Goal: Task Accomplishment & Management: Complete application form

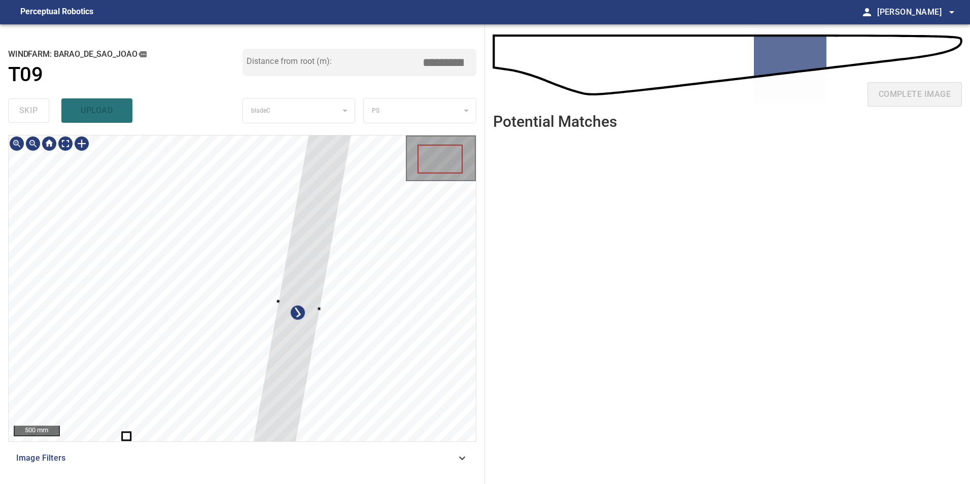
click at [286, 275] on div at bounding box center [299, 304] width 106 height 363
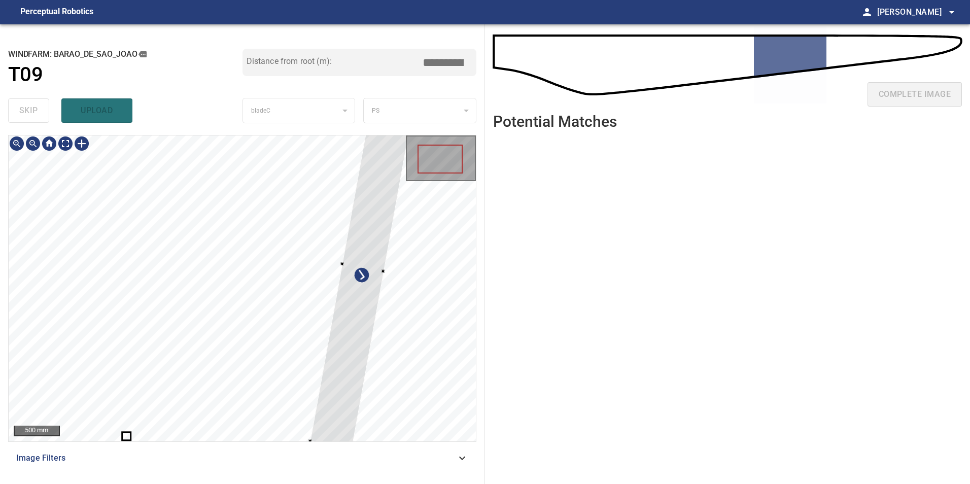
click at [374, 305] on div at bounding box center [363, 267] width 106 height 363
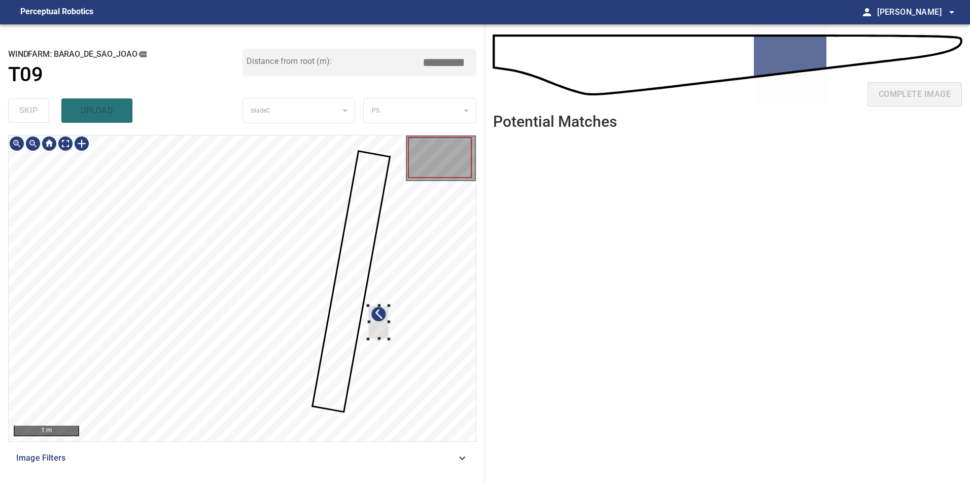
click at [378, 324] on div at bounding box center [378, 322] width 21 height 33
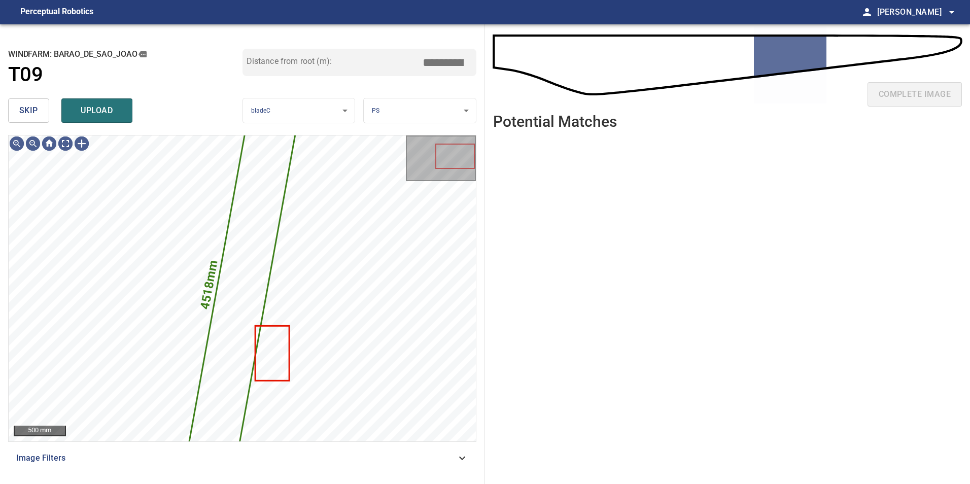
click at [37, 111] on span "skip" at bounding box center [28, 111] width 19 height 14
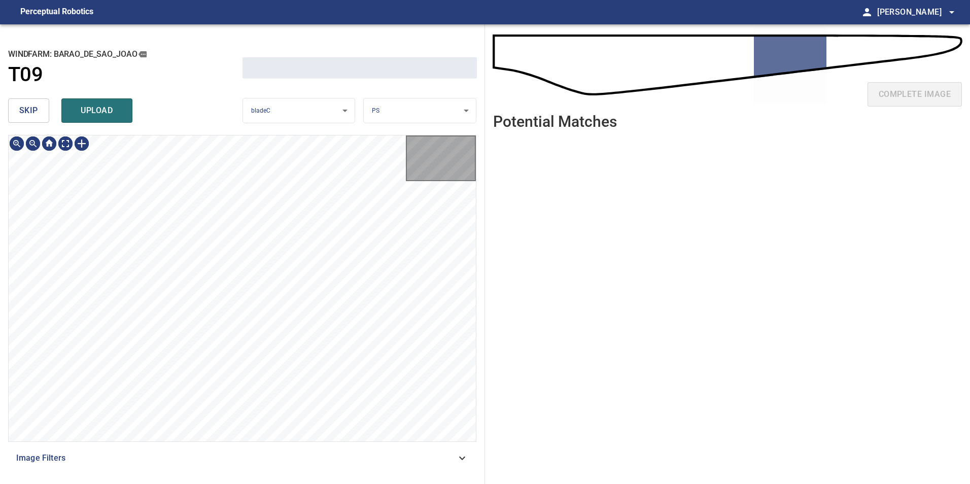
click at [37, 111] on span "skip" at bounding box center [28, 111] width 19 height 14
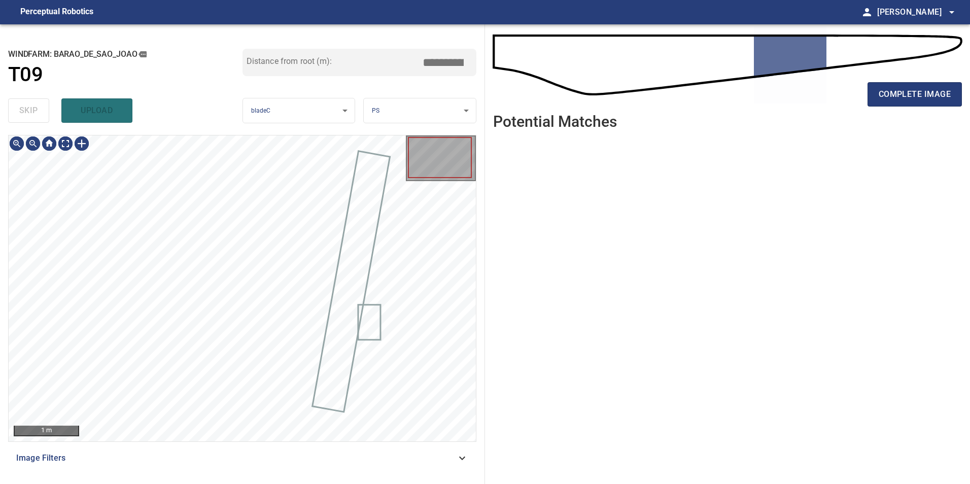
click at [37, 111] on div "skip upload" at bounding box center [125, 110] width 234 height 32
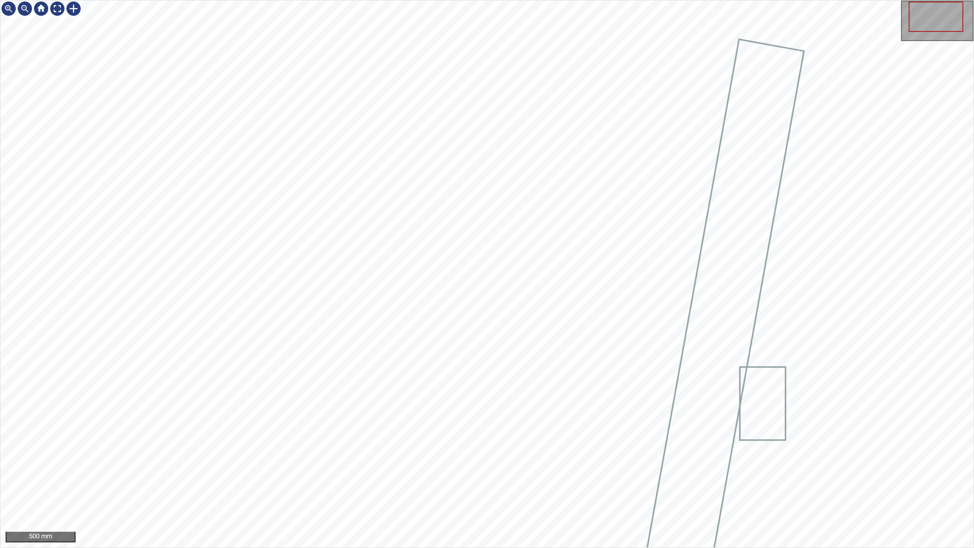
click at [454, 484] on div "500 mm" at bounding box center [487, 274] width 974 height 548
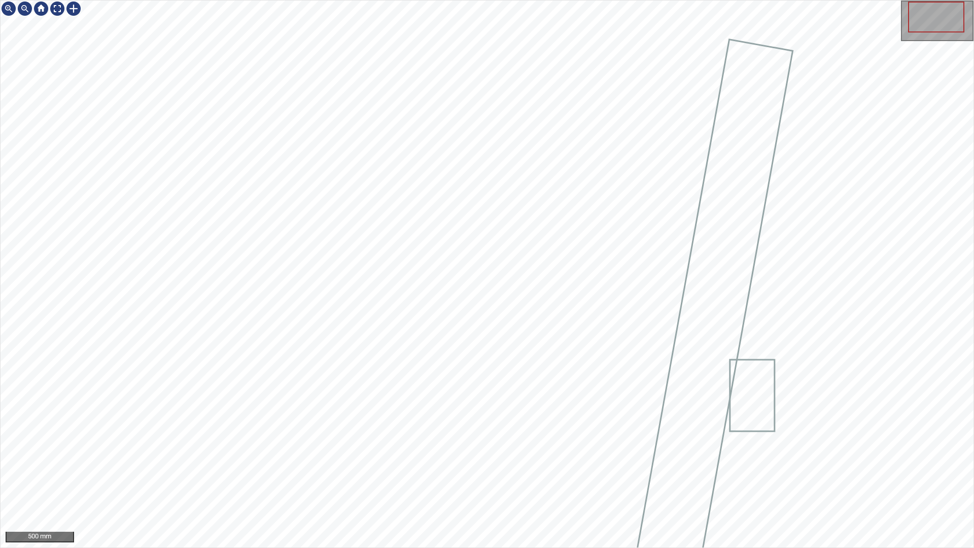
click at [473, 484] on div "500 mm" at bounding box center [487, 274] width 974 height 548
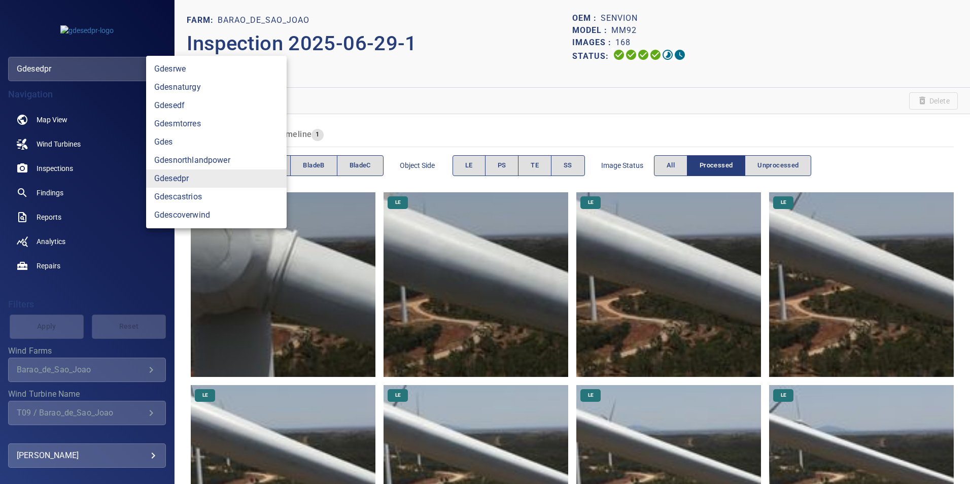
click at [132, 72] on body "**********" at bounding box center [485, 242] width 970 height 484
click at [250, 176] on link "gdesedpr" at bounding box center [216, 179] width 141 height 18
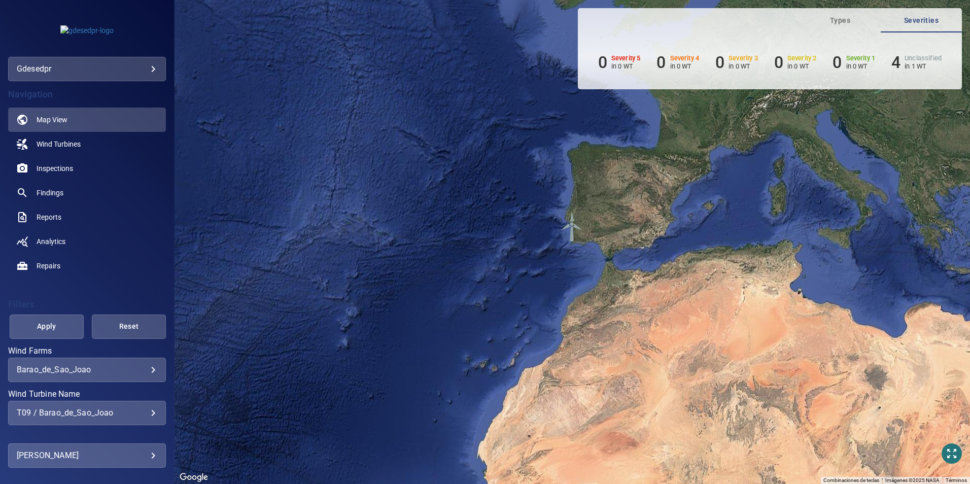
click at [103, 417] on div "T09 / Barao_de_Sao_Joao" at bounding box center [87, 413] width 141 height 10
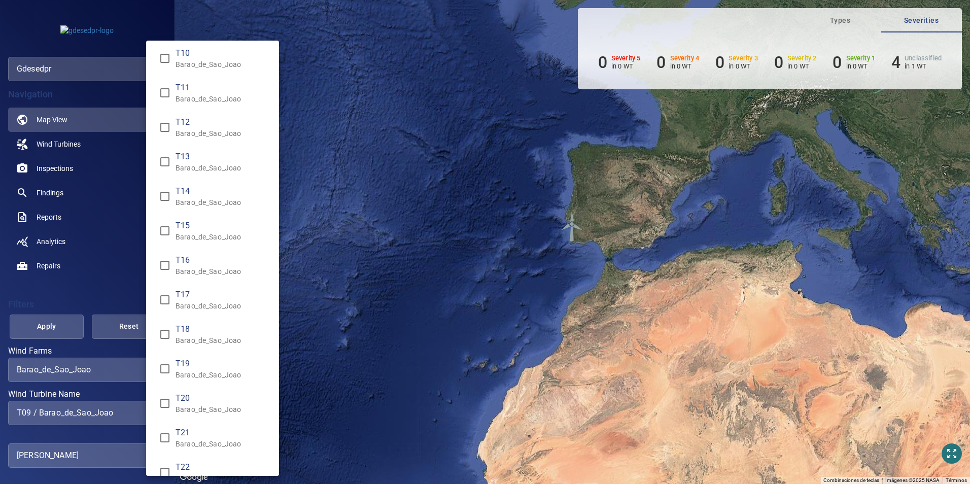
scroll to position [403, 0]
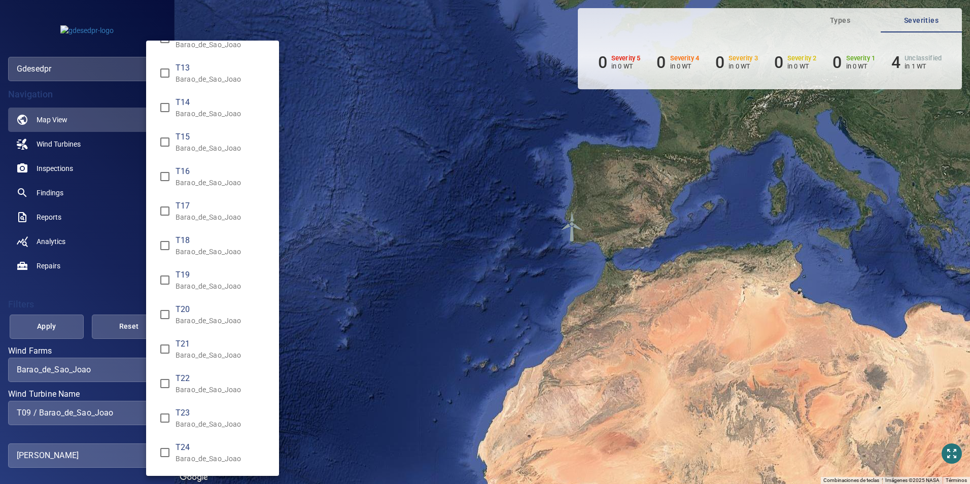
click at [67, 172] on div "Wind Turbine Name" at bounding box center [485, 242] width 970 height 484
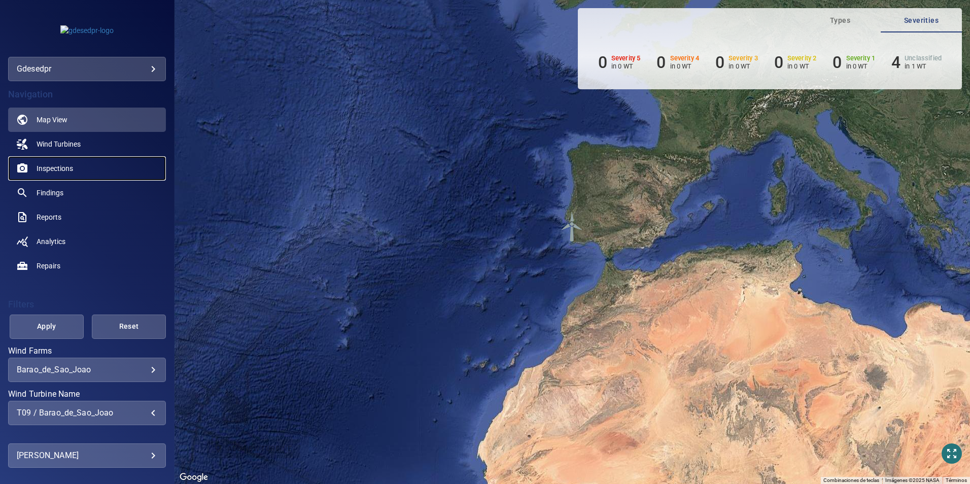
click at [54, 172] on span "Inspections" at bounding box center [55, 168] width 37 height 10
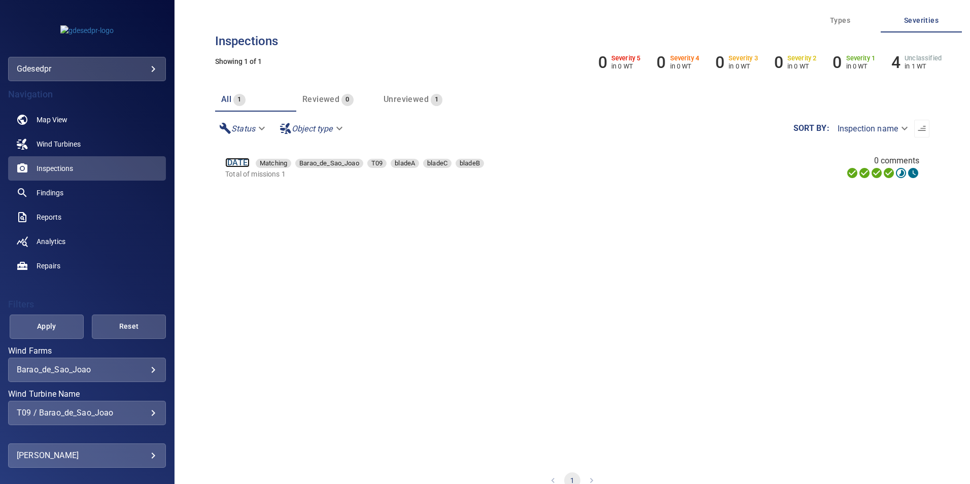
click at [242, 162] on link "29 Jun 2025" at bounding box center [237, 163] width 24 height 10
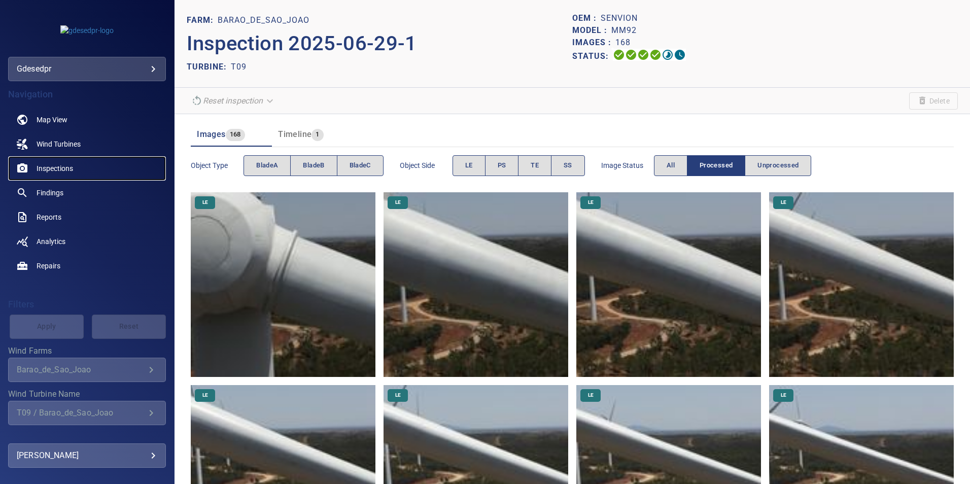
click at [72, 171] on span "Inspections" at bounding box center [55, 168] width 37 height 10
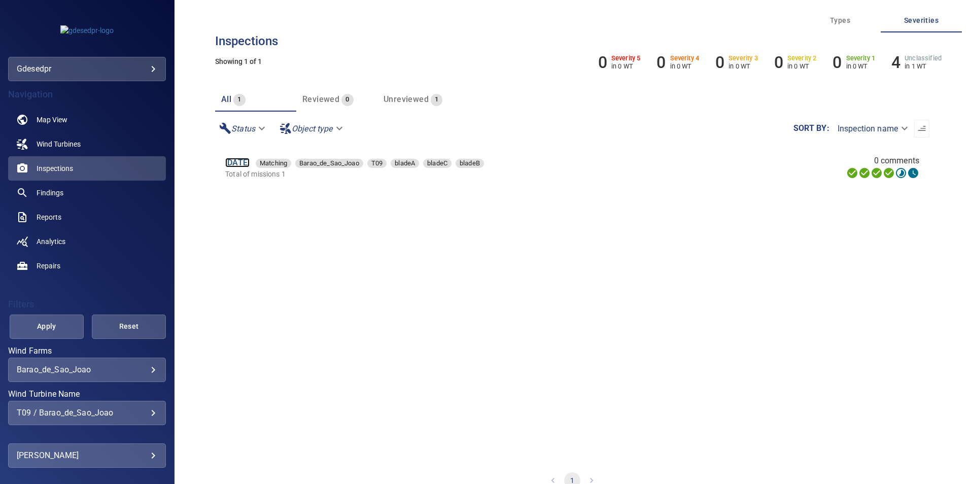
click at [250, 163] on link "29 Jun 2025" at bounding box center [237, 163] width 24 height 10
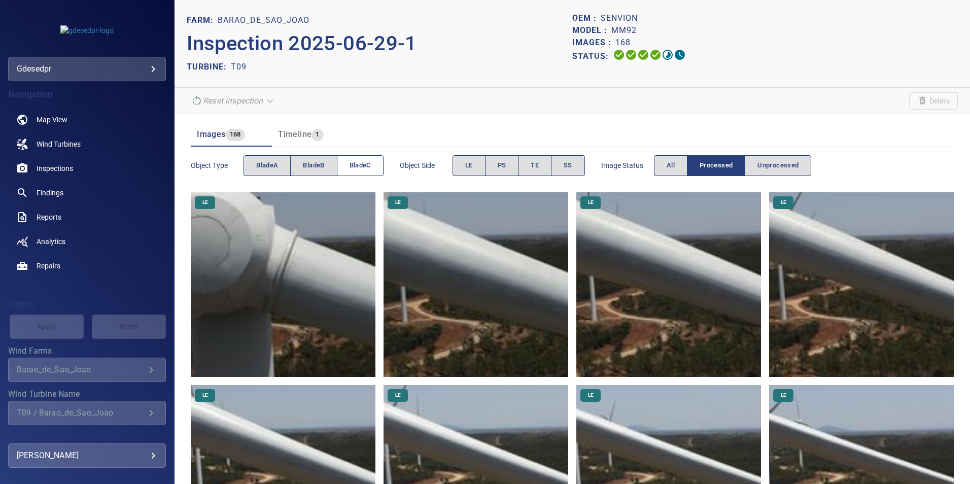
click at [349, 161] on button "bladeC" at bounding box center [360, 165] width 47 height 21
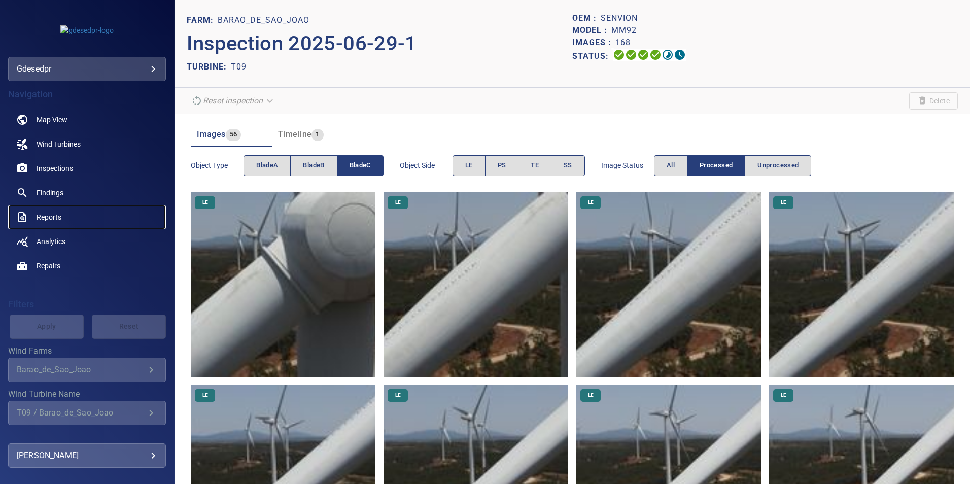
click at [73, 216] on link "Reports" at bounding box center [87, 217] width 158 height 24
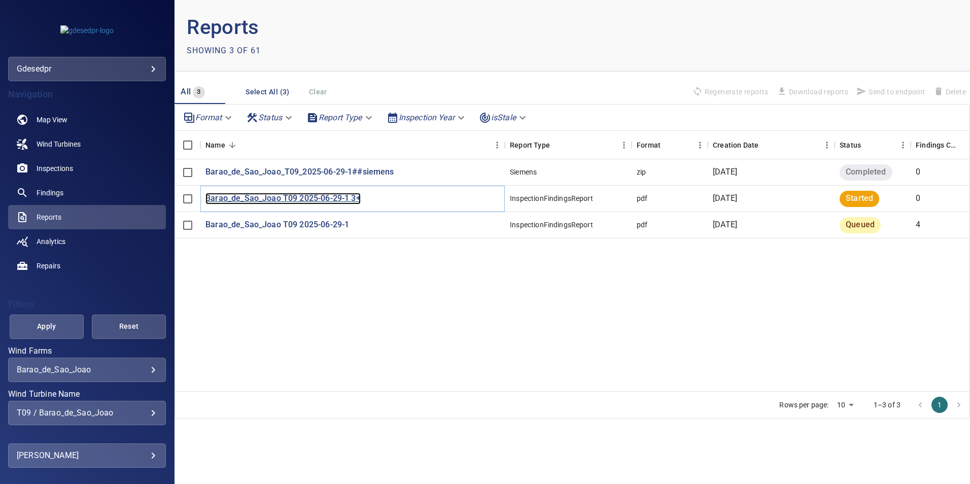
click at [257, 194] on p "Barao_de_Sao_Joao T09 2025-06-29-1 3+" at bounding box center [283, 199] width 155 height 12
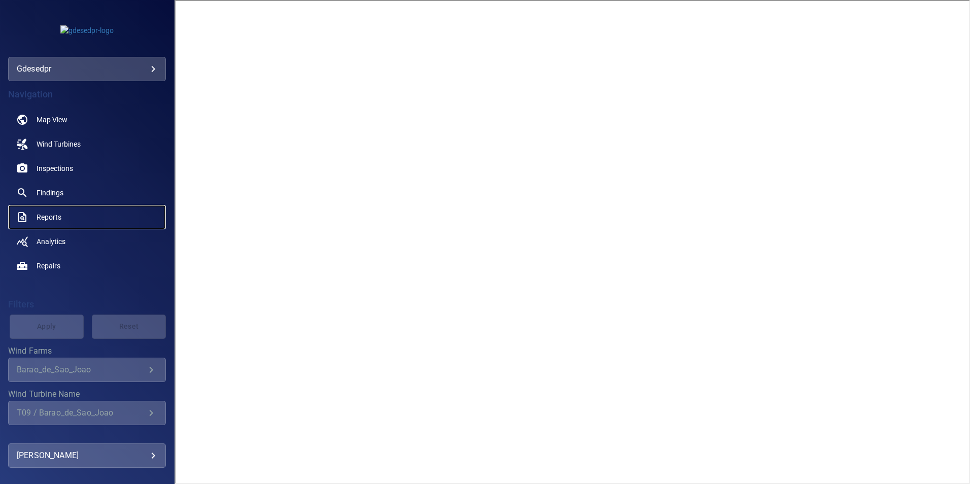
click at [55, 216] on span "Reports" at bounding box center [49, 217] width 25 height 10
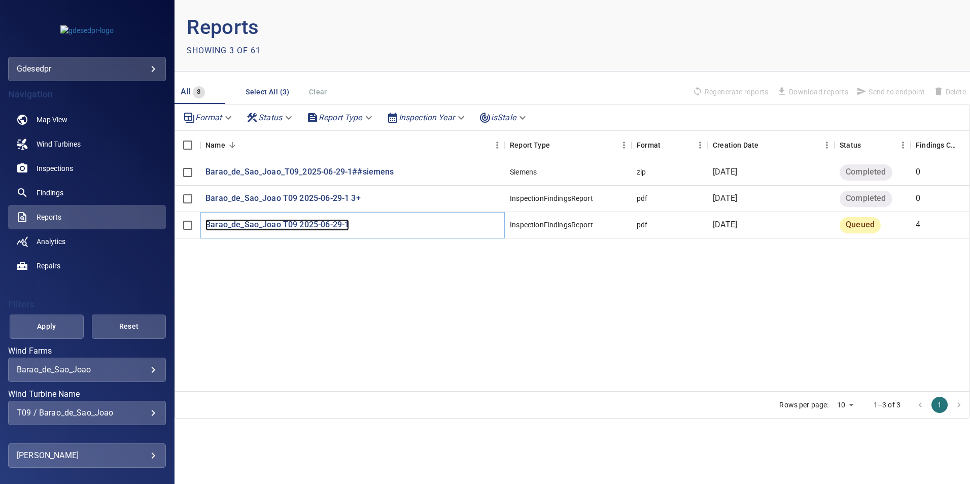
click at [306, 221] on p "Barao_de_Sao_Joao T09 2025-06-29-1" at bounding box center [278, 225] width 144 height 12
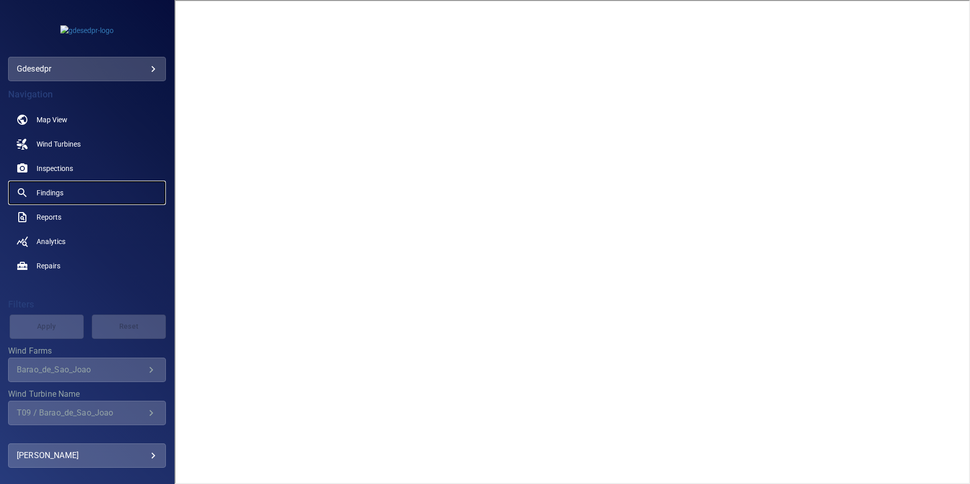
click at [87, 198] on link "Findings" at bounding box center [87, 193] width 158 height 24
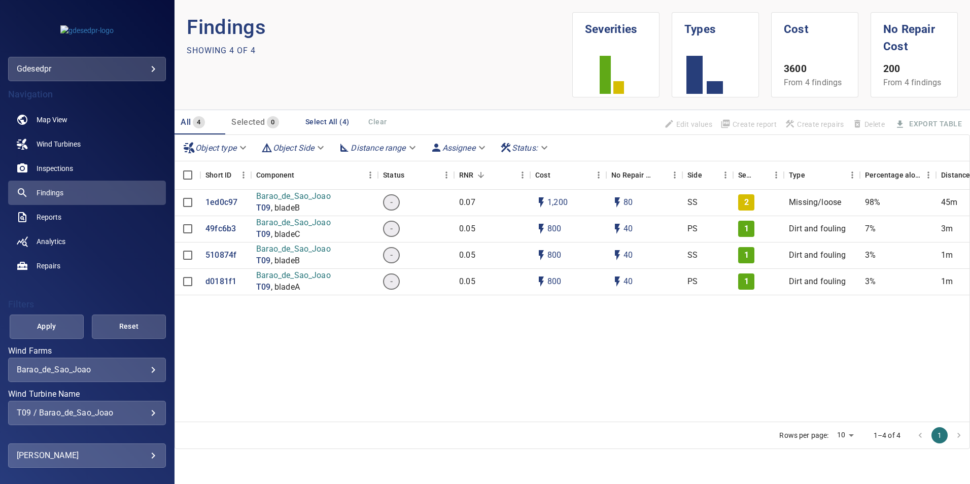
click at [121, 411] on div "T09 / Barao_de_Sao_Joao" at bounding box center [87, 413] width 141 height 10
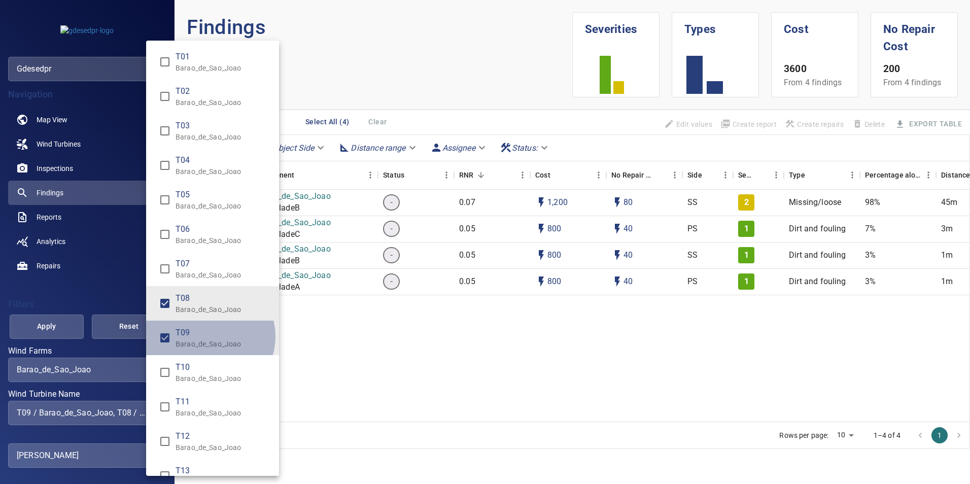
click at [209, 336] on span "T09" at bounding box center [223, 333] width 95 height 12
type input "**********"
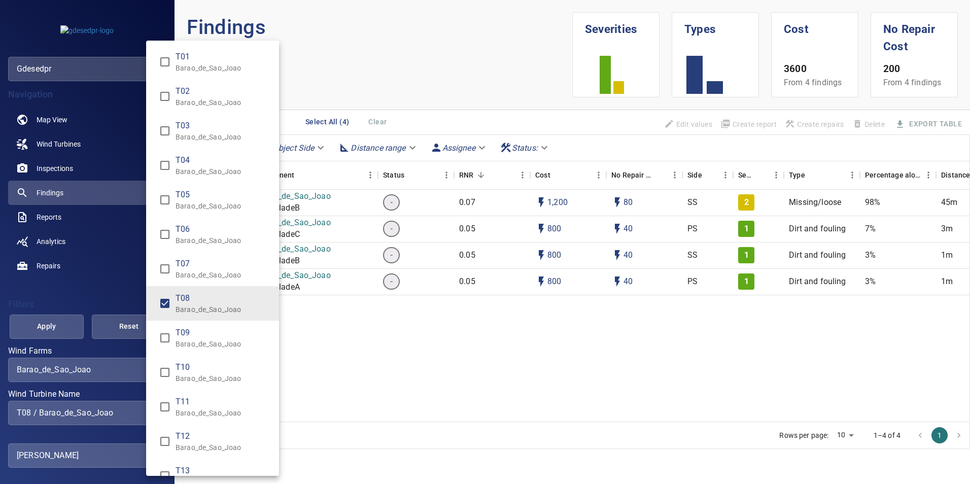
drag, startPoint x: 61, startPoint y: 289, endPoint x: 66, endPoint y: 292, distance: 6.6
click at [63, 288] on div "Wind Turbine Name" at bounding box center [485, 242] width 970 height 484
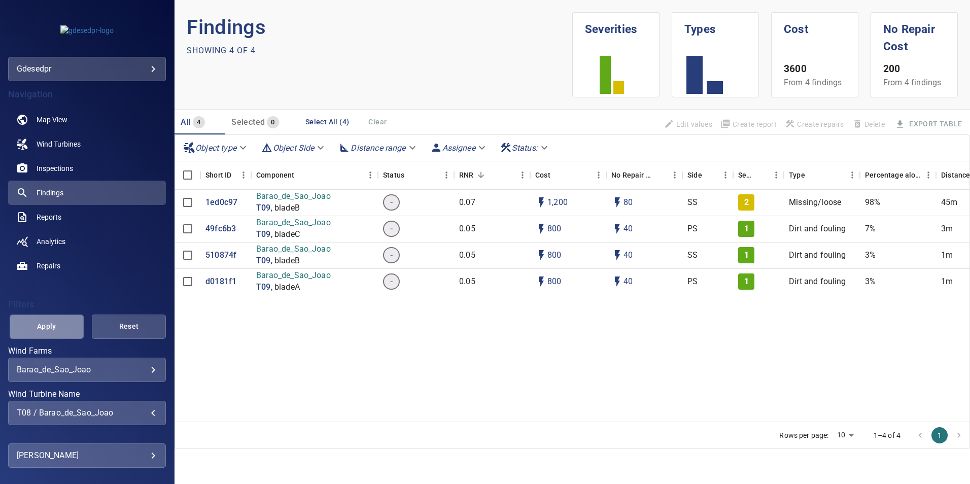
click at [57, 324] on span "Apply" at bounding box center [46, 326] width 49 height 13
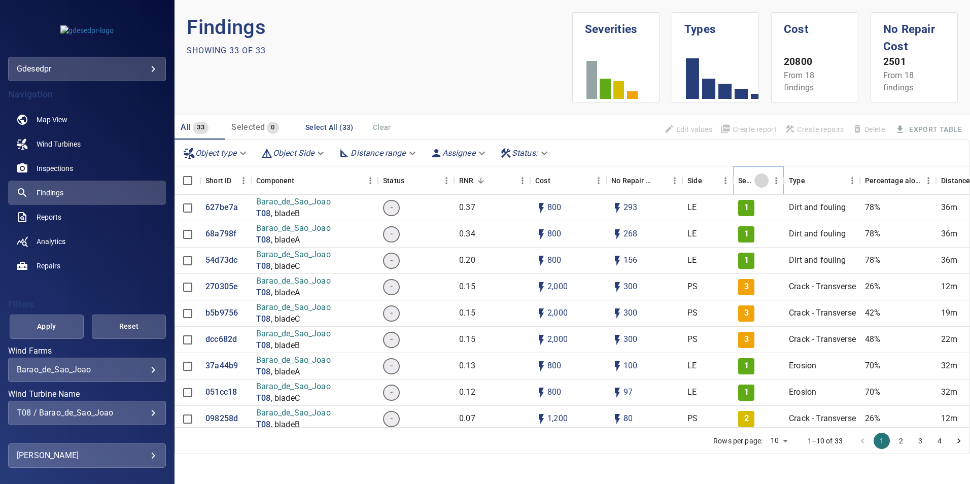
click at [757, 182] on icon "Sort" at bounding box center [761, 180] width 9 height 9
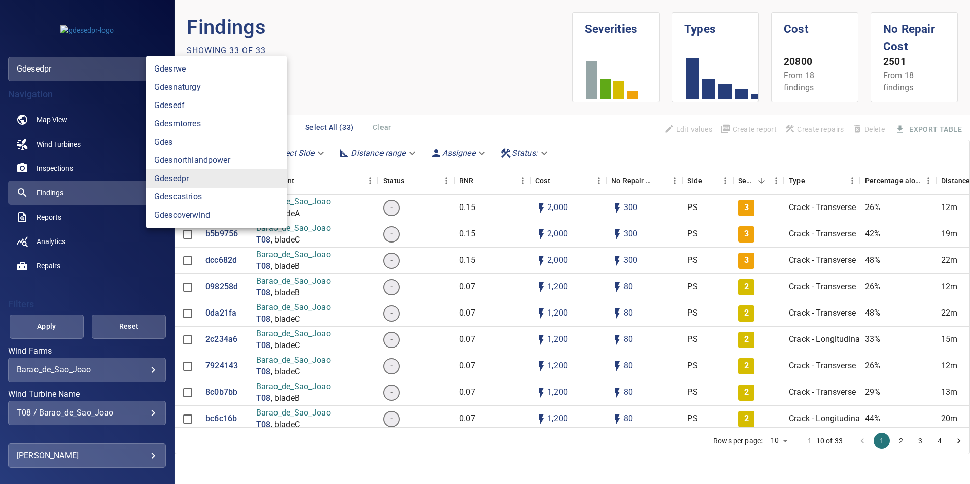
click at [121, 61] on body "**********" at bounding box center [485, 242] width 970 height 484
click at [268, 183] on link "gdesedpr" at bounding box center [216, 179] width 141 height 18
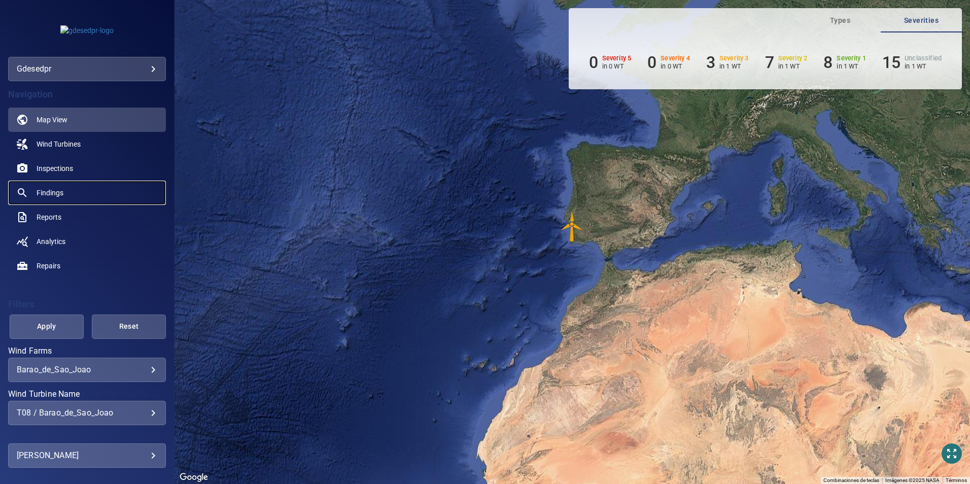
click at [51, 194] on span "Findings" at bounding box center [50, 193] width 27 height 10
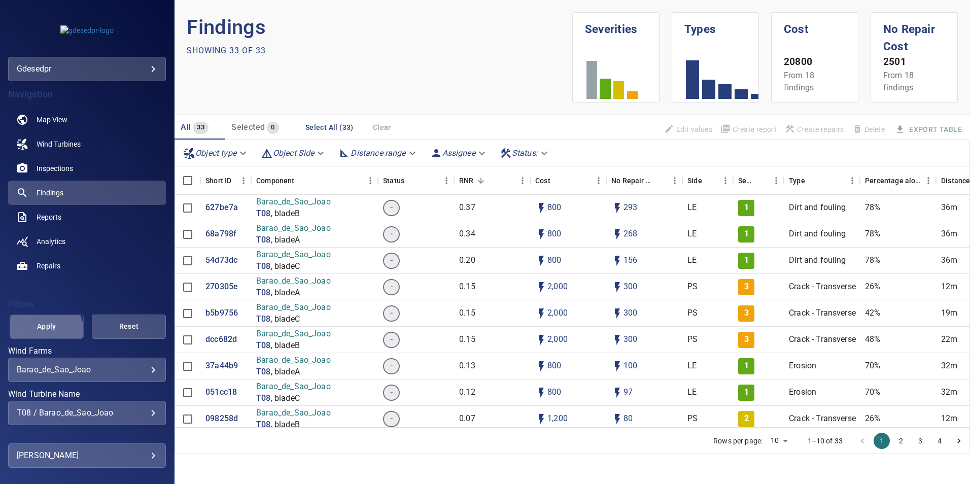
click at [36, 334] on button "Apply" at bounding box center [47, 327] width 74 height 24
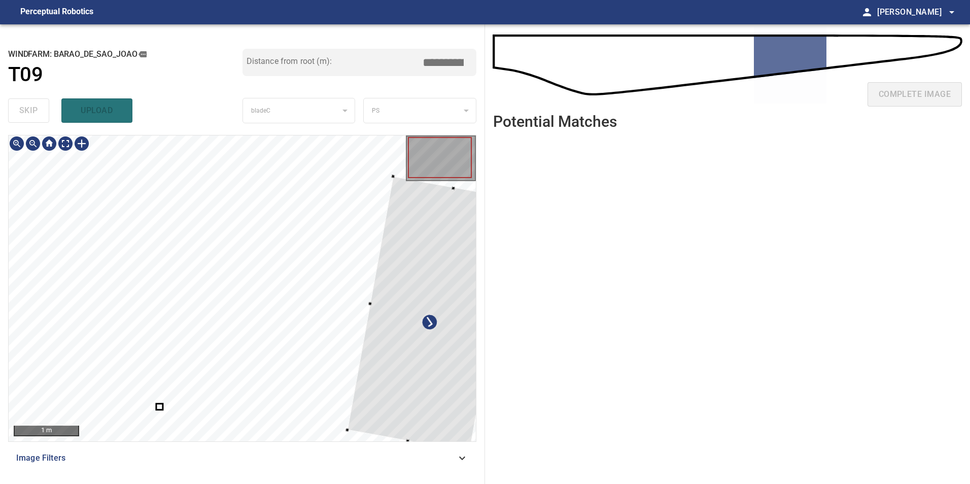
click at [395, 326] on div at bounding box center [432, 315] width 168 height 276
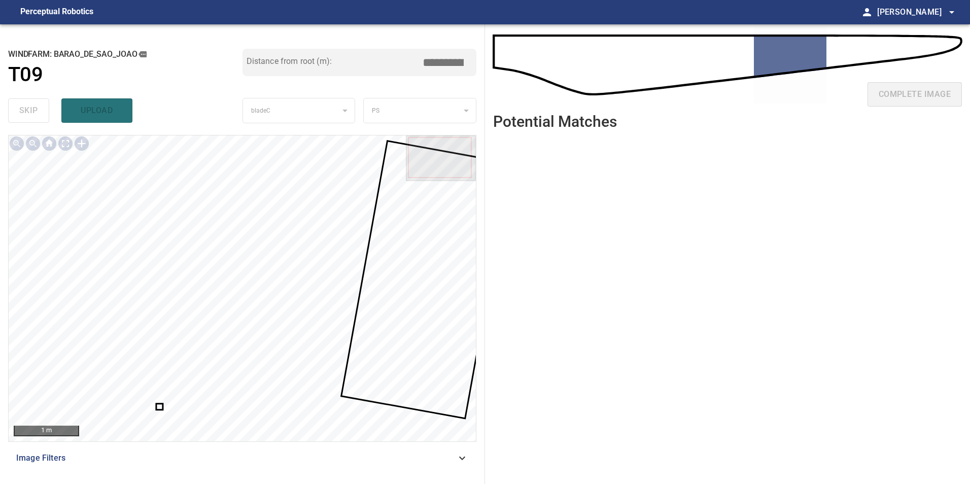
click at [161, 409] on div at bounding box center [242, 289] width 467 height 306
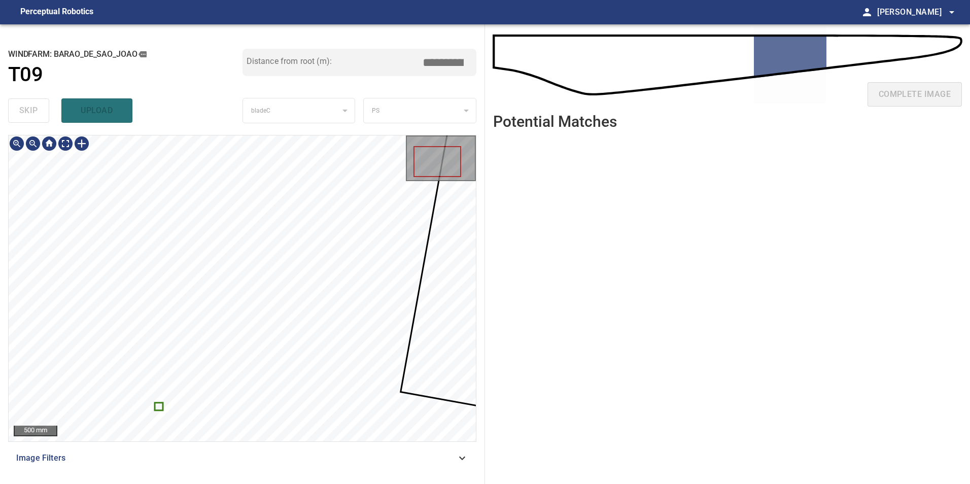
click at [164, 407] on div at bounding box center [242, 289] width 467 height 306
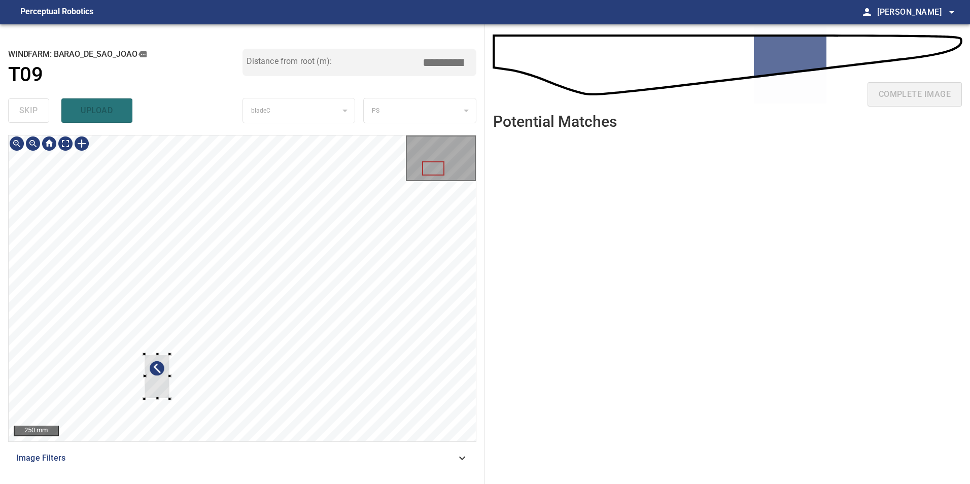
click at [86, 298] on div at bounding box center [242, 289] width 467 height 306
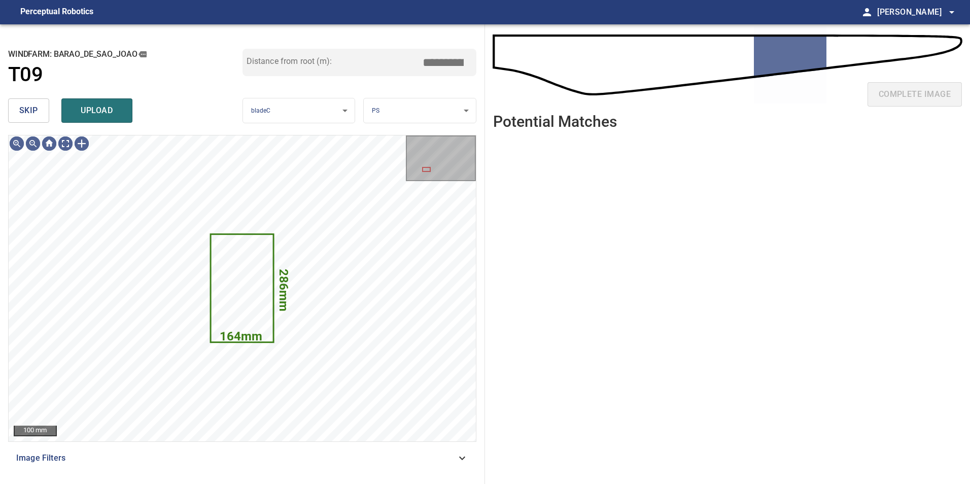
click at [37, 111] on span "skip" at bounding box center [28, 111] width 19 height 14
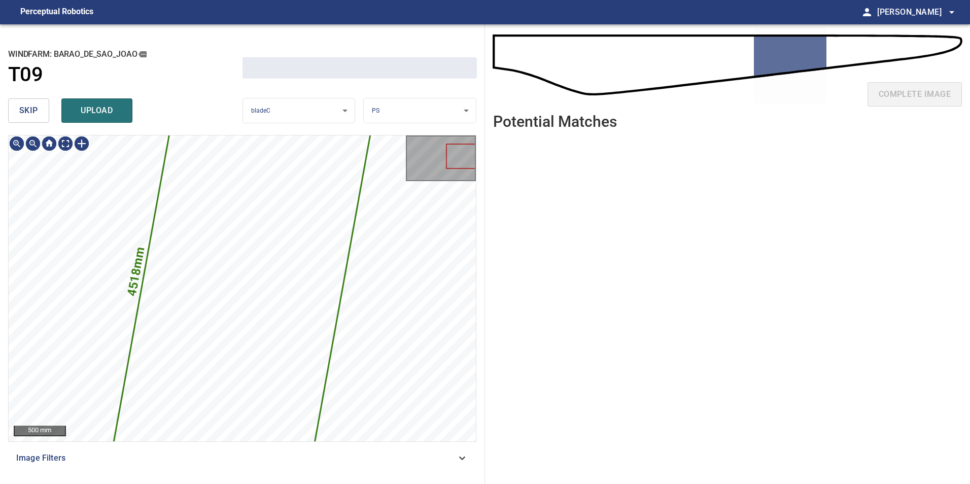
click at [37, 111] on span "skip" at bounding box center [28, 111] width 19 height 14
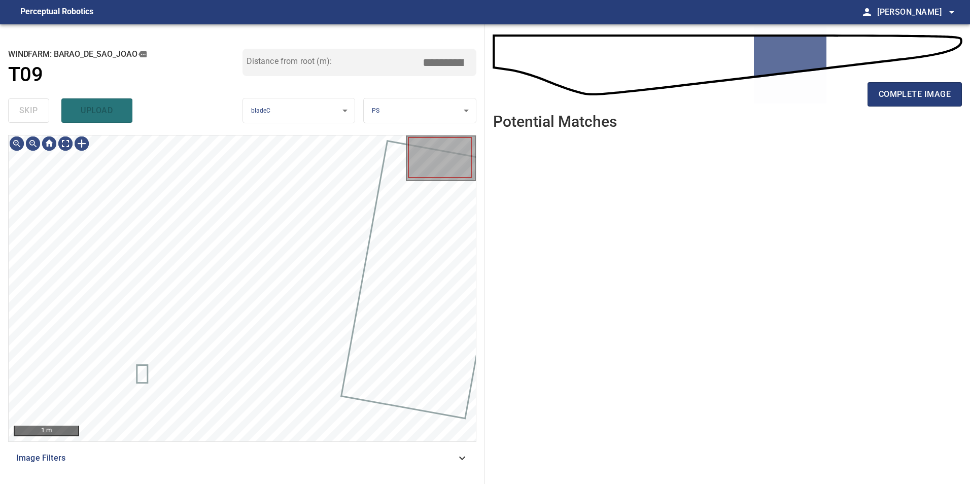
click at [37, 111] on div "skip upload" at bounding box center [125, 110] width 234 height 32
click at [38, 111] on div "skip upload" at bounding box center [125, 110] width 234 height 32
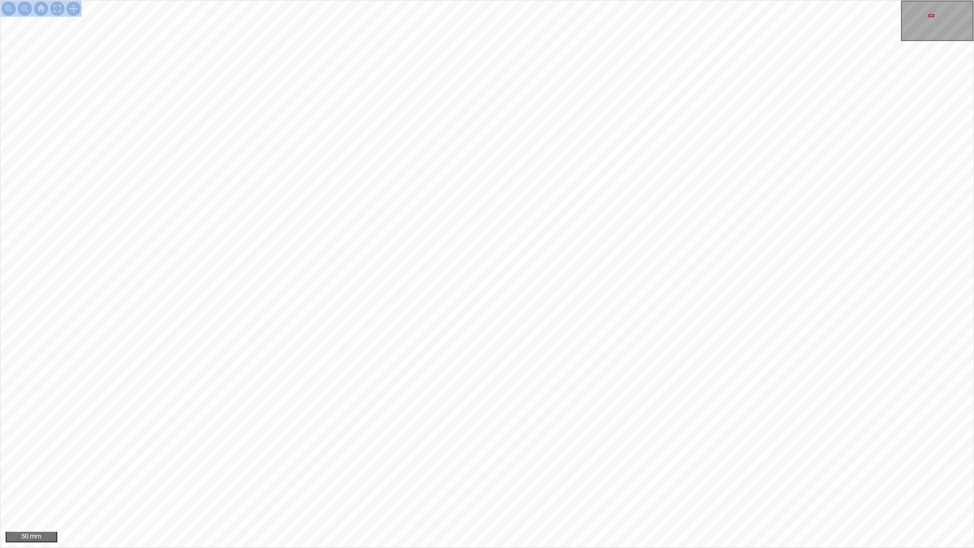
click at [400, 117] on div "50 mm" at bounding box center [487, 274] width 974 height 548
click at [405, 0] on div "50 mm" at bounding box center [487, 274] width 974 height 548
click at [124, 484] on div "100 mm" at bounding box center [487, 274] width 974 height 548
click at [421, 484] on div "100 mm" at bounding box center [487, 274] width 974 height 548
click at [683, 484] on div "50 mm" at bounding box center [487, 274] width 974 height 548
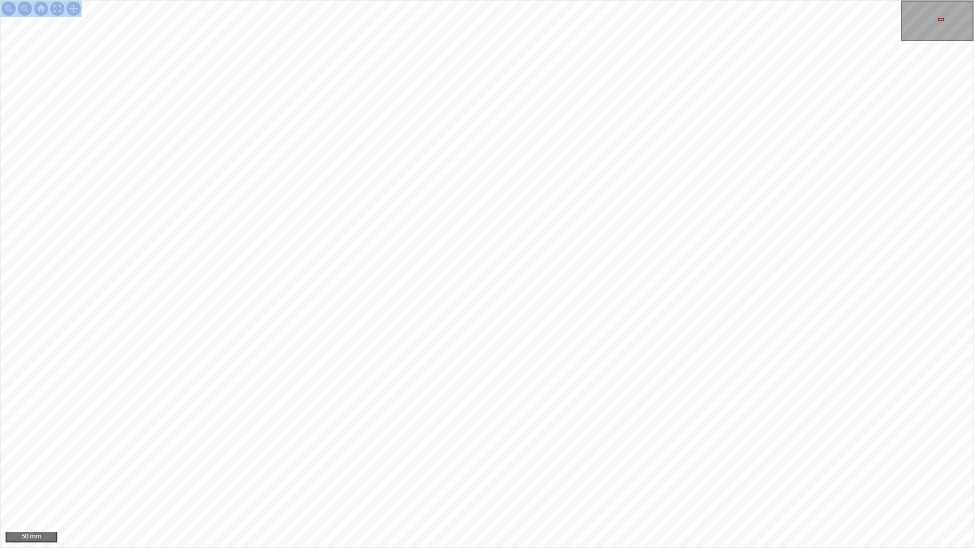
click at [531, 484] on div "50 mm" at bounding box center [487, 274] width 974 height 548
click at [842, 484] on div "100 mm" at bounding box center [487, 274] width 974 height 548
click at [642, 484] on div "100 mm" at bounding box center [487, 274] width 974 height 548
click at [597, 484] on div "100 mm" at bounding box center [487, 274] width 974 height 548
click at [563, 484] on div "100 mm" at bounding box center [487, 274] width 974 height 548
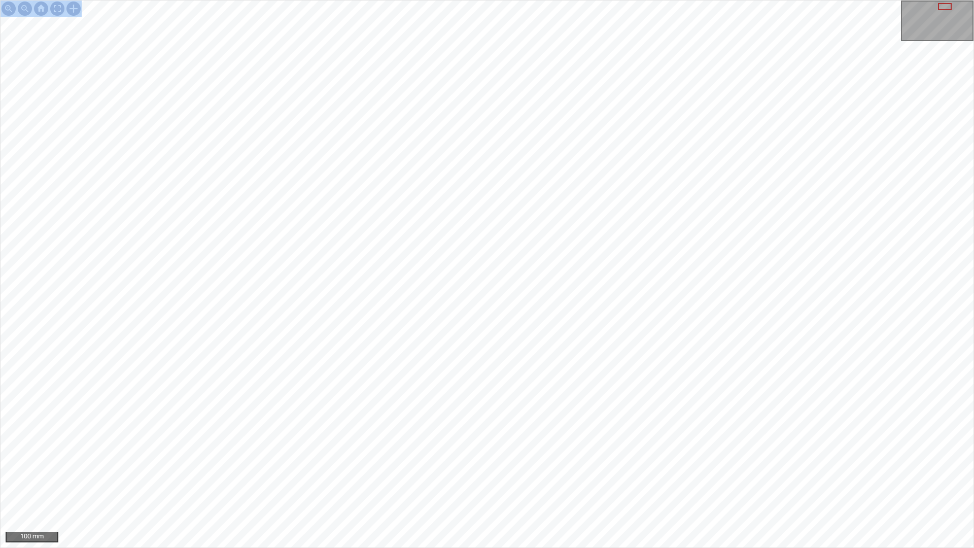
click at [549, 484] on div "100 mm" at bounding box center [487, 274] width 974 height 548
click at [642, 484] on div "100 mm" at bounding box center [487, 274] width 974 height 548
click at [517, 0] on div "100 mm" at bounding box center [487, 274] width 974 height 548
click at [470, 0] on div "100 mm" at bounding box center [487, 274] width 974 height 548
click at [640, 0] on div "100 mm" at bounding box center [487, 274] width 974 height 548
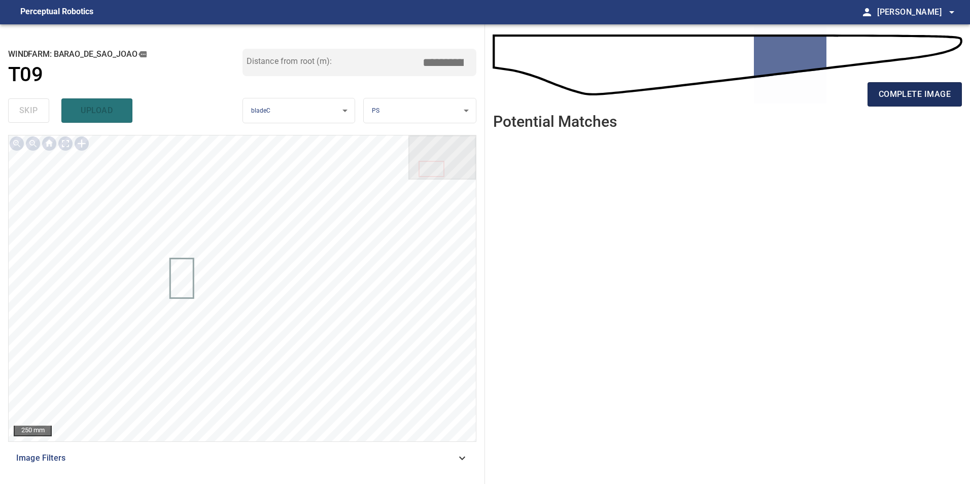
click at [924, 95] on span "complete image" at bounding box center [915, 94] width 72 height 14
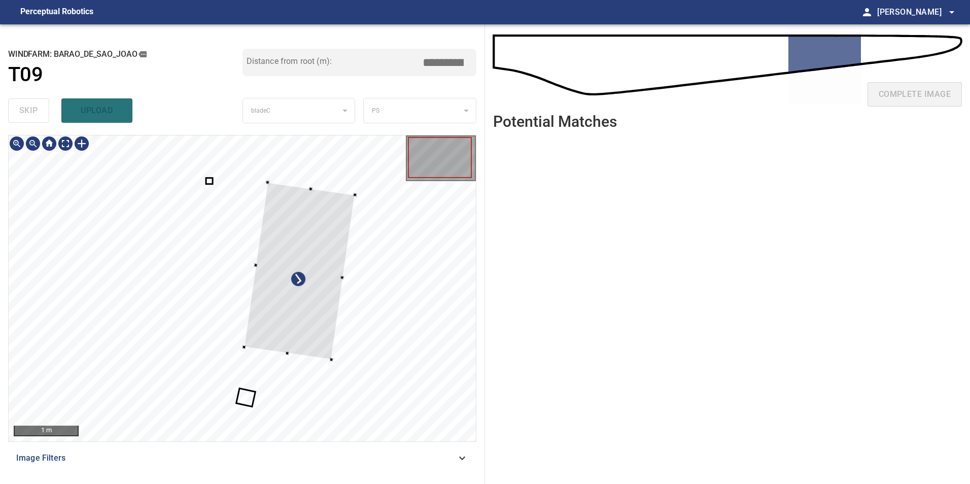
click at [283, 275] on div at bounding box center [299, 271] width 111 height 178
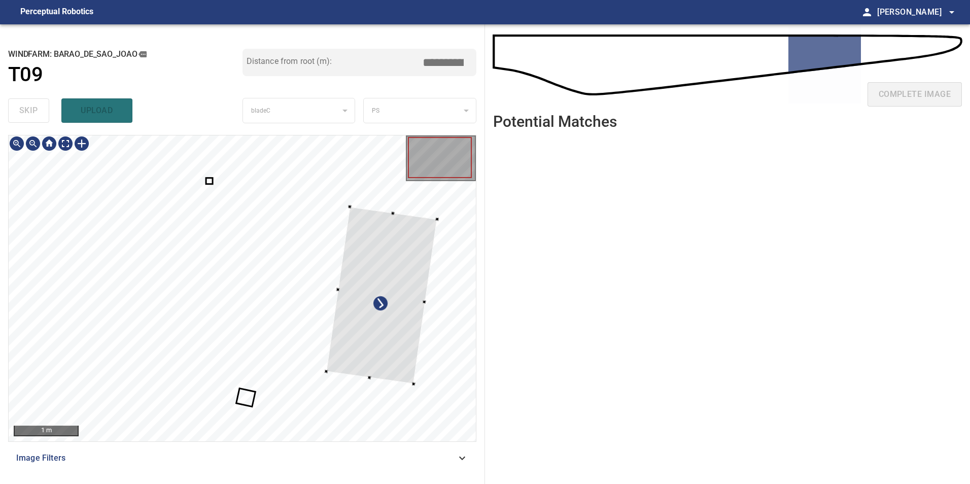
click at [425, 336] on div at bounding box center [381, 296] width 111 height 178
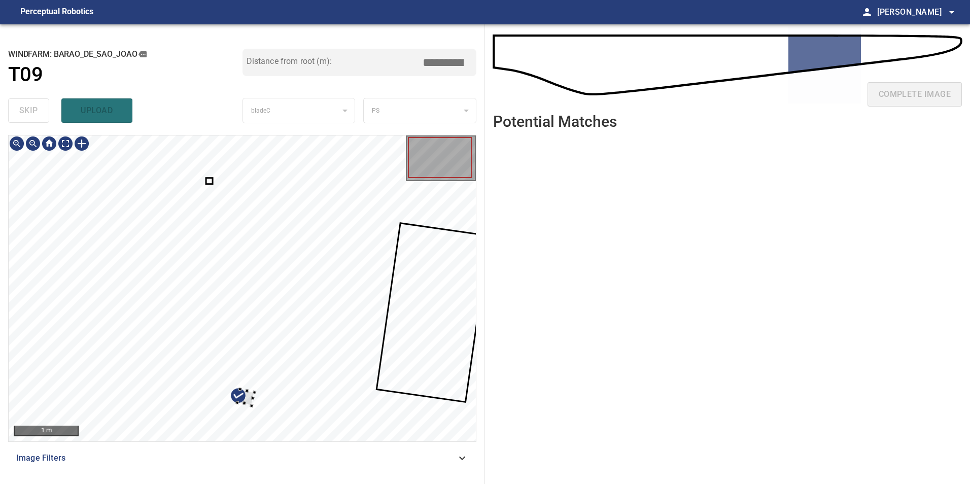
click at [286, 393] on div at bounding box center [242, 289] width 467 height 306
click at [426, 264] on div at bounding box center [242, 289] width 467 height 306
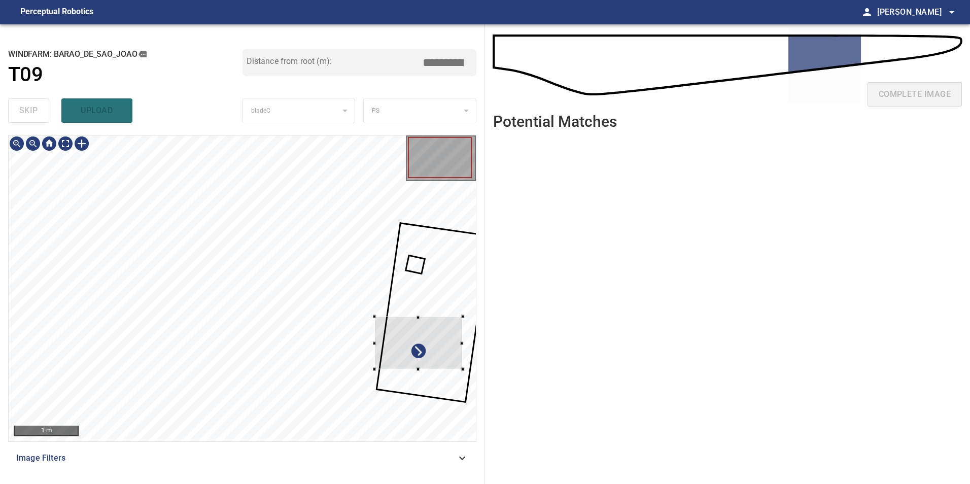
click at [382, 332] on div at bounding box center [419, 343] width 88 height 53
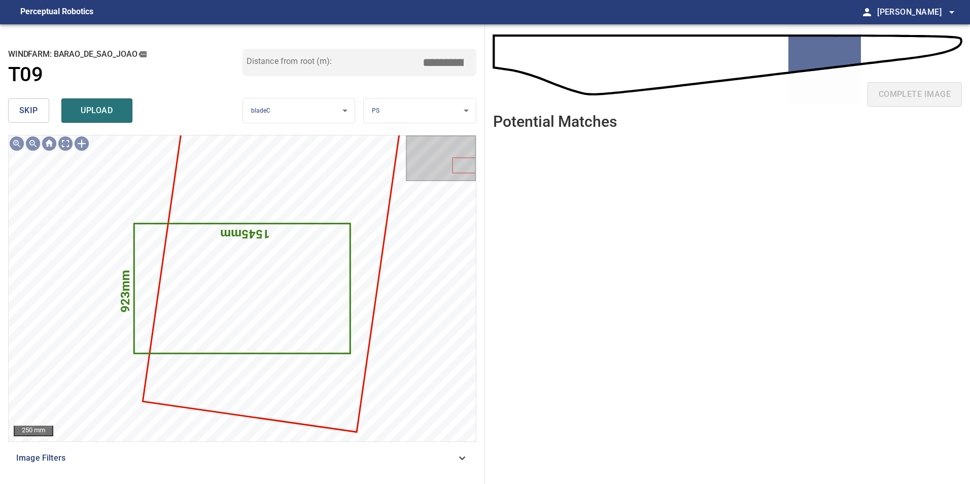
click at [43, 109] on button "skip" at bounding box center [28, 110] width 41 height 24
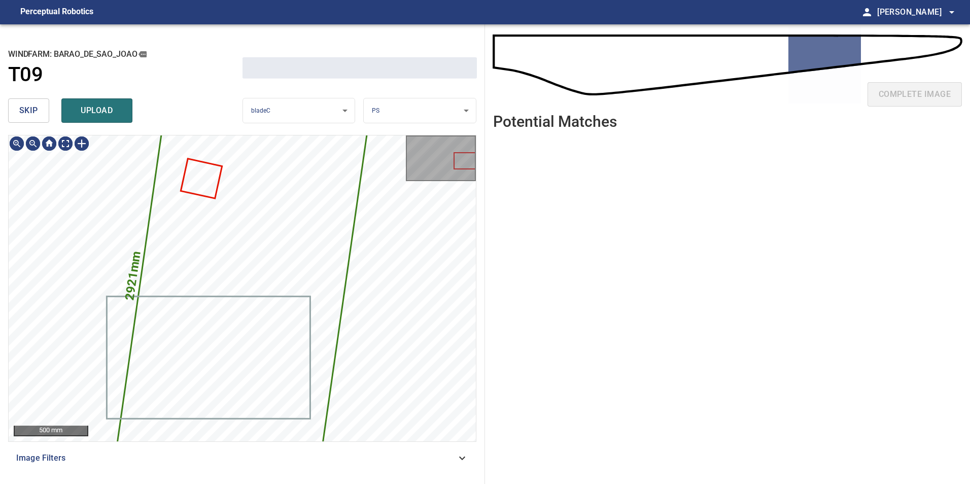
click at [43, 109] on button "skip" at bounding box center [28, 110] width 41 height 24
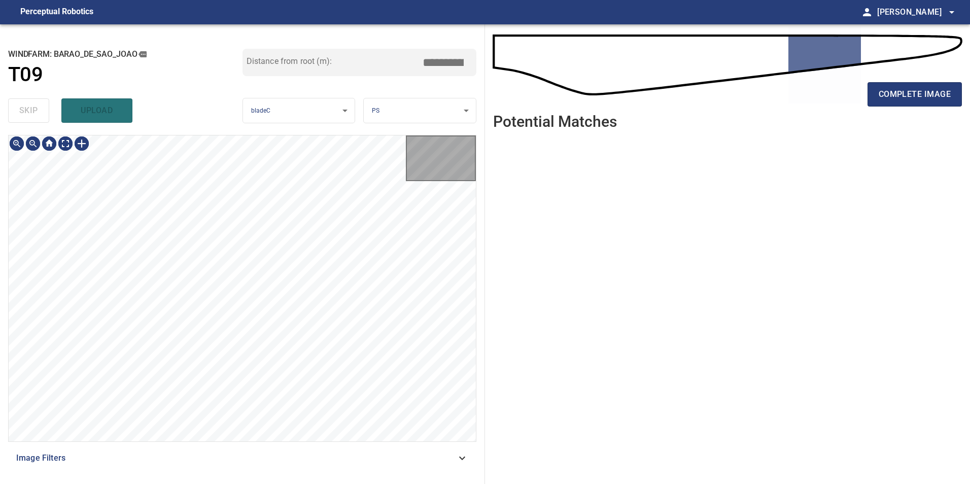
type input "*****"
click at [43, 109] on div "skip upload" at bounding box center [125, 110] width 234 height 32
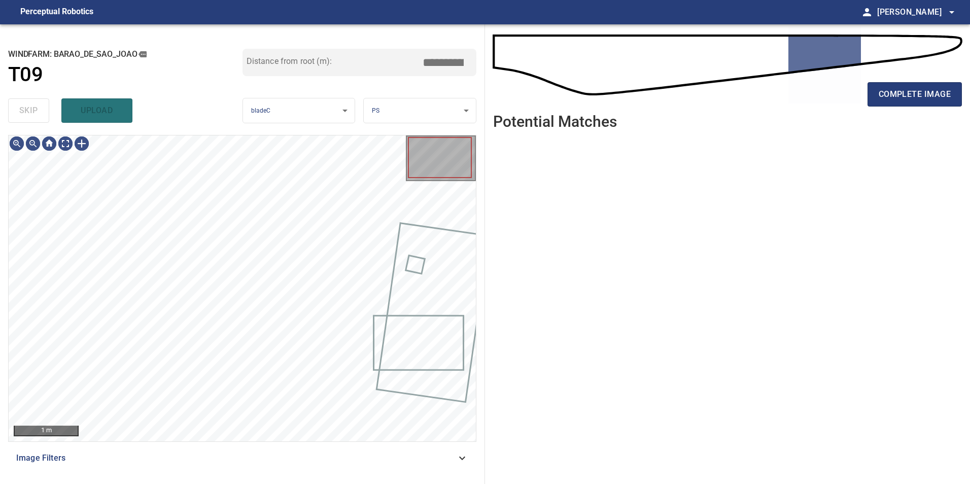
click at [43, 109] on div "skip upload" at bounding box center [125, 110] width 234 height 32
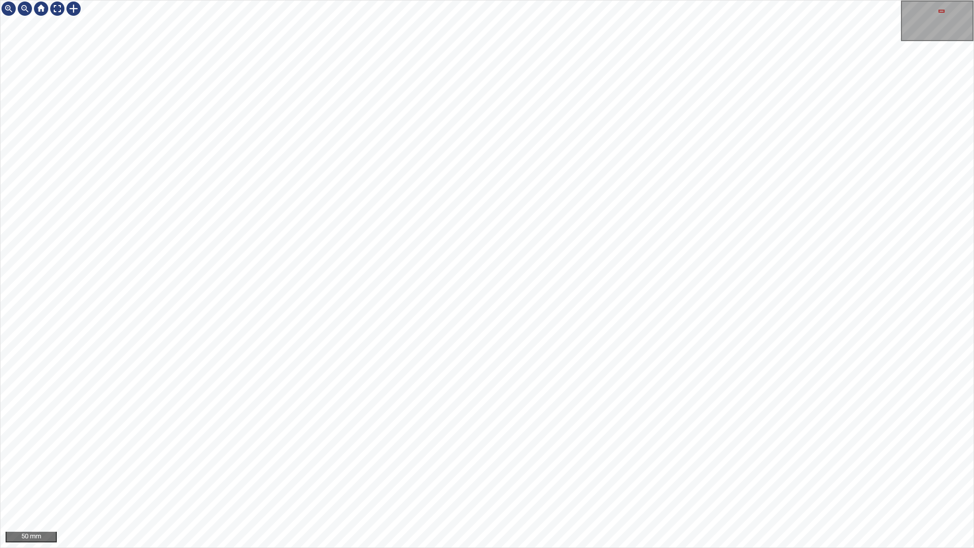
click at [563, 484] on div "50 mm" at bounding box center [487, 274] width 974 height 548
click at [438, 0] on div "100 mm" at bounding box center [487, 274] width 974 height 548
click at [525, 0] on div "100 mm" at bounding box center [487, 274] width 974 height 548
click at [464, 484] on div "100 mm" at bounding box center [487, 274] width 974 height 548
click at [640, 484] on div "100 mm" at bounding box center [487, 274] width 974 height 548
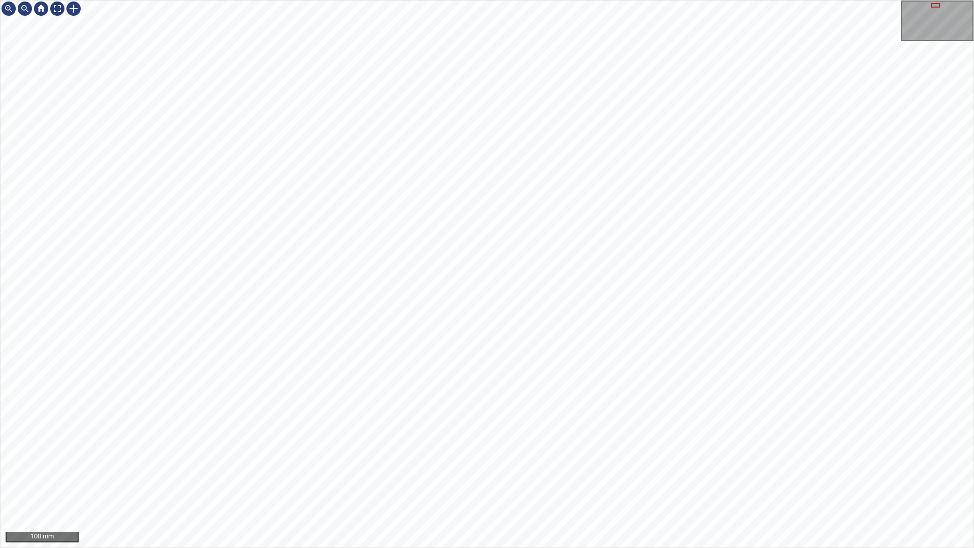
click at [619, 484] on div "100 mm" at bounding box center [487, 274] width 974 height 548
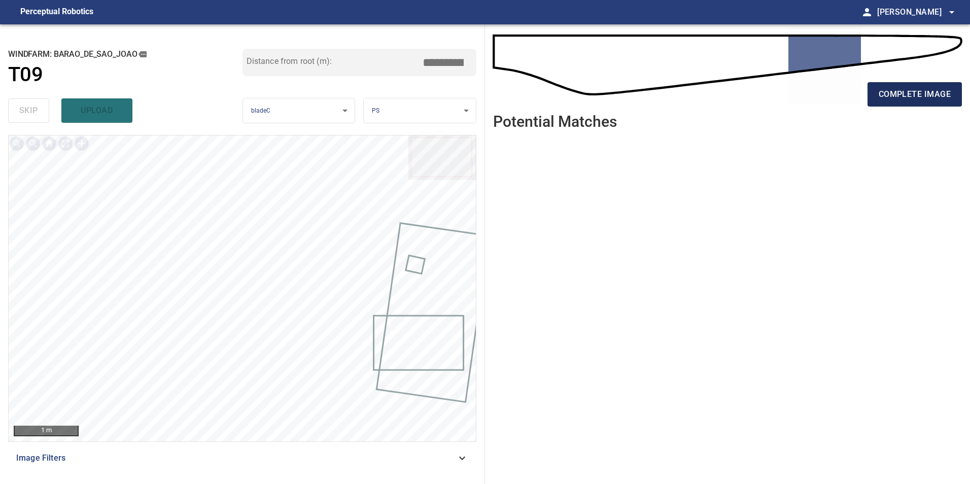
click at [922, 99] on span "complete image" at bounding box center [915, 94] width 72 height 14
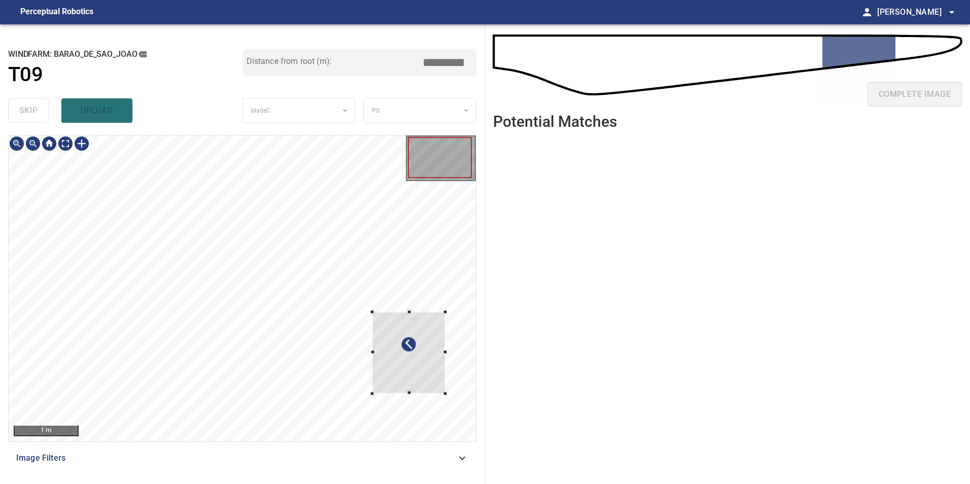
click at [437, 389] on div at bounding box center [409, 353] width 73 height 82
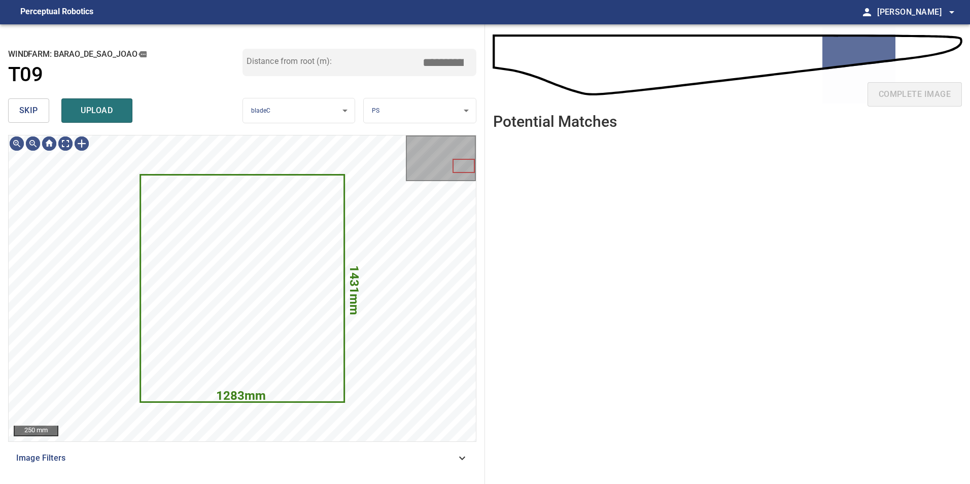
click at [37, 104] on button "skip" at bounding box center [28, 110] width 41 height 24
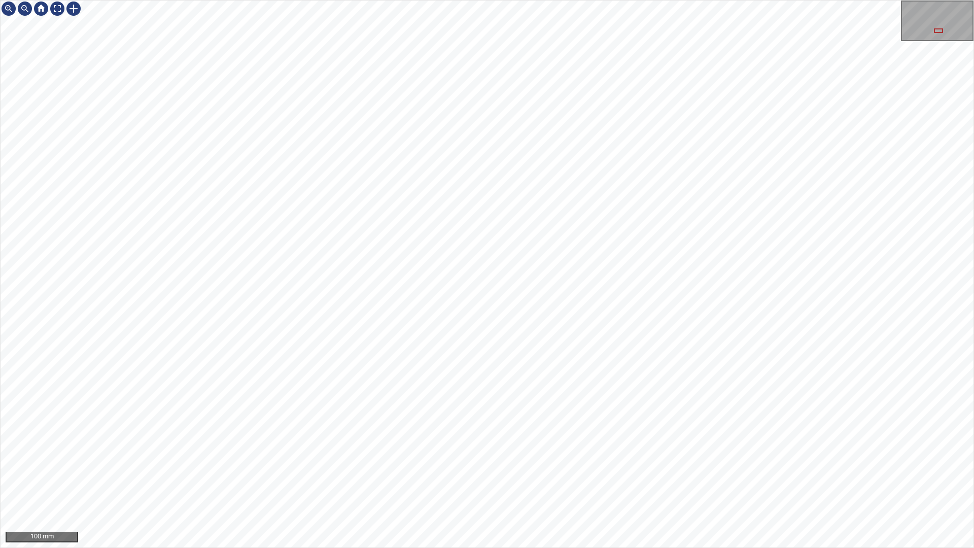
click at [681, 0] on div "100 mm" at bounding box center [487, 274] width 974 height 548
click at [507, 484] on div "500 mm" at bounding box center [487, 274] width 974 height 548
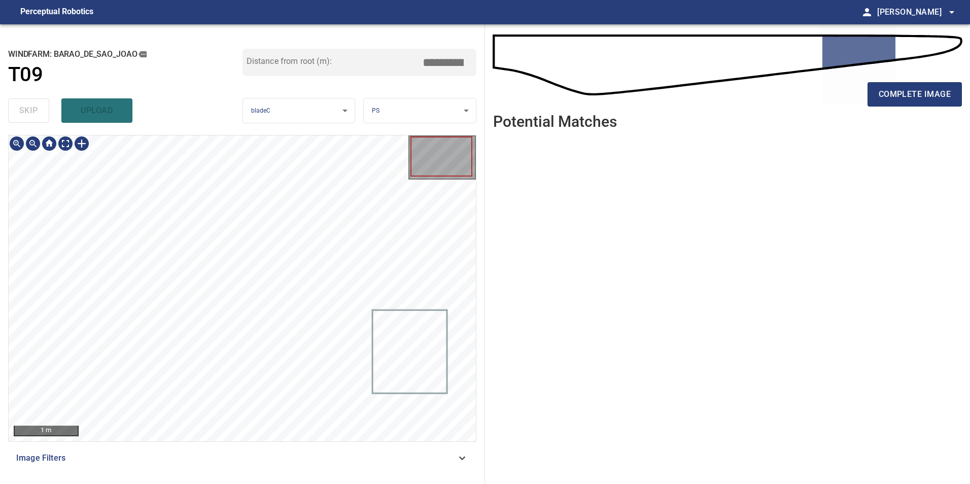
click at [463, 458] on icon at bounding box center [462, 458] width 6 height 4
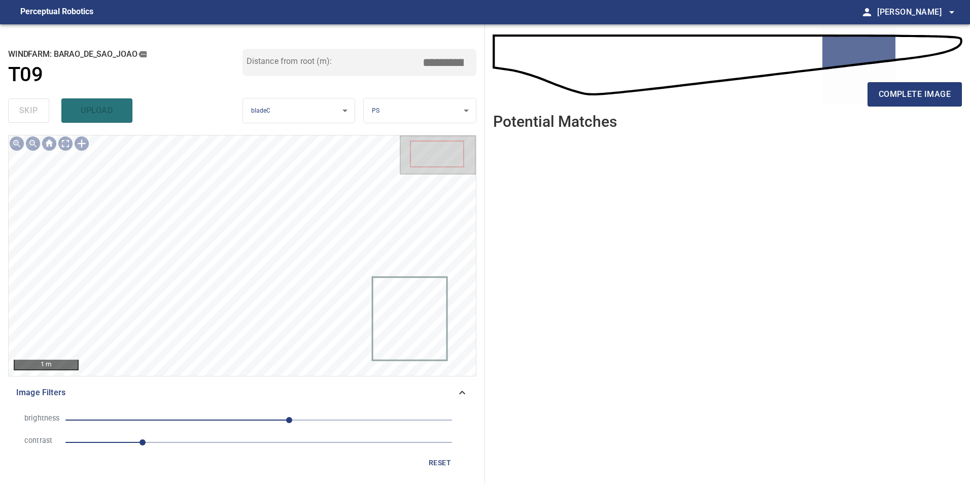
click at [216, 442] on span "1" at bounding box center [258, 442] width 387 height 14
drag, startPoint x: 234, startPoint y: 421, endPoint x: 224, endPoint y: 421, distance: 10.1
click at [234, 420] on span "40" at bounding box center [258, 420] width 387 height 14
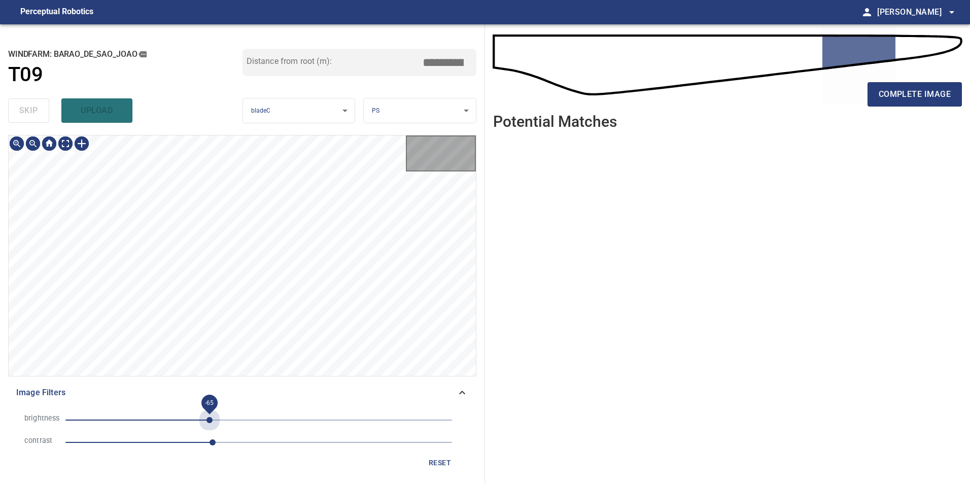
click at [210, 419] on span "-65" at bounding box center [258, 420] width 387 height 14
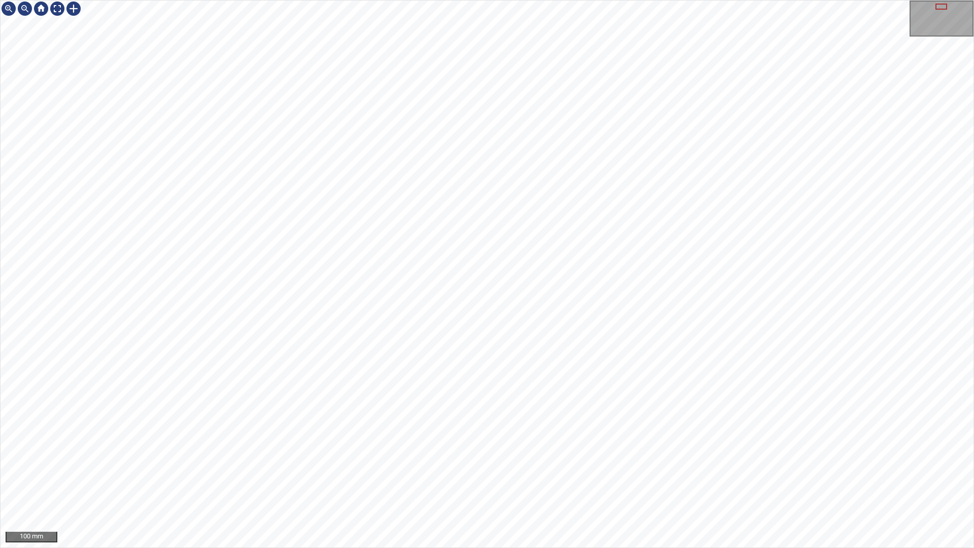
click at [789, 484] on div "100 mm" at bounding box center [487, 274] width 974 height 548
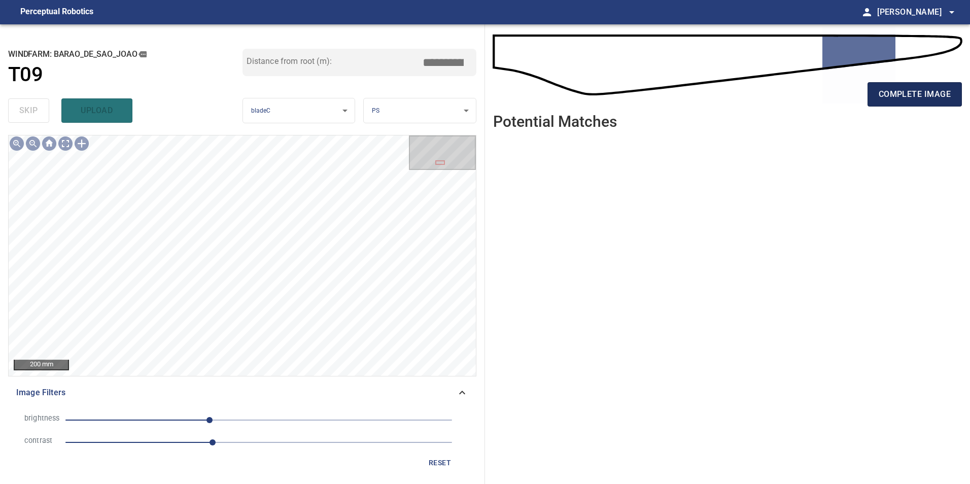
click at [912, 94] on span "complete image" at bounding box center [915, 94] width 72 height 14
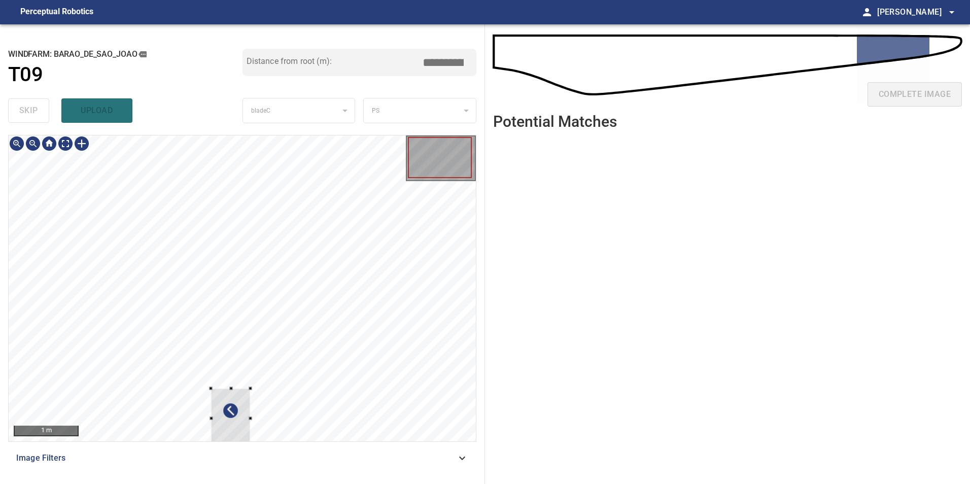
click at [283, 445] on div "1 m Image Filters" at bounding box center [242, 305] width 468 height 341
click at [467, 275] on div at bounding box center [242, 289] width 467 height 306
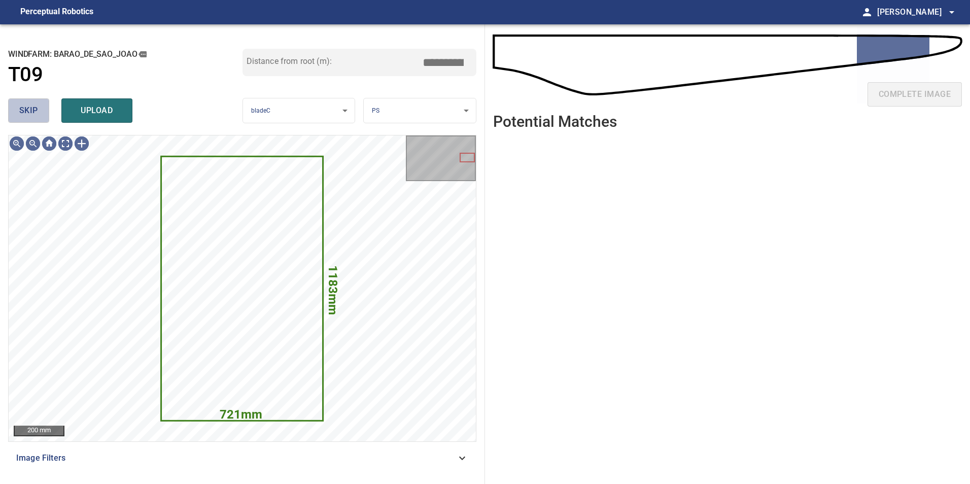
drag, startPoint x: 43, startPoint y: 111, endPoint x: 45, endPoint y: 122, distance: 11.8
click at [45, 121] on button "skip" at bounding box center [28, 110] width 41 height 24
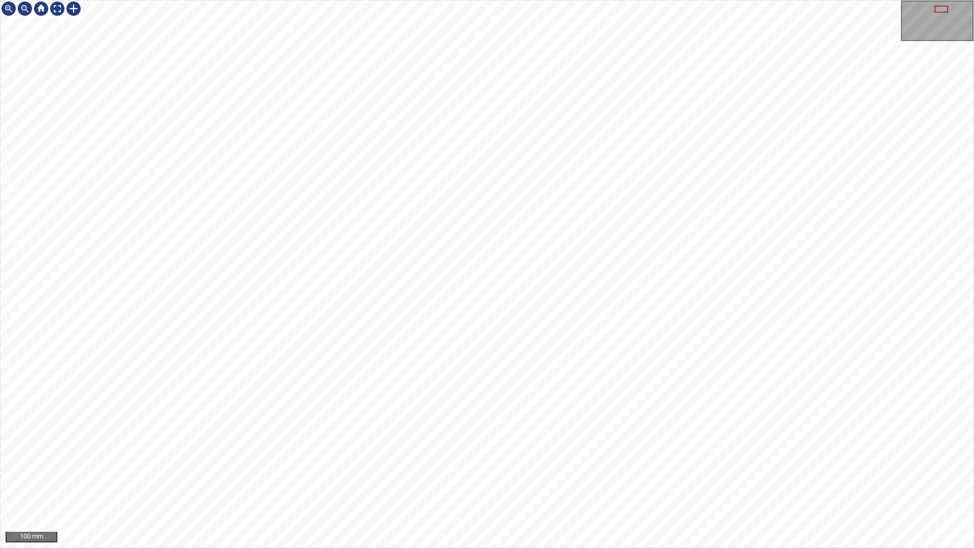
click at [578, 484] on div "100 mm" at bounding box center [487, 274] width 974 height 548
click at [595, 484] on div "50 mm" at bounding box center [487, 274] width 974 height 548
click at [631, 484] on div "100 mm" at bounding box center [487, 274] width 974 height 548
click at [536, 484] on div "100 mm" at bounding box center [487, 274] width 974 height 548
click at [682, 0] on div "100 mm" at bounding box center [487, 274] width 974 height 548
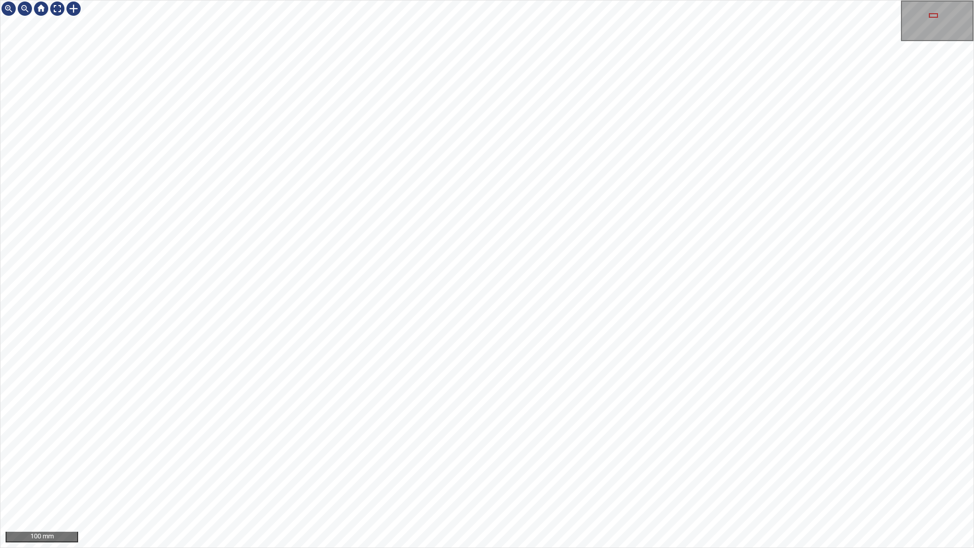
click at [585, 484] on div "100 mm" at bounding box center [487, 274] width 974 height 548
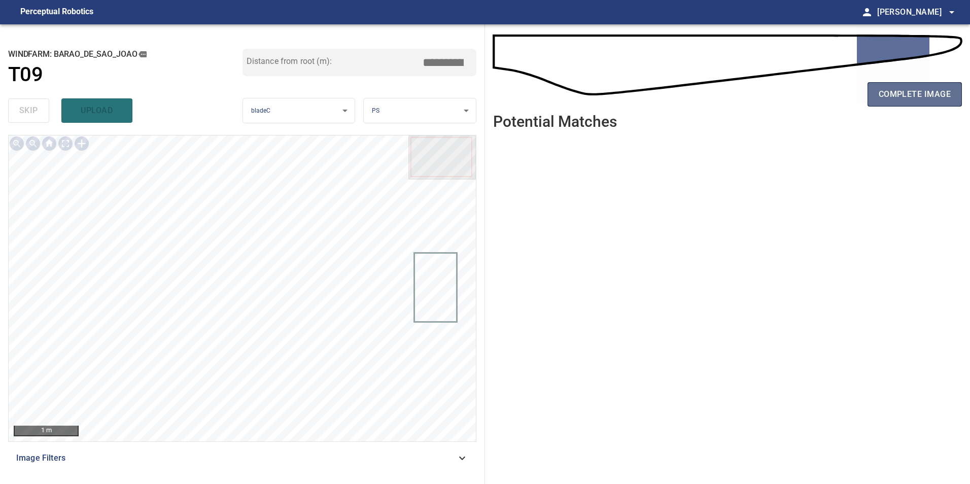
click at [898, 91] on span "complete image" at bounding box center [915, 94] width 72 height 14
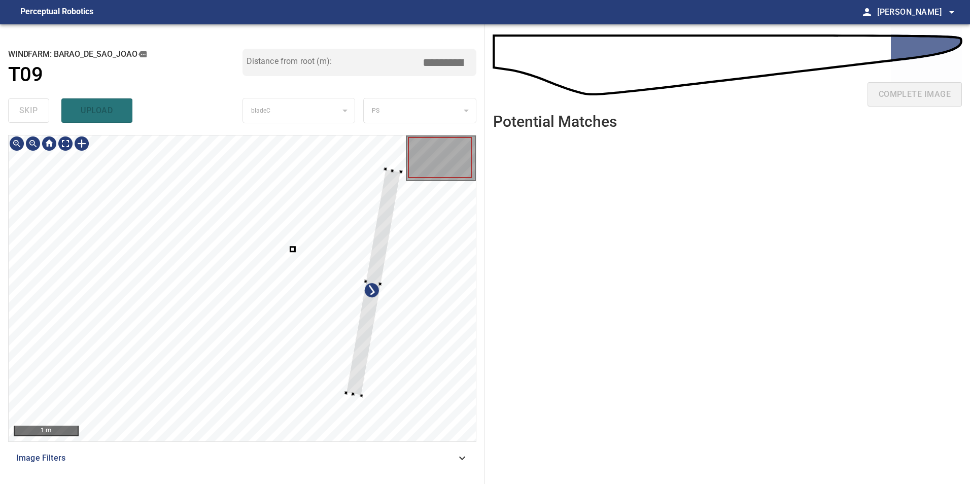
click at [367, 355] on div at bounding box center [373, 282] width 55 height 227
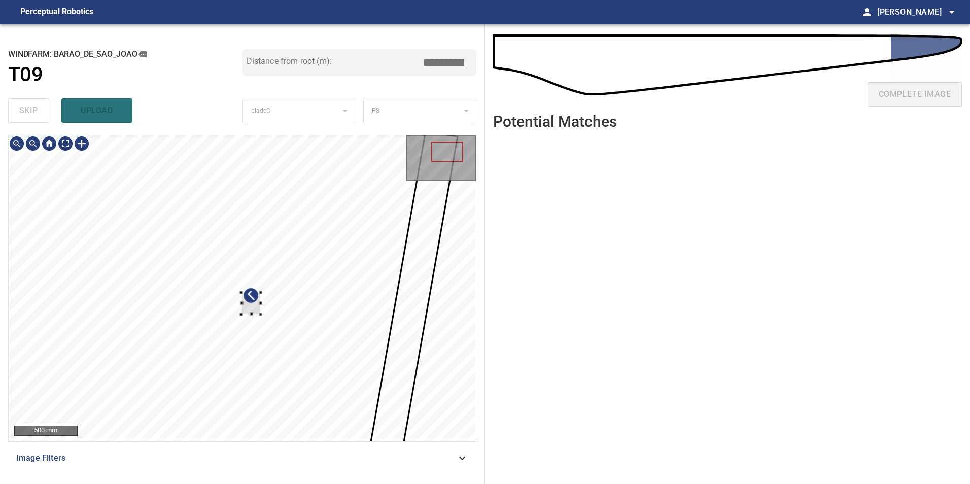
click at [275, 339] on div at bounding box center [242, 289] width 467 height 306
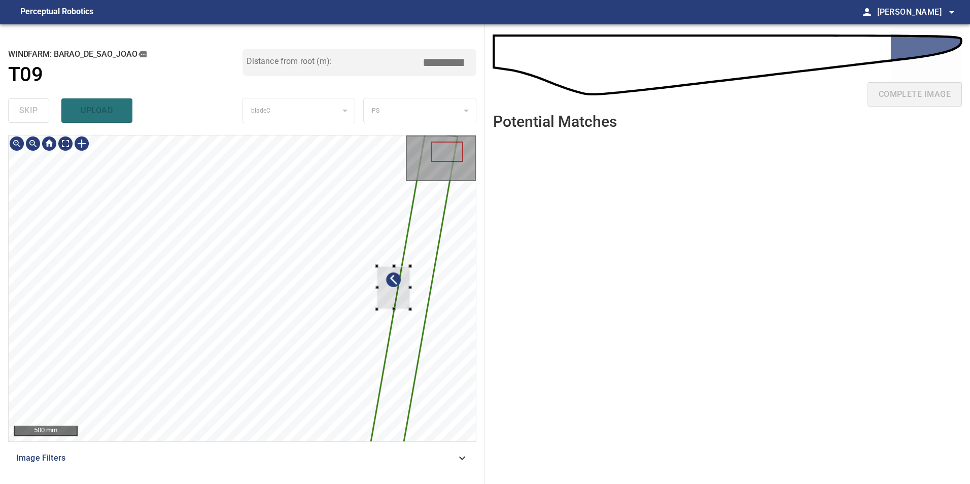
click at [418, 296] on div at bounding box center [242, 289] width 467 height 306
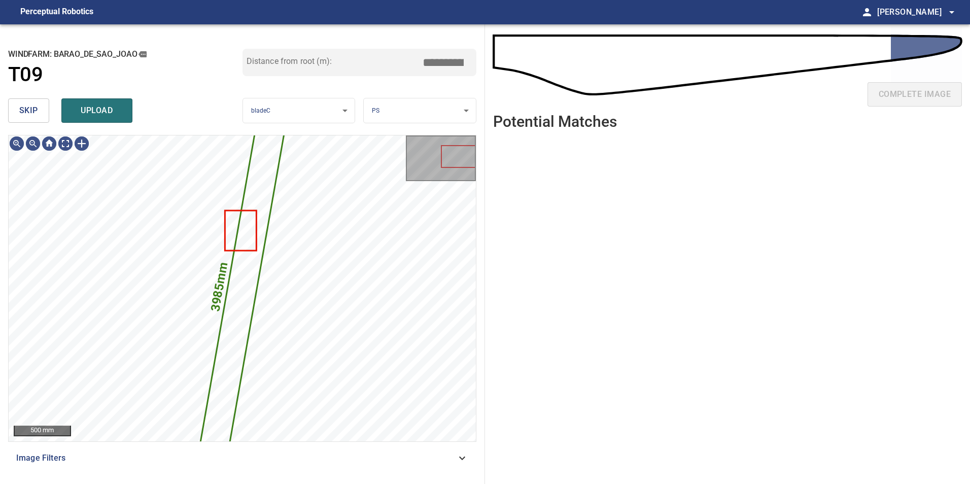
click at [38, 112] on button "skip" at bounding box center [28, 110] width 41 height 24
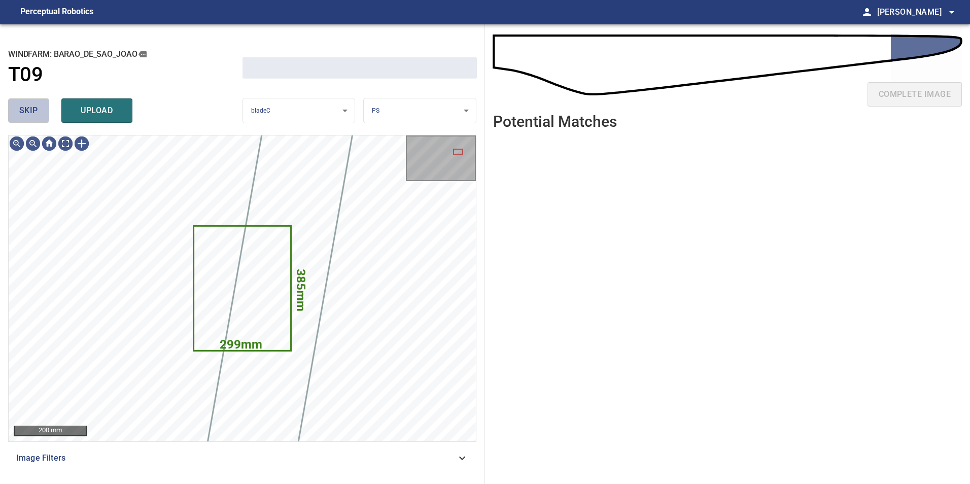
click at [38, 112] on span "skip" at bounding box center [28, 111] width 19 height 14
click at [38, 112] on div "skip upload" at bounding box center [125, 110] width 234 height 32
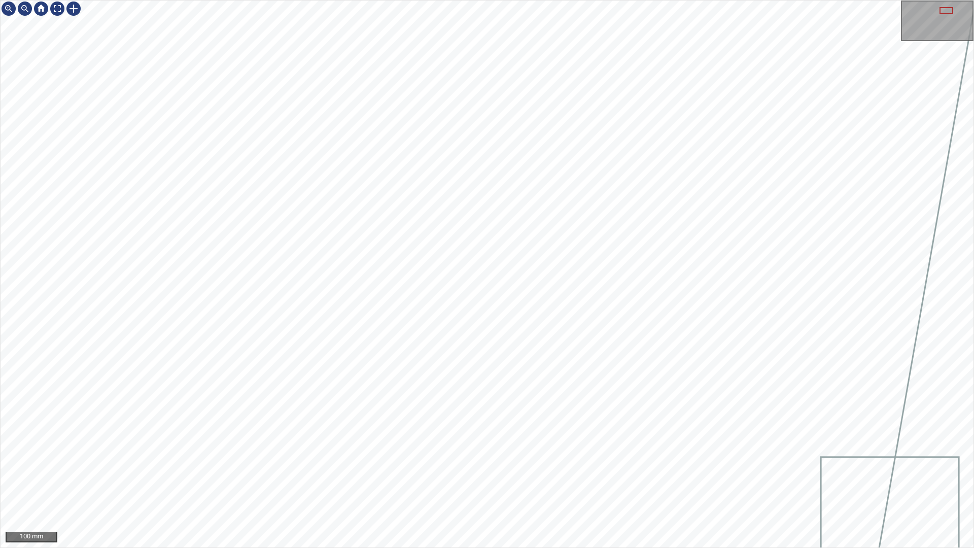
click at [716, 0] on div "100 mm" at bounding box center [487, 274] width 974 height 548
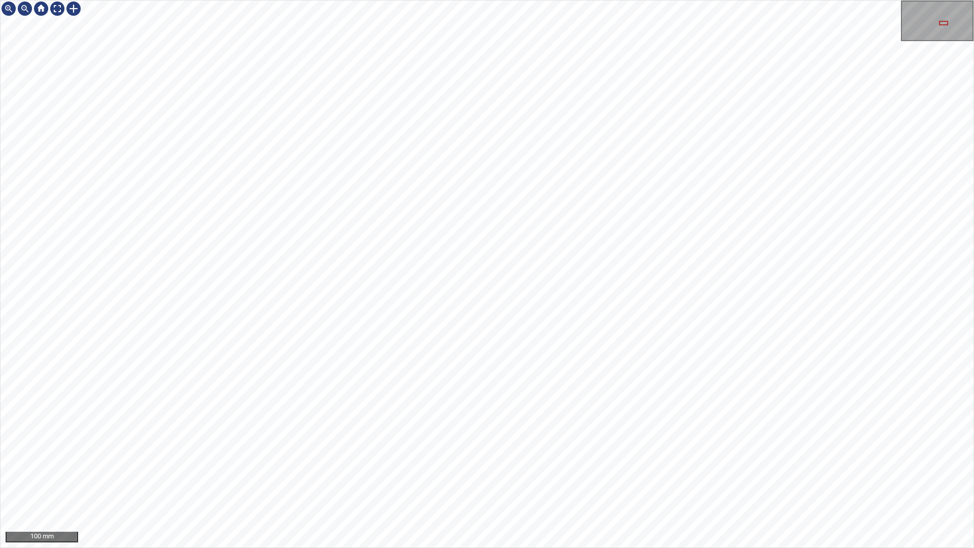
click at [298, 484] on div "100 mm" at bounding box center [487, 274] width 974 height 548
click at [723, 484] on div "100 mm" at bounding box center [487, 274] width 974 height 548
click at [53, 9] on div at bounding box center [57, 9] width 16 height 16
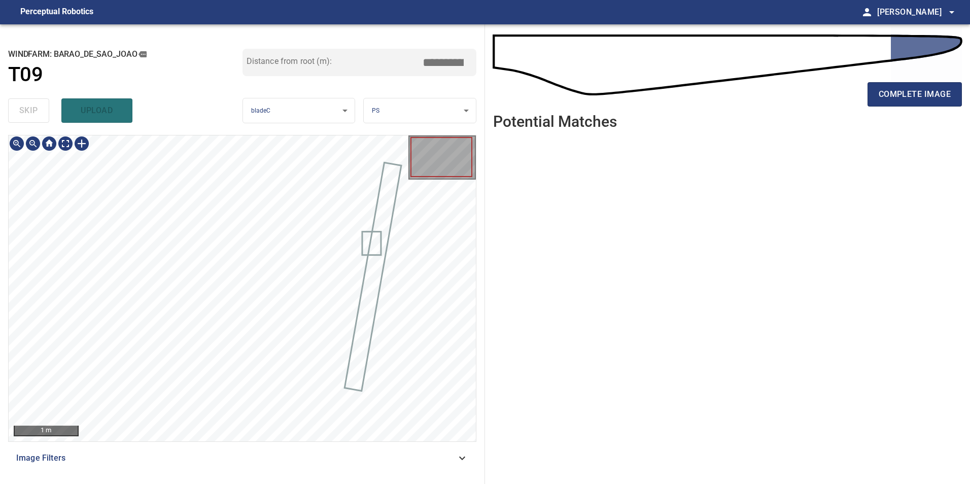
drag, startPoint x: 457, startPoint y: 463, endPoint x: 451, endPoint y: 463, distance: 5.6
click at [457, 463] on icon at bounding box center [462, 458] width 12 height 12
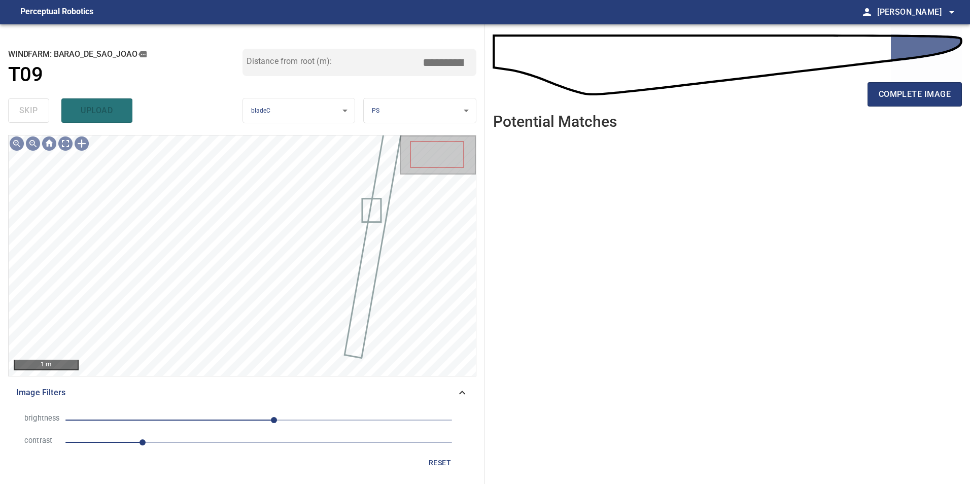
click at [225, 445] on span "1" at bounding box center [258, 442] width 387 height 14
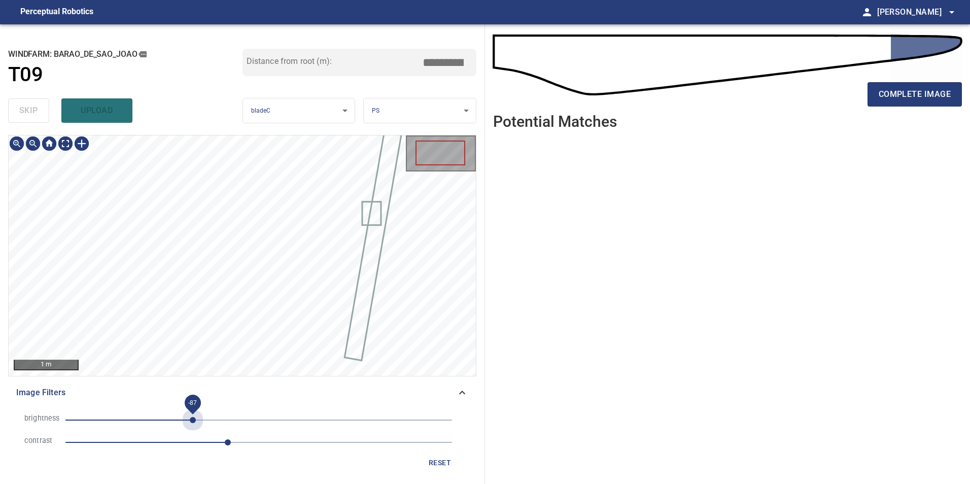
drag, startPoint x: 193, startPoint y: 419, endPoint x: 219, endPoint y: 419, distance: 26.4
click at [193, 418] on span "-87" at bounding box center [258, 420] width 387 height 14
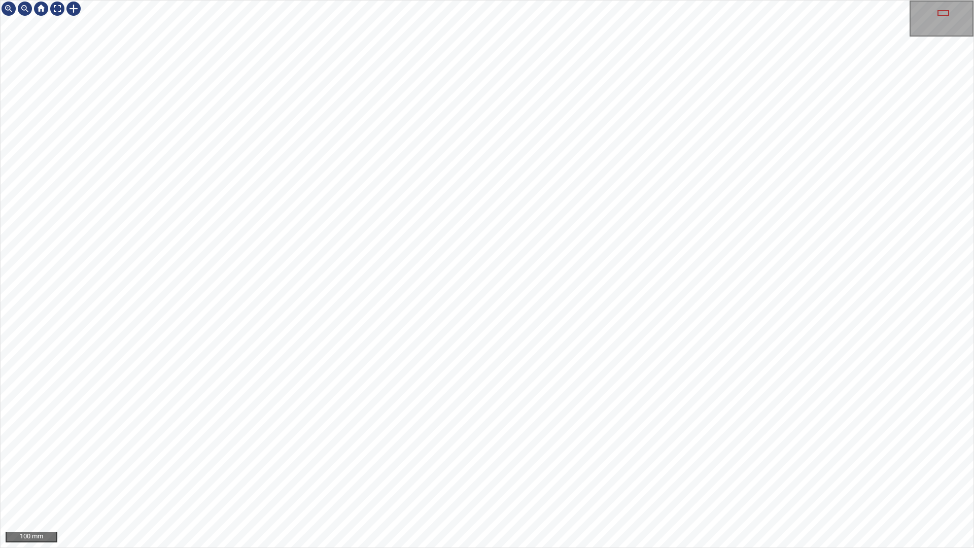
click at [653, 484] on div "100 mm" at bounding box center [487, 274] width 974 height 548
click at [721, 484] on div "100 mm" at bounding box center [487, 274] width 974 height 548
click at [563, 484] on div "100 mm" at bounding box center [487, 274] width 974 height 548
click at [275, 0] on div "100 mm" at bounding box center [487, 274] width 974 height 548
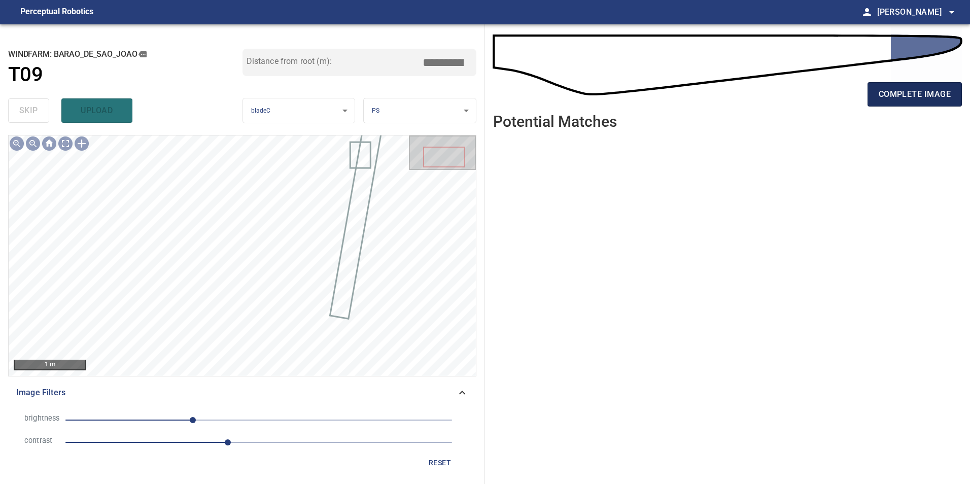
click at [897, 104] on button "complete image" at bounding box center [915, 94] width 94 height 24
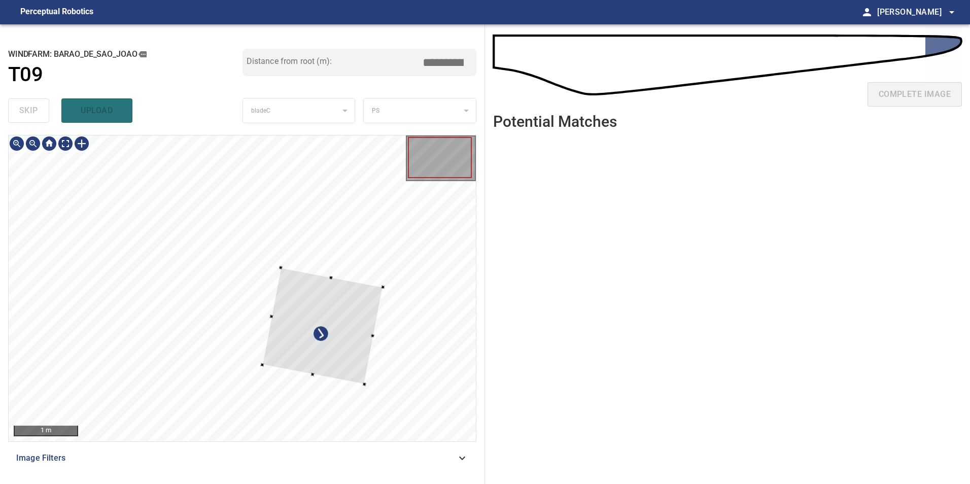
click at [262, 284] on div at bounding box center [322, 326] width 120 height 117
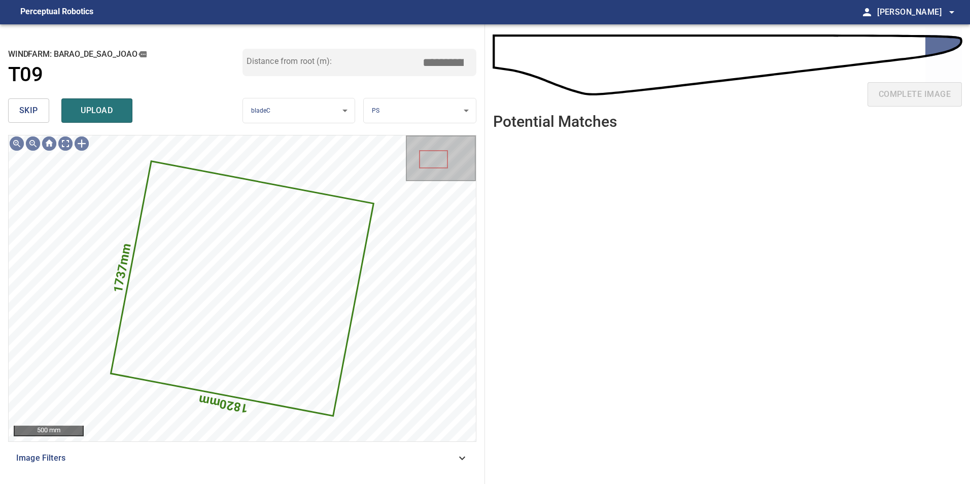
drag, startPoint x: 30, startPoint y: 104, endPoint x: 37, endPoint y: 127, distance: 23.9
click at [30, 105] on span "skip" at bounding box center [28, 111] width 19 height 14
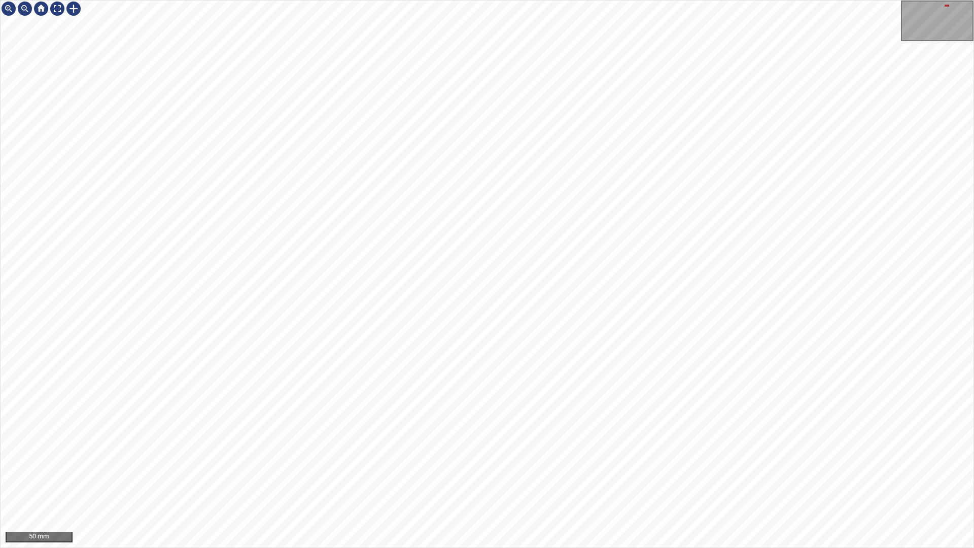
click at [505, 484] on div "50 mm" at bounding box center [487, 274] width 974 height 548
click at [471, 484] on div "50 mm" at bounding box center [487, 274] width 974 height 548
click at [571, 484] on div "50 mm" at bounding box center [487, 274] width 974 height 548
click at [577, 0] on div "50 mm" at bounding box center [487, 274] width 974 height 548
click at [54, 4] on div at bounding box center [57, 9] width 16 height 16
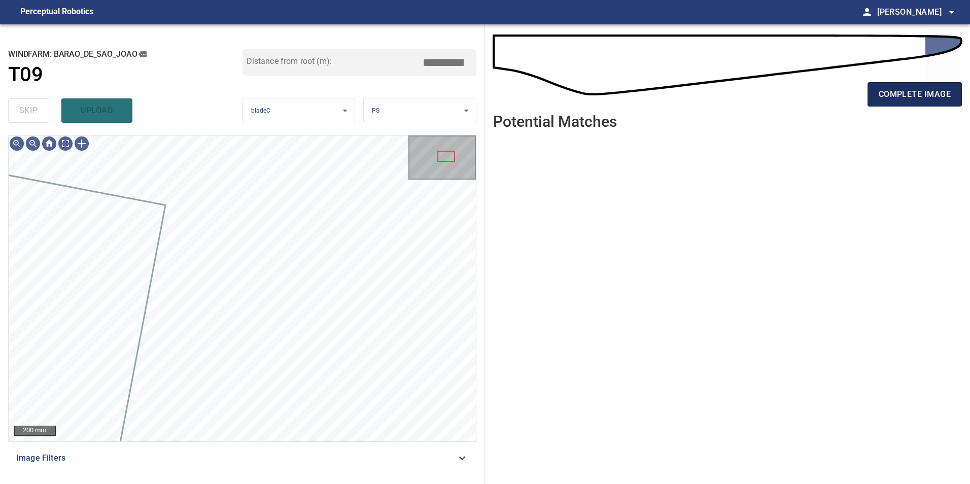
click at [935, 96] on span "complete image" at bounding box center [915, 94] width 72 height 14
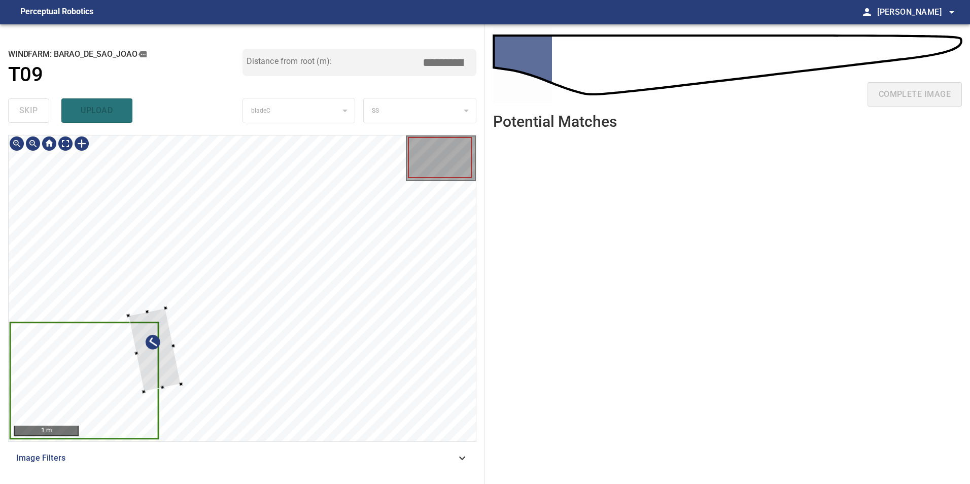
click at [106, 381] on div at bounding box center [242, 289] width 467 height 306
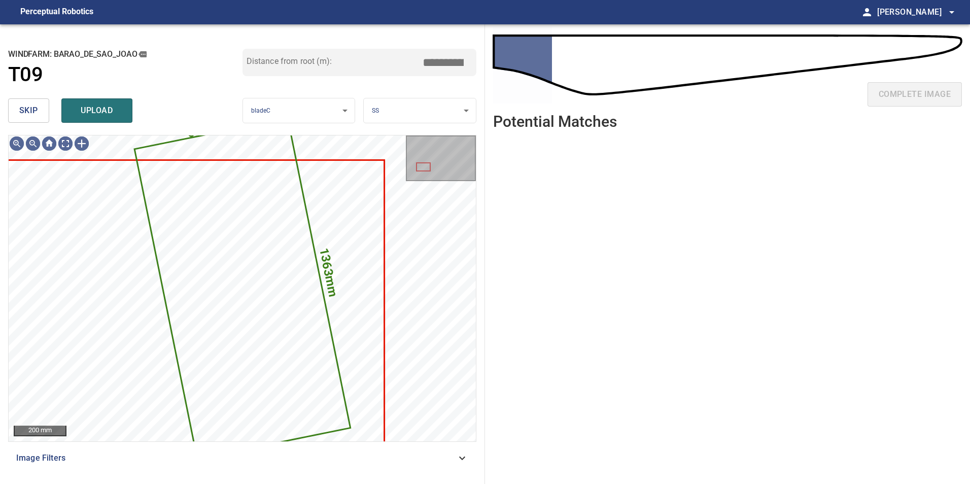
click at [31, 109] on span "skip" at bounding box center [28, 111] width 19 height 14
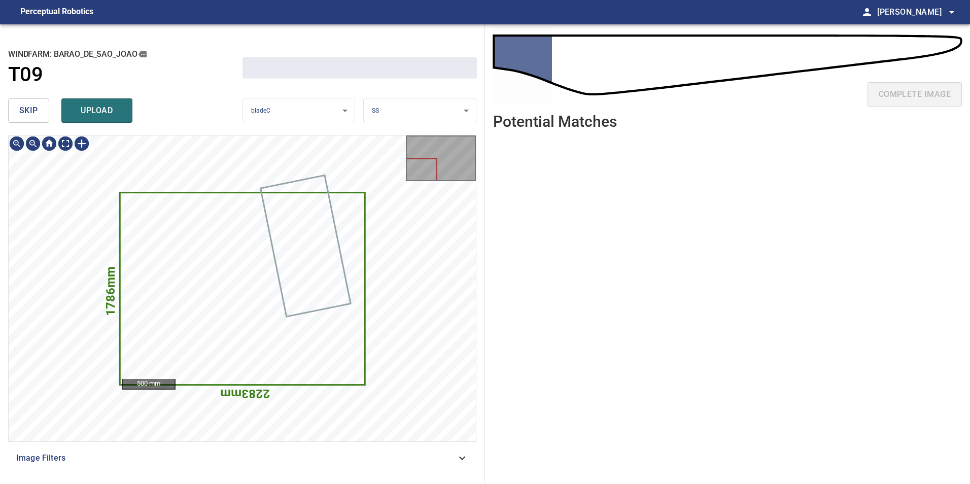
click at [31, 109] on span "skip" at bounding box center [28, 111] width 19 height 14
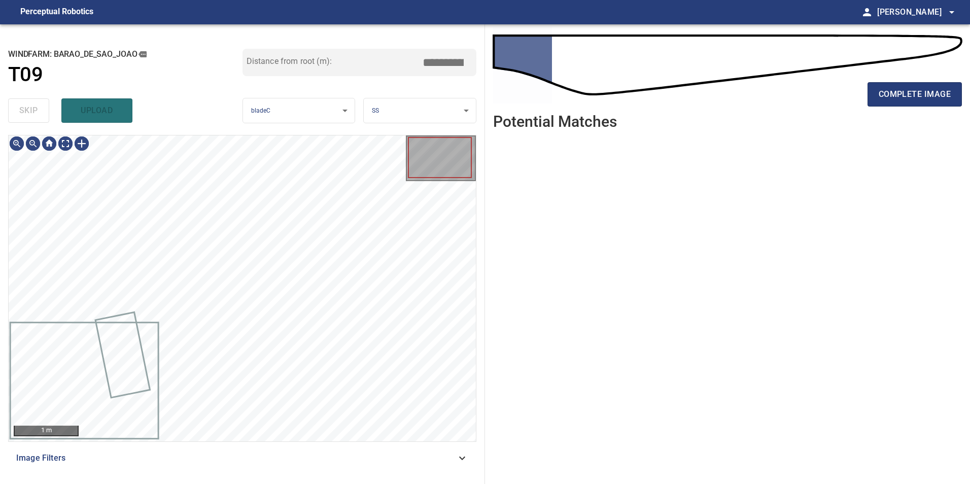
click at [31, 109] on div "skip upload" at bounding box center [125, 110] width 234 height 32
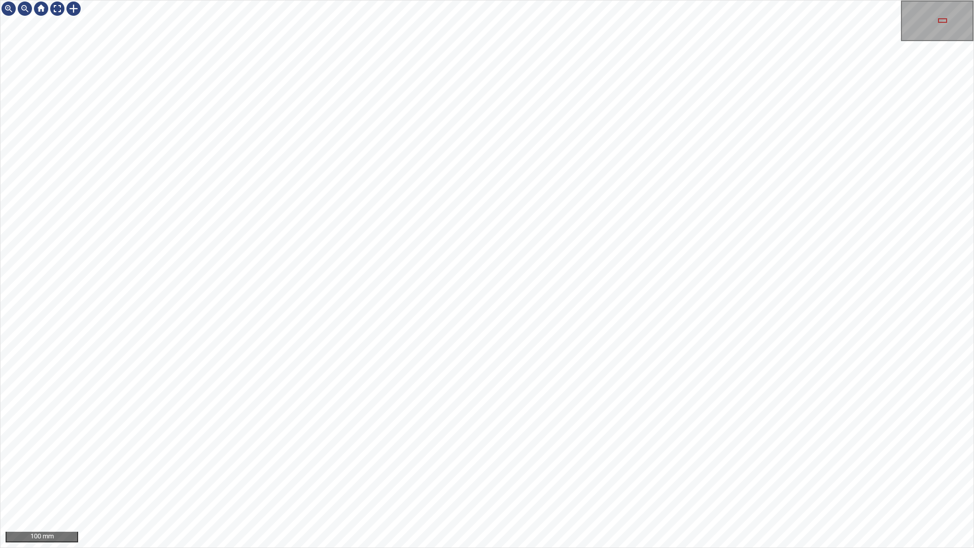
click at [702, 484] on div "100 mm" at bounding box center [487, 274] width 974 height 548
click at [743, 0] on div "50 mm" at bounding box center [487, 274] width 974 height 548
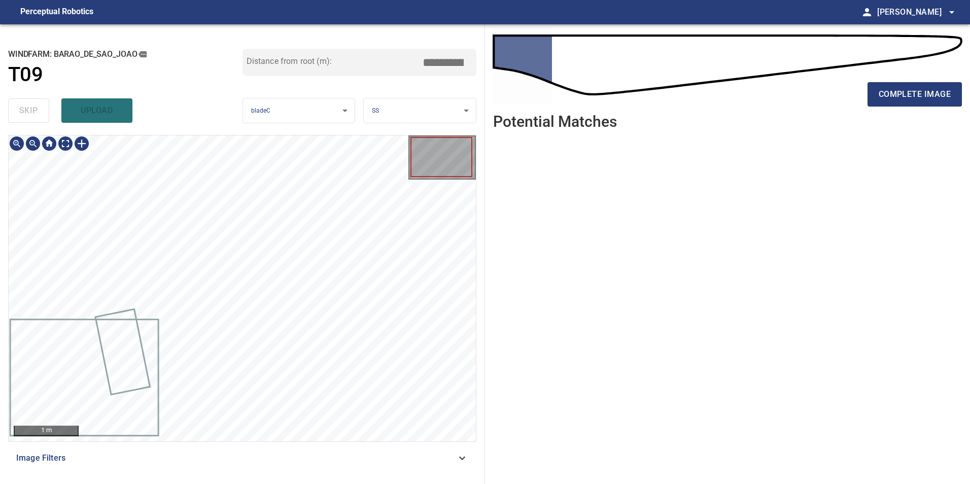
click at [469, 159] on div "1 m" at bounding box center [242, 289] width 467 height 306
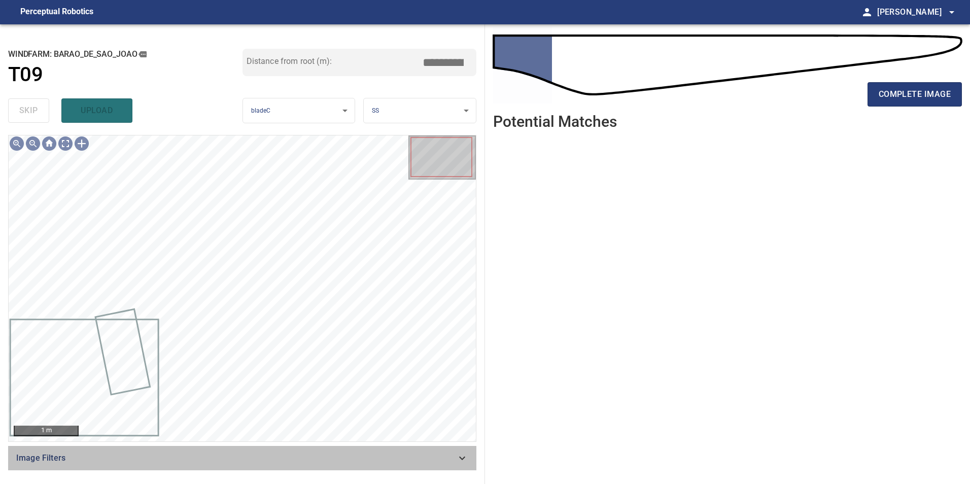
click at [425, 469] on div "Image Filters" at bounding box center [242, 458] width 468 height 24
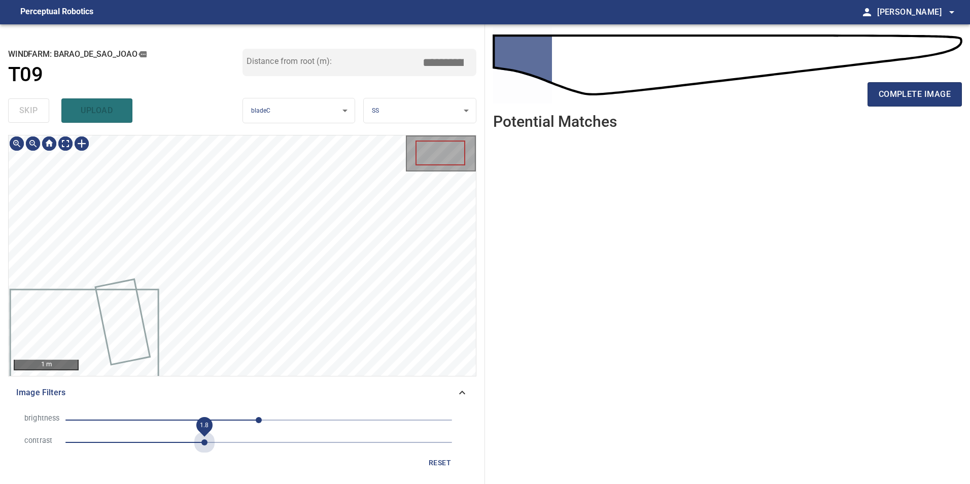
click at [204, 443] on span "1.8" at bounding box center [258, 442] width 387 height 14
click at [191, 417] on span "0" at bounding box center [258, 420] width 387 height 14
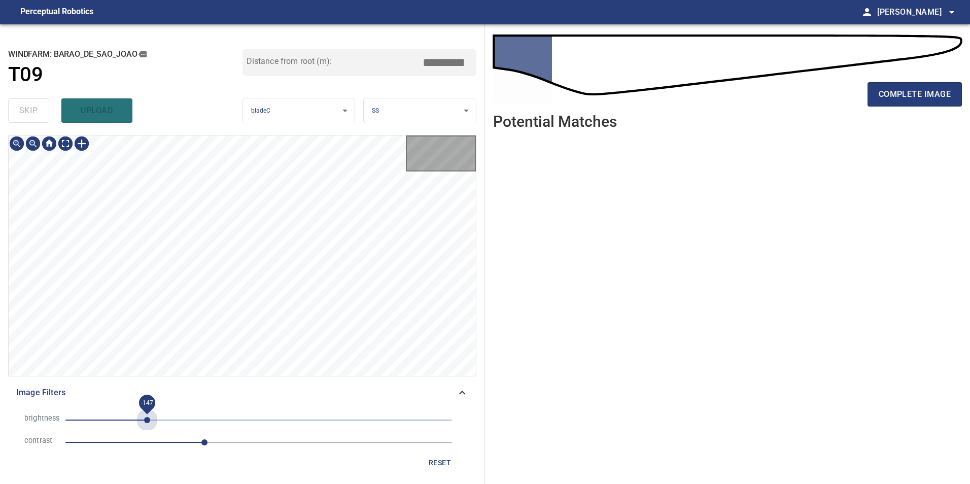
click at [147, 416] on span "-147" at bounding box center [258, 420] width 387 height 14
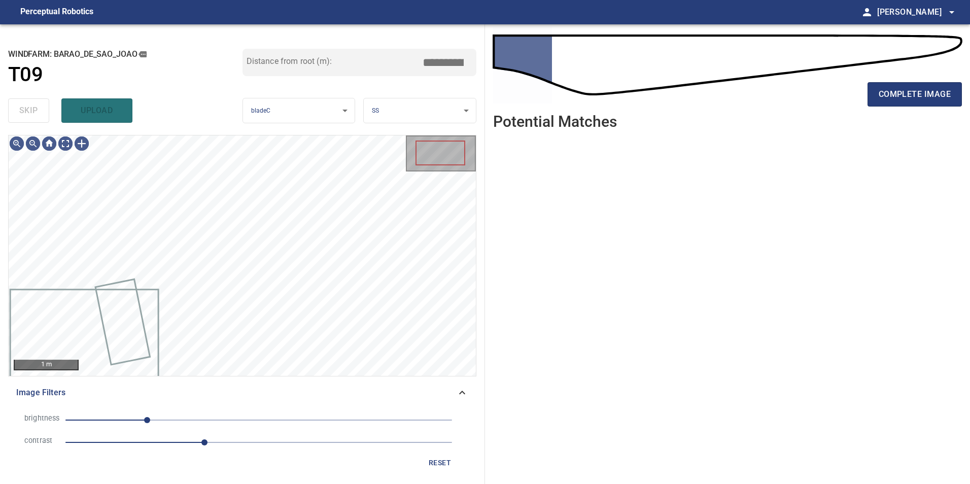
click at [193, 423] on span "-147" at bounding box center [258, 420] width 387 height 14
click at [94, 418] on span "-217" at bounding box center [258, 420] width 387 height 14
click at [258, 436] on span "1.8" at bounding box center [258, 442] width 387 height 14
click at [144, 414] on span "-217" at bounding box center [258, 420] width 387 height 14
click at [185, 422] on span "-152" at bounding box center [258, 420] width 387 height 14
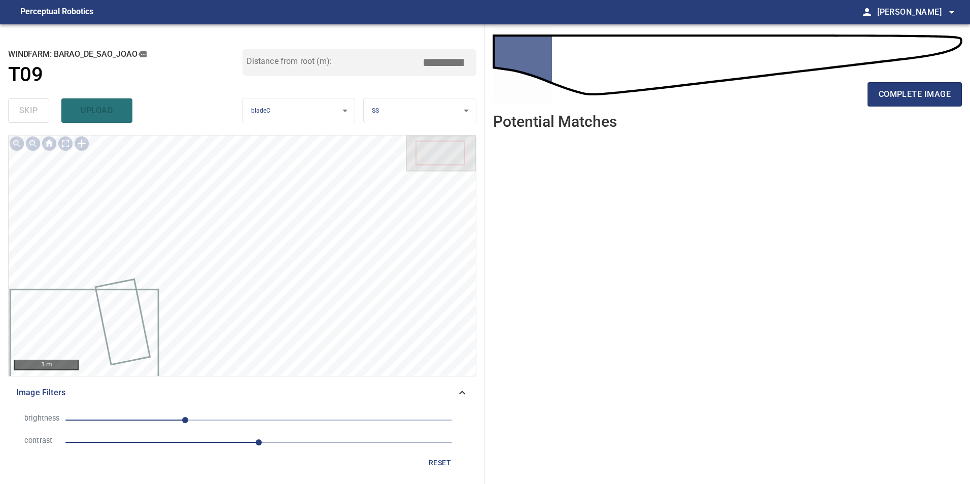
click at [151, 416] on span "-97" at bounding box center [258, 420] width 387 height 14
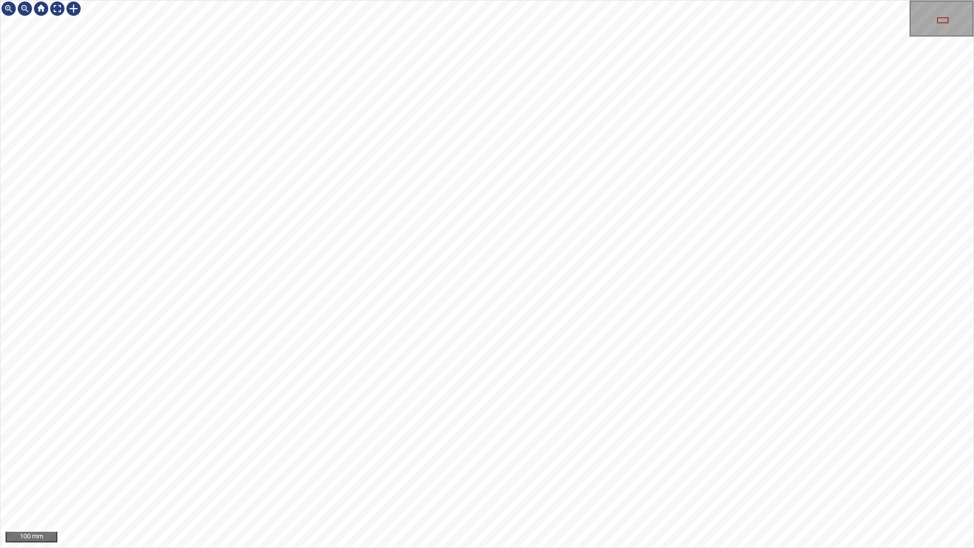
click at [447, 0] on div "100 mm" at bounding box center [487, 274] width 974 height 548
click at [463, 0] on div "100 mm" at bounding box center [487, 274] width 974 height 548
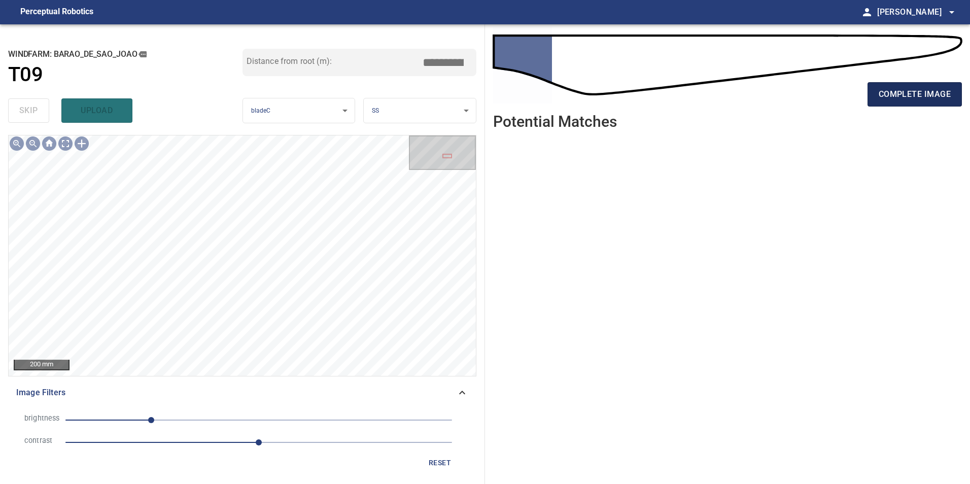
click at [903, 95] on span "complete image" at bounding box center [915, 94] width 72 height 14
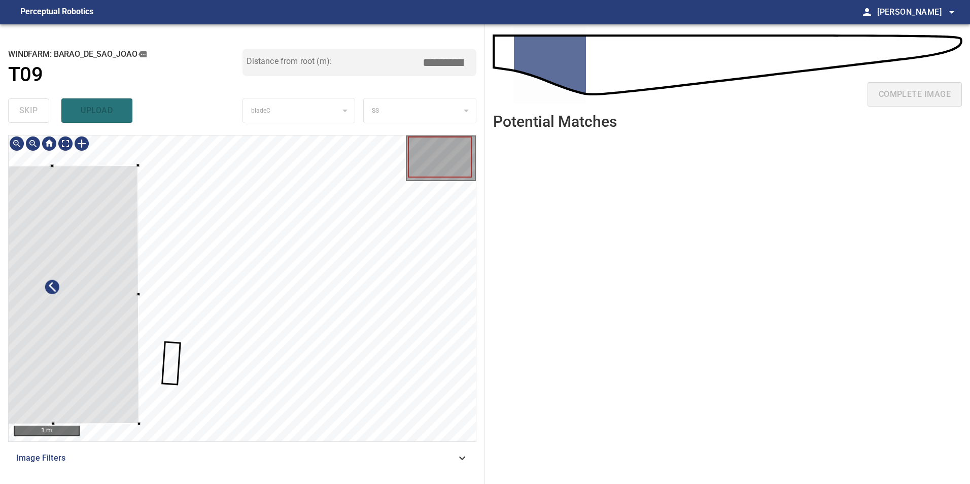
click at [89, 316] on div at bounding box center [52, 294] width 174 height 259
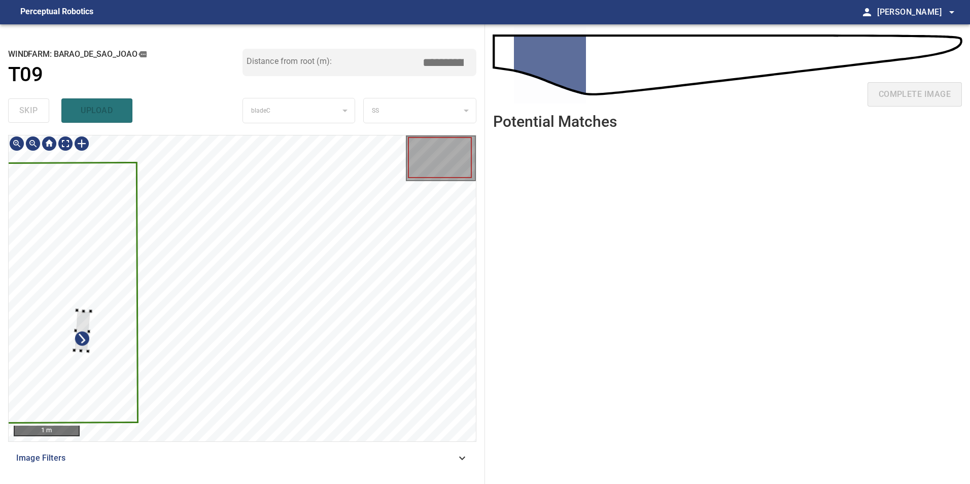
click at [72, 319] on div at bounding box center [242, 289] width 467 height 306
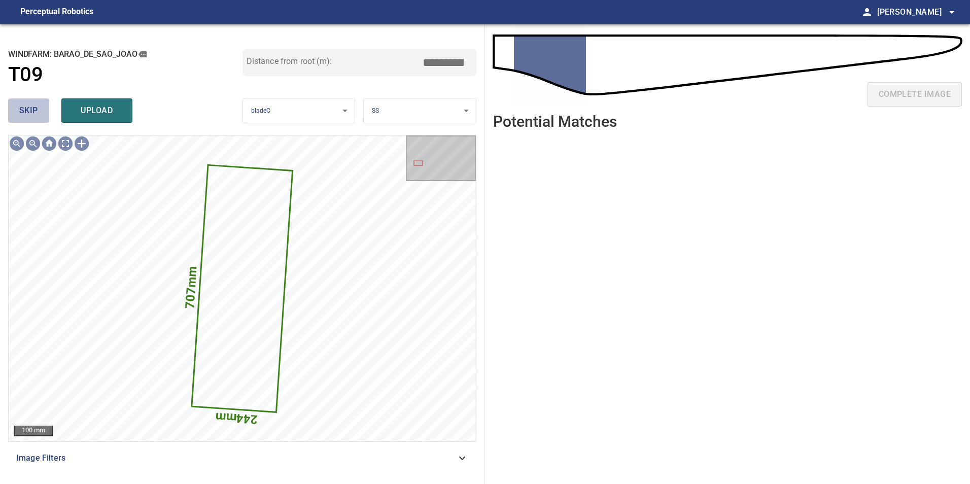
click at [24, 111] on span "skip" at bounding box center [28, 111] width 19 height 14
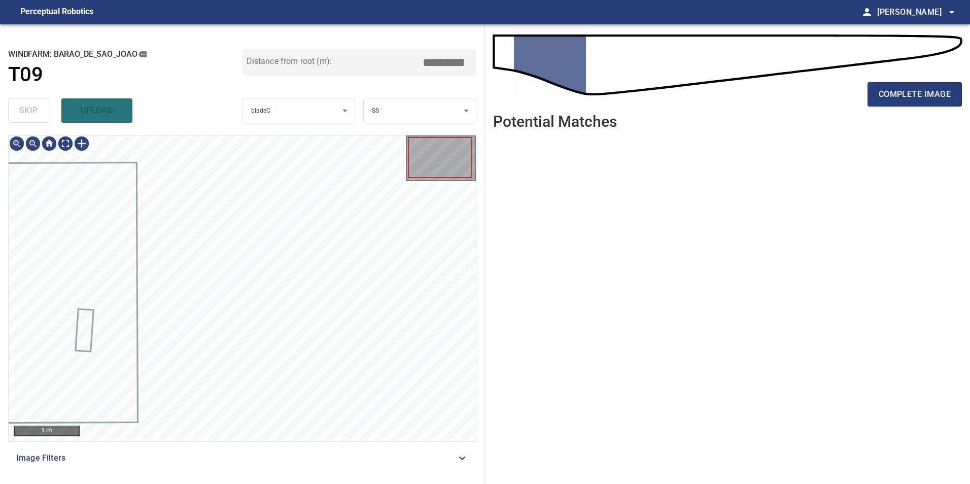
click at [24, 111] on div "skip upload" at bounding box center [125, 110] width 234 height 32
drag, startPoint x: 24, startPoint y: 111, endPoint x: 46, endPoint y: 147, distance: 42.4
click at [24, 112] on div "skip upload" at bounding box center [125, 110] width 234 height 32
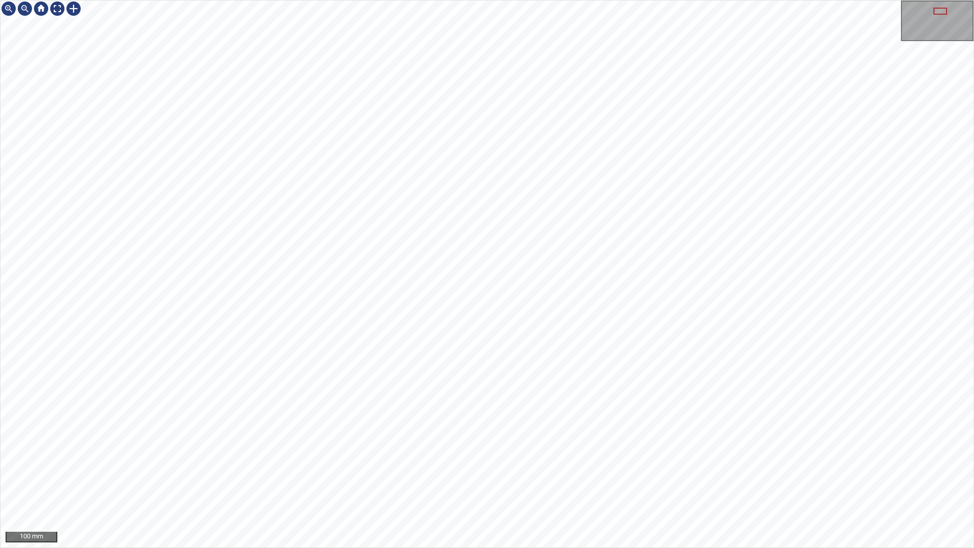
click at [631, 484] on div "100 mm" at bounding box center [487, 274] width 974 height 548
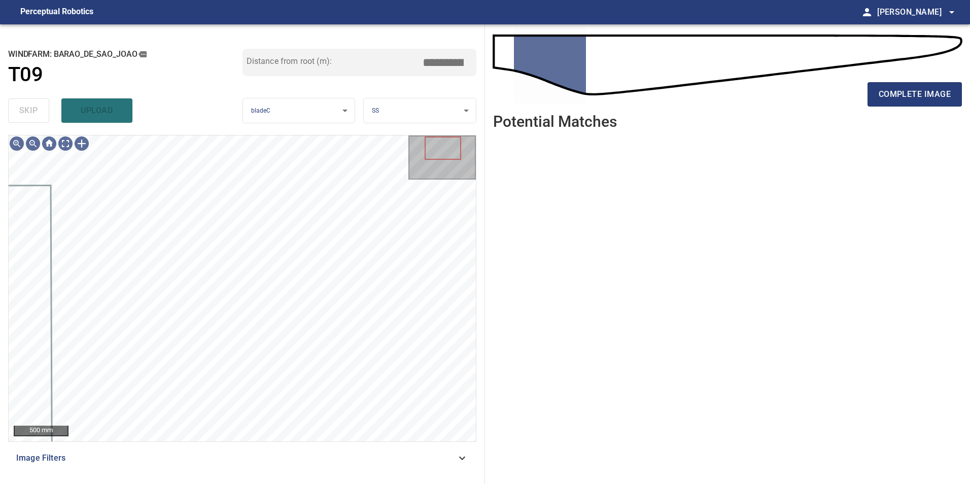
click at [458, 459] on icon at bounding box center [462, 458] width 12 height 12
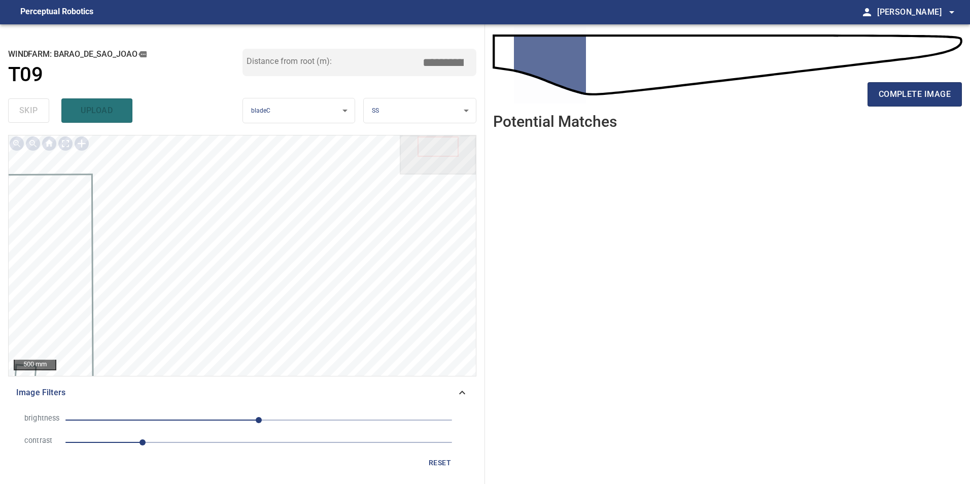
click at [155, 440] on span "1" at bounding box center [258, 442] width 387 height 14
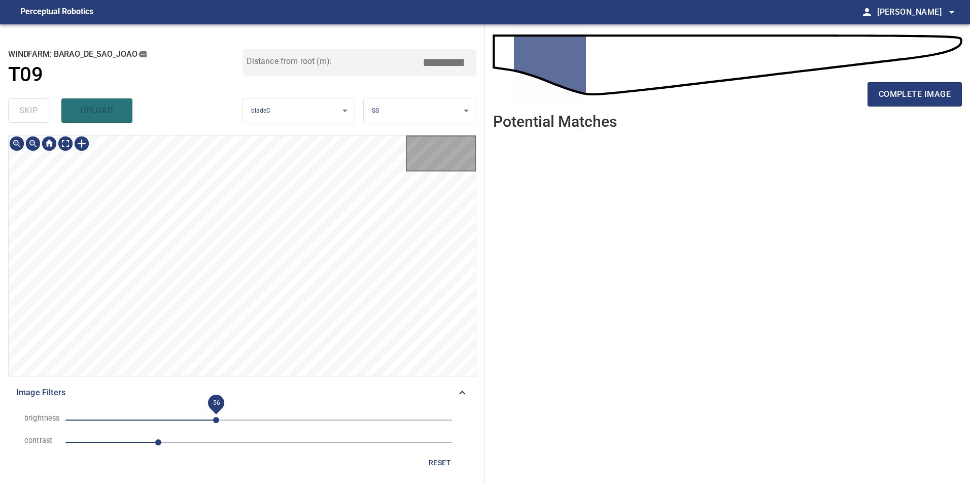
drag, startPoint x: 217, startPoint y: 419, endPoint x: 208, endPoint y: 421, distance: 9.4
click at [217, 421] on span "-56" at bounding box center [258, 420] width 387 height 14
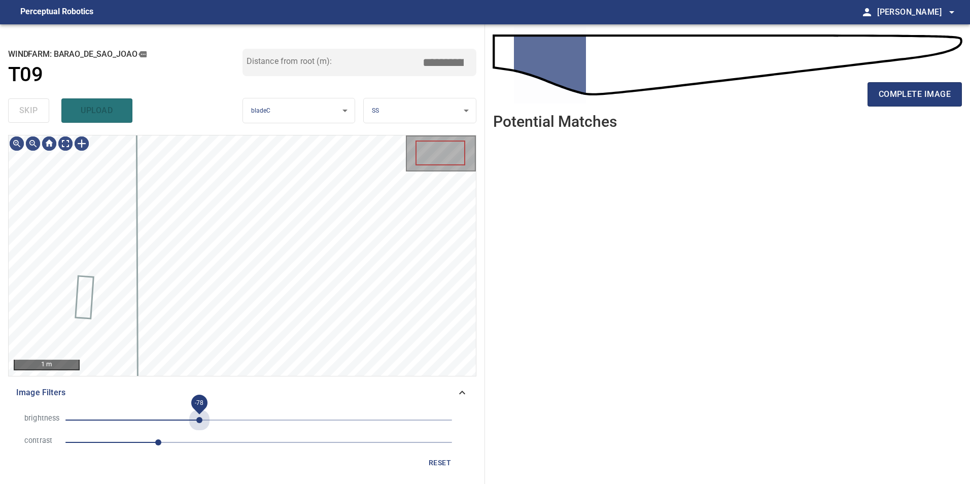
click at [200, 421] on span "-78" at bounding box center [258, 420] width 387 height 14
click at [213, 418] on span "-60" at bounding box center [258, 420] width 387 height 14
click at [195, 421] on span "-84" at bounding box center [258, 420] width 387 height 14
click at [178, 421] on span "-84" at bounding box center [258, 420] width 387 height 14
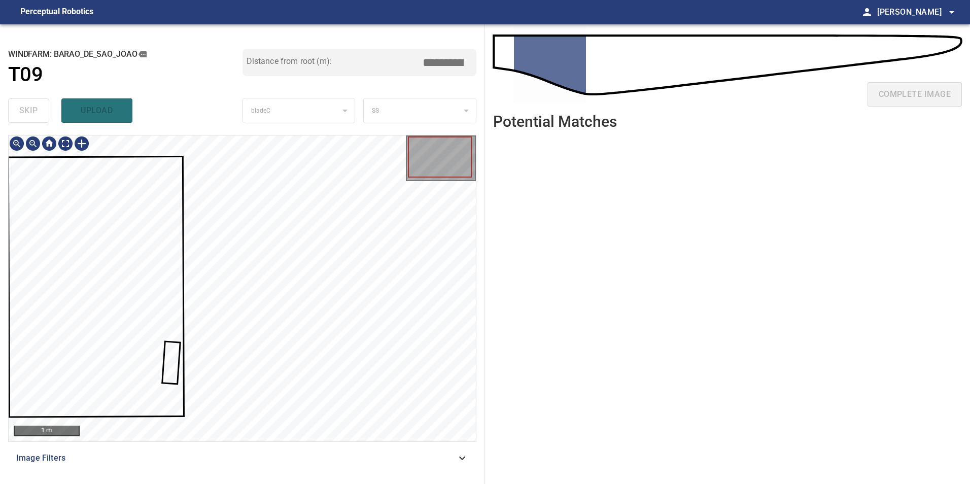
click at [3, 273] on div "**********" at bounding box center [242, 254] width 485 height 460
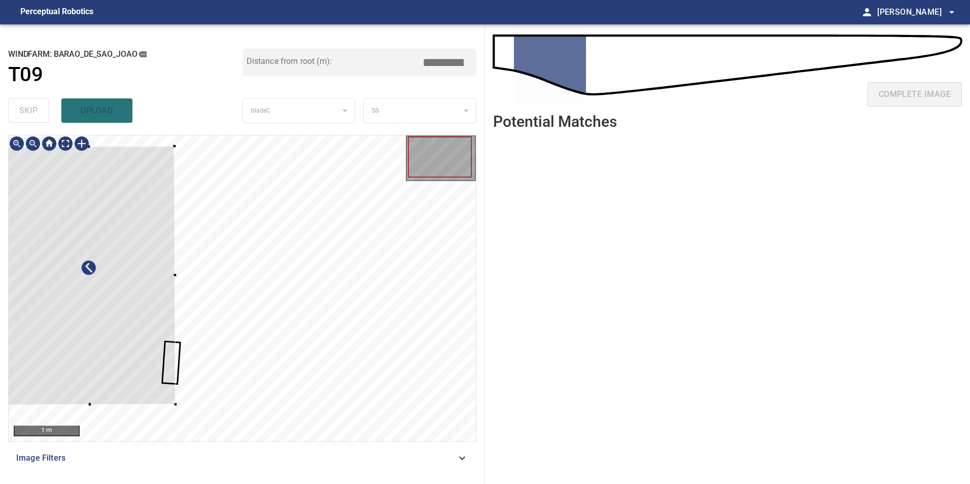
click at [109, 322] on div at bounding box center [89, 275] width 174 height 259
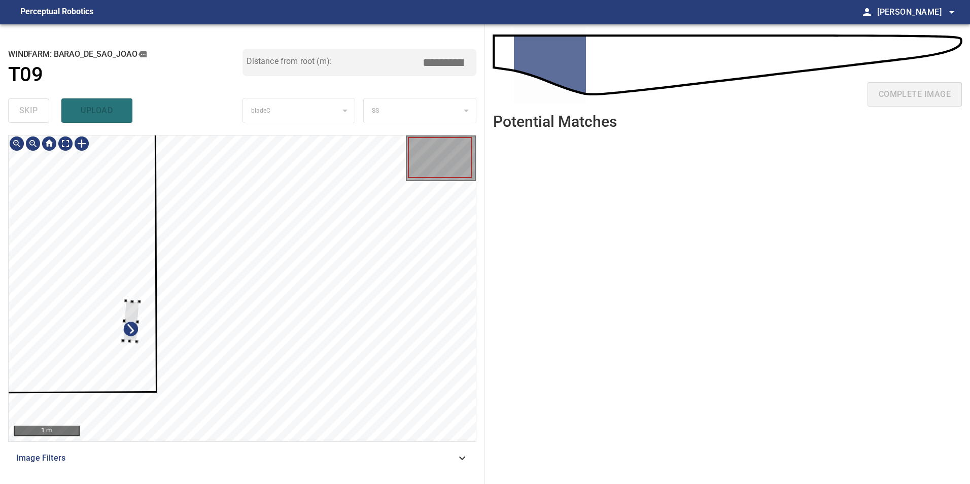
click at [123, 300] on div at bounding box center [131, 320] width 17 height 41
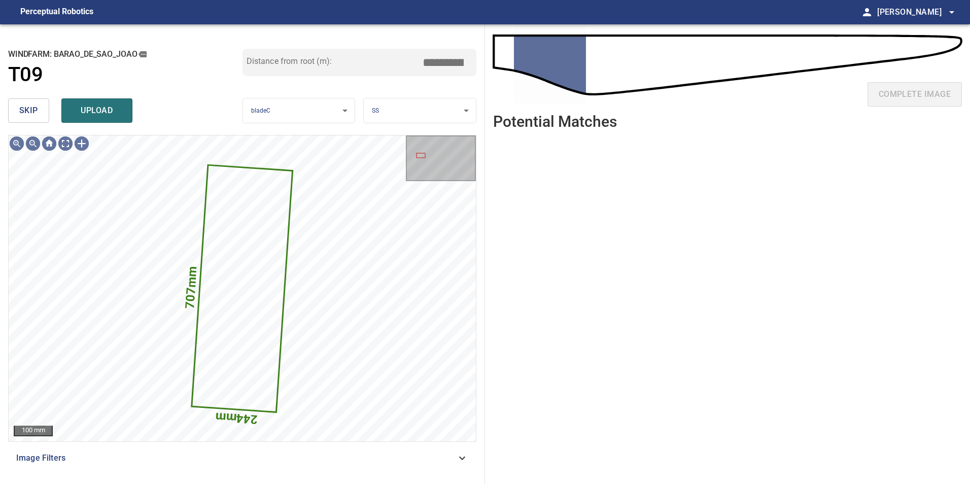
click at [33, 115] on span "skip" at bounding box center [28, 111] width 19 height 14
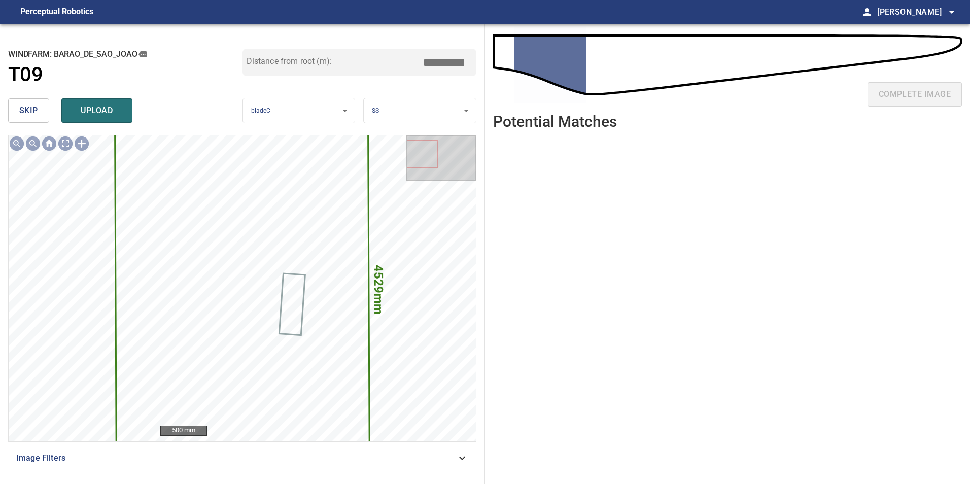
click at [33, 115] on span "skip" at bounding box center [28, 111] width 19 height 14
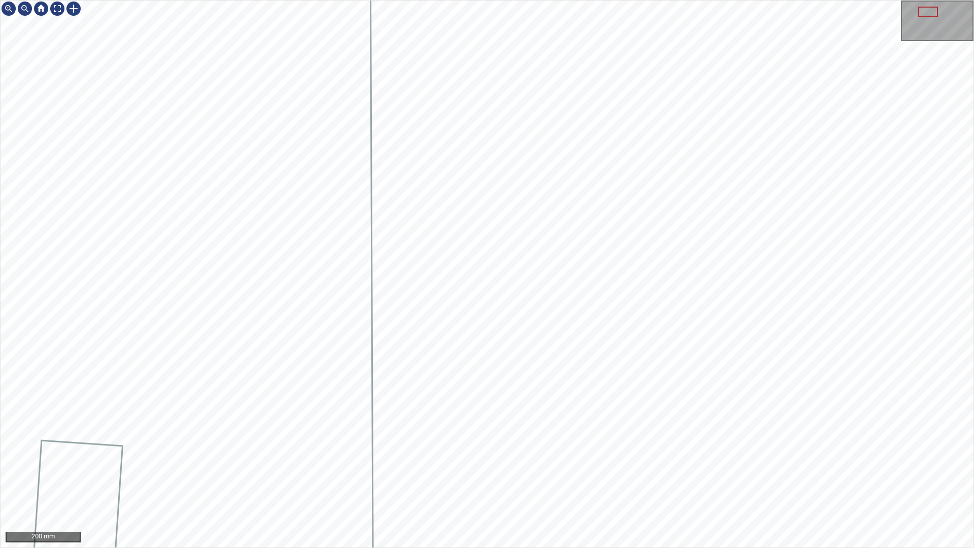
click at [970, 484] on html "200 mm" at bounding box center [487, 274] width 974 height 548
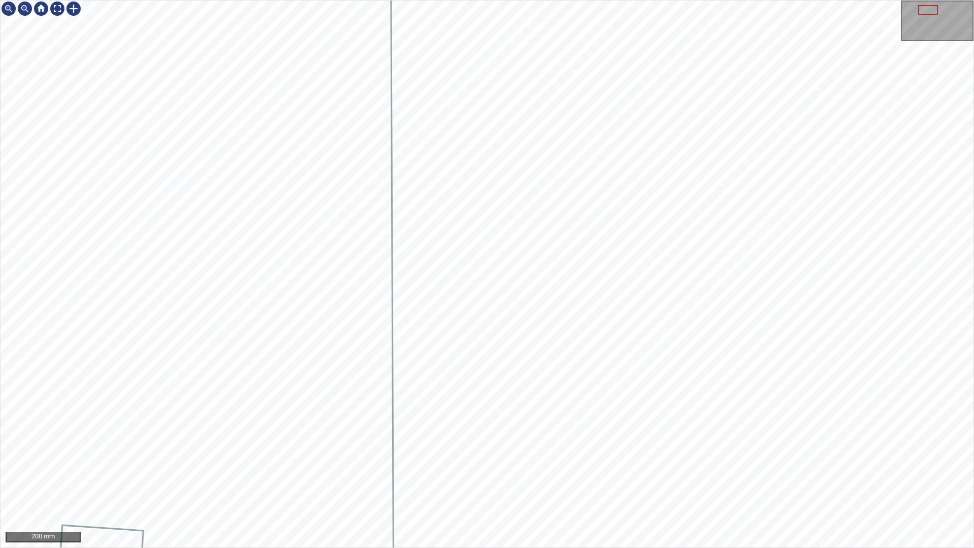
click at [819, 484] on div "200 mm" at bounding box center [487, 274] width 974 height 548
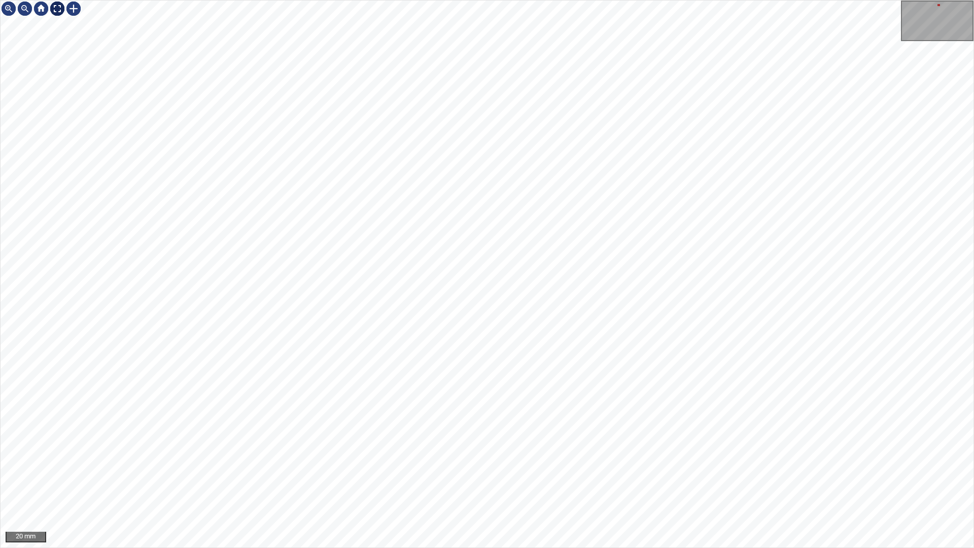
click at [52, 8] on div at bounding box center [57, 9] width 16 height 16
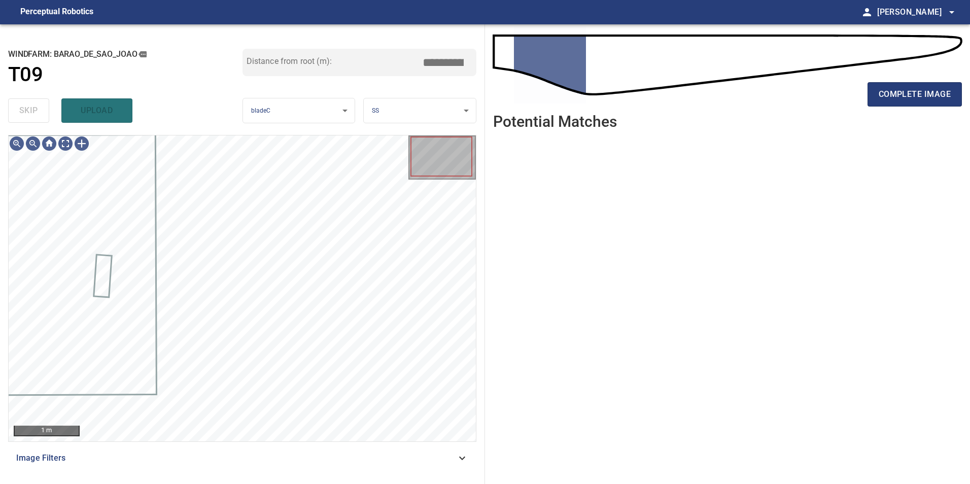
drag, startPoint x: 442, startPoint y: 460, endPoint x: 435, endPoint y: 456, distance: 7.5
click at [443, 459] on span "Image Filters" at bounding box center [236, 458] width 440 height 12
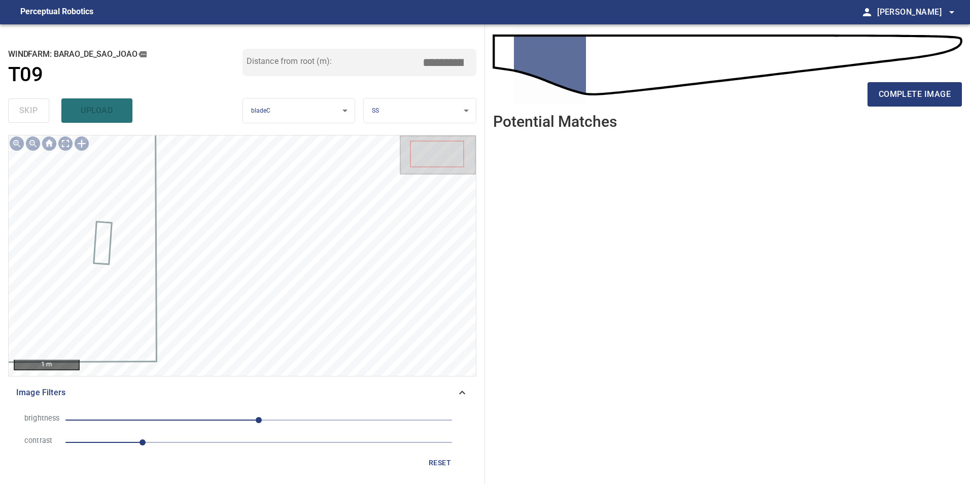
click at [171, 442] on span "1" at bounding box center [258, 442] width 387 height 14
drag, startPoint x: 217, startPoint y: 423, endPoint x: 196, endPoint y: 424, distance: 20.8
click at [214, 423] on span "0" at bounding box center [258, 420] width 387 height 14
click at [196, 424] on span "-60" at bounding box center [258, 420] width 387 height 14
drag, startPoint x: 203, startPoint y: 441, endPoint x: 210, endPoint y: 444, distance: 7.7
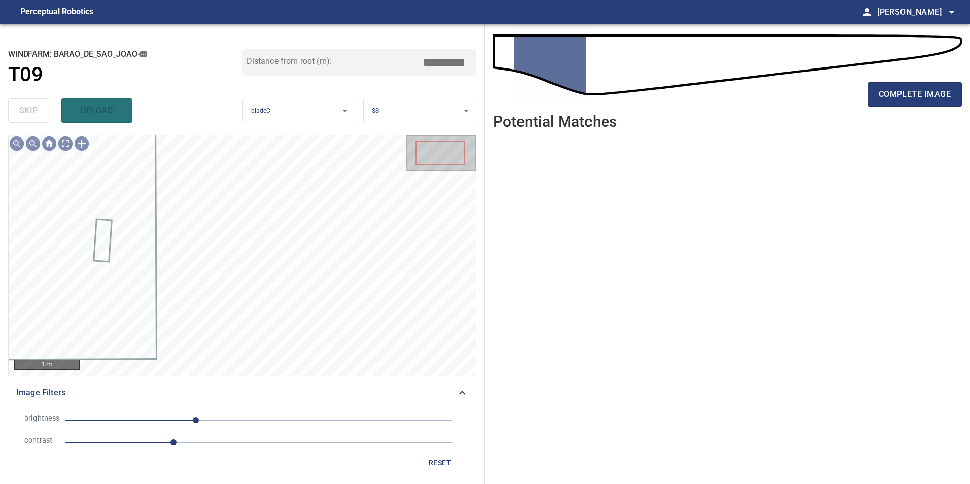
click at [205, 444] on span "1.4" at bounding box center [258, 442] width 387 height 14
click at [140, 445] on span "1" at bounding box center [258, 442] width 387 height 14
drag, startPoint x: 216, startPoint y: 421, endPoint x: 179, endPoint y: 423, distance: 37.1
click at [216, 421] on span "-56" at bounding box center [258, 420] width 387 height 14
click at [185, 423] on span "-56" at bounding box center [258, 420] width 387 height 14
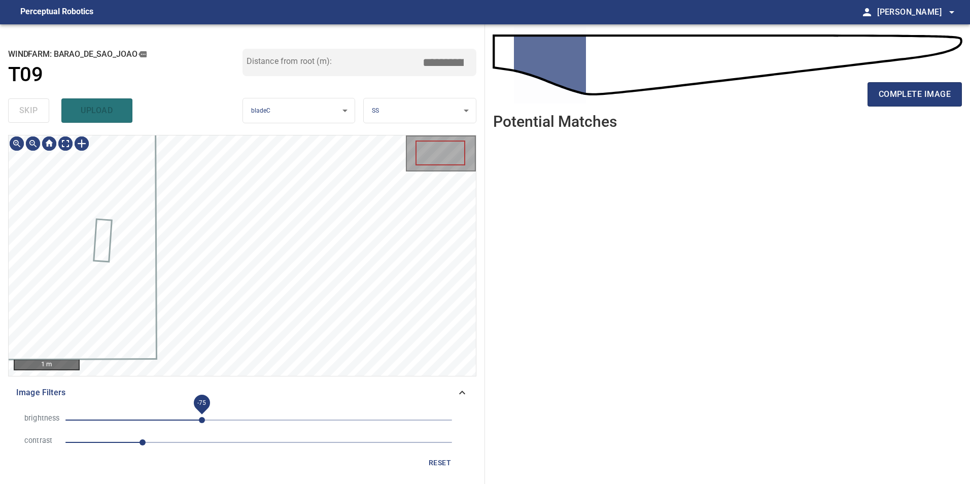
click at [202, 420] on span "-75" at bounding box center [258, 420] width 387 height 14
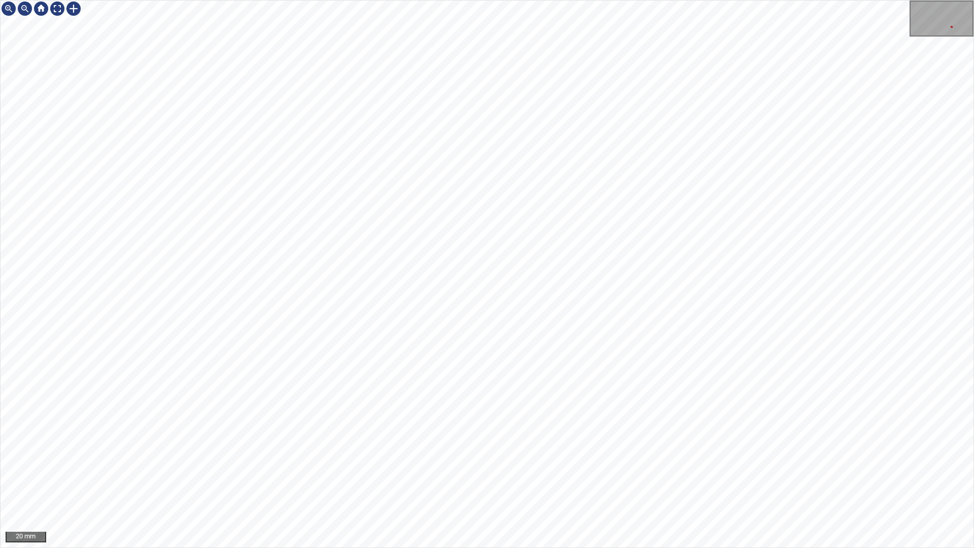
click at [685, 484] on div "20 mm" at bounding box center [487, 274] width 974 height 548
click at [721, 484] on div "50 mm" at bounding box center [487, 274] width 974 height 548
click at [810, 484] on div "50 mm" at bounding box center [487, 274] width 974 height 548
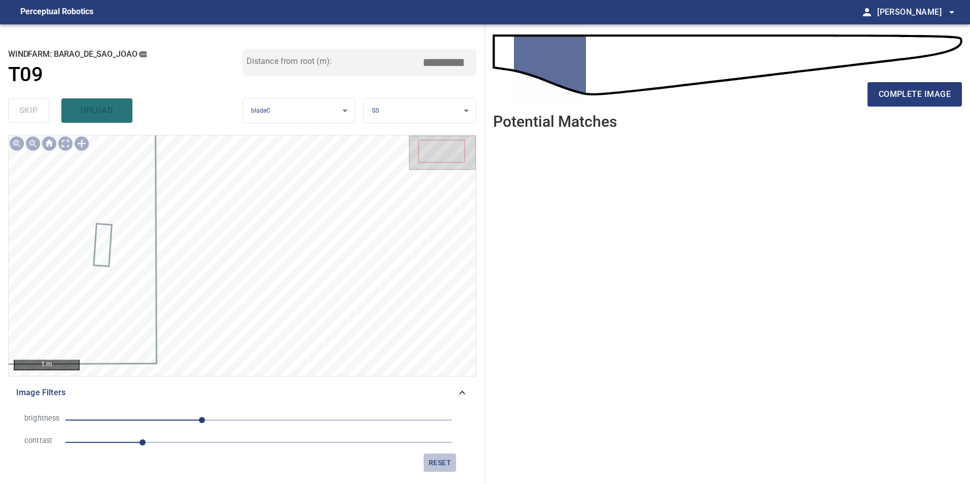
click at [450, 461] on span "reset" at bounding box center [440, 463] width 24 height 13
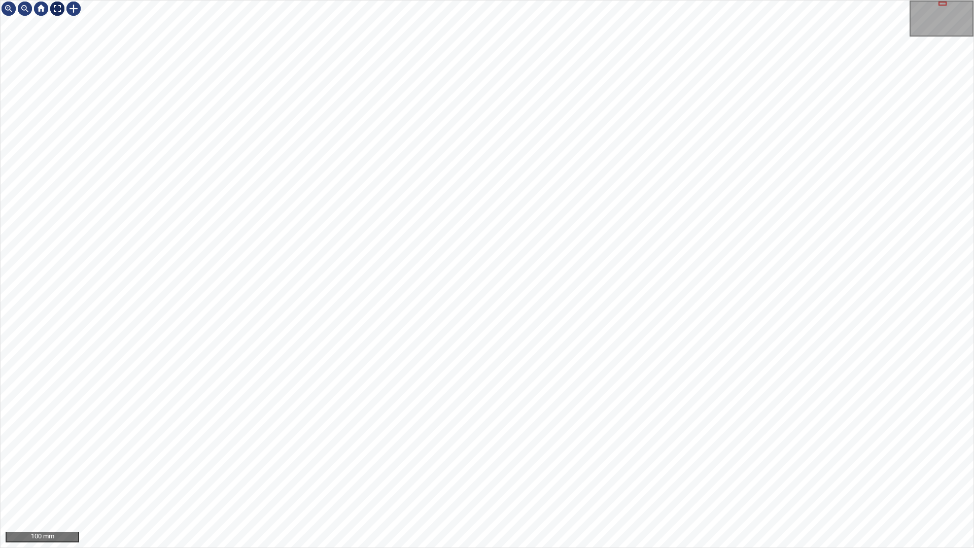
click at [55, 6] on div at bounding box center [57, 9] width 16 height 16
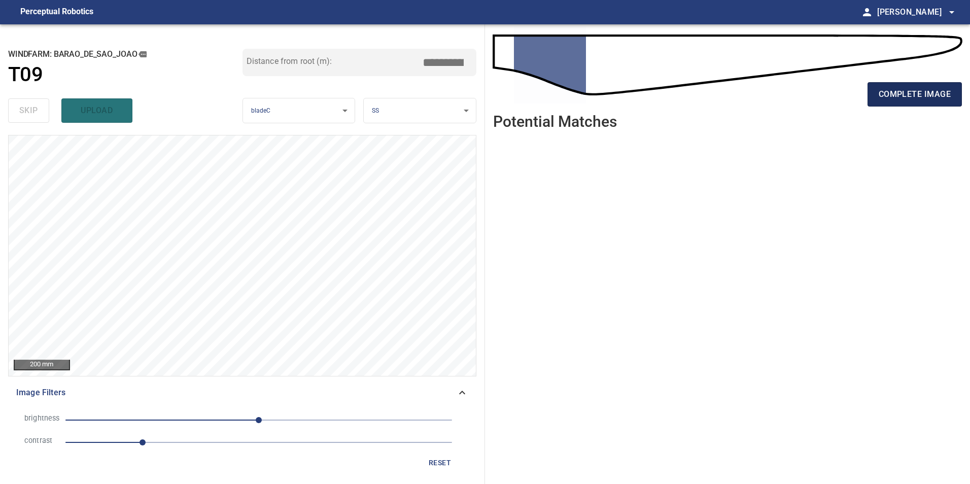
click at [907, 103] on button "complete image" at bounding box center [915, 94] width 94 height 24
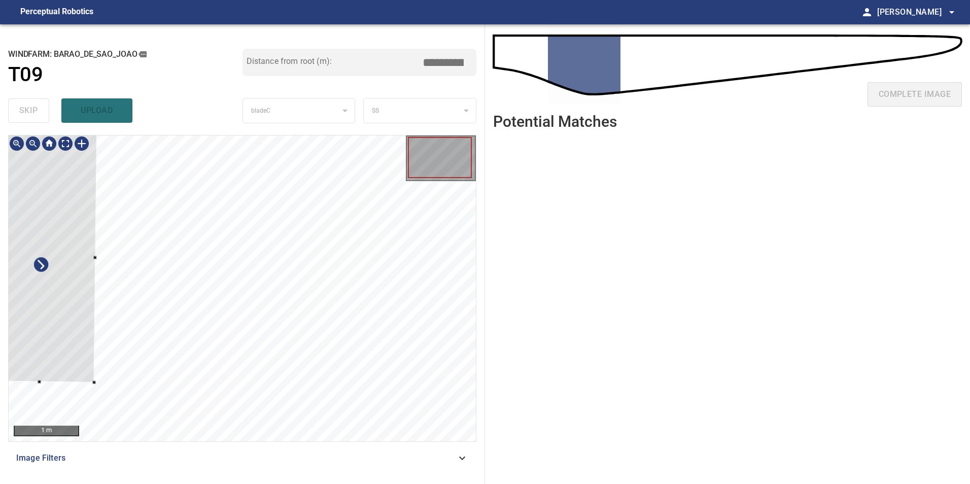
click at [24, 299] on div at bounding box center [42, 256] width 112 height 252
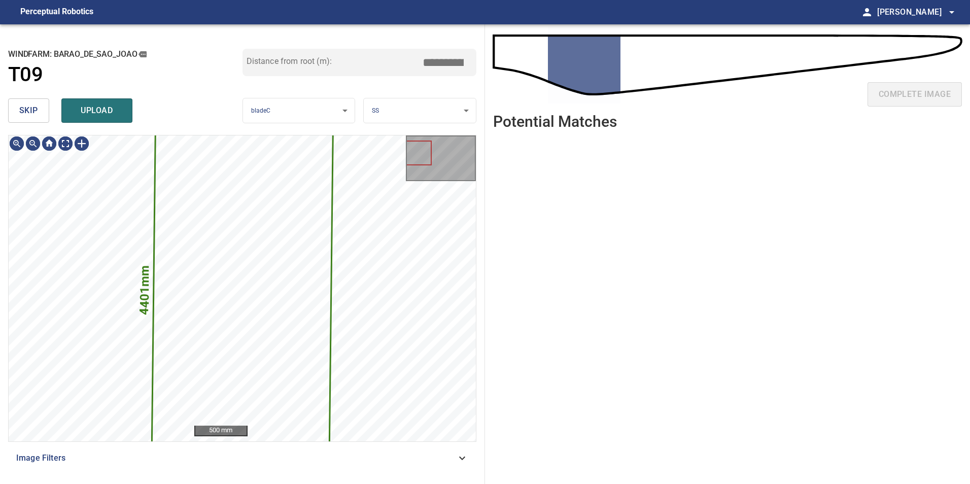
drag, startPoint x: 33, startPoint y: 117, endPoint x: 40, endPoint y: 133, distance: 17.1
click at [35, 121] on button "skip" at bounding box center [28, 110] width 41 height 24
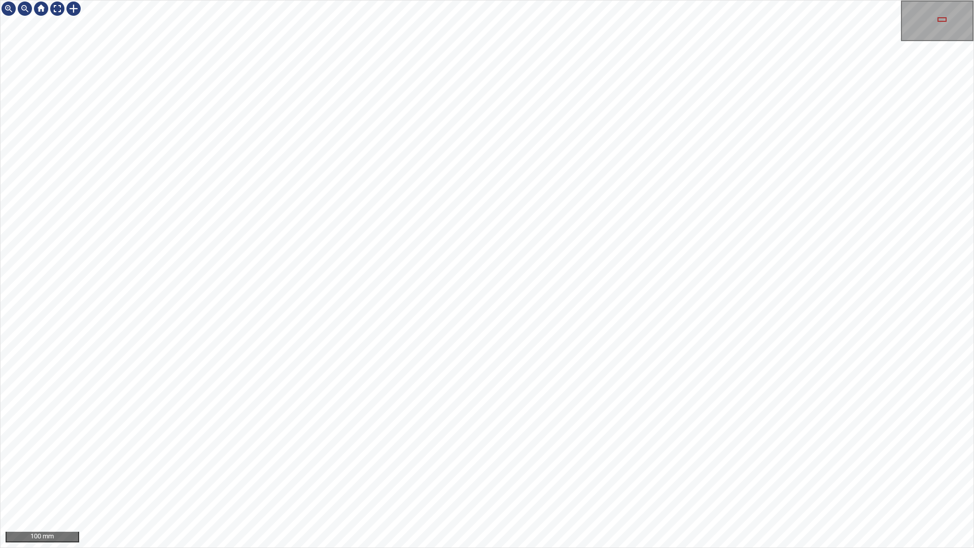
click at [798, 484] on div "100 mm" at bounding box center [487, 274] width 974 height 548
click at [970, 298] on html "100 mm" at bounding box center [487, 274] width 974 height 548
click at [687, 0] on div "100 mm" at bounding box center [487, 274] width 974 height 548
click at [515, 445] on div "100 mm" at bounding box center [487, 274] width 974 height 548
click at [503, 484] on div "100 mm" at bounding box center [487, 274] width 974 height 548
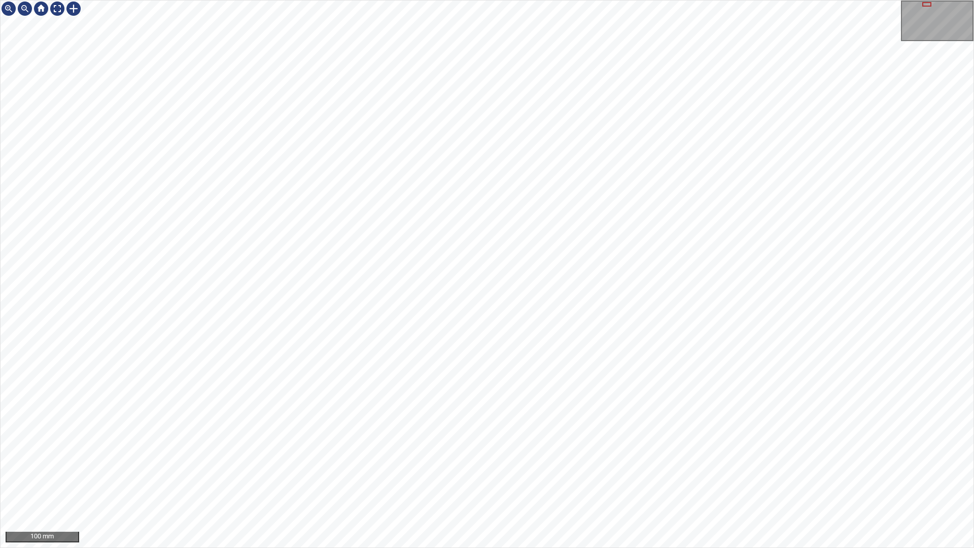
click at [559, 484] on div "100 mm" at bounding box center [487, 274] width 974 height 548
click at [558, 0] on div "100 mm" at bounding box center [487, 274] width 974 height 548
click at [555, 0] on div "100 mm" at bounding box center [487, 274] width 974 height 548
click at [328, 0] on div "100 mm" at bounding box center [487, 274] width 974 height 548
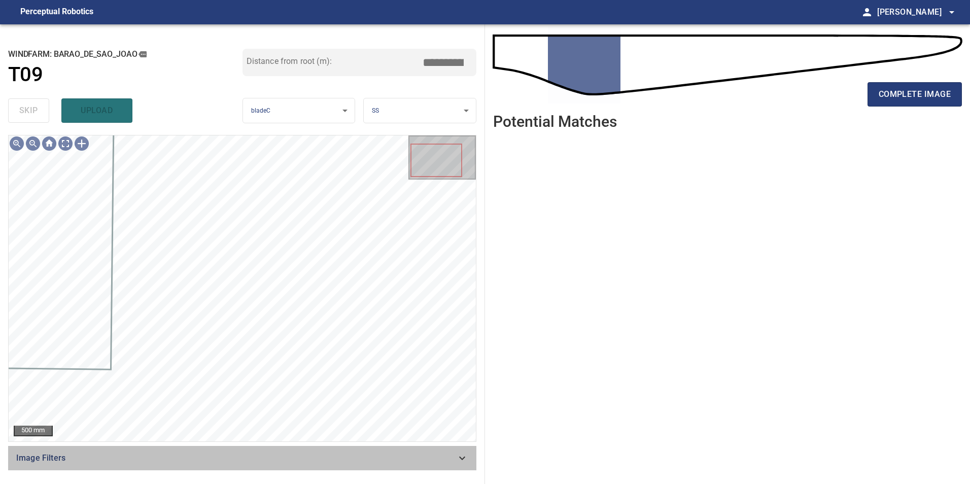
click at [448, 469] on div "Image Filters" at bounding box center [242, 458] width 468 height 24
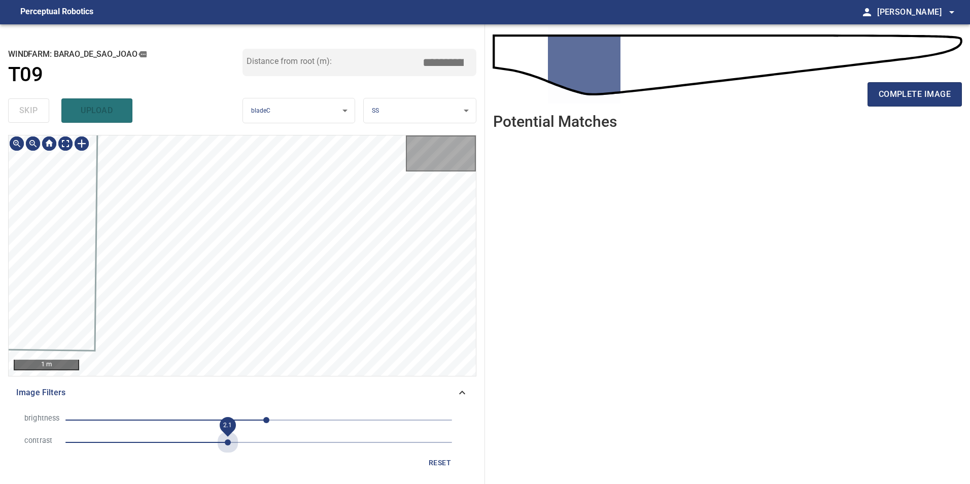
drag, startPoint x: 228, startPoint y: 449, endPoint x: 213, endPoint y: 435, distance: 20.1
click at [227, 449] on span "2.1" at bounding box center [258, 442] width 387 height 14
drag, startPoint x: 169, startPoint y: 415, endPoint x: 177, endPoint y: 418, distance: 8.2
click at [172, 416] on span "-117" at bounding box center [258, 420] width 387 height 14
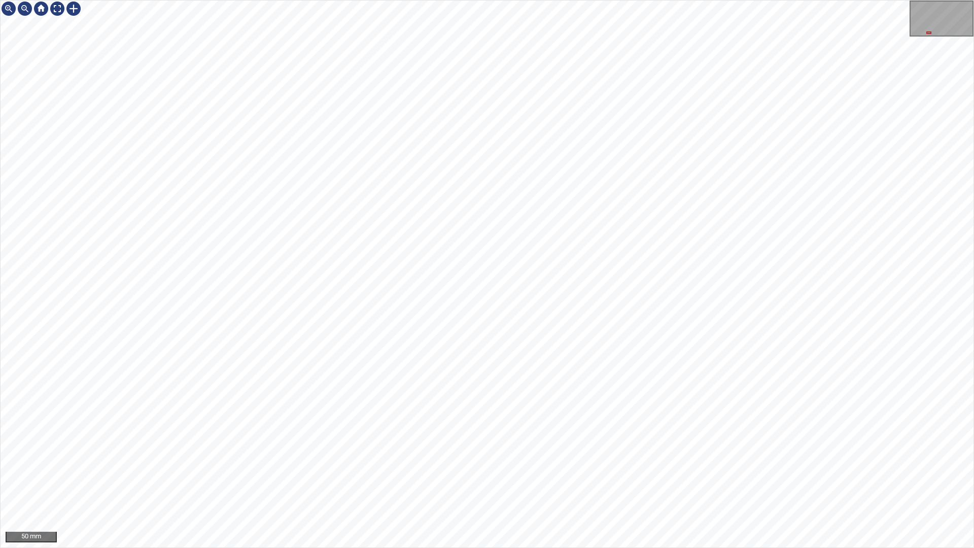
click at [0, 403] on html "50 mm" at bounding box center [487, 274] width 974 height 548
click at [700, 173] on div "50 mm" at bounding box center [487, 274] width 974 height 548
click at [722, 484] on div "100 mm" at bounding box center [487, 274] width 974 height 548
click at [696, 484] on div "100 mm" at bounding box center [487, 274] width 974 height 548
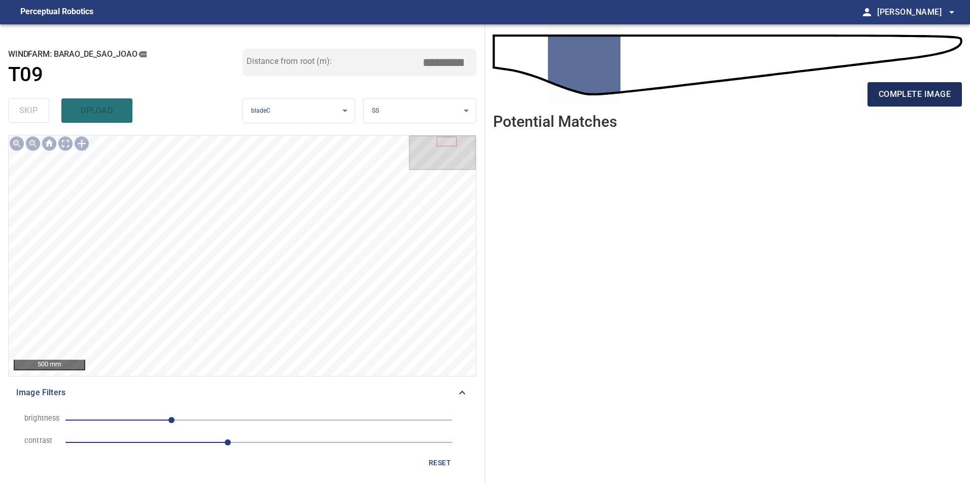
click at [907, 96] on span "complete image" at bounding box center [915, 94] width 72 height 14
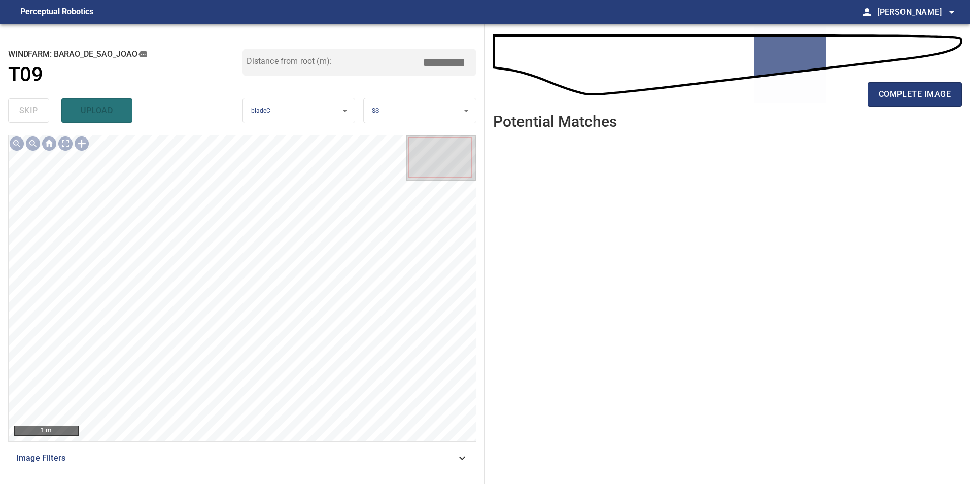
click at [455, 455] on span "Image Filters" at bounding box center [236, 458] width 440 height 12
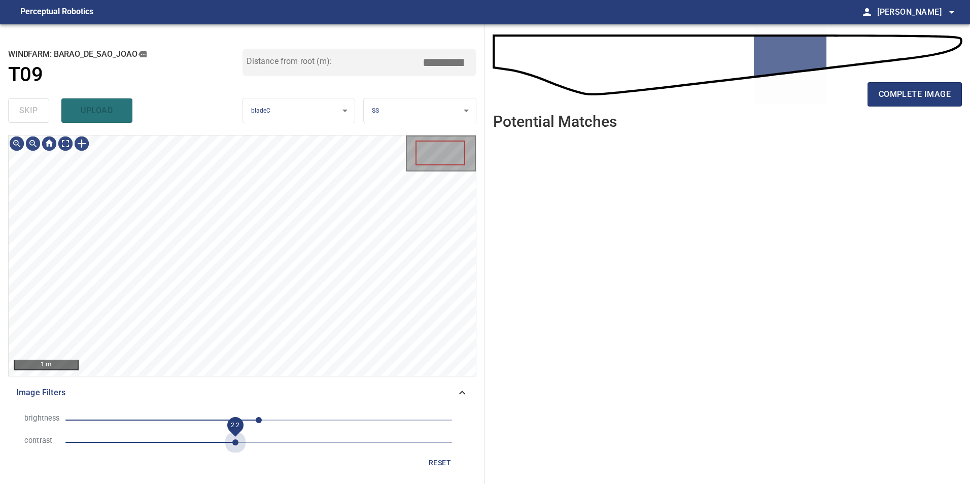
click at [235, 445] on span "2.2" at bounding box center [258, 442] width 387 height 14
click at [181, 416] on span "-103" at bounding box center [258, 420] width 387 height 14
click at [261, 396] on div "1 m Image Filters brightness -103 contrast 2.2 reset" at bounding box center [242, 305] width 468 height 341
click at [210, 426] on span "-65" at bounding box center [258, 420] width 387 height 14
click at [173, 444] on span "1.4" at bounding box center [258, 442] width 387 height 14
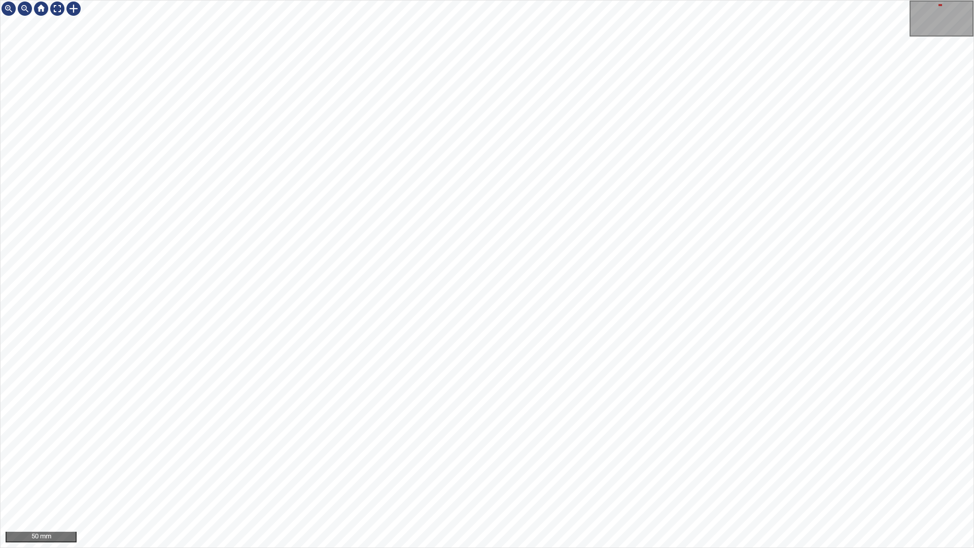
click at [555, 484] on div "50 mm" at bounding box center [487, 274] width 974 height 548
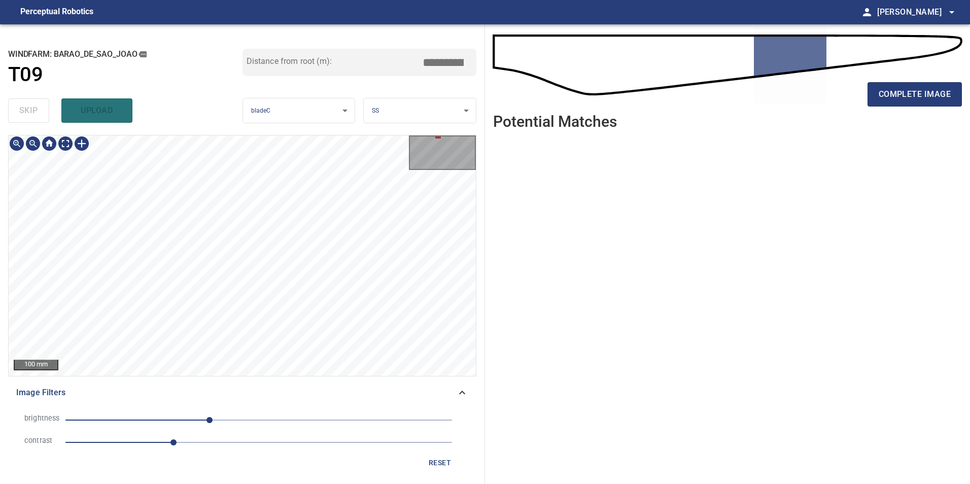
click at [352, 0] on html "**********" at bounding box center [485, 0] width 970 height 0
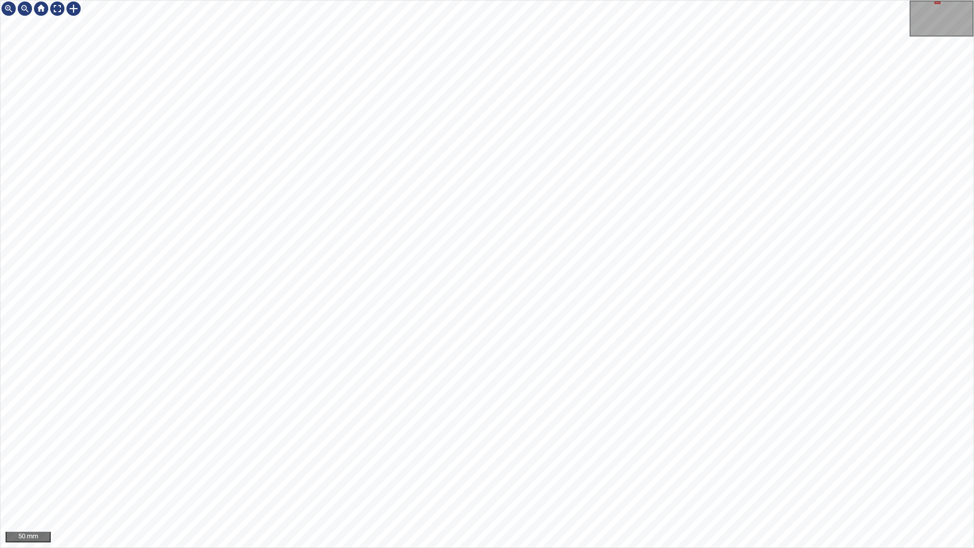
click at [747, 484] on div "50 mm" at bounding box center [487, 274] width 974 height 548
click at [615, 0] on div "100 mm" at bounding box center [487, 274] width 974 height 548
click at [483, 484] on div "200 mm" at bounding box center [487, 274] width 974 height 548
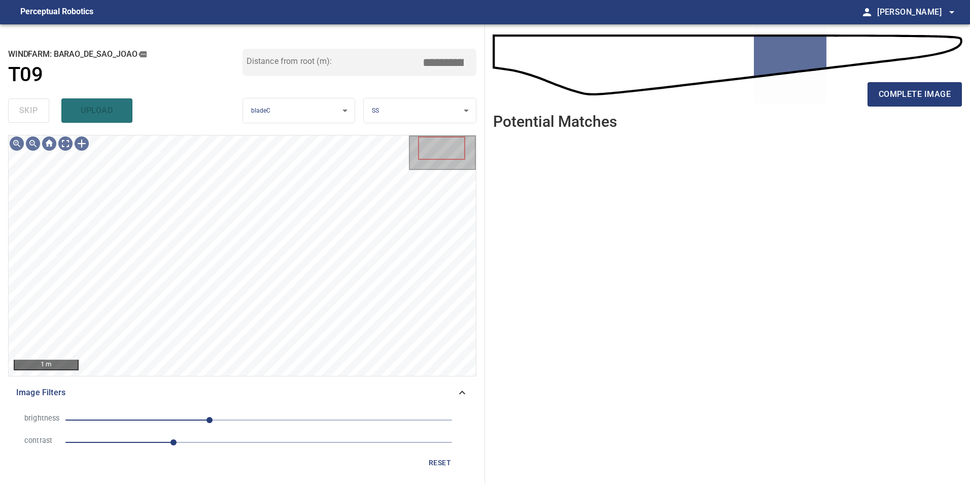
drag, startPoint x: 230, startPoint y: 445, endPoint x: 230, endPoint y: 451, distance: 6.1
click at [230, 450] on span "1.4" at bounding box center [258, 442] width 387 height 14
click at [167, 412] on li "brightness -65" at bounding box center [242, 420] width 452 height 22
click at [148, 420] on span "-65" at bounding box center [258, 420] width 387 height 14
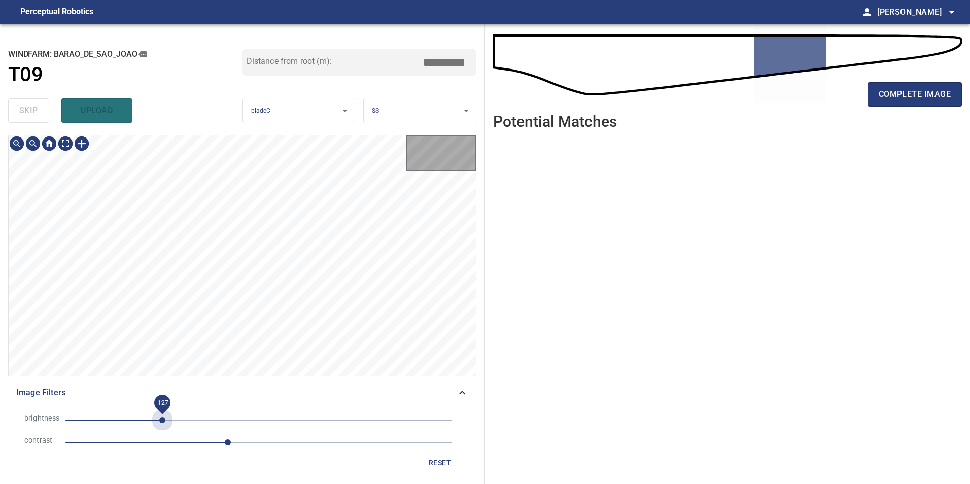
click at [162, 421] on span "-127" at bounding box center [258, 420] width 387 height 14
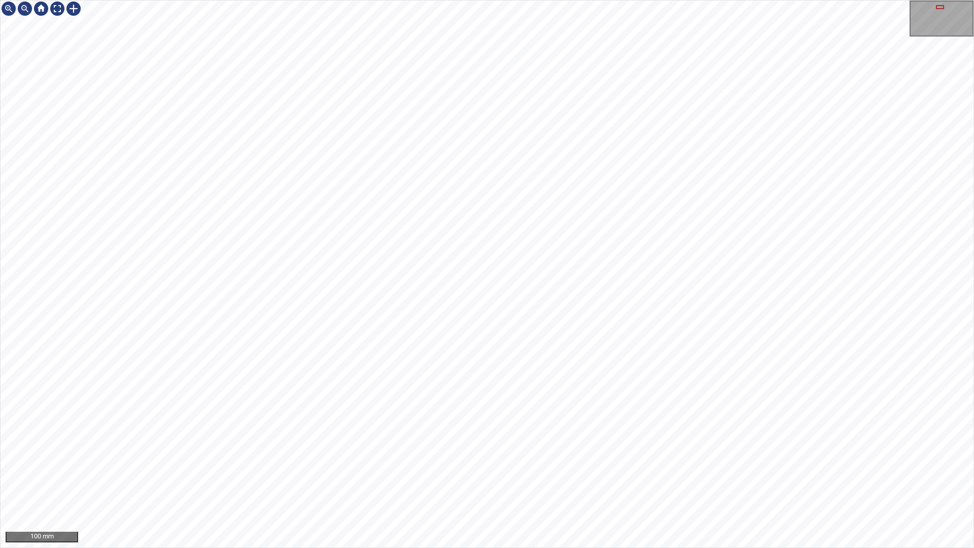
click at [641, 484] on div "100 mm" at bounding box center [487, 274] width 974 height 548
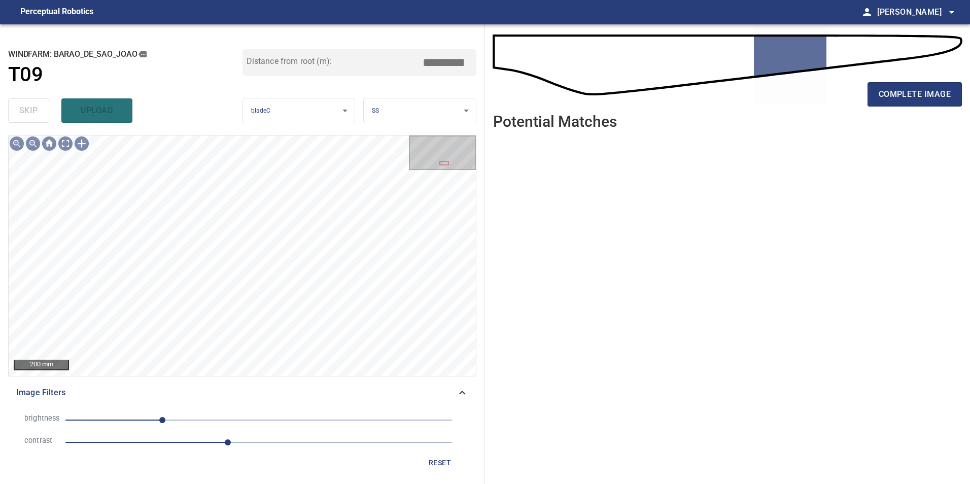
click at [437, 467] on span "reset" at bounding box center [440, 463] width 24 height 13
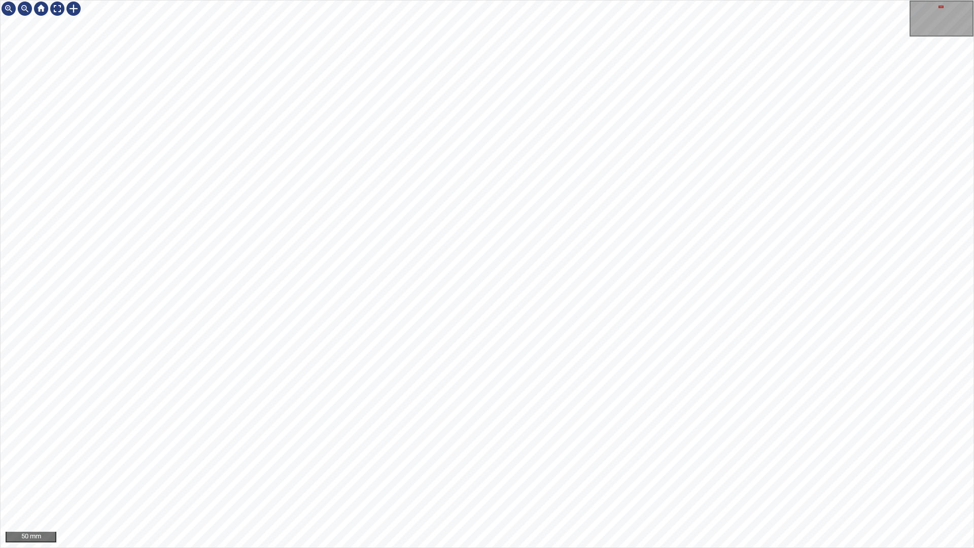
click at [501, 484] on div "50 mm" at bounding box center [487, 274] width 974 height 548
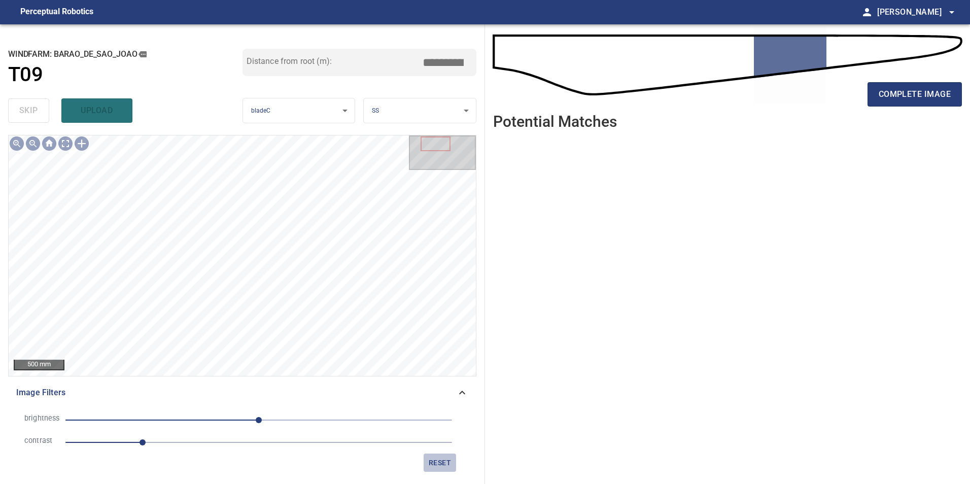
drag, startPoint x: 430, startPoint y: 461, endPoint x: 317, endPoint y: 458, distance: 113.2
click at [430, 460] on span "reset" at bounding box center [440, 463] width 24 height 13
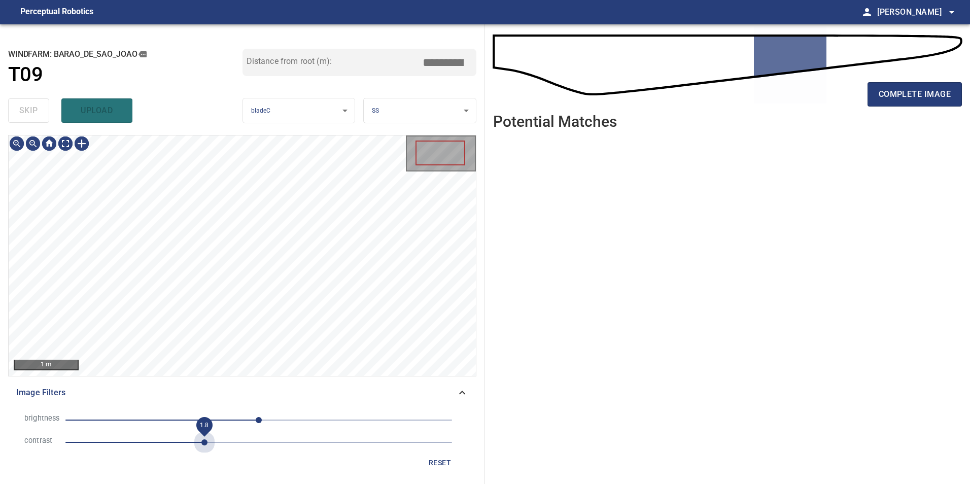
click at [207, 444] on span "1.8" at bounding box center [258, 442] width 387 height 14
click at [204, 421] on span "0" at bounding box center [258, 420] width 387 height 14
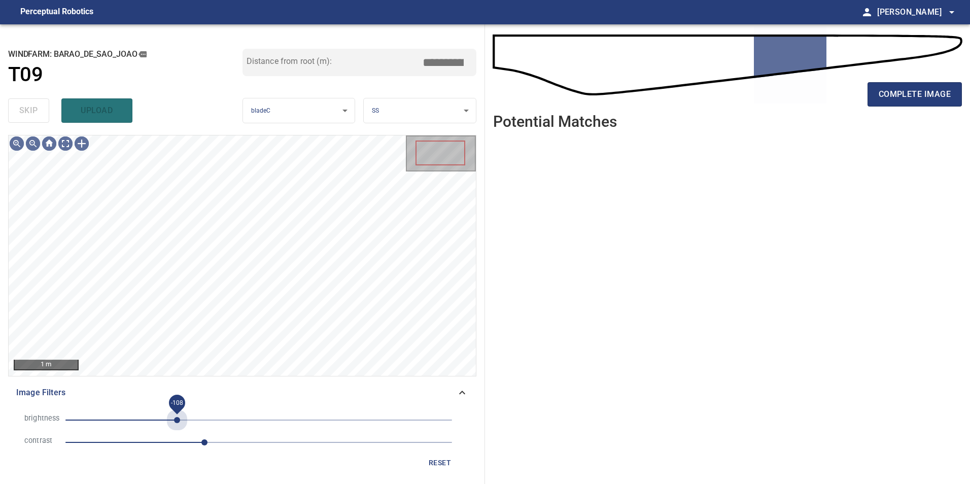
click at [177, 424] on span "-108" at bounding box center [258, 420] width 387 height 14
click at [202, 417] on span "-75" at bounding box center [258, 420] width 387 height 14
click at [184, 419] on span "-98" at bounding box center [258, 420] width 387 height 14
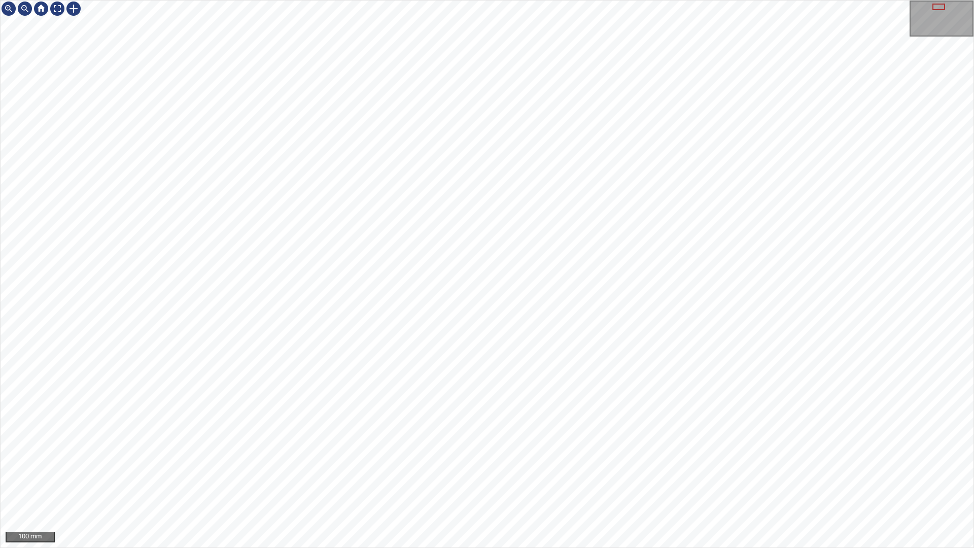
click at [586, 484] on div "100 mm" at bounding box center [487, 274] width 974 height 548
click at [516, 484] on div "100 mm" at bounding box center [487, 274] width 974 height 548
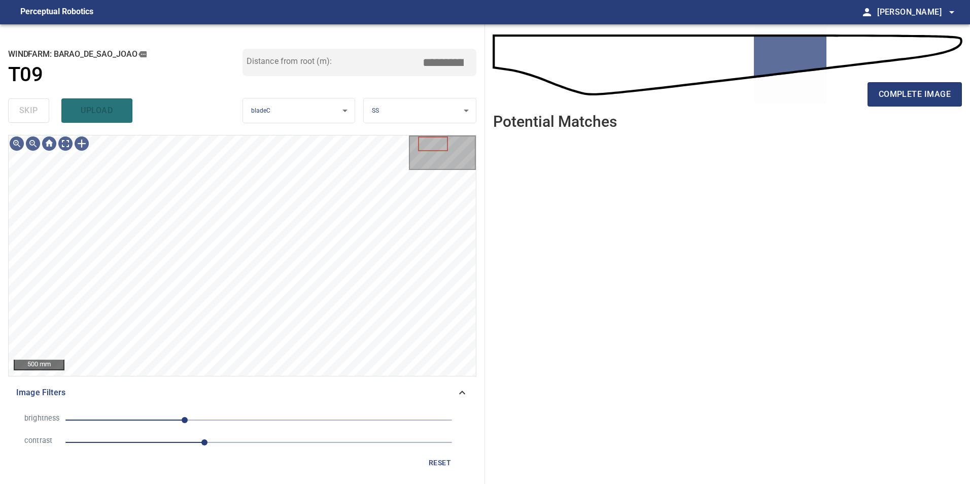
drag, startPoint x: 797, startPoint y: 220, endPoint x: 628, endPoint y: 448, distance: 283.7
click at [700, 438] on ul at bounding box center [727, 303] width 469 height 330
drag, startPoint x: 250, startPoint y: 427, endPoint x: 223, endPoint y: 444, distance: 31.4
click at [250, 427] on li "brightness -98" at bounding box center [242, 420] width 452 height 22
drag, startPoint x: 242, startPoint y: 417, endPoint x: 236, endPoint y: 426, distance: 10.7
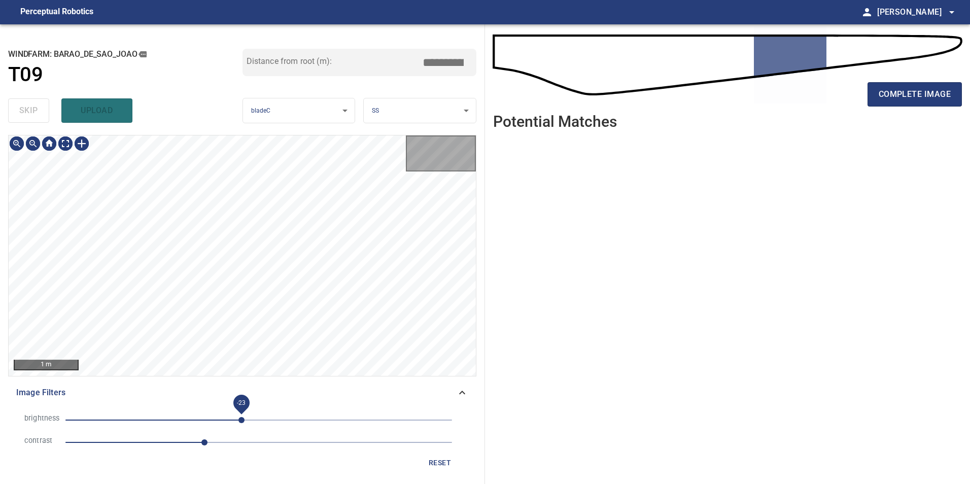
click at [242, 417] on span "-23" at bounding box center [258, 420] width 387 height 14
click at [193, 445] on span "1.8" at bounding box center [258, 442] width 387 height 14
click at [171, 422] on span "-115" at bounding box center [258, 420] width 387 height 14
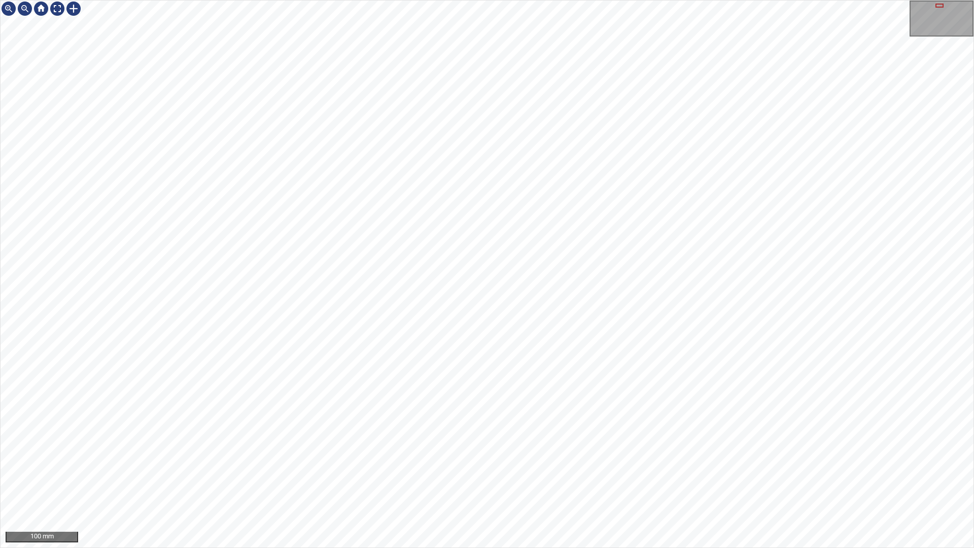
click at [520, 0] on div "100 mm" at bounding box center [487, 274] width 974 height 548
click at [615, 0] on div "100 mm" at bounding box center [487, 274] width 974 height 548
click at [416, 0] on div "100 mm" at bounding box center [487, 274] width 974 height 548
click at [821, 484] on div "100 mm" at bounding box center [487, 274] width 974 height 548
click at [689, 484] on div "100 mm" at bounding box center [487, 274] width 974 height 548
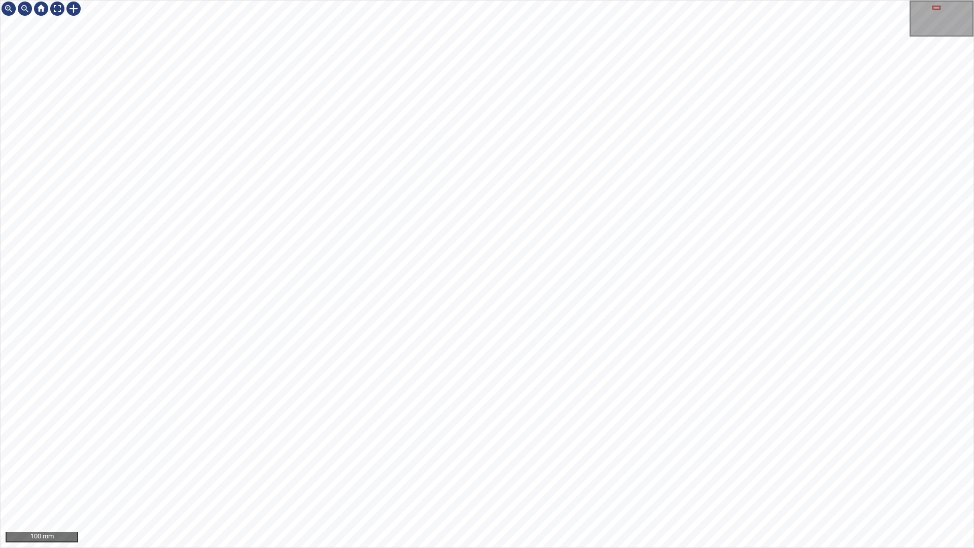
click at [746, 484] on div "100 mm" at bounding box center [487, 274] width 974 height 548
click at [730, 484] on div "100 mm" at bounding box center [487, 274] width 974 height 548
click at [854, 484] on div "100 mm" at bounding box center [487, 274] width 974 height 548
click at [738, 484] on div "100 mm" at bounding box center [487, 274] width 974 height 548
click at [526, 484] on div "100 mm" at bounding box center [487, 274] width 974 height 548
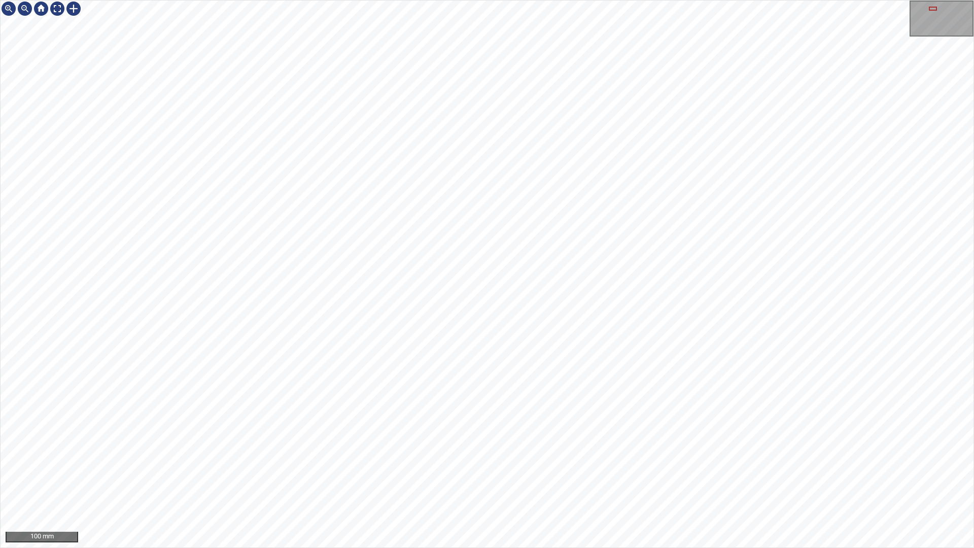
click at [568, 484] on div "100 mm" at bounding box center [487, 274] width 974 height 548
click at [573, 484] on div "100 mm" at bounding box center [487, 274] width 974 height 548
click at [413, 0] on div "100 mm" at bounding box center [487, 274] width 974 height 548
click at [522, 0] on div "100 mm" at bounding box center [487, 274] width 974 height 548
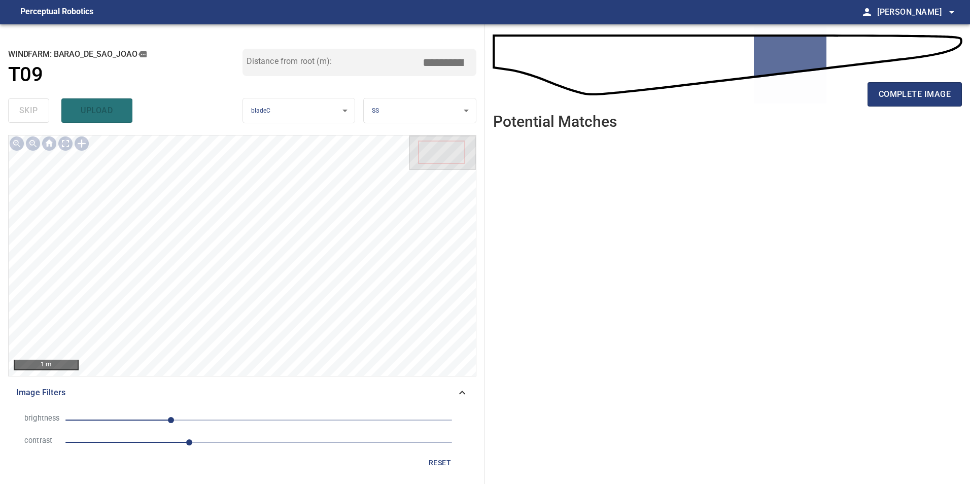
drag, startPoint x: 442, startPoint y: 463, endPoint x: 369, endPoint y: 453, distance: 72.8
click at [440, 463] on span "reset" at bounding box center [440, 463] width 24 height 13
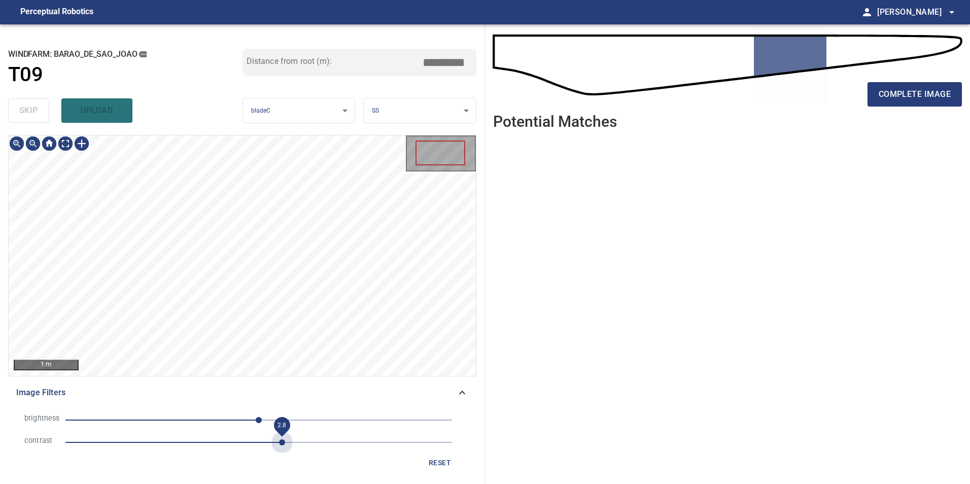
click at [281, 444] on span "2.8" at bounding box center [258, 442] width 387 height 14
drag, startPoint x: 172, startPoint y: 419, endPoint x: 203, endPoint y: 448, distance: 42.7
click at [172, 422] on span "-115" at bounding box center [258, 420] width 387 height 14
click at [221, 445] on span "2" at bounding box center [258, 442] width 387 height 14
click at [180, 443] on span "2" at bounding box center [258, 442] width 387 height 14
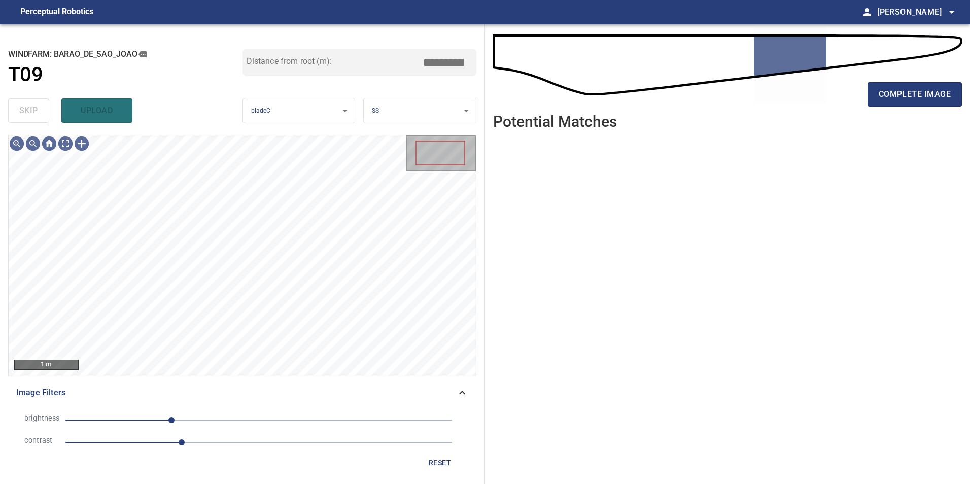
drag, startPoint x: 154, startPoint y: 444, endPoint x: 159, endPoint y: 444, distance: 5.6
click at [154, 444] on span "1.5" at bounding box center [258, 442] width 387 height 14
click at [186, 418] on span "-115" at bounding box center [258, 420] width 387 height 14
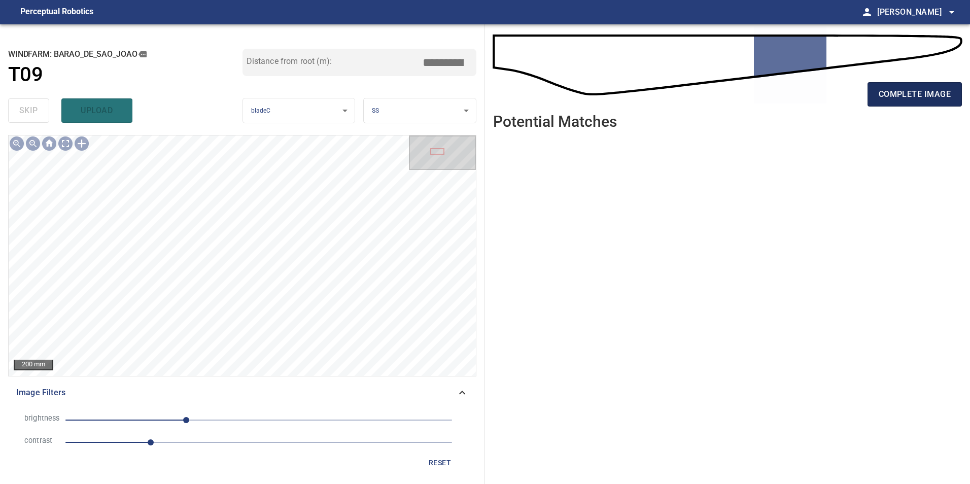
click at [892, 94] on span "complete image" at bounding box center [915, 94] width 72 height 14
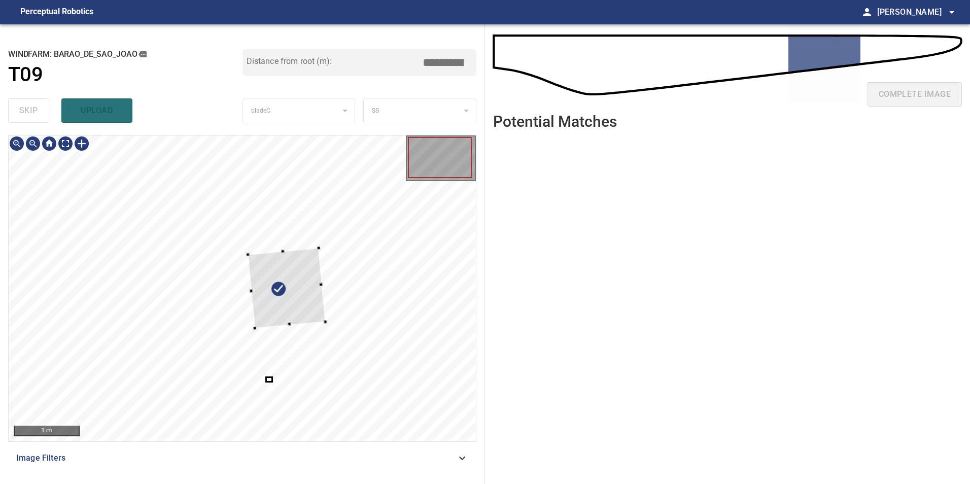
click at [394, 263] on div at bounding box center [242, 289] width 467 height 306
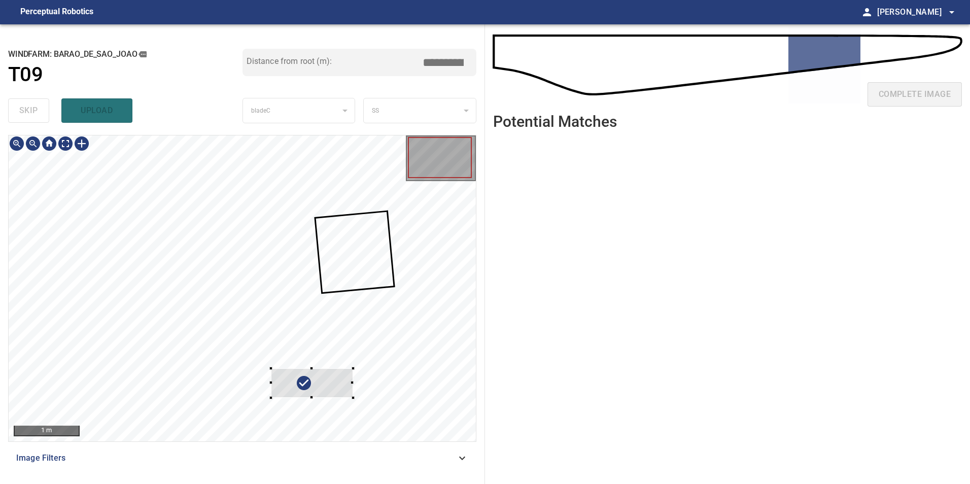
click at [380, 222] on div at bounding box center [242, 289] width 467 height 306
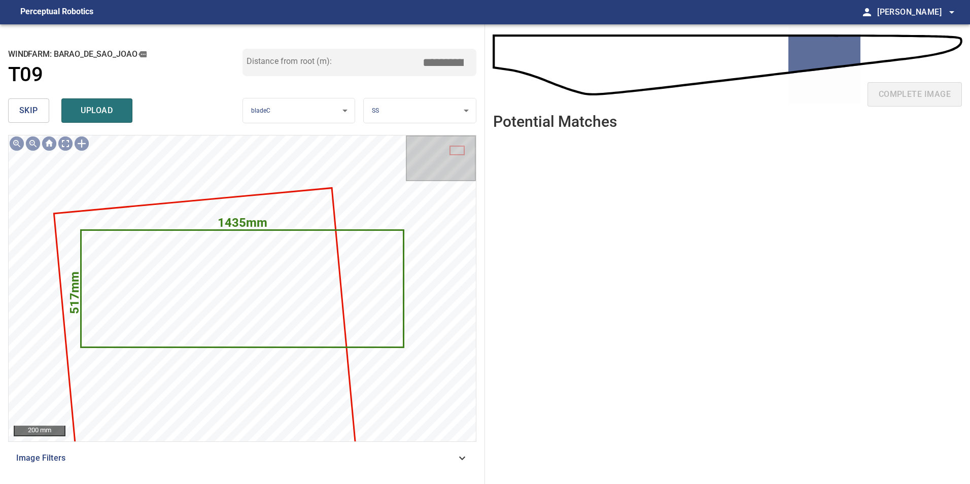
click at [28, 109] on span "skip" at bounding box center [28, 111] width 19 height 14
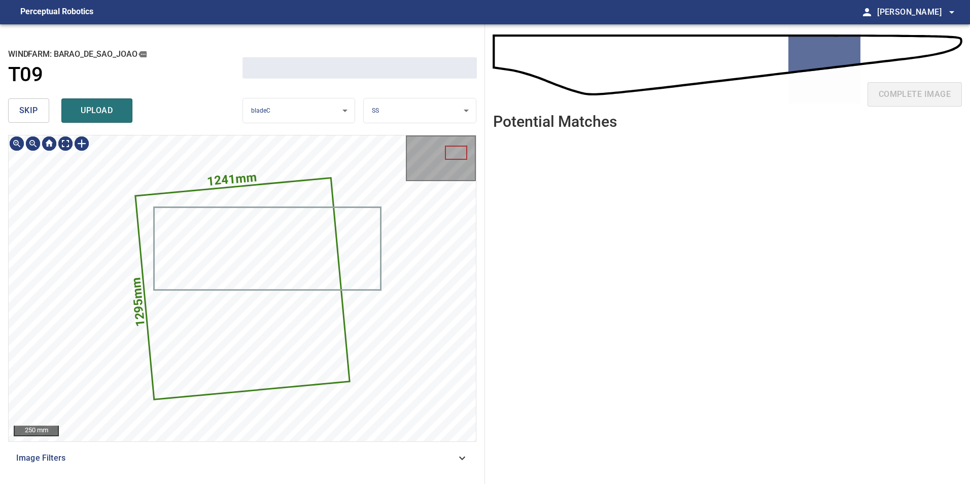
click at [28, 109] on span "skip" at bounding box center [28, 111] width 19 height 14
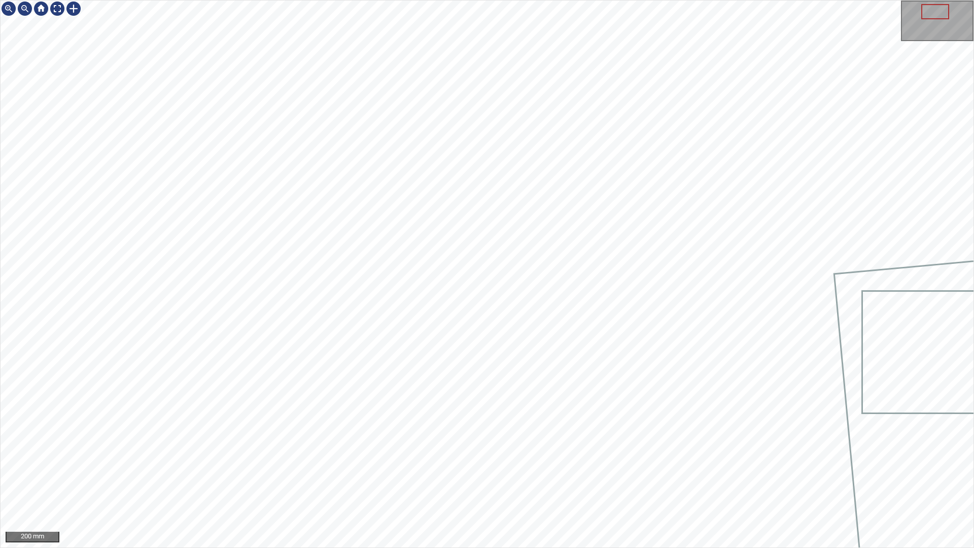
click at [528, 484] on div "200 mm" at bounding box center [487, 274] width 974 height 548
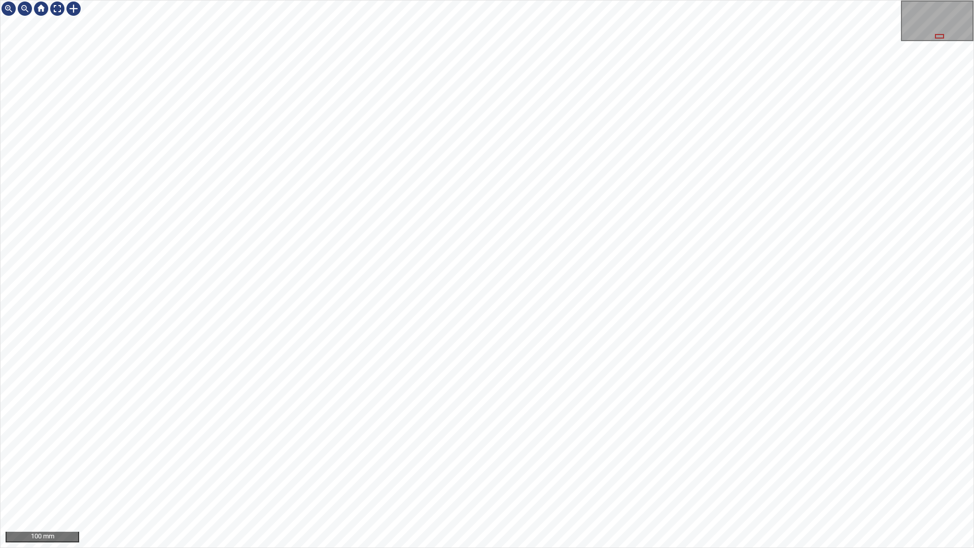
click at [482, 0] on div "100 mm" at bounding box center [487, 274] width 974 height 548
click at [551, 484] on div "100 mm" at bounding box center [487, 274] width 974 height 548
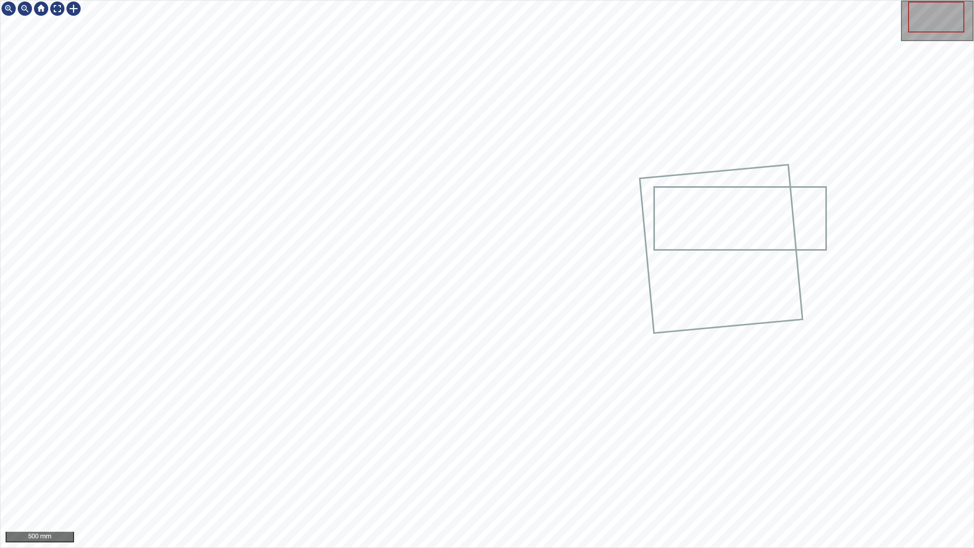
click at [634, 484] on div "500 mm" at bounding box center [487, 274] width 974 height 548
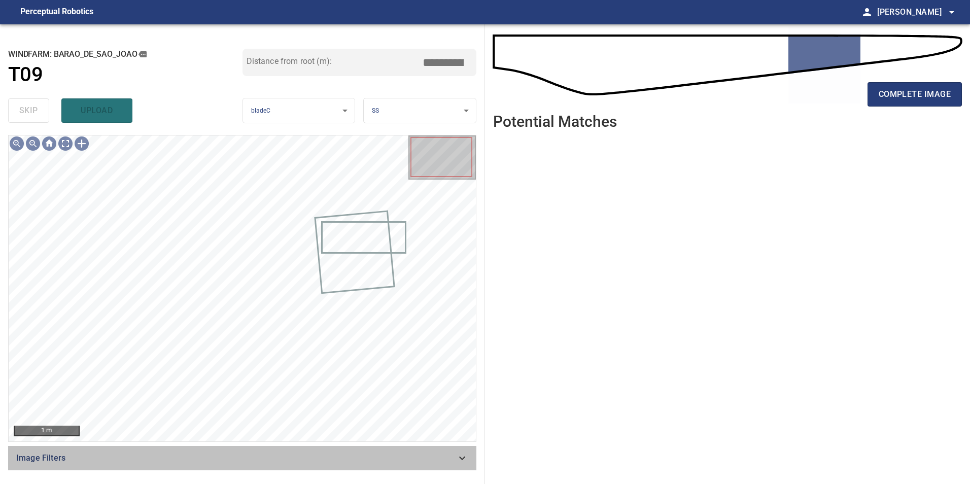
click at [466, 461] on icon at bounding box center [462, 458] width 12 height 12
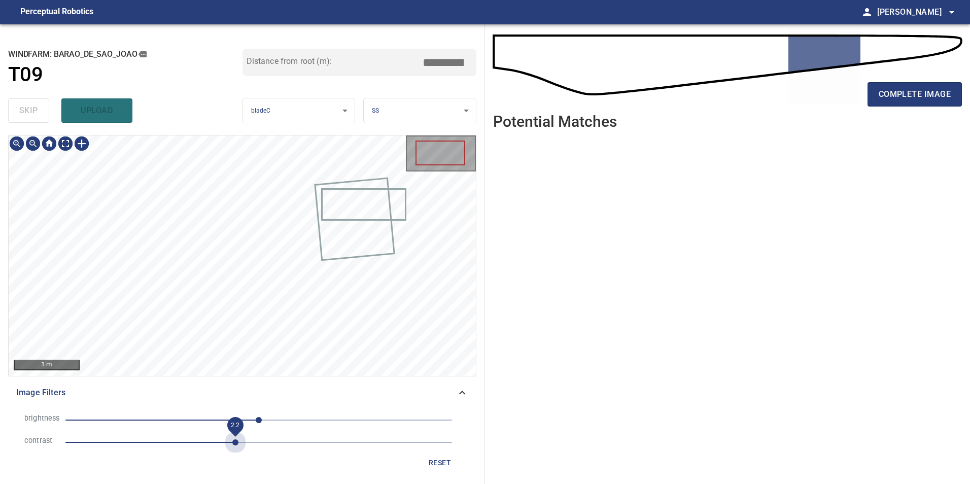
click at [232, 445] on span "2.2" at bounding box center [258, 442] width 387 height 14
click at [186, 417] on span "0" at bounding box center [258, 420] width 387 height 14
click at [156, 424] on span "-96" at bounding box center [258, 420] width 387 height 14
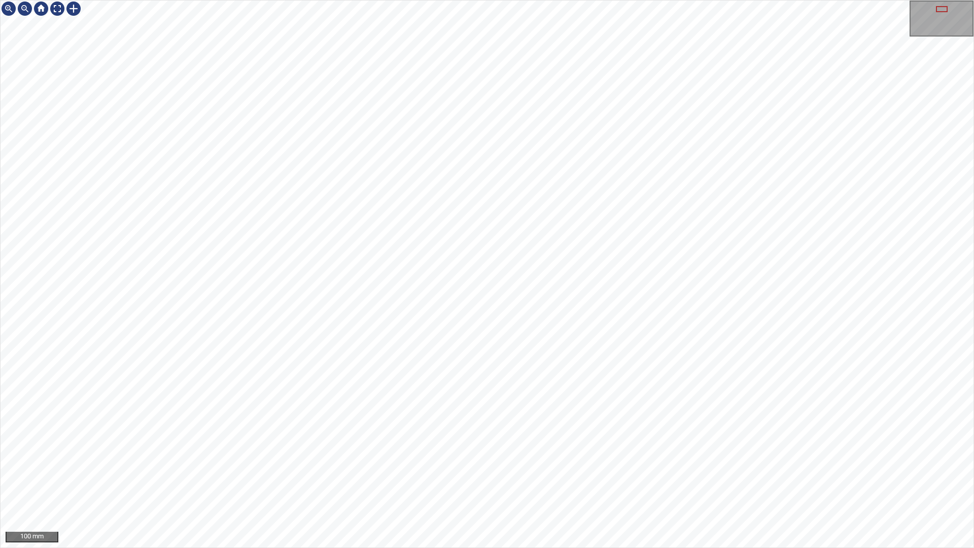
click at [714, 484] on div "100 mm" at bounding box center [487, 274] width 974 height 548
click at [737, 484] on div "100 mm" at bounding box center [487, 274] width 974 height 548
click at [704, 209] on div "50 mm" at bounding box center [487, 274] width 974 height 548
click at [666, 484] on div "50 mm" at bounding box center [487, 274] width 974 height 548
click at [741, 484] on div "50 mm" at bounding box center [487, 274] width 974 height 548
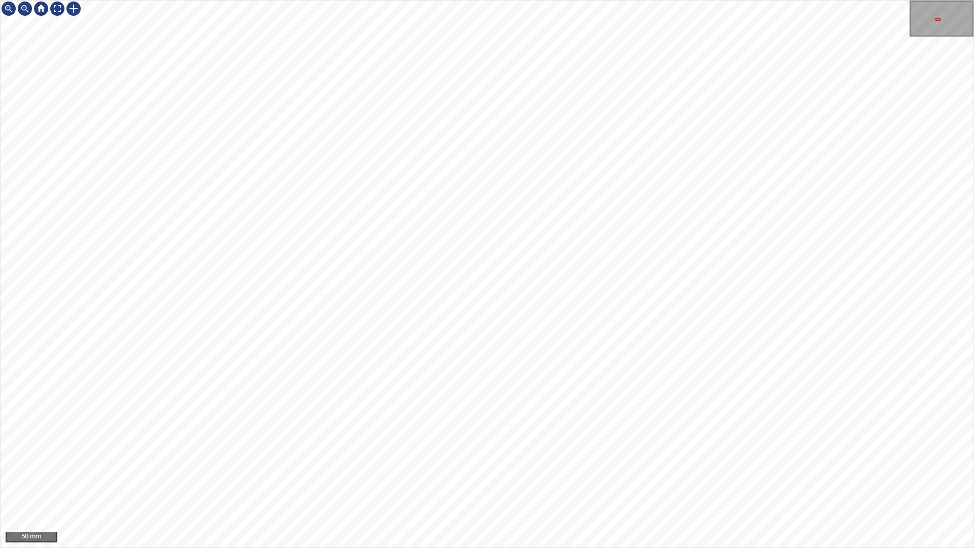
click at [645, 0] on div "50 mm" at bounding box center [487, 274] width 974 height 548
click at [970, 484] on html "50 mm" at bounding box center [487, 274] width 974 height 548
click at [276, 0] on div "100 mm" at bounding box center [487, 274] width 974 height 548
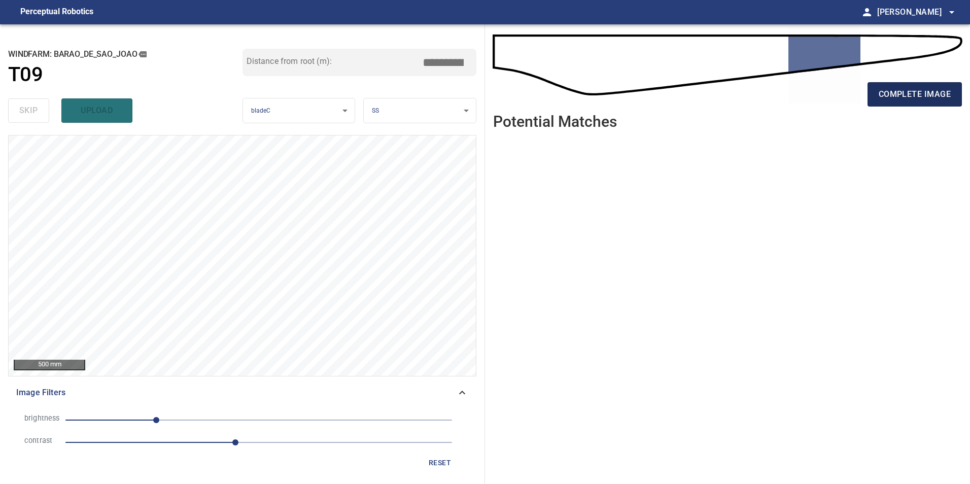
click at [913, 93] on span "complete image" at bounding box center [915, 94] width 72 height 14
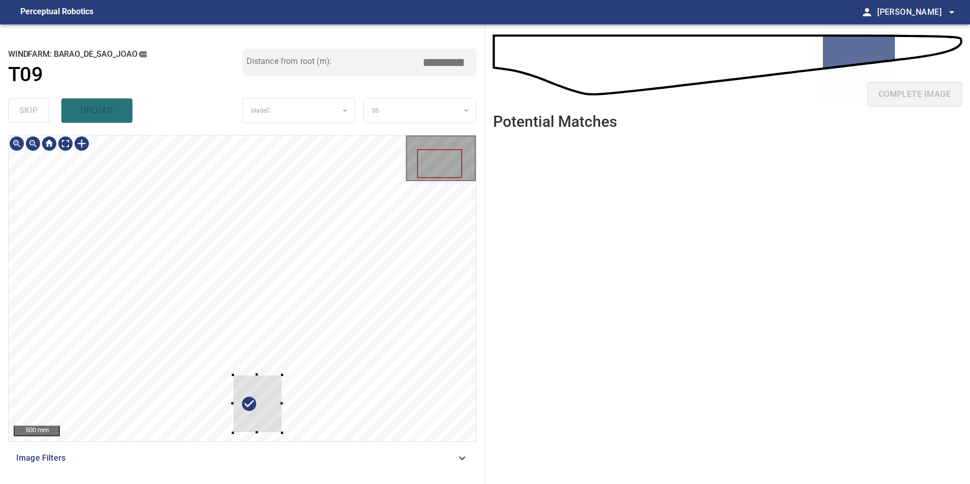
click at [282, 375] on div at bounding box center [257, 404] width 49 height 58
click at [355, 296] on div at bounding box center [330, 314] width 49 height 58
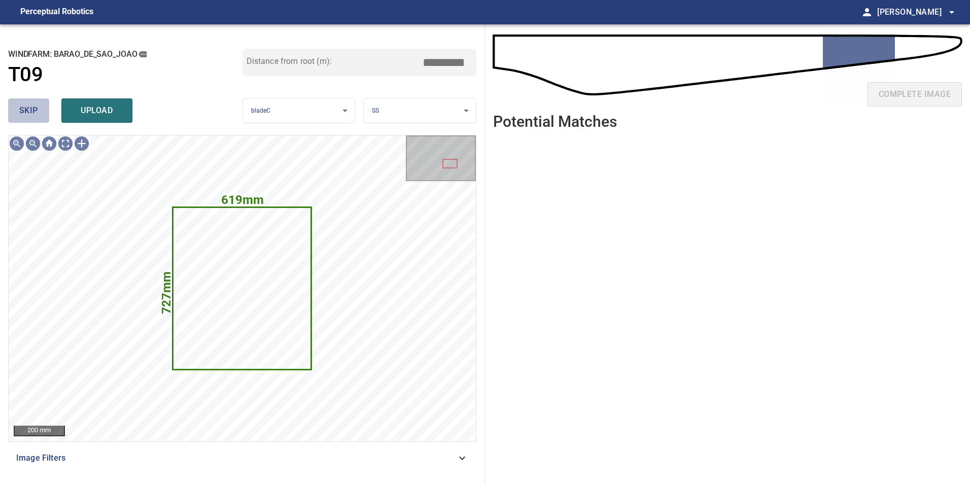
drag, startPoint x: 16, startPoint y: 107, endPoint x: 34, endPoint y: 127, distance: 27.4
click at [18, 108] on button "skip" at bounding box center [28, 110] width 41 height 24
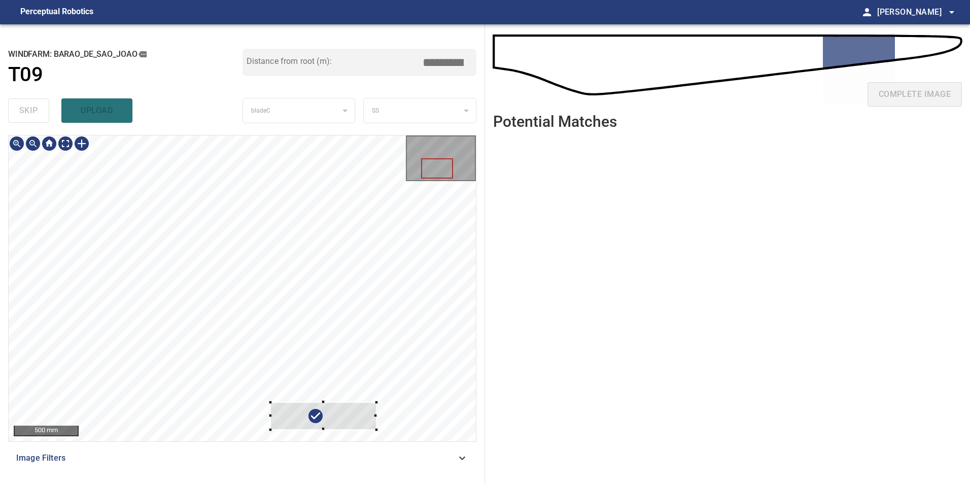
click at [467, 201] on div at bounding box center [242, 289] width 467 height 306
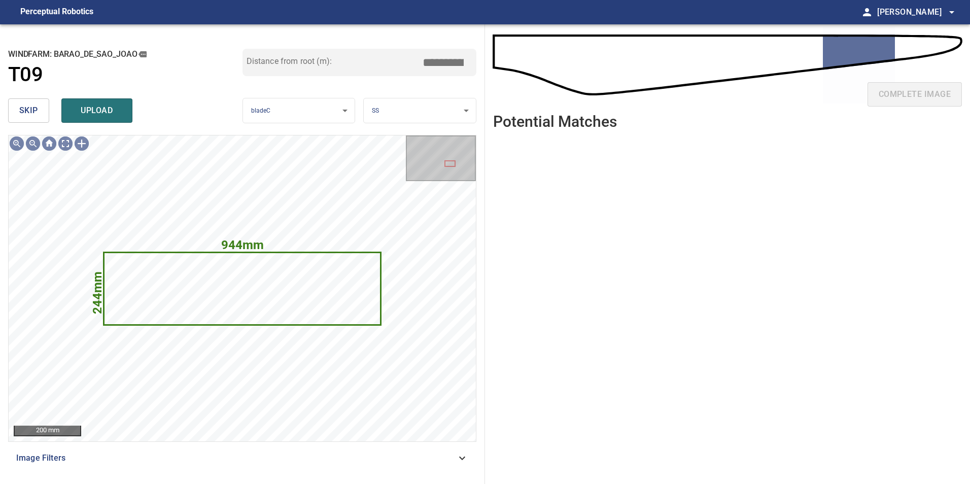
click at [17, 111] on button "skip" at bounding box center [28, 110] width 41 height 24
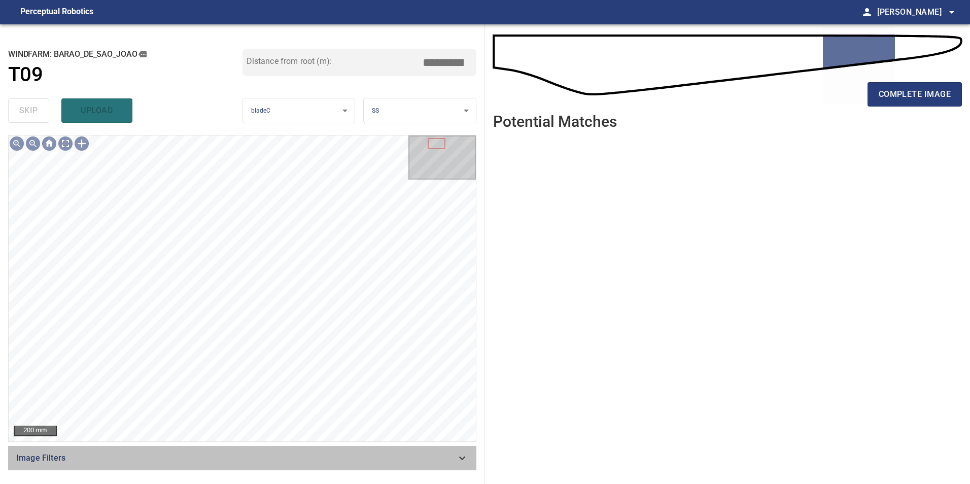
click at [431, 461] on span "Image Filters" at bounding box center [236, 458] width 440 height 12
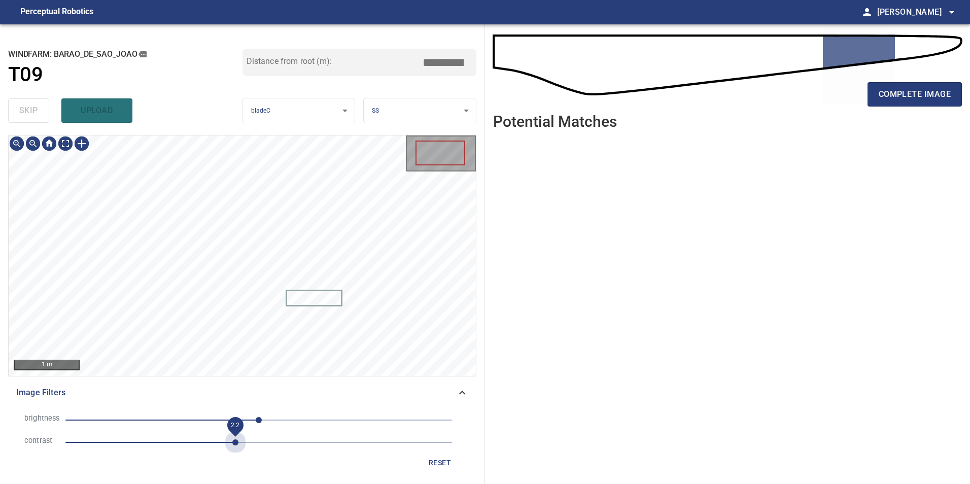
click at [234, 444] on span "2.2" at bounding box center [258, 442] width 387 height 14
click at [168, 418] on span "0" at bounding box center [258, 420] width 387 height 14
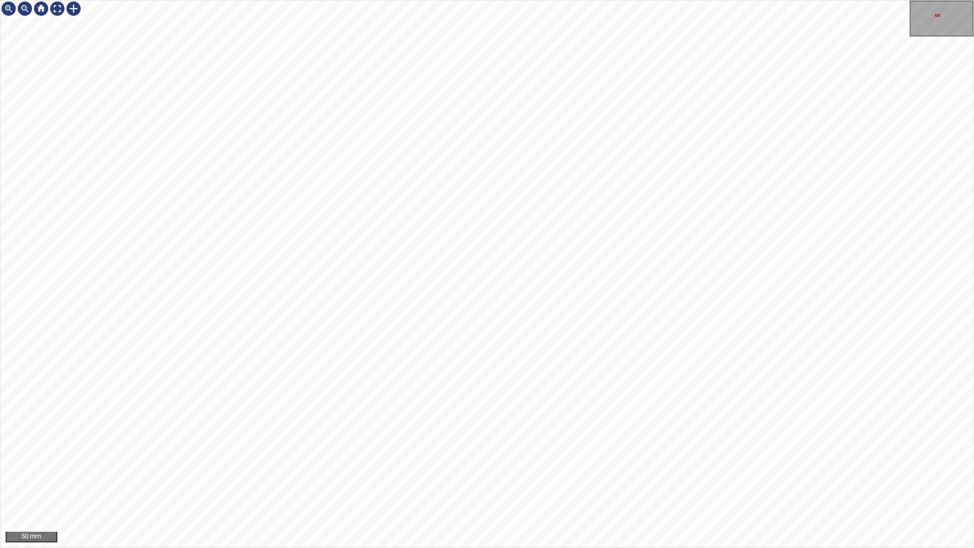
click at [539, 0] on div "50 mm" at bounding box center [487, 274] width 974 height 548
click at [639, 0] on div "50 mm" at bounding box center [487, 274] width 974 height 548
click at [622, 484] on div "100 mm" at bounding box center [487, 274] width 974 height 548
click at [580, 484] on div "100 mm" at bounding box center [487, 274] width 974 height 548
click at [506, 0] on div "100 mm" at bounding box center [487, 274] width 974 height 548
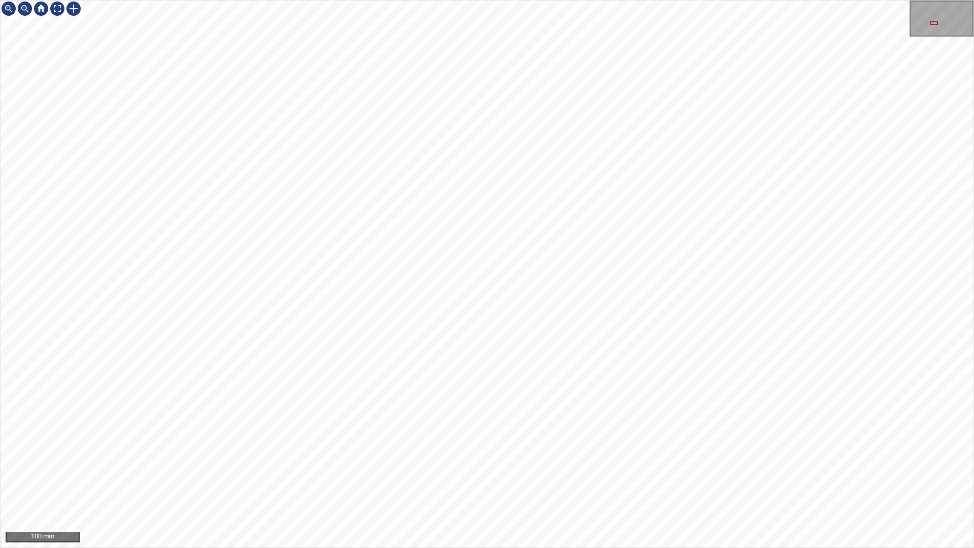
click at [560, 0] on div "100 mm" at bounding box center [487, 274] width 974 height 548
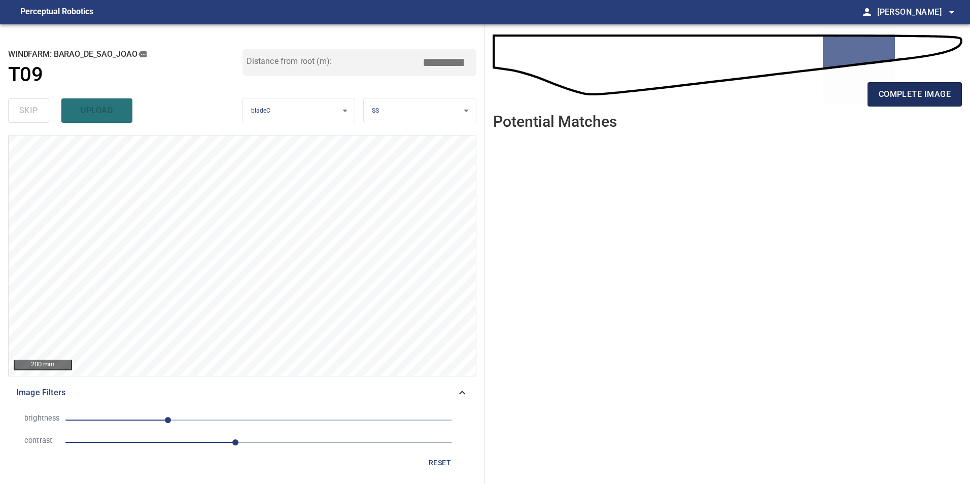
click at [921, 90] on span "complete image" at bounding box center [915, 94] width 72 height 14
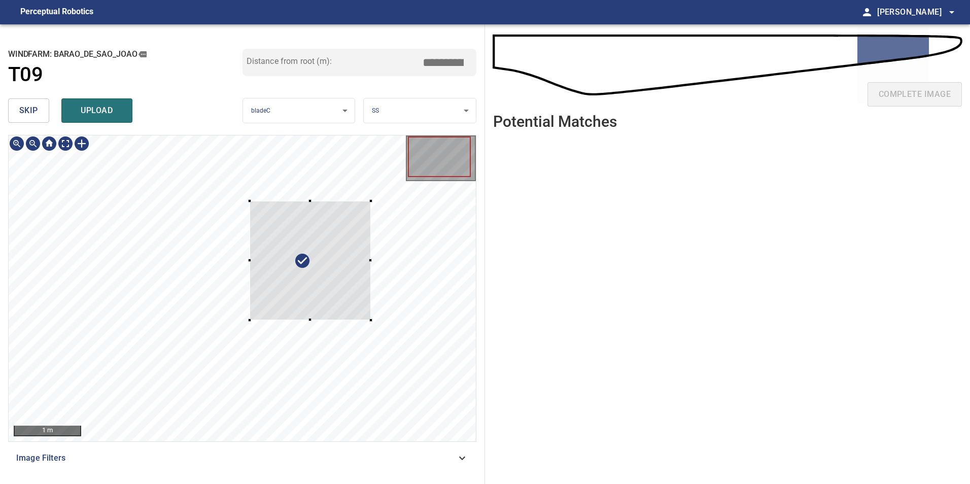
click at [352, 280] on div at bounding box center [310, 260] width 121 height 119
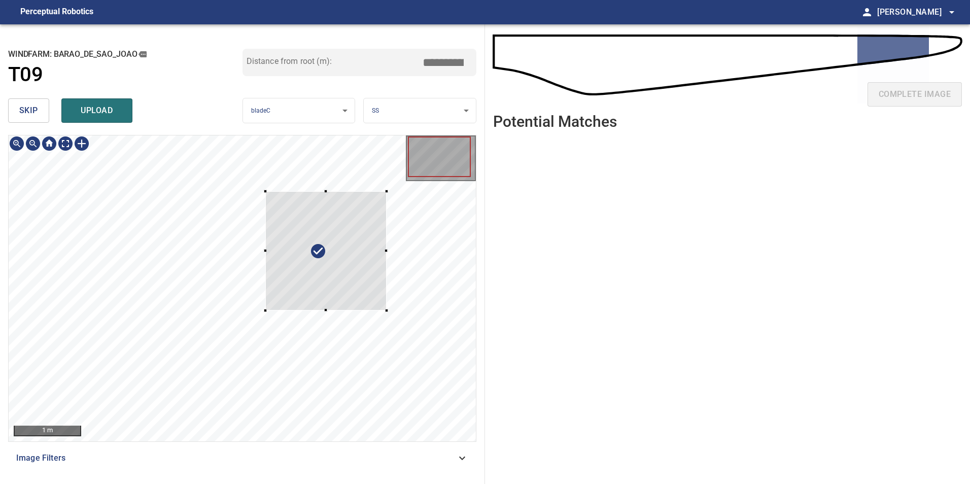
click at [364, 264] on div at bounding box center [325, 250] width 121 height 119
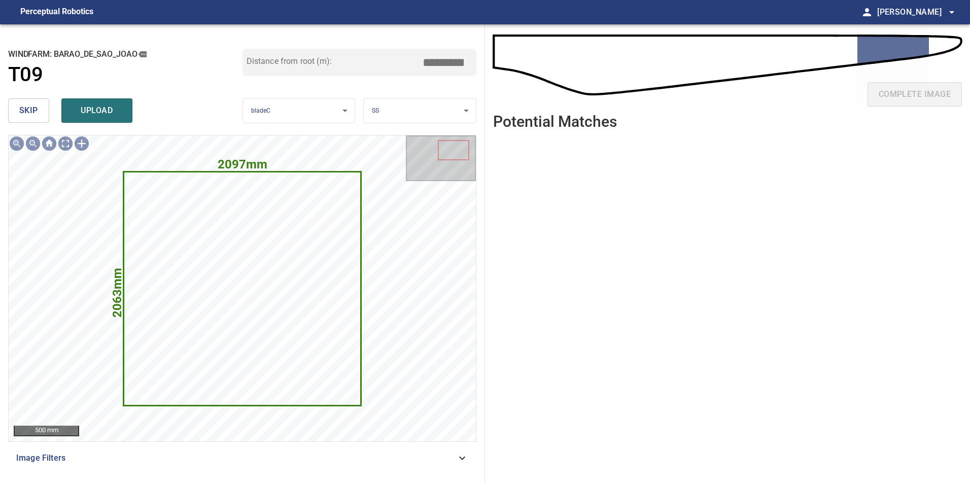
click at [25, 108] on span "skip" at bounding box center [28, 111] width 19 height 14
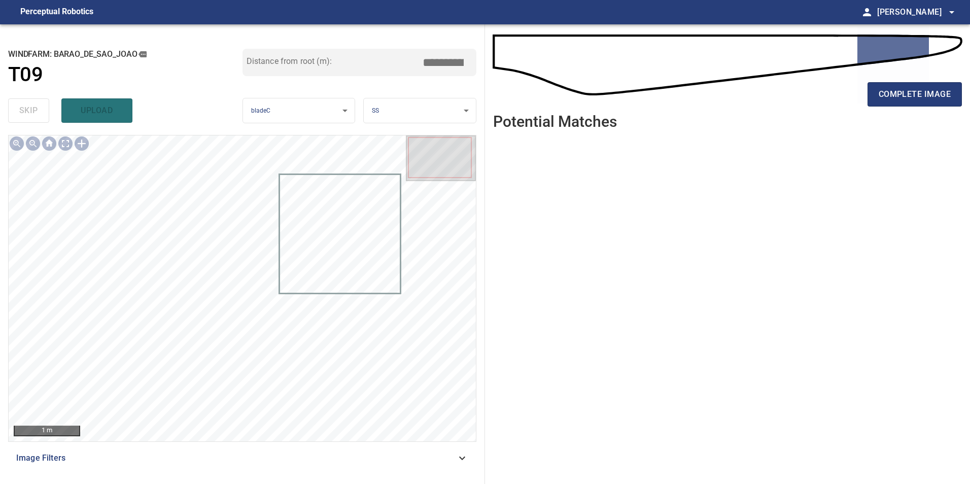
drag, startPoint x: 448, startPoint y: 460, endPoint x: 404, endPoint y: 467, distance: 44.2
click at [447, 460] on span "Image Filters" at bounding box center [236, 458] width 440 height 12
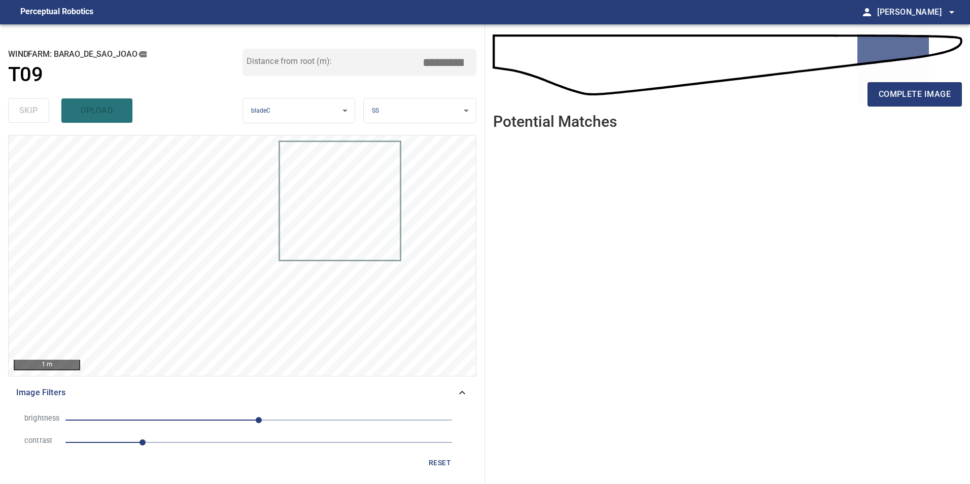
click at [199, 443] on span "1" at bounding box center [258, 442] width 387 height 14
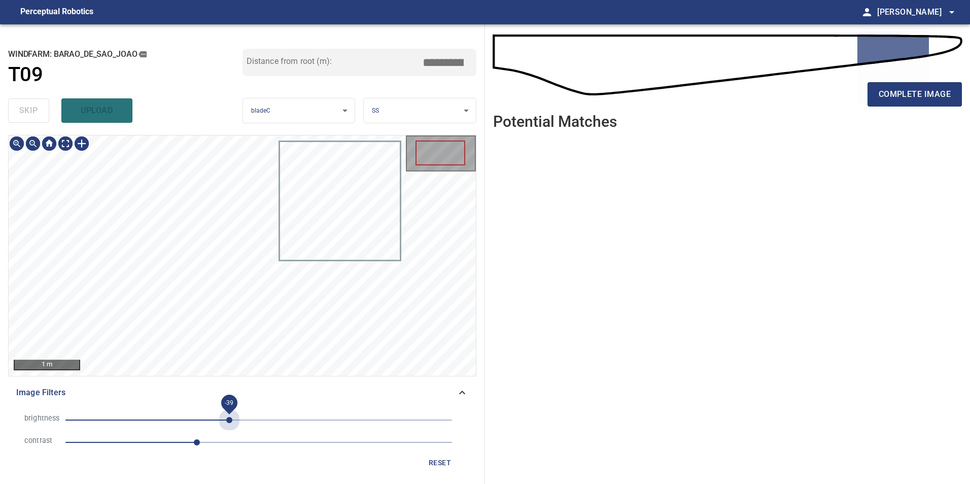
drag, startPoint x: 229, startPoint y: 416, endPoint x: 194, endPoint y: 423, distance: 35.7
click at [230, 418] on span "-39" at bounding box center [258, 420] width 387 height 14
click at [192, 423] on span "-38" at bounding box center [258, 420] width 387 height 14
click at [174, 419] on span "-112" at bounding box center [258, 420] width 387 height 14
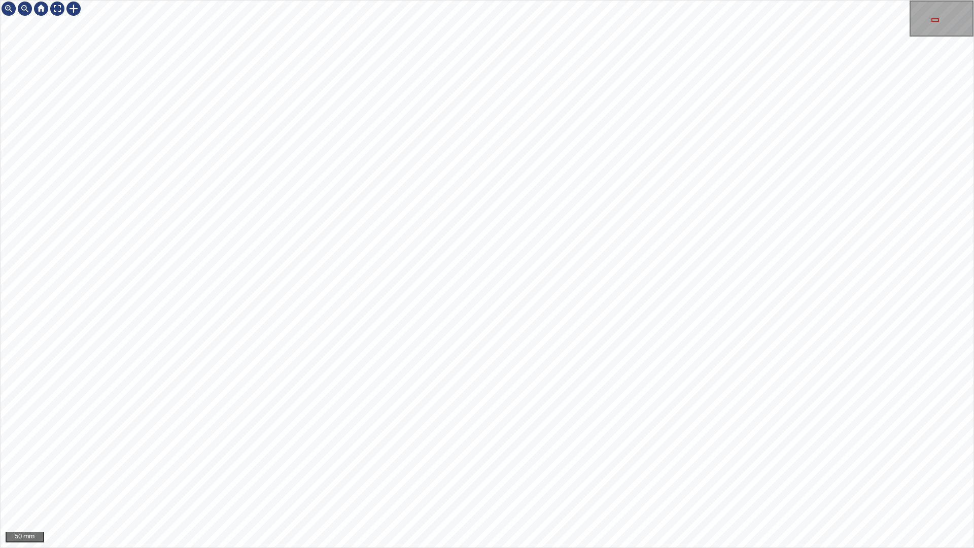
click at [502, 484] on div "50 mm" at bounding box center [487, 274] width 974 height 548
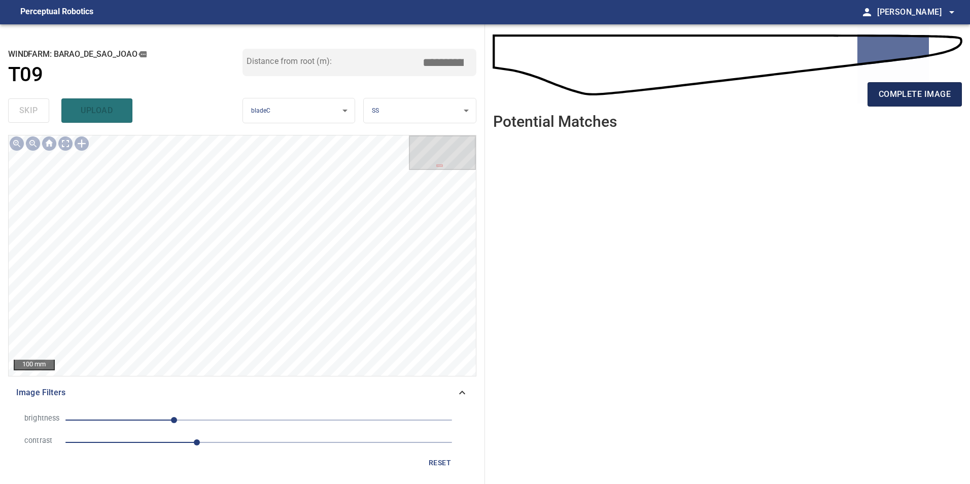
drag, startPoint x: 899, startPoint y: 91, endPoint x: 928, endPoint y: 98, distance: 29.3
click at [899, 91] on span "complete image" at bounding box center [915, 94] width 72 height 14
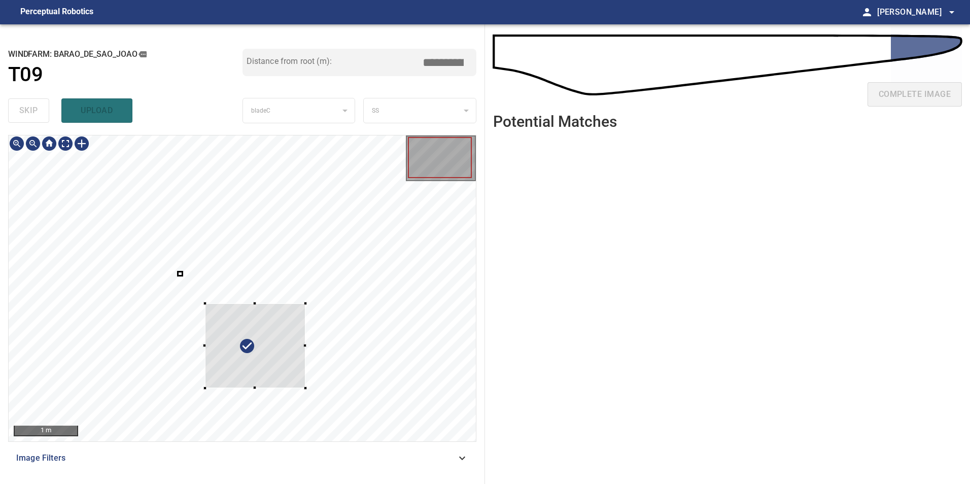
click at [396, 276] on div at bounding box center [242, 289] width 467 height 306
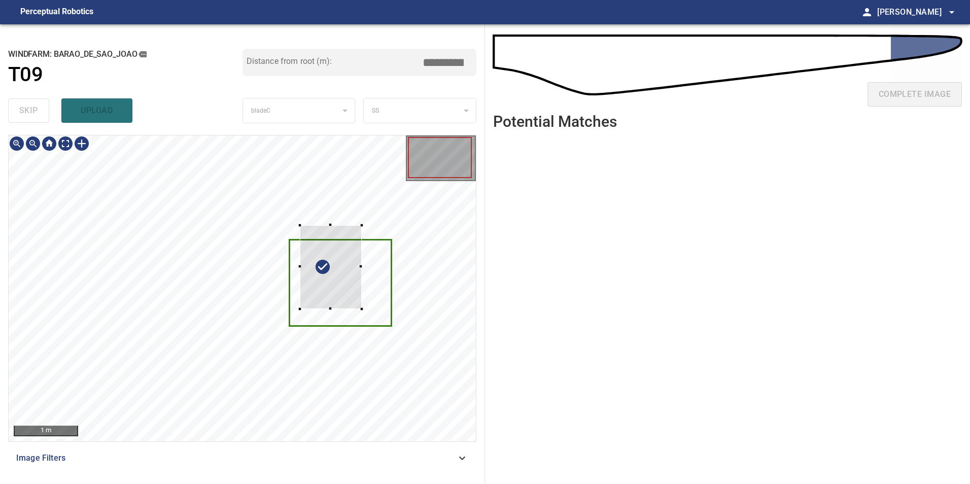
click at [374, 281] on div at bounding box center [242, 289] width 467 height 306
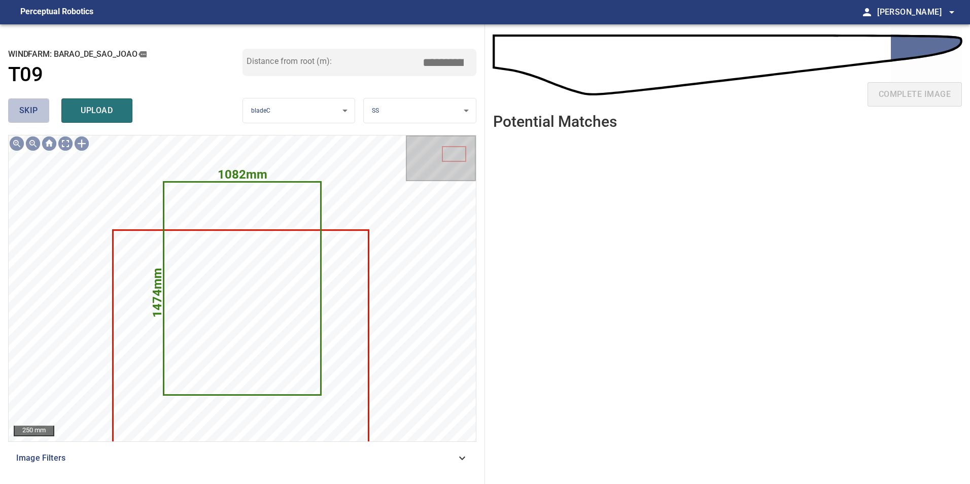
click at [27, 117] on span "skip" at bounding box center [28, 111] width 19 height 14
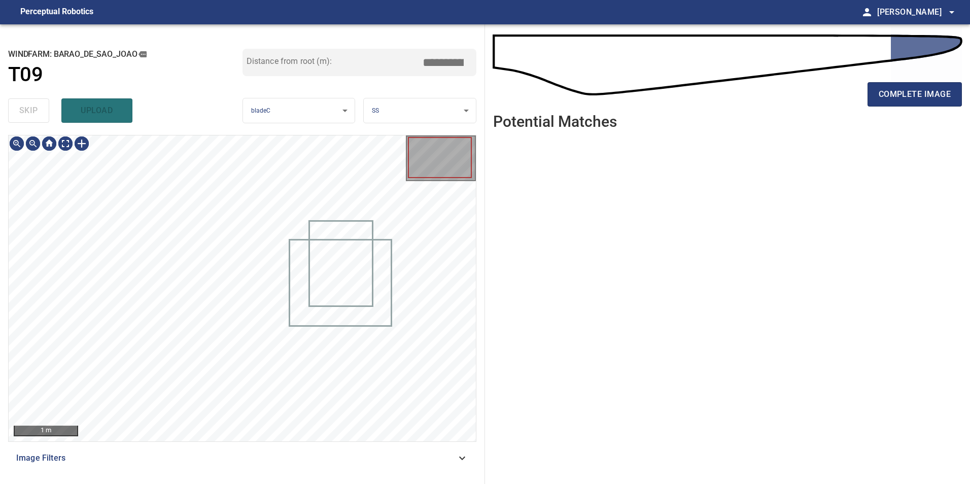
click at [27, 117] on div "skip upload" at bounding box center [125, 110] width 234 height 32
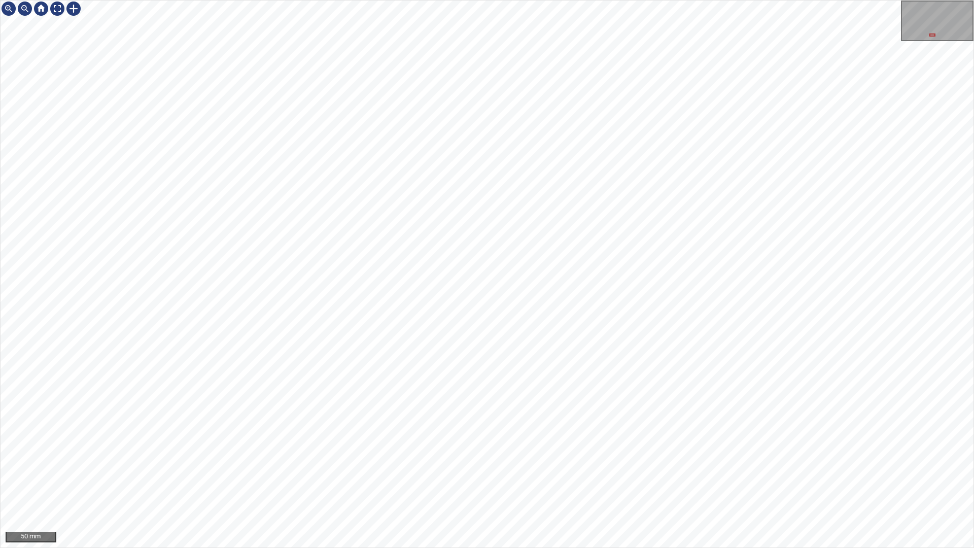
click at [774, 0] on div "50 mm" at bounding box center [487, 274] width 974 height 548
click at [536, 484] on div "50 mm" at bounding box center [487, 274] width 974 height 548
click at [506, 484] on div "50 mm" at bounding box center [487, 274] width 974 height 548
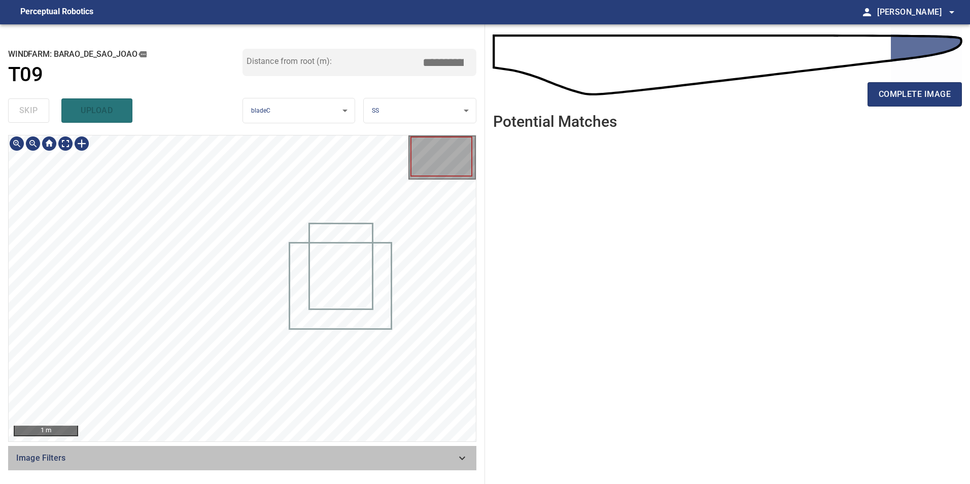
click at [470, 455] on div "Image Filters" at bounding box center [242, 458] width 468 height 24
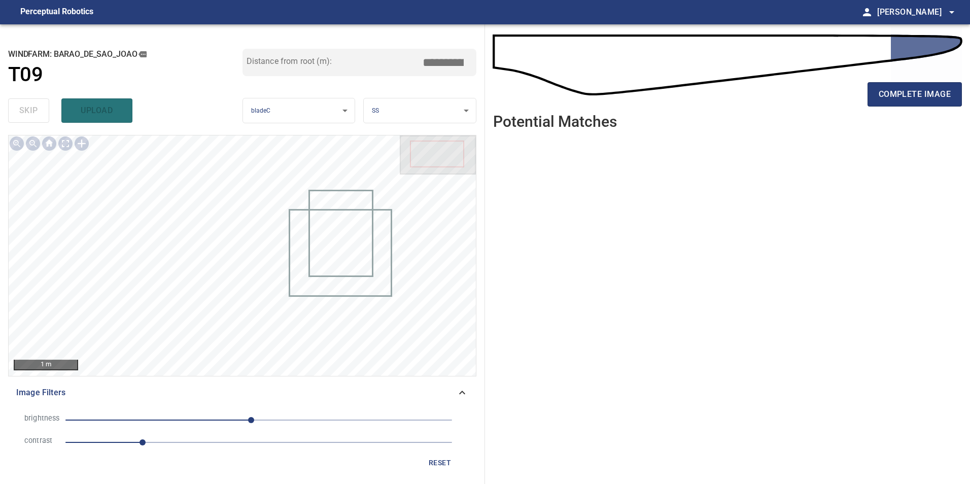
drag, startPoint x: 240, startPoint y: 447, endPoint x: 194, endPoint y: 442, distance: 46.4
click at [239, 446] on span "1" at bounding box center [258, 442] width 387 height 14
click at [161, 409] on div "Image Filters brightness -10 contrast 2.2 reset" at bounding box center [242, 429] width 468 height 96
click at [161, 422] on span "-10" at bounding box center [258, 420] width 387 height 14
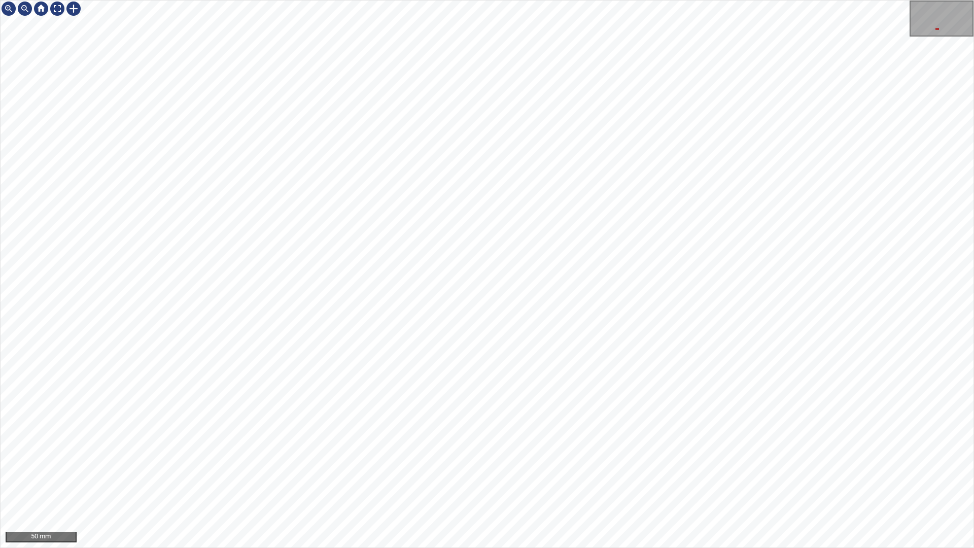
click at [662, 0] on div "50 mm" at bounding box center [487, 274] width 974 height 548
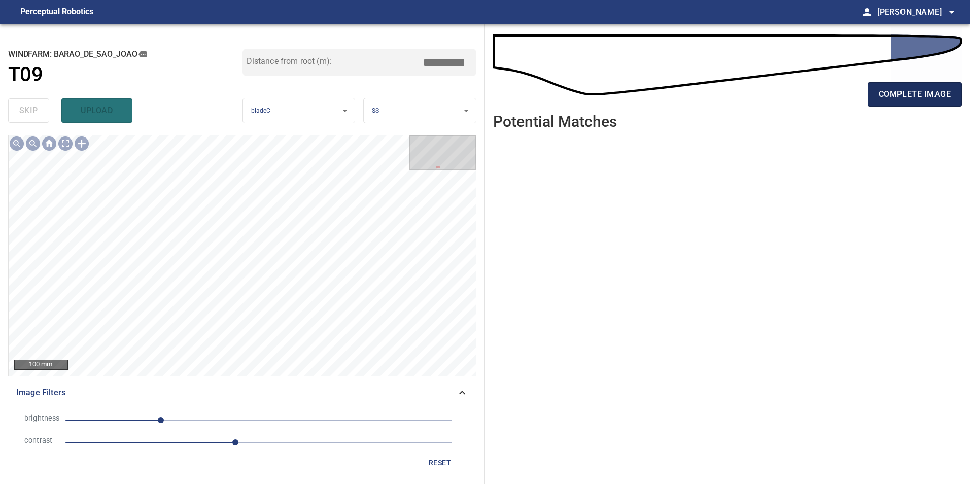
click at [926, 94] on span "complete image" at bounding box center [915, 94] width 72 height 14
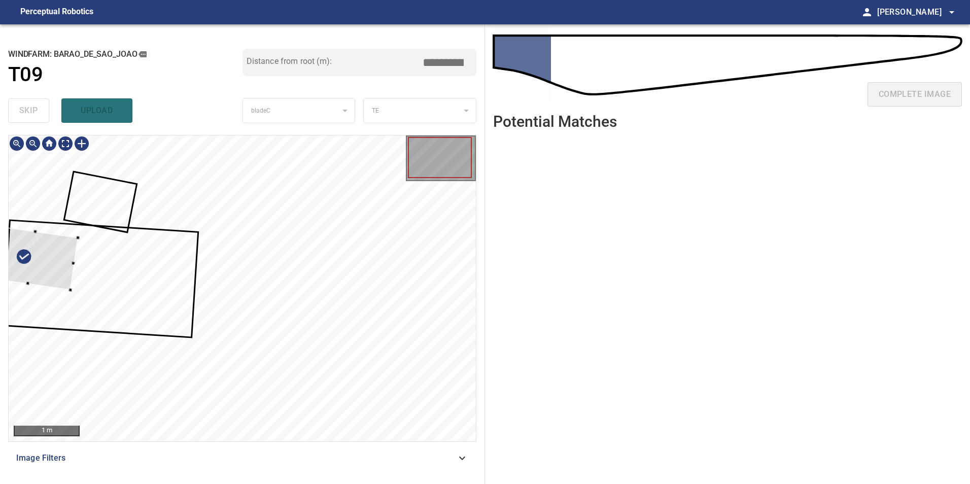
click at [47, 255] on div at bounding box center [32, 258] width 92 height 64
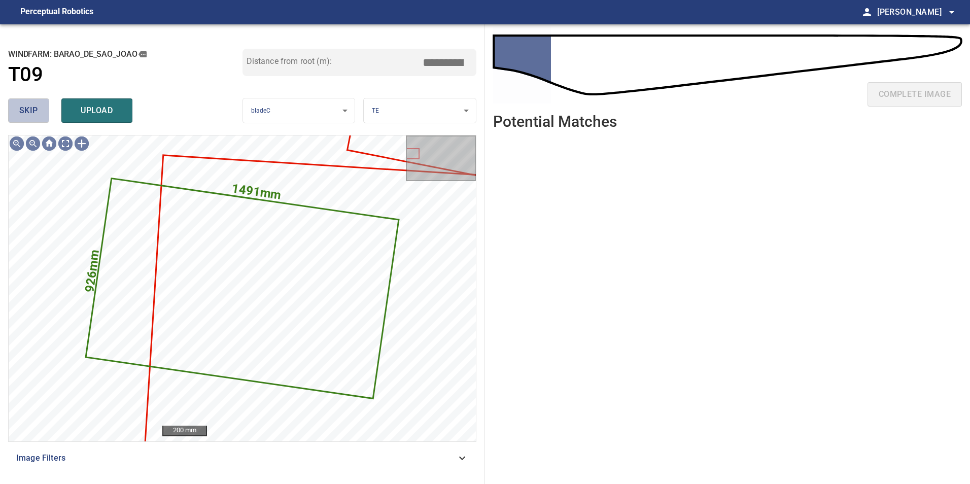
click at [22, 103] on button "skip" at bounding box center [28, 110] width 41 height 24
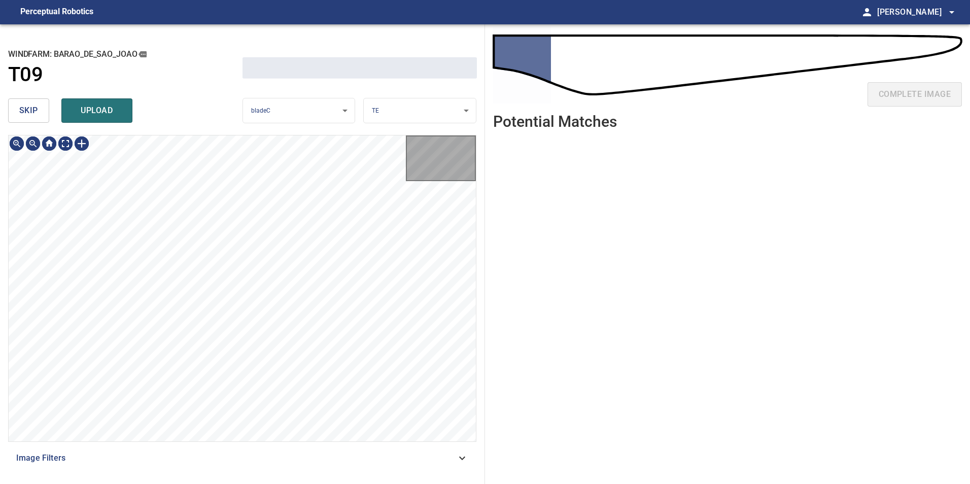
click at [22, 104] on button "skip" at bounding box center [28, 110] width 41 height 24
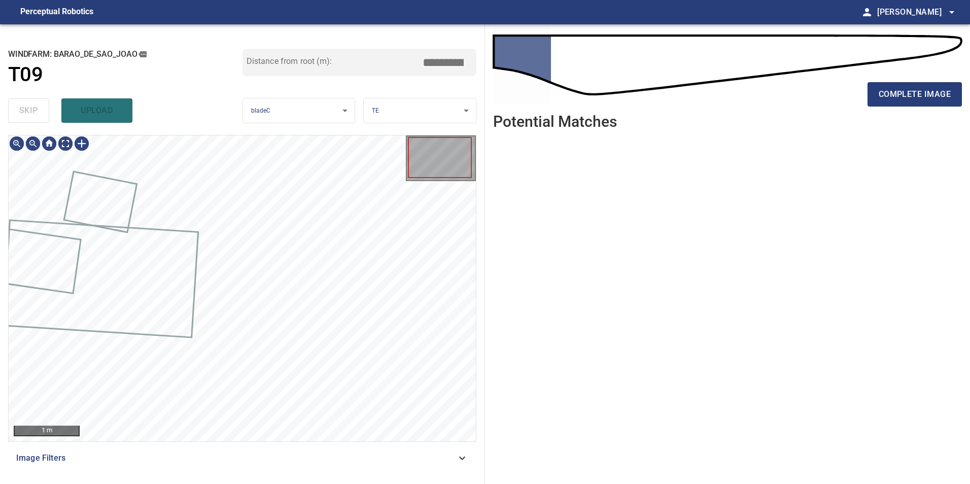
click at [22, 104] on div "skip upload" at bounding box center [125, 110] width 234 height 32
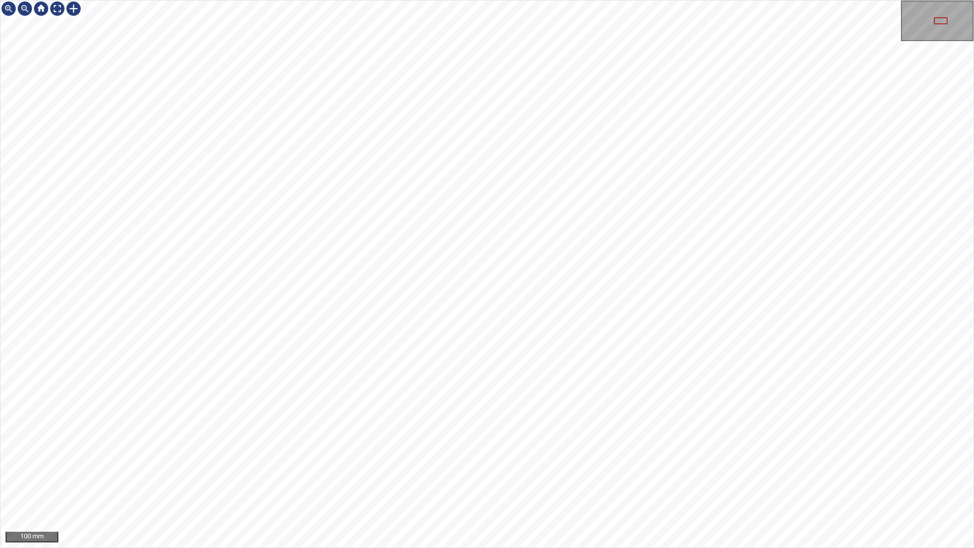
click at [970, 350] on html "100 mm" at bounding box center [487, 274] width 974 height 548
click at [541, 0] on div "100 mm" at bounding box center [487, 274] width 974 height 548
click at [516, 0] on div "50 mm" at bounding box center [487, 274] width 974 height 548
click at [182, 0] on div "50 mm" at bounding box center [487, 274] width 974 height 548
click at [106, 0] on div "50 mm" at bounding box center [487, 274] width 974 height 548
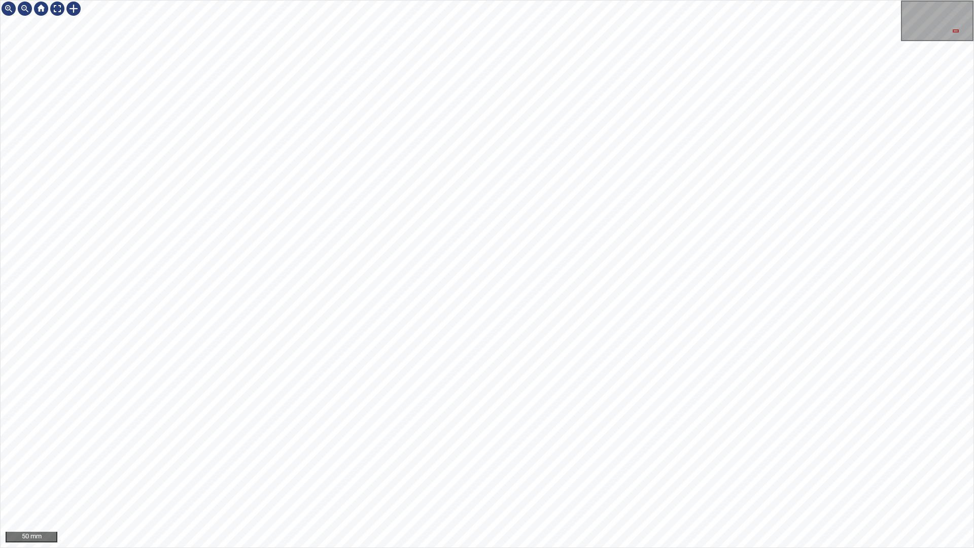
click at [144, 0] on div "50 mm" at bounding box center [487, 274] width 974 height 548
click at [872, 484] on div "50 mm" at bounding box center [487, 274] width 974 height 548
click at [970, 476] on html "50 mm" at bounding box center [487, 274] width 974 height 548
click at [970, 484] on div "50 mm" at bounding box center [487, 274] width 974 height 548
click at [175, 0] on div "50 mm" at bounding box center [487, 274] width 974 height 548
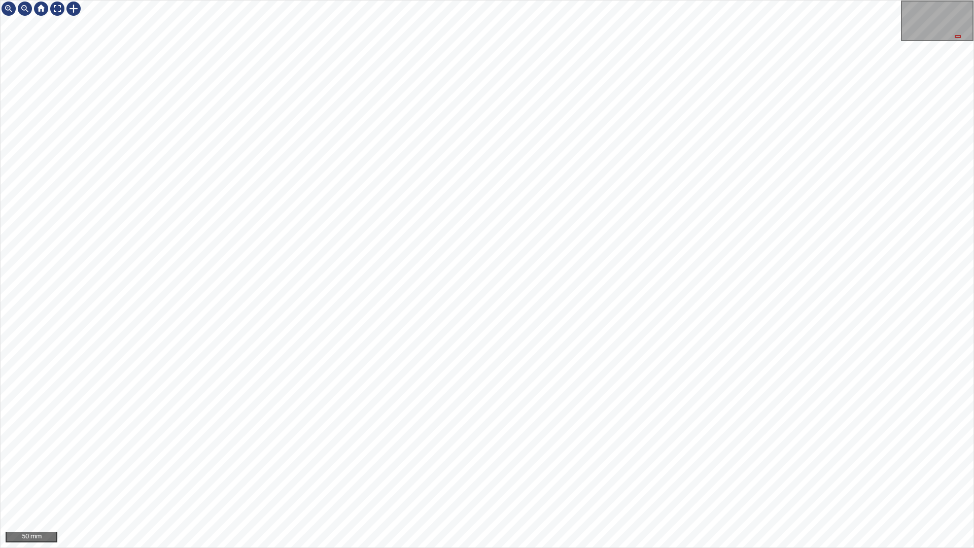
click at [341, 0] on div "50 mm" at bounding box center [487, 274] width 974 height 548
click at [970, 484] on div "50 mm" at bounding box center [487, 274] width 974 height 548
click at [520, 0] on div "50 mm" at bounding box center [487, 274] width 974 height 548
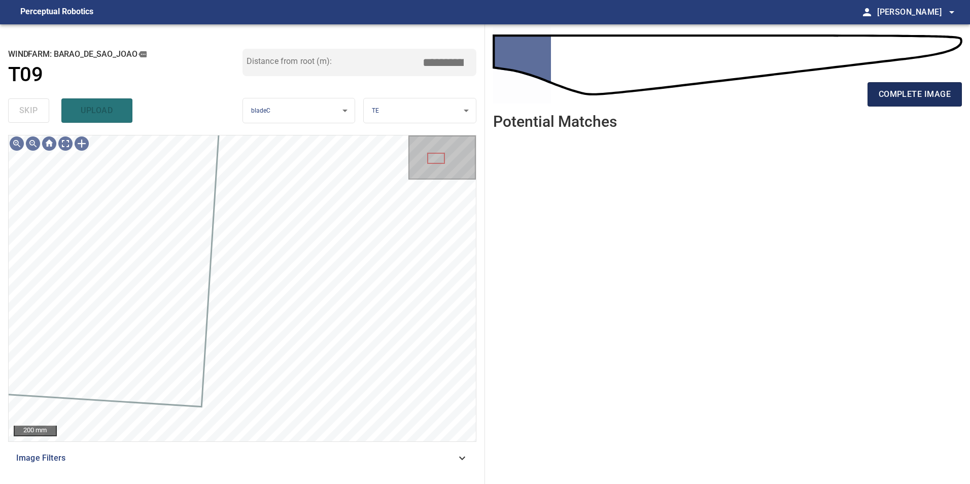
click at [898, 100] on span "complete image" at bounding box center [915, 94] width 72 height 14
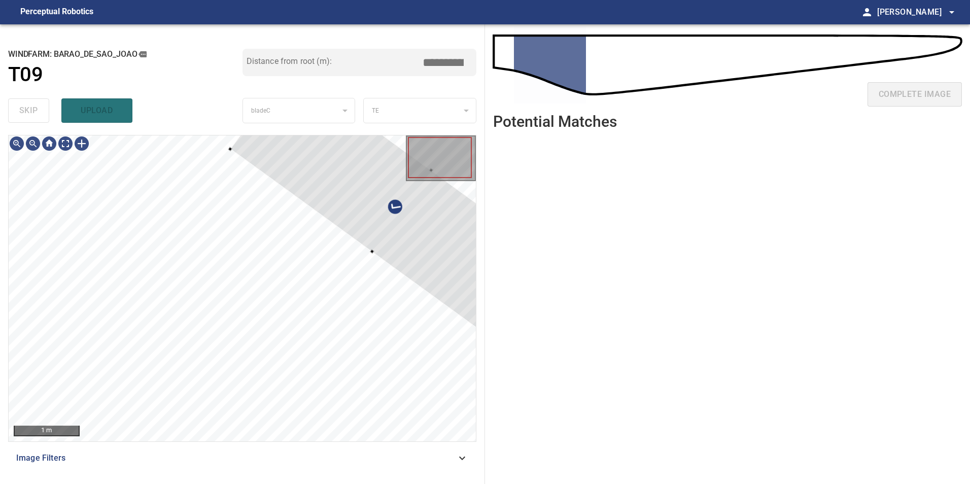
click at [510, 299] on div "**********" at bounding box center [485, 254] width 970 height 460
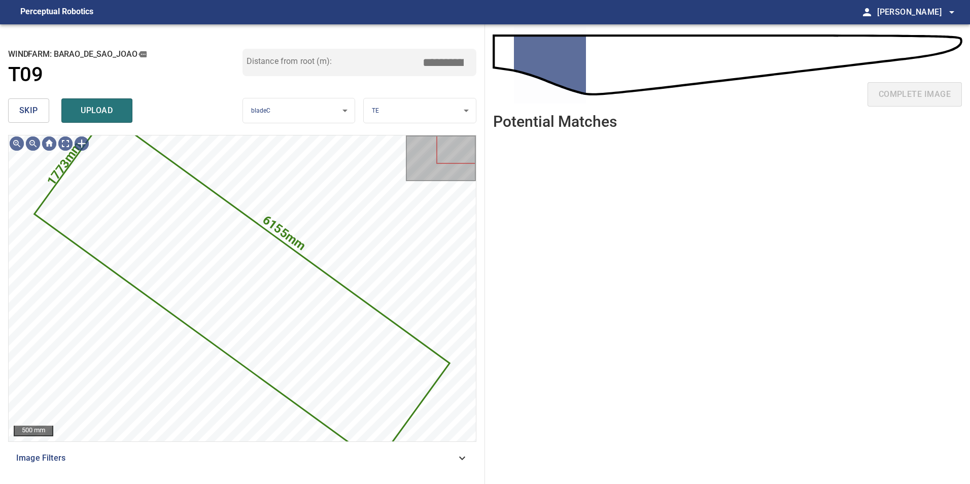
click at [15, 107] on button "skip" at bounding box center [28, 110] width 41 height 24
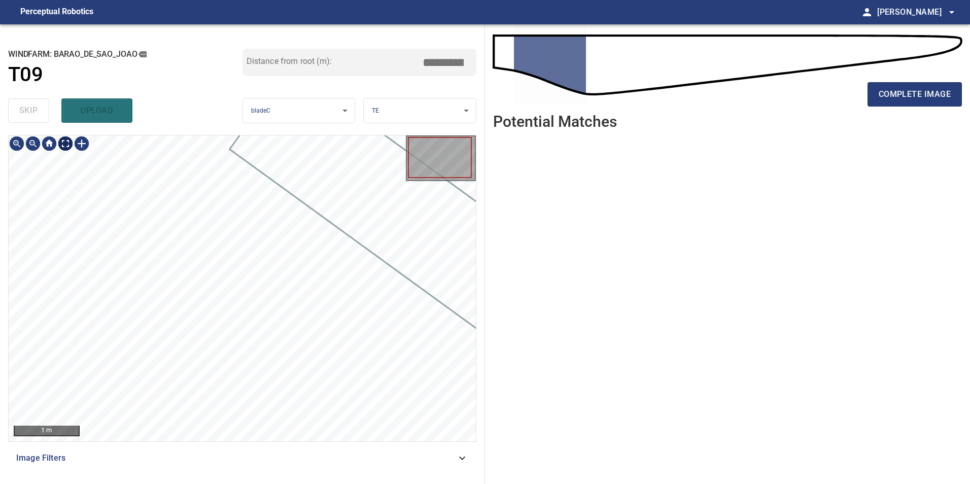
click at [69, 155] on div "1 m" at bounding box center [242, 289] width 467 height 306
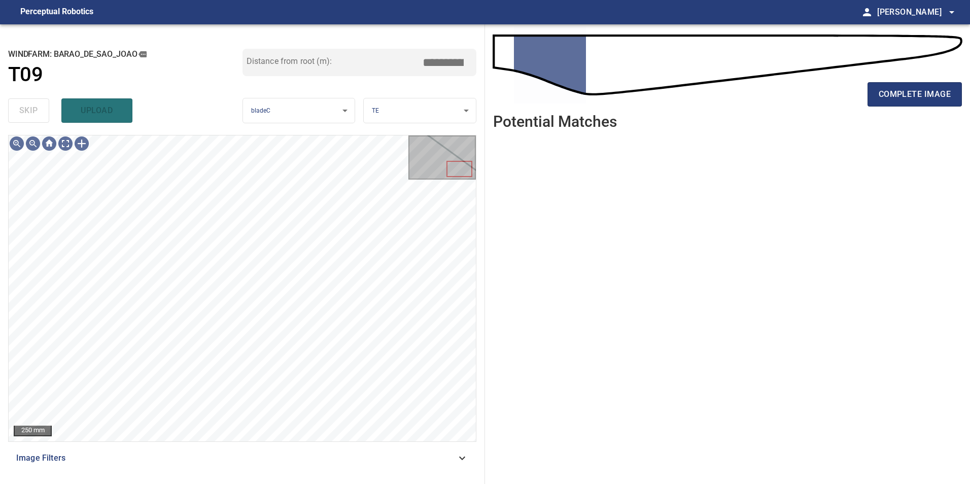
drag, startPoint x: 433, startPoint y: 459, endPoint x: 413, endPoint y: 459, distance: 20.8
click at [433, 459] on span "Image Filters" at bounding box center [236, 458] width 440 height 12
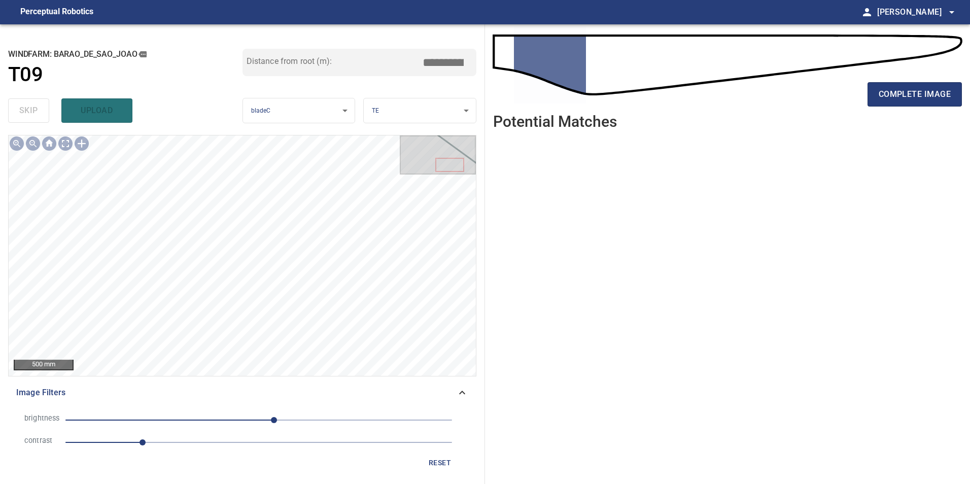
click at [295, 422] on span "20" at bounding box center [258, 420] width 387 height 14
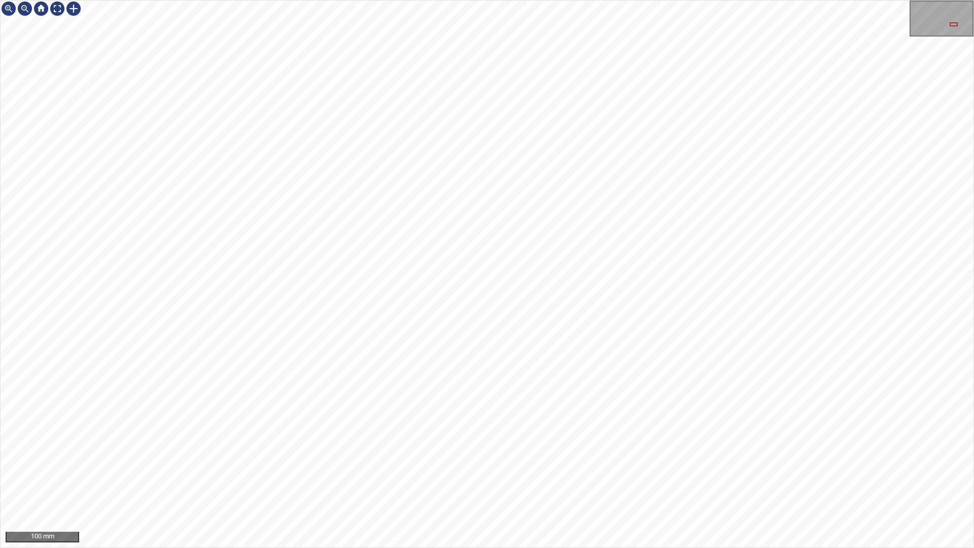
click at [769, 484] on div "100 mm" at bounding box center [487, 274] width 974 height 548
click at [970, 484] on div "50 mm" at bounding box center [487, 274] width 974 height 548
click at [641, 0] on div "50 mm" at bounding box center [487, 274] width 974 height 548
click at [242, 0] on div "50 mm" at bounding box center [487, 274] width 974 height 548
click at [463, 0] on div "50 mm" at bounding box center [487, 274] width 974 height 548
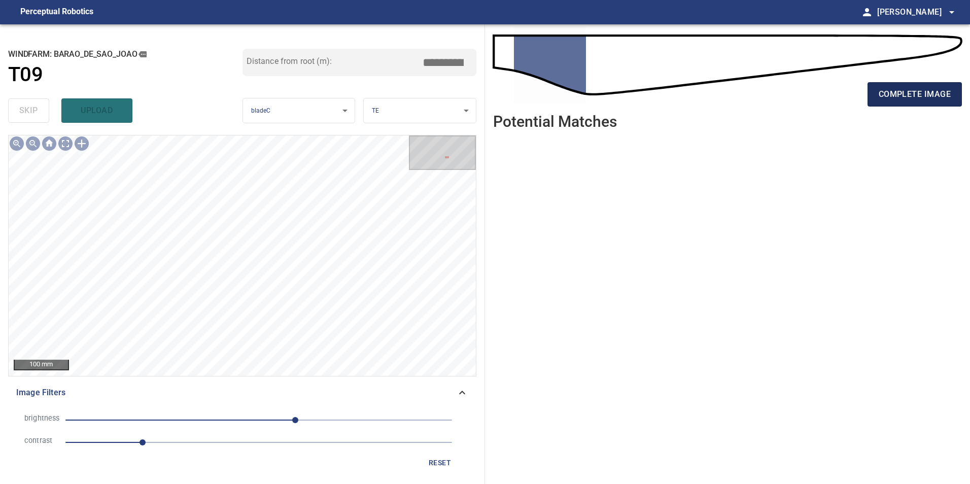
click at [927, 102] on button "complete image" at bounding box center [915, 94] width 94 height 24
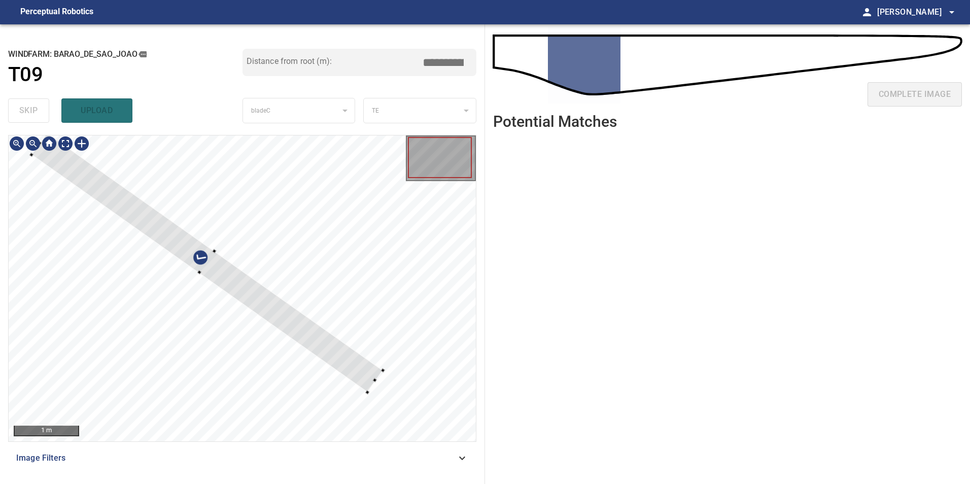
click at [206, 269] on div at bounding box center [206, 262] width 351 height 259
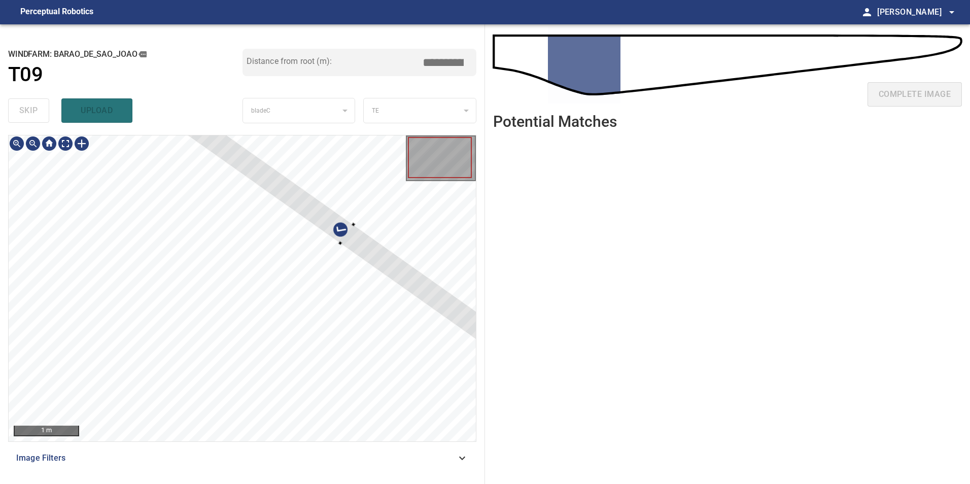
click at [513, 344] on div "**********" at bounding box center [485, 254] width 970 height 460
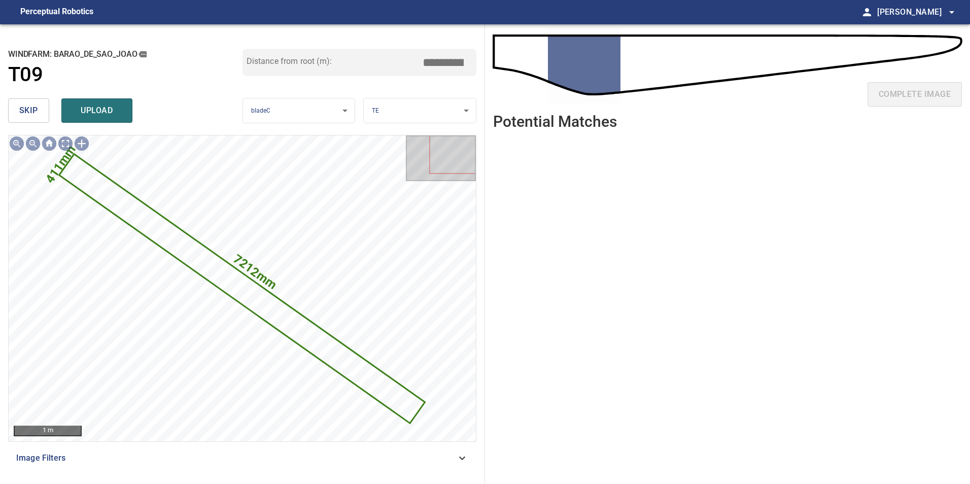
drag, startPoint x: 35, startPoint y: 114, endPoint x: 75, endPoint y: 132, distance: 44.1
click at [43, 115] on button "skip" at bounding box center [28, 110] width 41 height 24
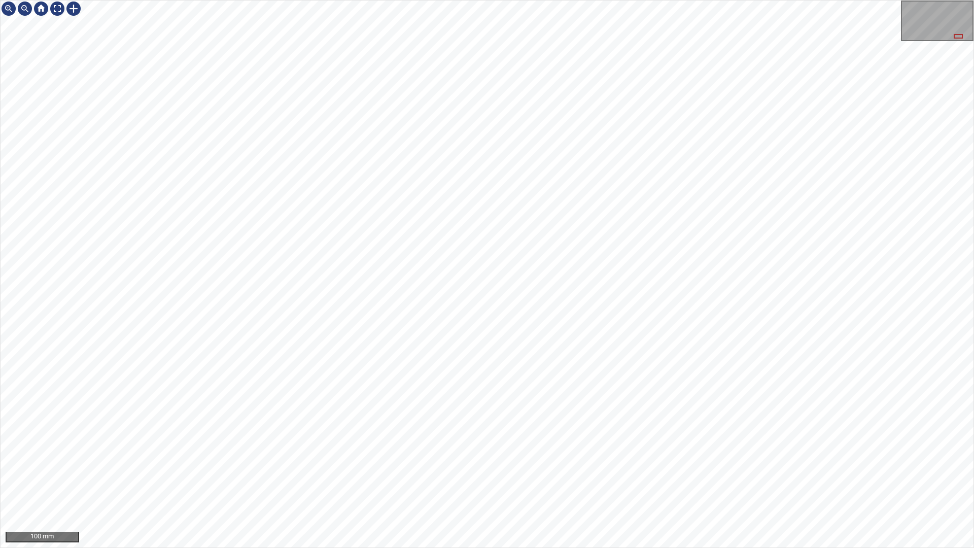
click at [0, 58] on div "100 mm" at bounding box center [487, 274] width 974 height 548
click at [687, 484] on div "100 mm" at bounding box center [487, 274] width 974 height 548
click at [813, 484] on div "100 mm" at bounding box center [487, 274] width 974 height 548
click at [970, 484] on div "100 mm" at bounding box center [487, 274] width 974 height 548
click at [917, 484] on div "100 mm" at bounding box center [487, 274] width 974 height 548
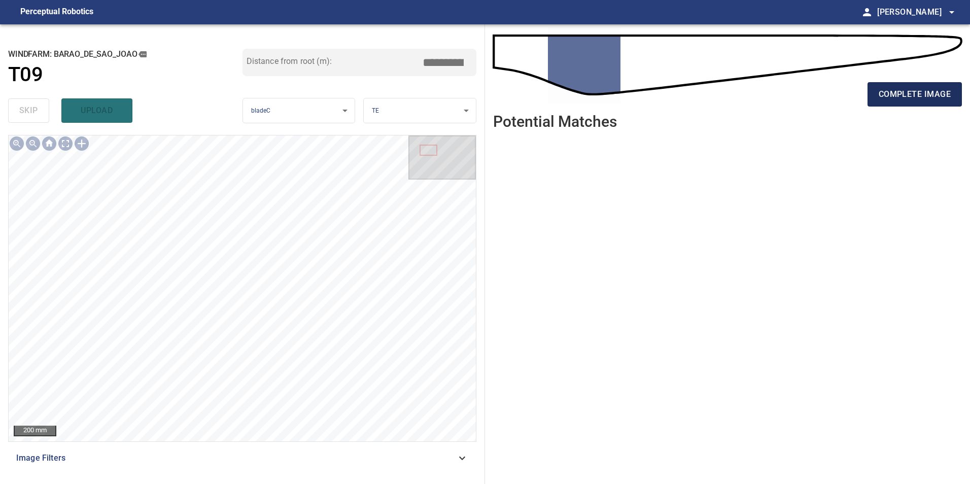
click at [906, 98] on span "complete image" at bounding box center [915, 94] width 72 height 14
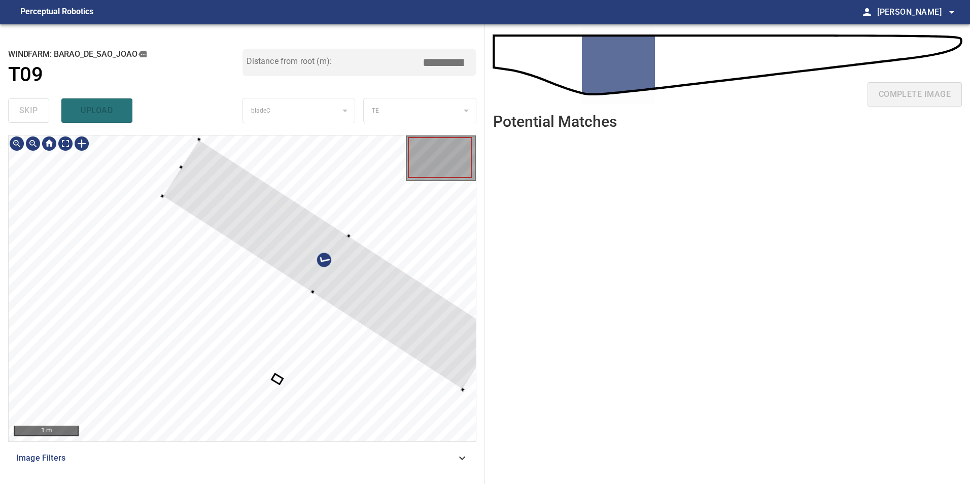
click at [410, 339] on div at bounding box center [330, 265] width 337 height 250
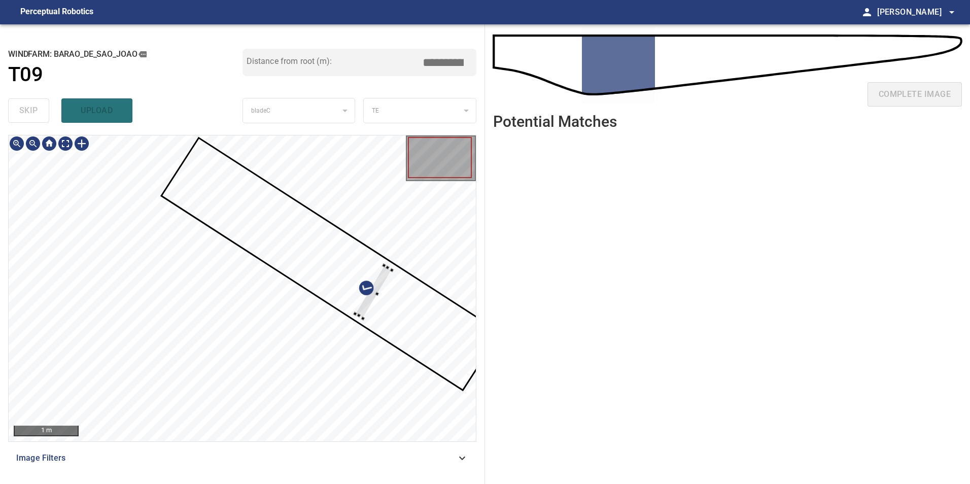
click at [388, 276] on div at bounding box center [242, 289] width 467 height 306
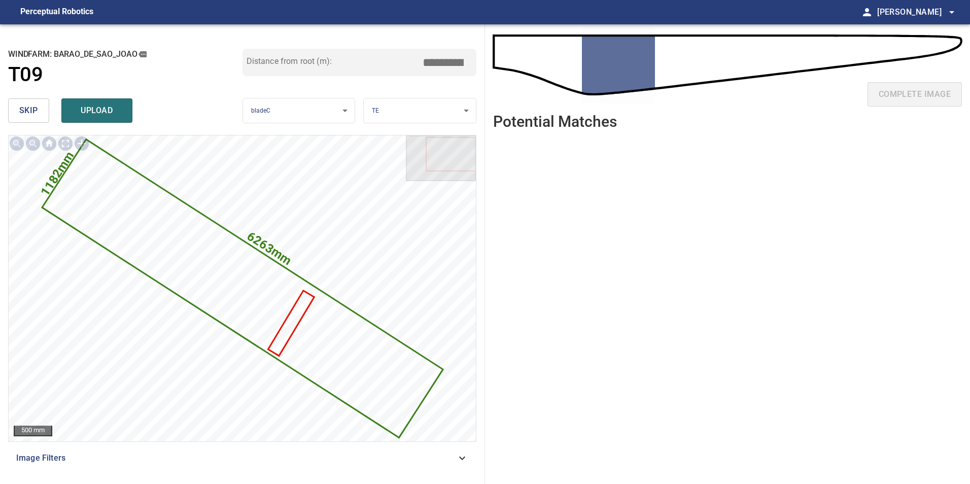
click at [16, 103] on button "skip" at bounding box center [28, 110] width 41 height 24
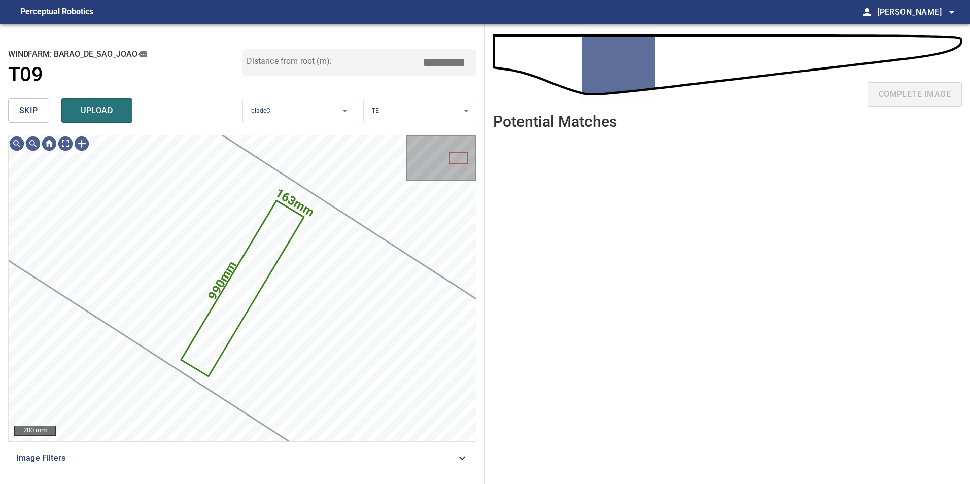
click at [15, 104] on button "skip" at bounding box center [28, 110] width 41 height 24
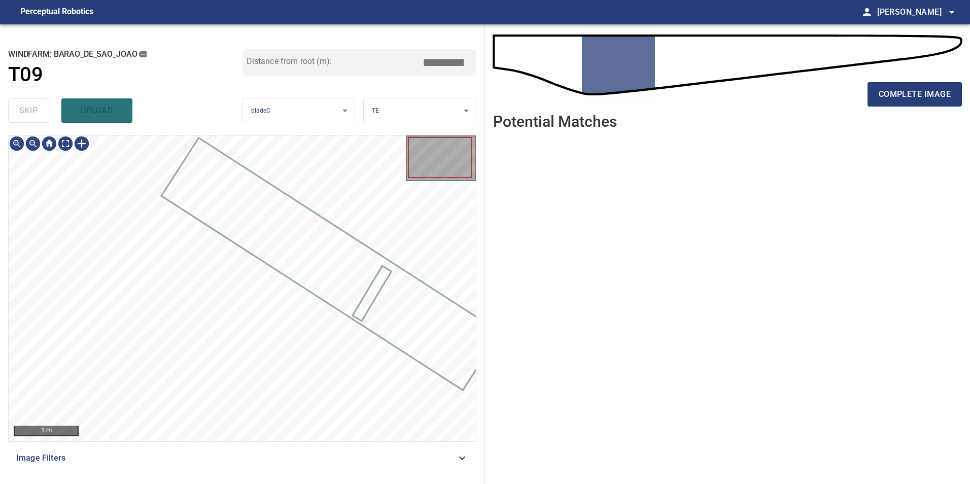
click at [16, 105] on div "skip upload" at bounding box center [125, 110] width 234 height 32
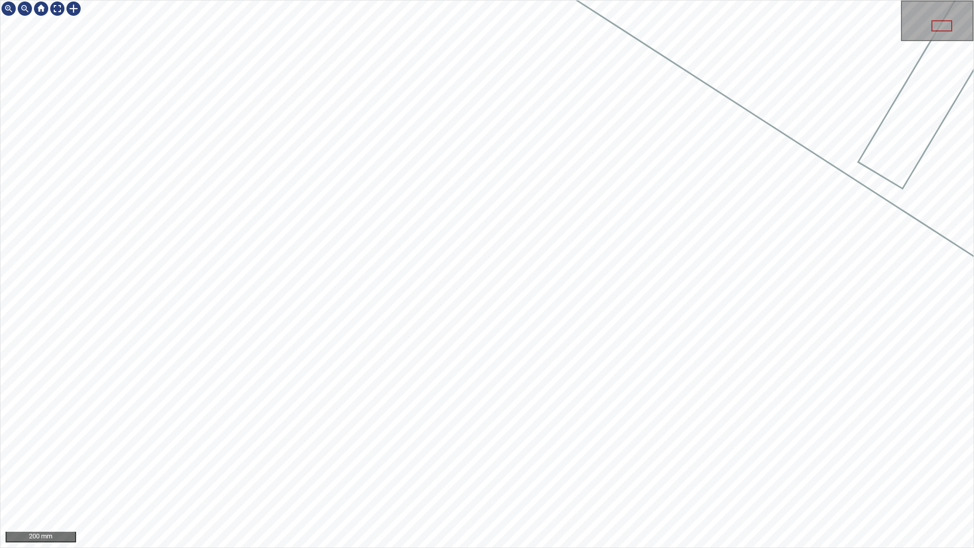
click at [458, 282] on div "200 mm" at bounding box center [487, 274] width 974 height 548
click at [419, 0] on div "100 mm" at bounding box center [487, 274] width 974 height 548
drag, startPoint x: 882, startPoint y: 548, endPoint x: 911, endPoint y: 548, distance: 29.4
click at [911, 484] on div "100 mm" at bounding box center [487, 274] width 974 height 548
click at [970, 484] on html "100 mm" at bounding box center [487, 274] width 974 height 548
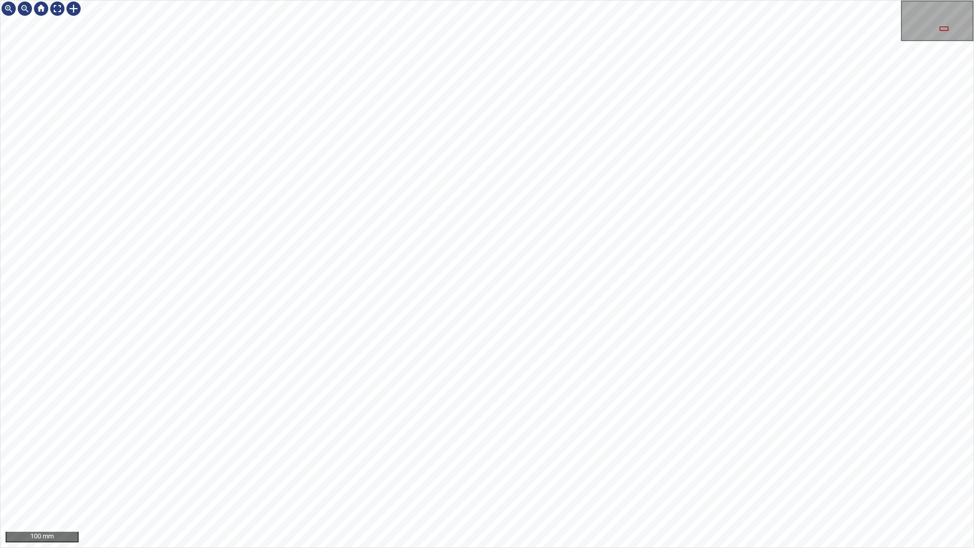
click at [970, 484] on div "100 mm" at bounding box center [487, 274] width 974 height 548
click at [582, 484] on div "100 mm" at bounding box center [487, 274] width 974 height 548
click at [813, 484] on div "100 mm" at bounding box center [487, 274] width 974 height 548
click at [970, 484] on div "100 mm" at bounding box center [487, 274] width 974 height 548
click at [614, 484] on div "100 mm" at bounding box center [487, 274] width 974 height 548
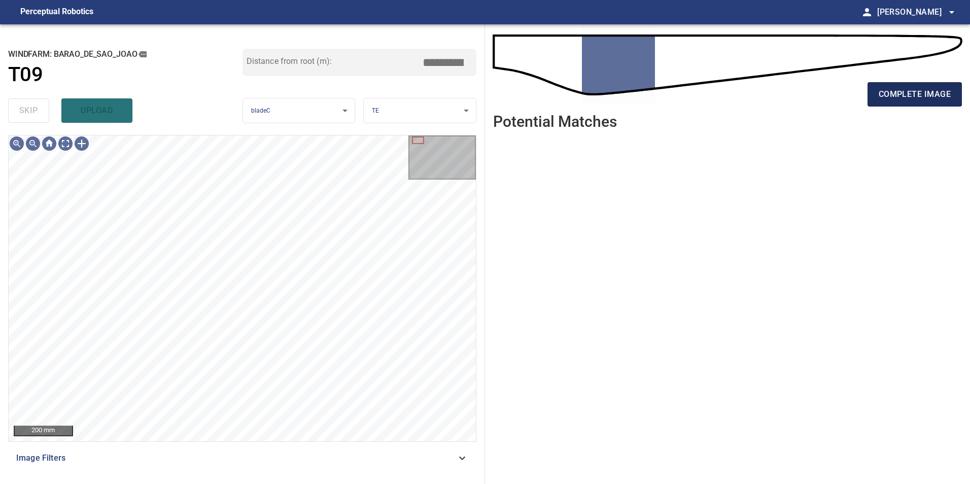
click at [909, 95] on span "complete image" at bounding box center [915, 94] width 72 height 14
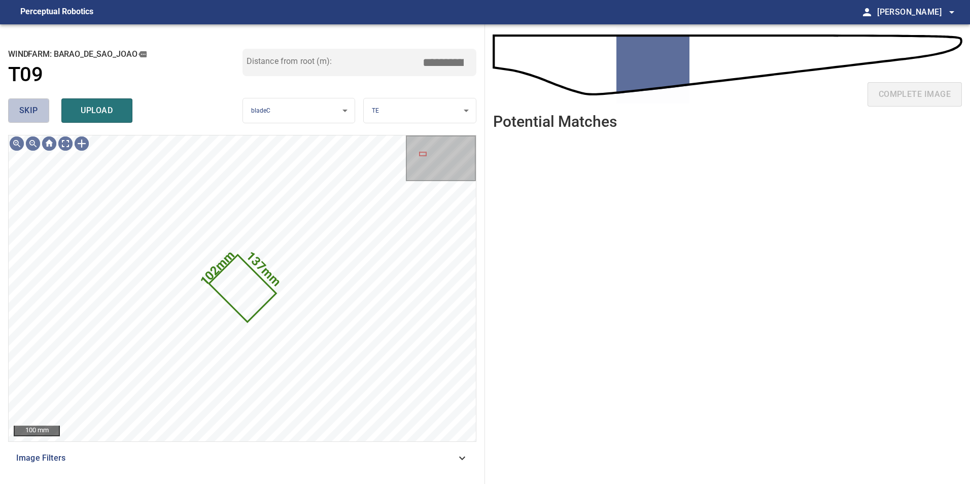
click at [33, 110] on span "skip" at bounding box center [28, 111] width 19 height 14
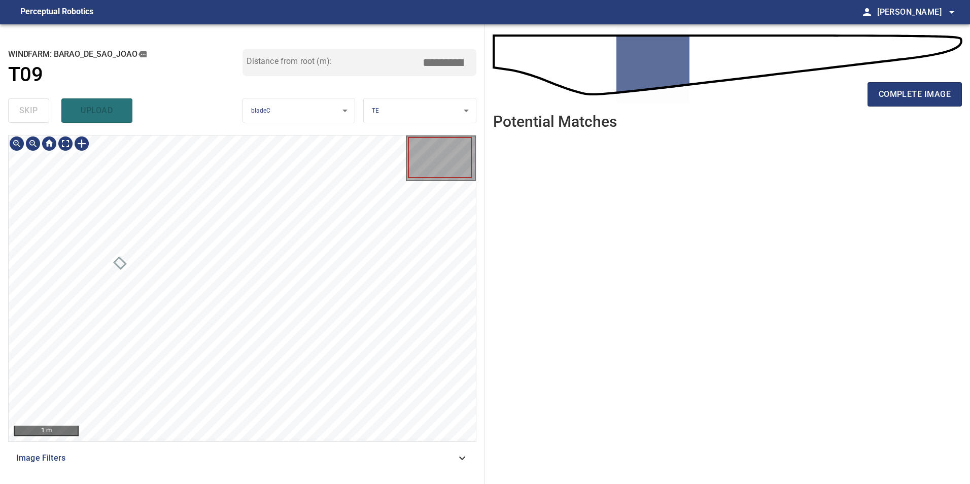
click at [207, 315] on div "**********" at bounding box center [485, 254] width 970 height 460
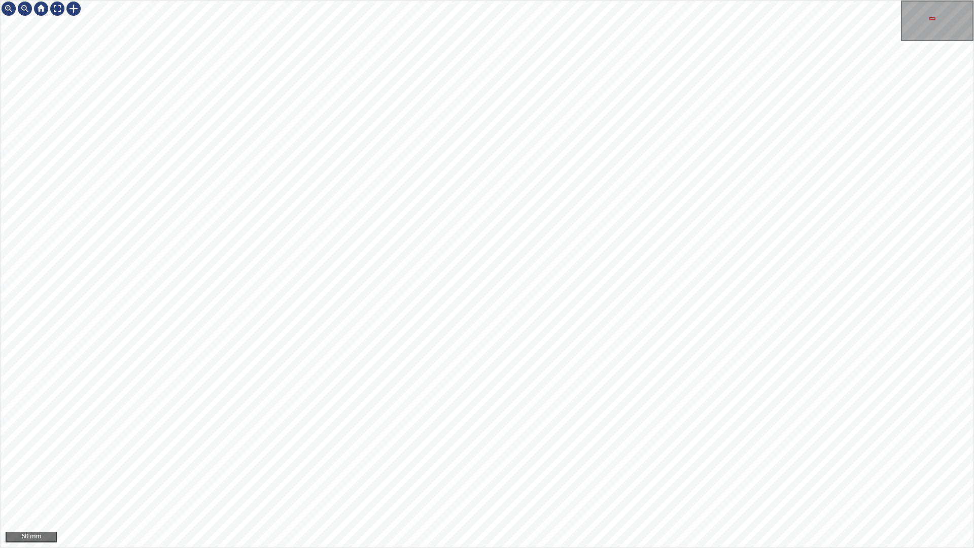
click at [726, 484] on div "50 mm" at bounding box center [487, 274] width 974 height 548
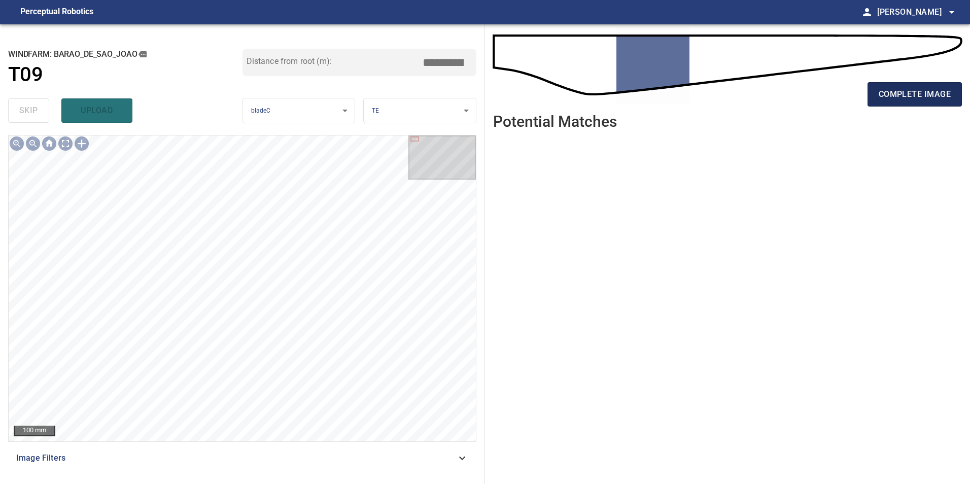
click at [897, 91] on span "complete image" at bounding box center [915, 94] width 72 height 14
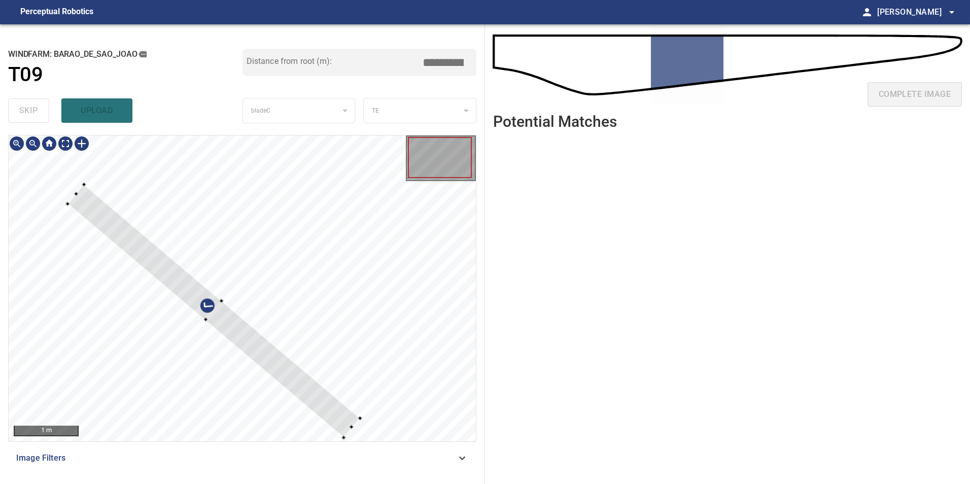
click at [376, 322] on div at bounding box center [242, 289] width 467 height 306
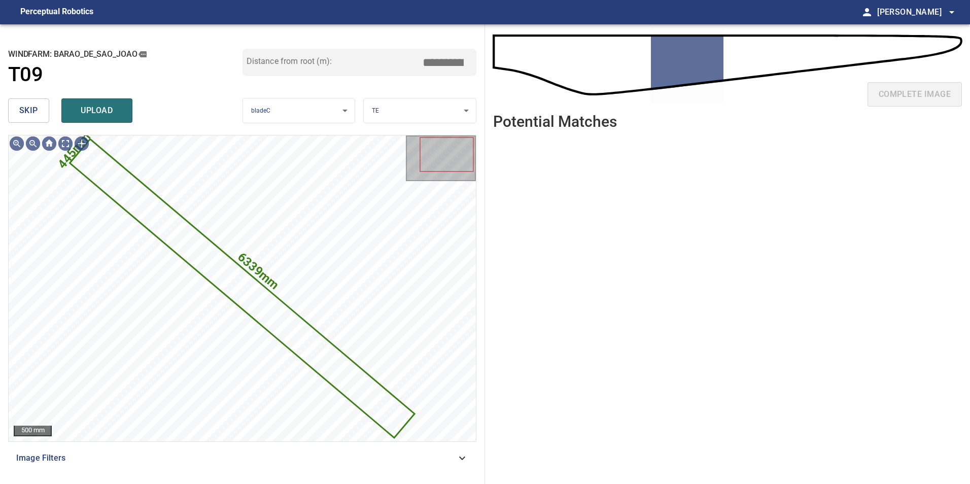
drag, startPoint x: 19, startPoint y: 117, endPoint x: 36, endPoint y: 133, distance: 24.0
click at [20, 117] on button "skip" at bounding box center [28, 110] width 41 height 24
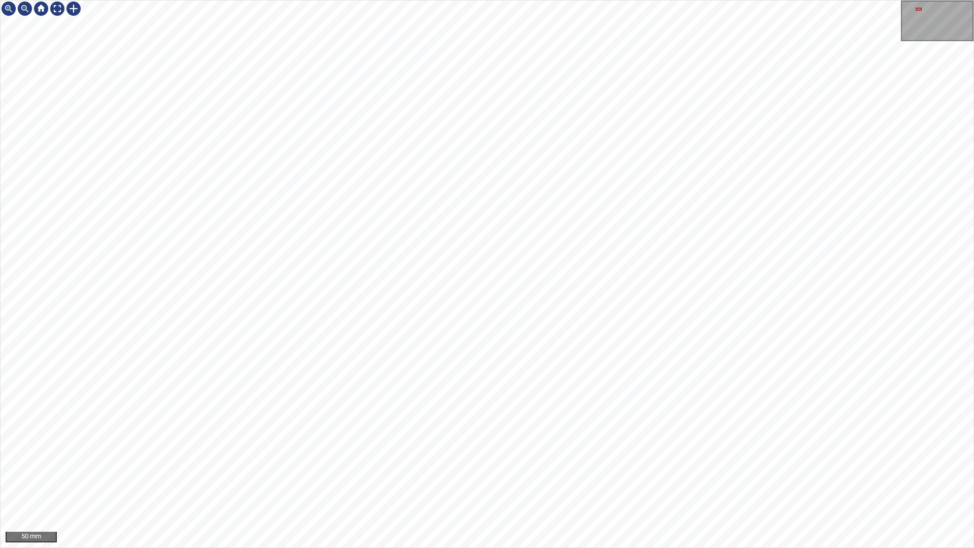
click at [92, 0] on div "50 mm" at bounding box center [487, 274] width 974 height 548
click at [873, 484] on div "50 mm" at bounding box center [487, 274] width 974 height 548
click at [970, 484] on div "50 mm" at bounding box center [487, 274] width 974 height 548
click at [314, 0] on div "50 mm" at bounding box center [487, 274] width 974 height 548
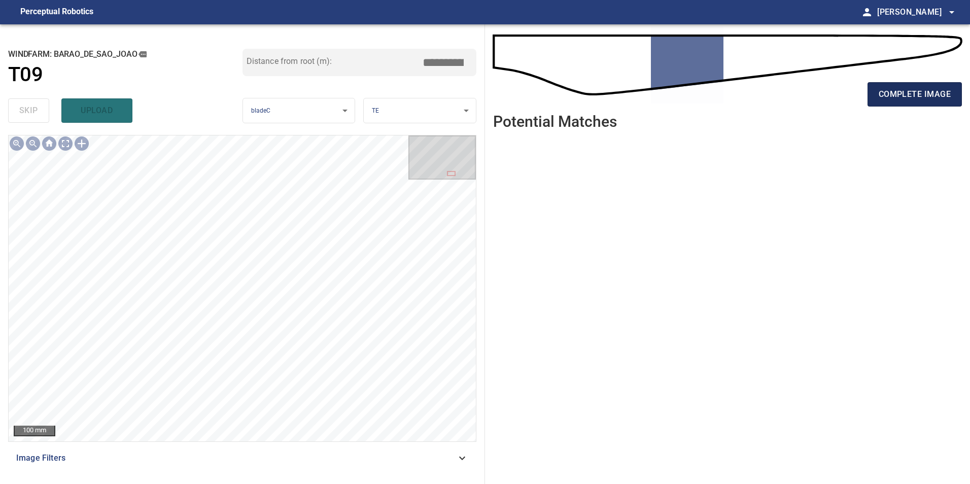
click at [926, 100] on span "complete image" at bounding box center [915, 94] width 72 height 14
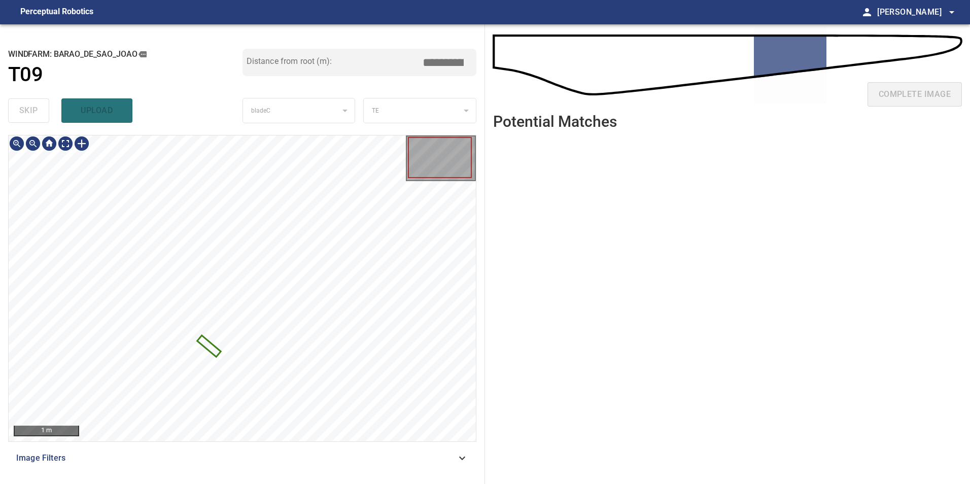
click at [213, 354] on div at bounding box center [242, 289] width 467 height 306
click at [316, 252] on div at bounding box center [324, 237] width 62 height 65
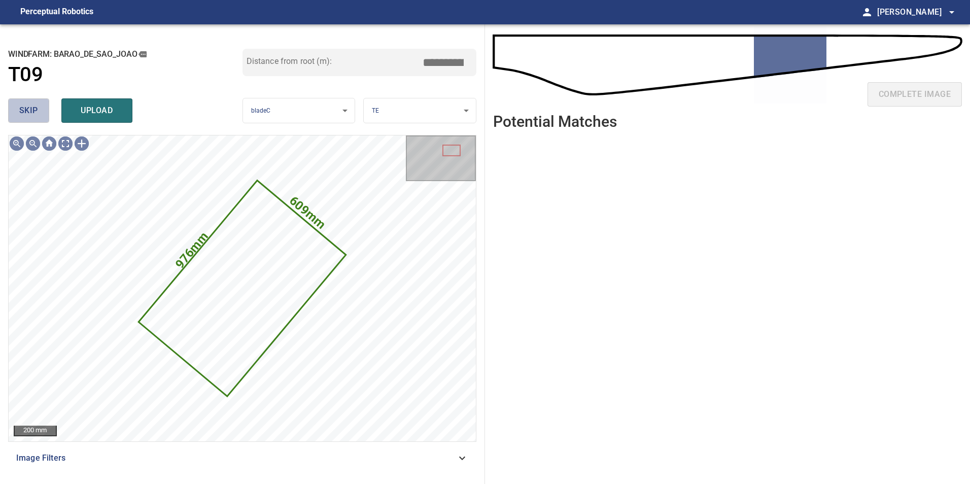
drag, startPoint x: 43, startPoint y: 110, endPoint x: 54, endPoint y: 130, distance: 23.9
click at [43, 109] on button "skip" at bounding box center [28, 110] width 41 height 24
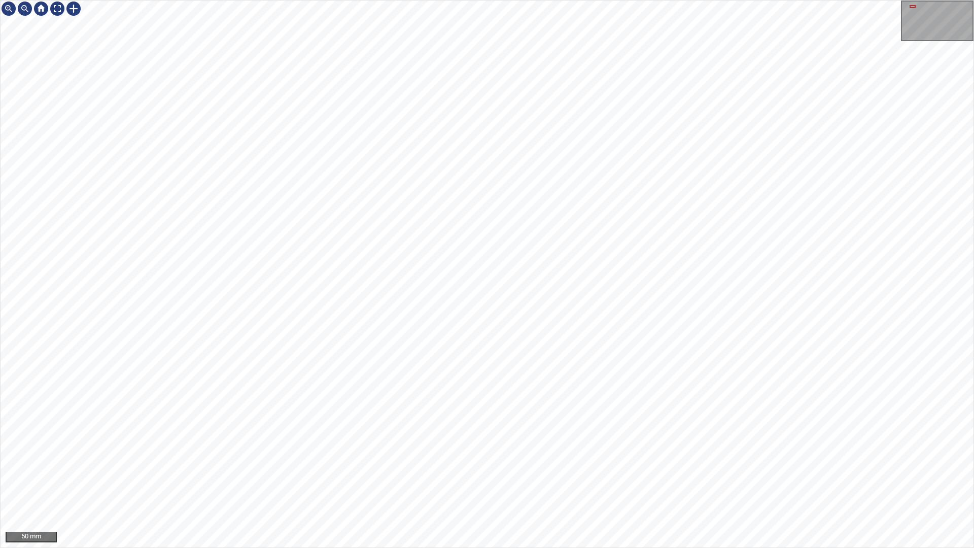
click at [842, 484] on div "50 mm" at bounding box center [487, 274] width 974 height 548
click at [610, 0] on div "50 mm" at bounding box center [487, 274] width 974 height 548
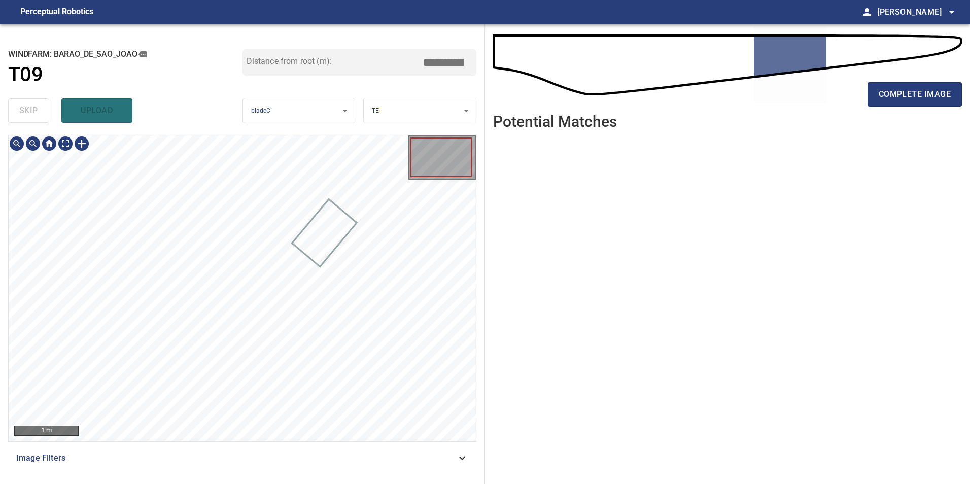
click at [454, 449] on div "Image Filters" at bounding box center [242, 458] width 468 height 24
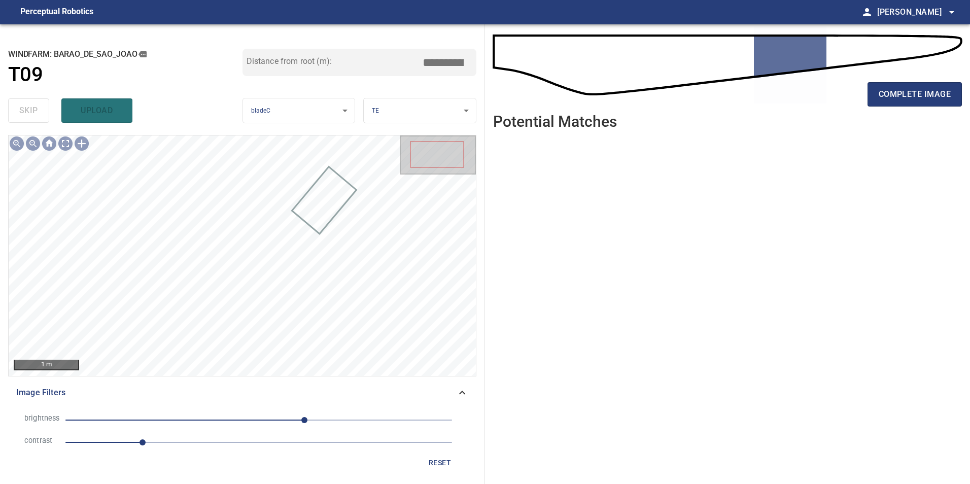
click at [223, 442] on span "1" at bounding box center [258, 442] width 387 height 14
click at [255, 424] on span "60" at bounding box center [258, 420] width 387 height 14
click at [196, 419] on span "-5" at bounding box center [258, 420] width 387 height 14
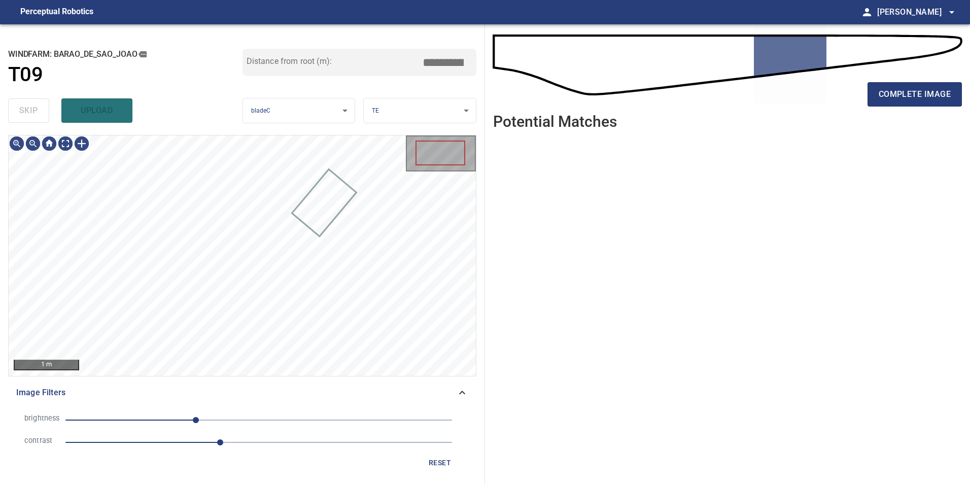
click at [260, 413] on span "-83" at bounding box center [258, 420] width 387 height 14
drag, startPoint x: 283, startPoint y: 416, endPoint x: 260, endPoint y: 419, distance: 22.5
click at [282, 416] on span "31" at bounding box center [258, 420] width 387 height 14
click at [260, 419] on span "2" at bounding box center [258, 420] width 387 height 14
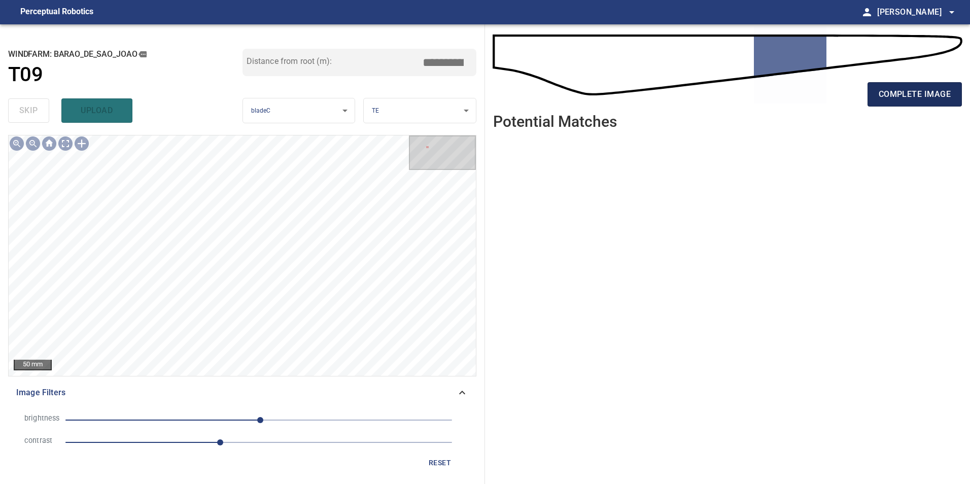
drag, startPoint x: 925, startPoint y: 96, endPoint x: 925, endPoint y: 102, distance: 6.1
click at [925, 96] on span "complete image" at bounding box center [915, 94] width 72 height 14
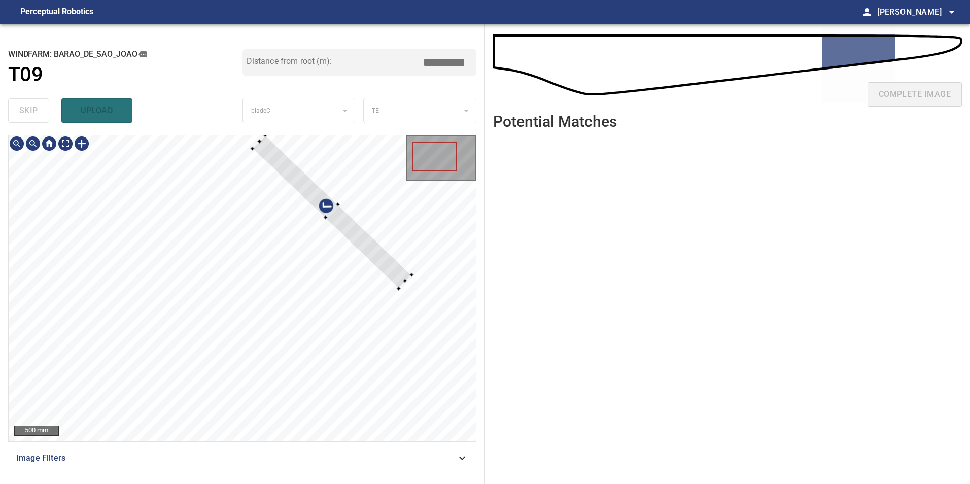
click at [401, 296] on div at bounding box center [242, 289] width 467 height 306
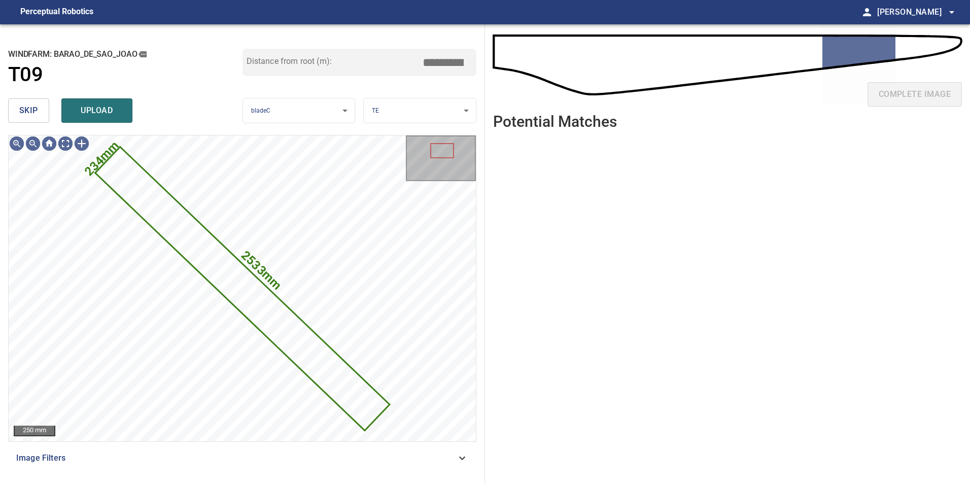
click at [13, 109] on button "skip" at bounding box center [28, 110] width 41 height 24
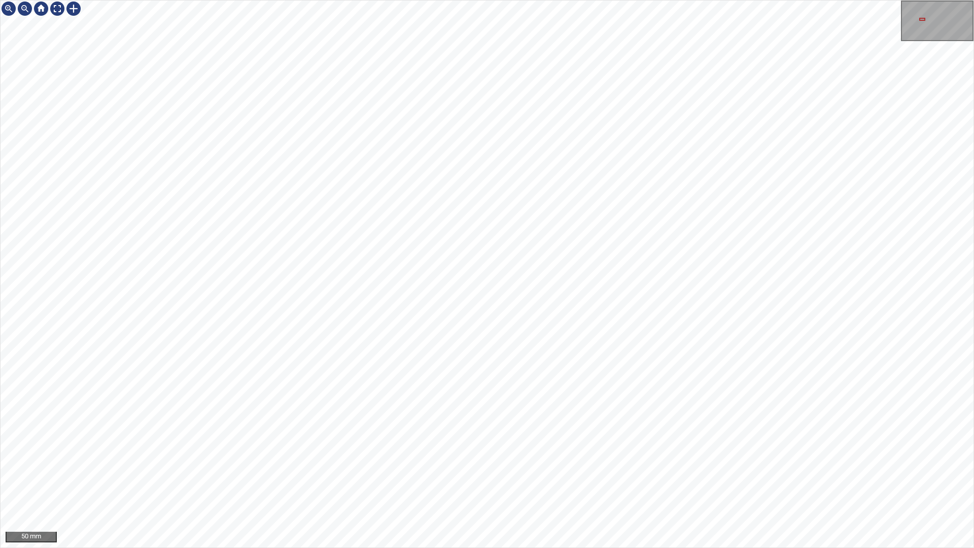
click at [353, 0] on div "50 mm" at bounding box center [487, 274] width 974 height 548
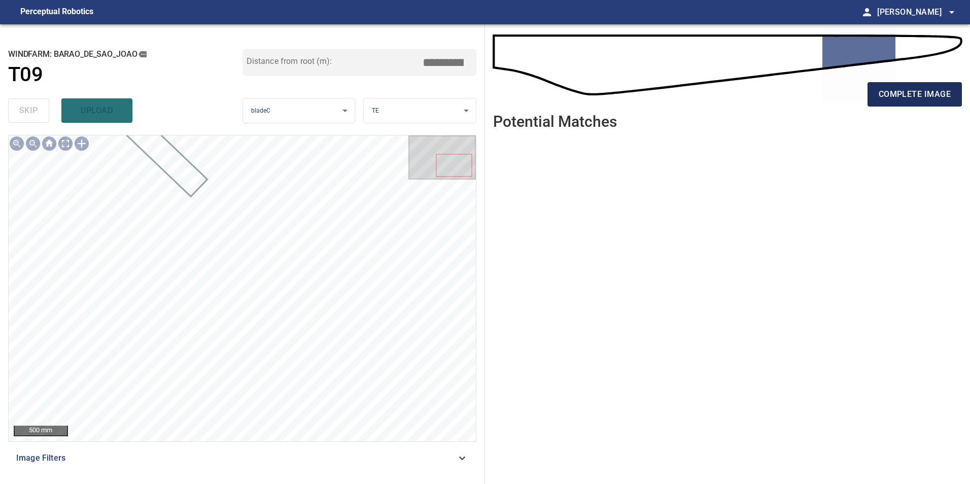
click at [896, 96] on span "complete image" at bounding box center [915, 94] width 72 height 14
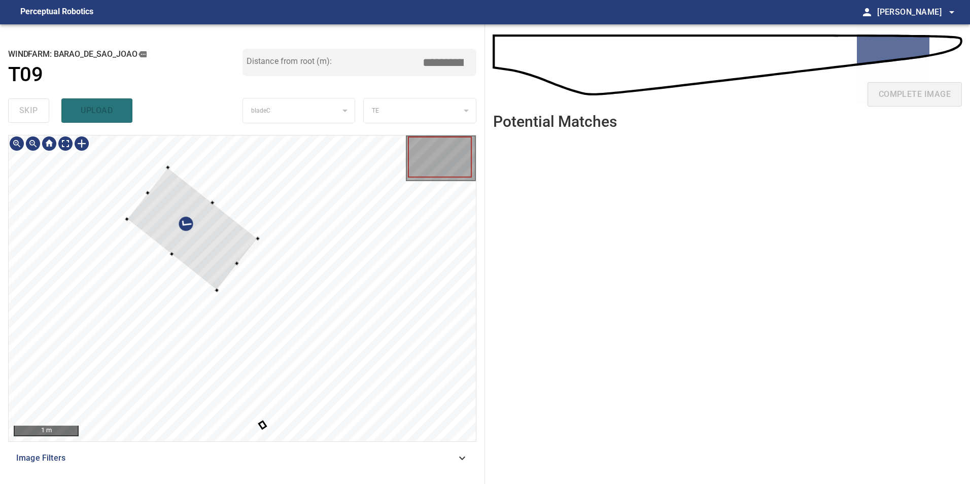
click at [258, 252] on div at bounding box center [192, 228] width 131 height 123
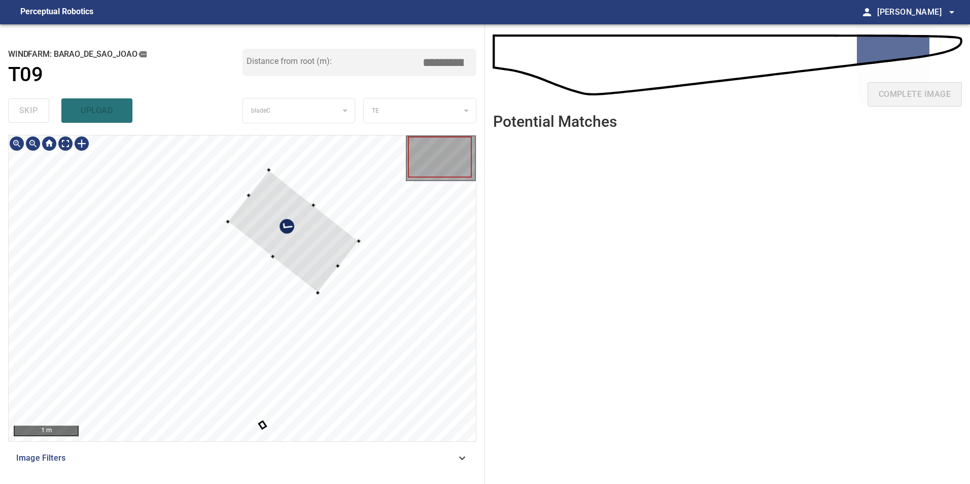
click at [287, 240] on div at bounding box center [293, 231] width 131 height 123
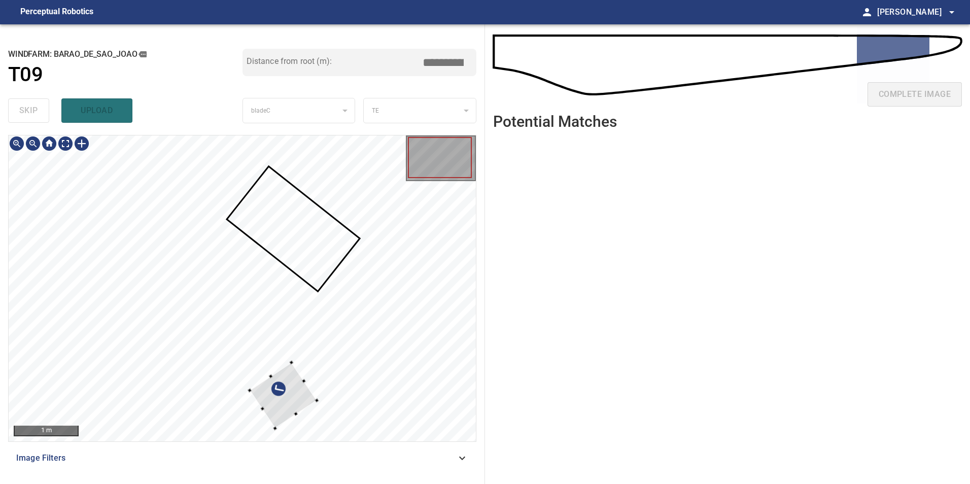
click at [317, 363] on div at bounding box center [283, 396] width 67 height 66
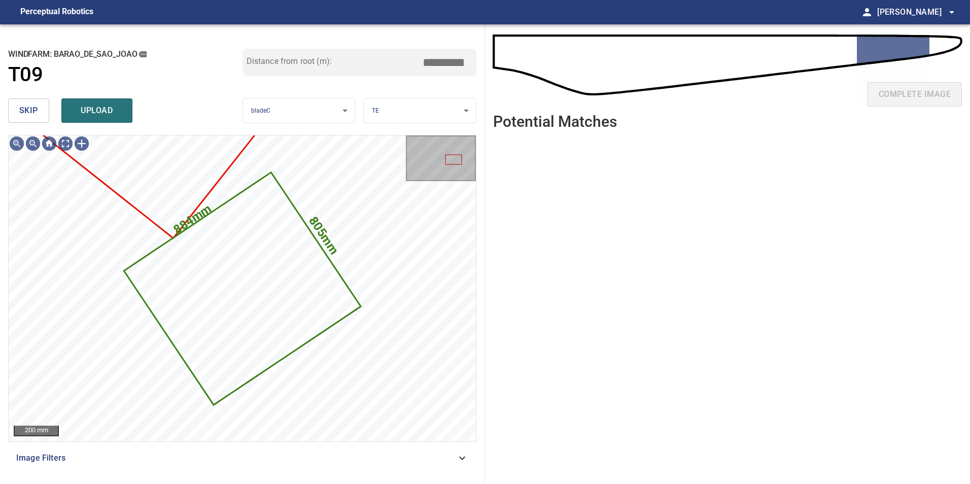
click at [32, 118] on span "skip" at bounding box center [28, 111] width 19 height 14
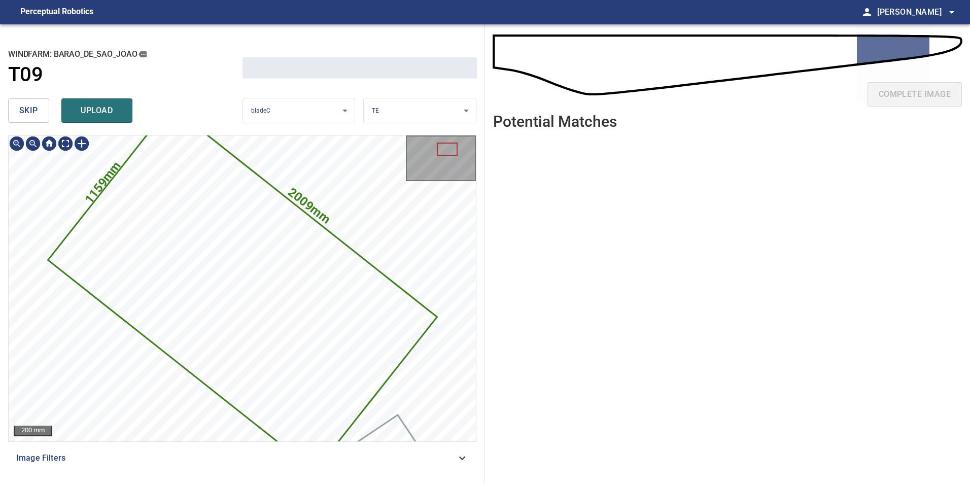
click at [32, 118] on span "skip" at bounding box center [28, 111] width 19 height 14
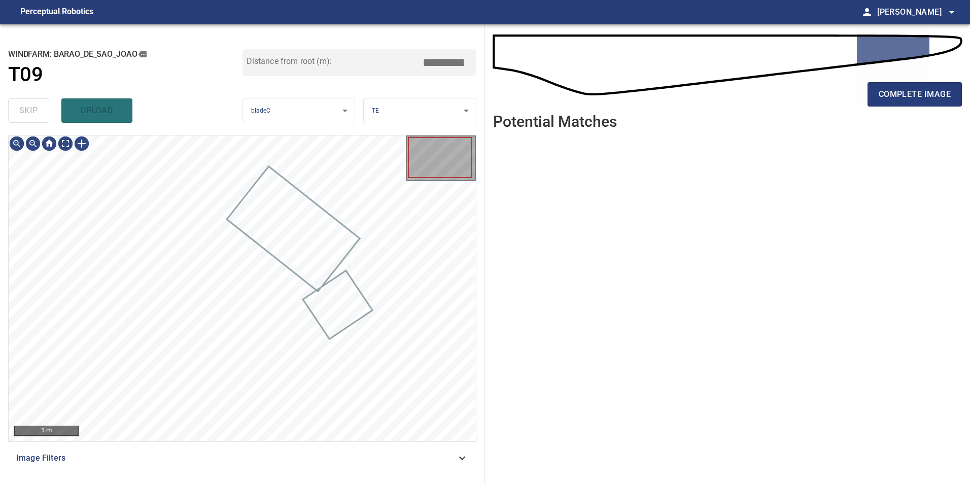
click at [32, 118] on div "skip upload" at bounding box center [125, 110] width 234 height 32
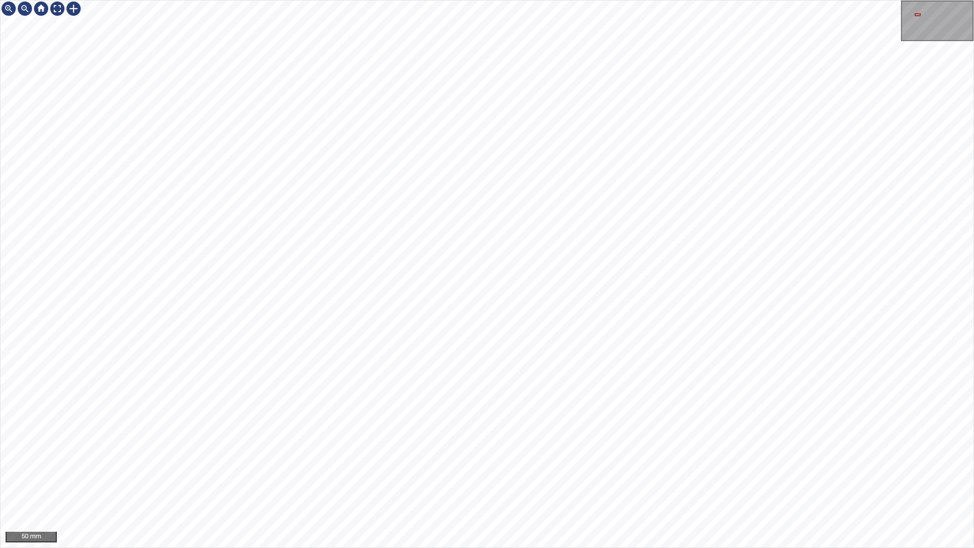
click at [159, 0] on div "50 mm" at bounding box center [487, 274] width 974 height 548
click at [353, 0] on div "50 mm" at bounding box center [487, 274] width 974 height 548
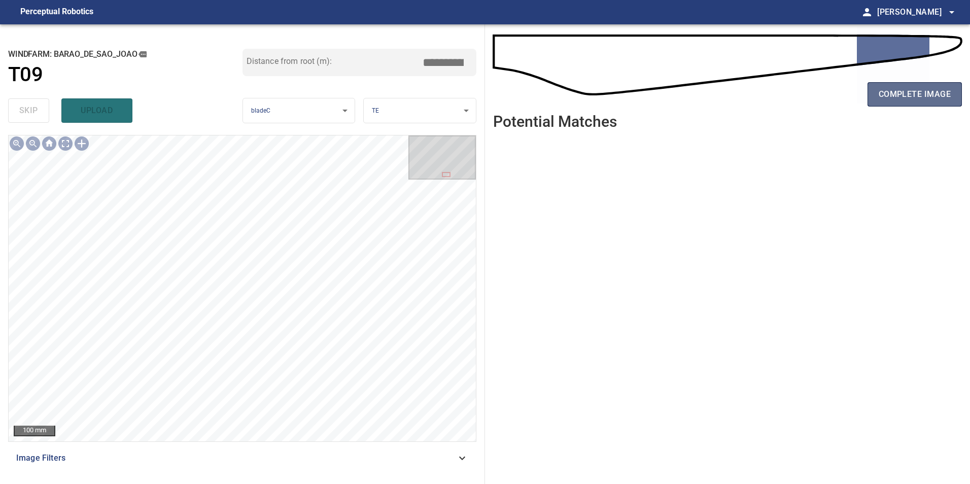
click at [905, 95] on span "complete image" at bounding box center [915, 94] width 72 height 14
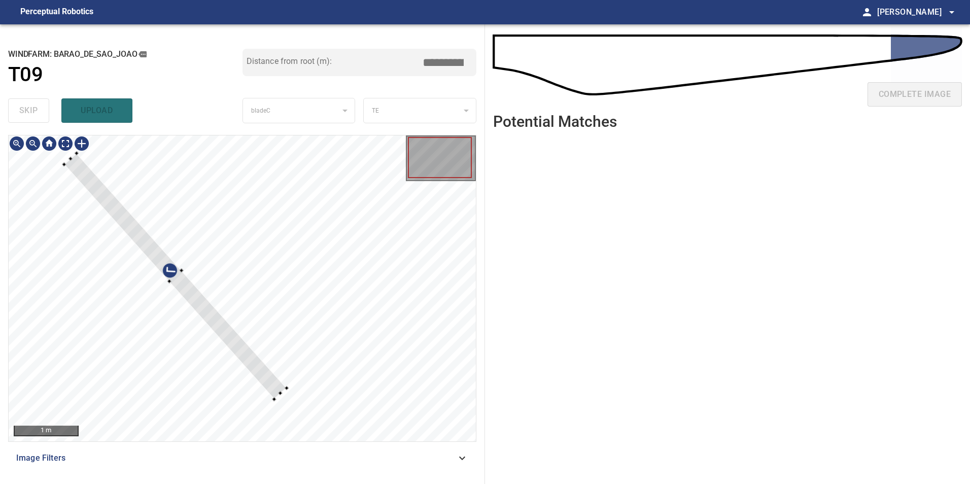
click at [265, 346] on div at bounding box center [242, 289] width 467 height 306
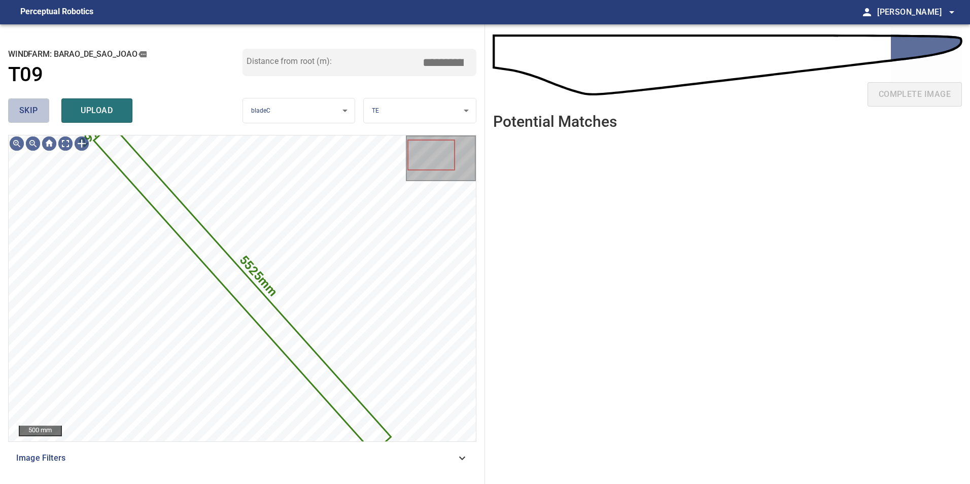
click at [30, 100] on button "skip" at bounding box center [28, 110] width 41 height 24
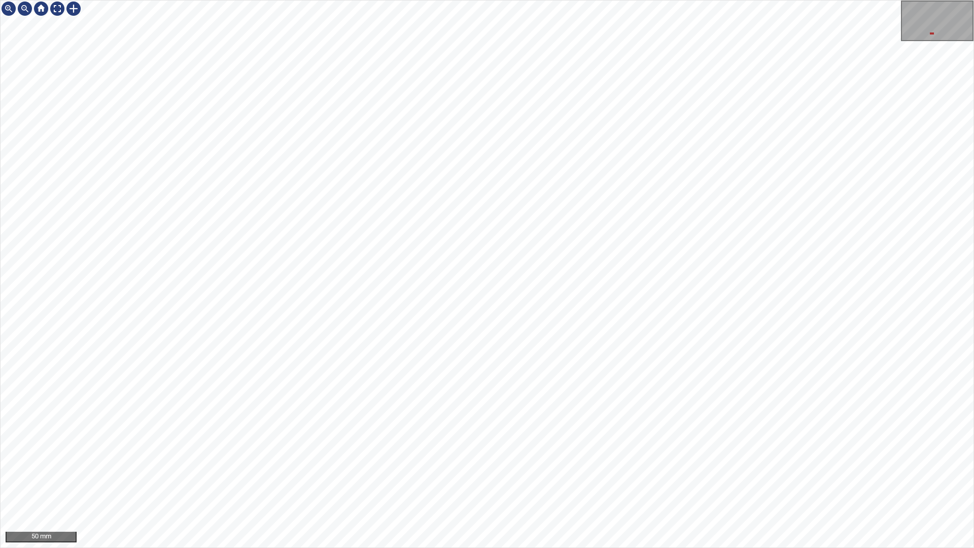
click at [970, 483] on html "50 mm" at bounding box center [487, 274] width 974 height 548
click at [729, 484] on div "50 mm" at bounding box center [487, 274] width 974 height 548
click at [688, 484] on div "50 mm" at bounding box center [487, 274] width 974 height 548
click at [585, 484] on div "50 mm" at bounding box center [487, 274] width 974 height 548
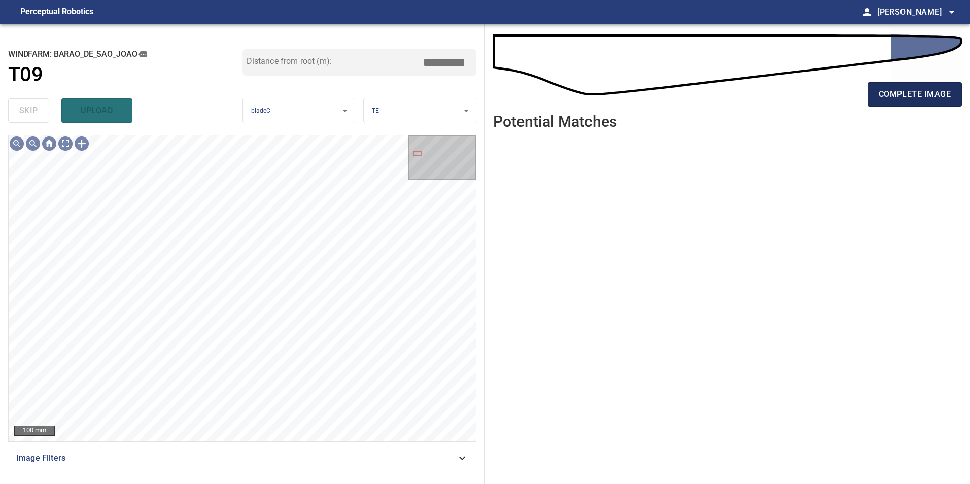
click at [904, 93] on span "complete image" at bounding box center [915, 94] width 72 height 14
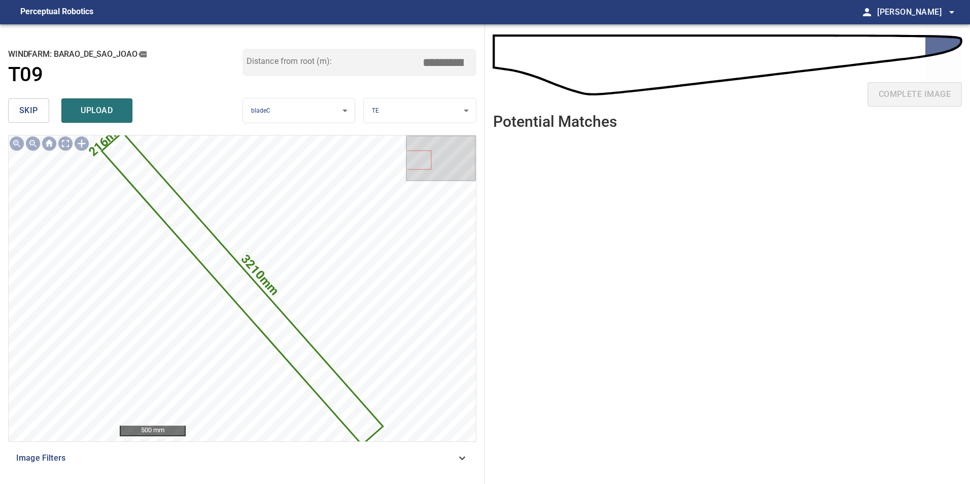
drag, startPoint x: 25, startPoint y: 109, endPoint x: 37, endPoint y: 120, distance: 16.5
click at [25, 109] on span "skip" at bounding box center [28, 111] width 19 height 14
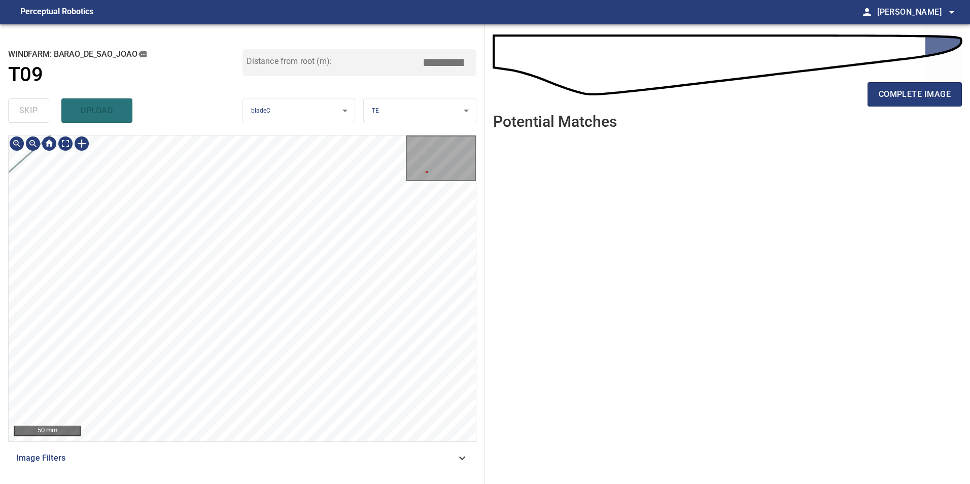
click at [215, 483] on div "**********" at bounding box center [242, 254] width 485 height 460
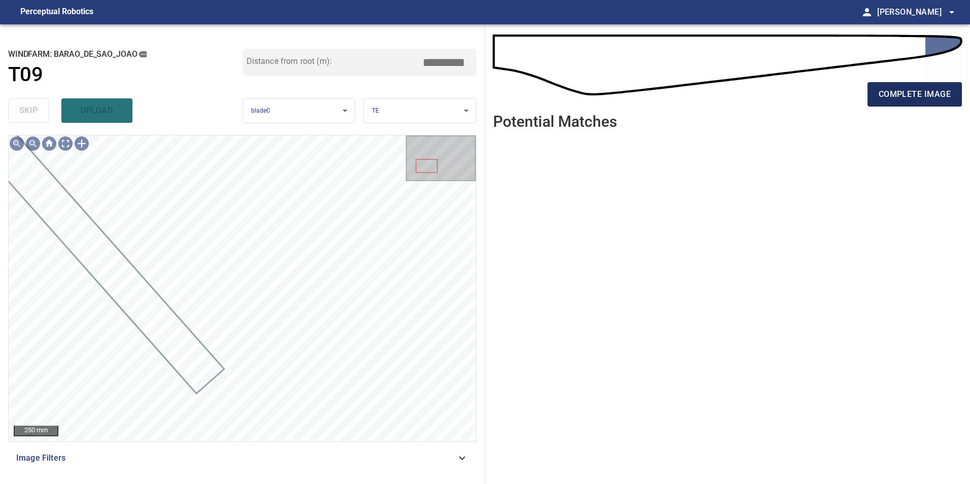
click at [888, 98] on span "complete image" at bounding box center [915, 94] width 72 height 14
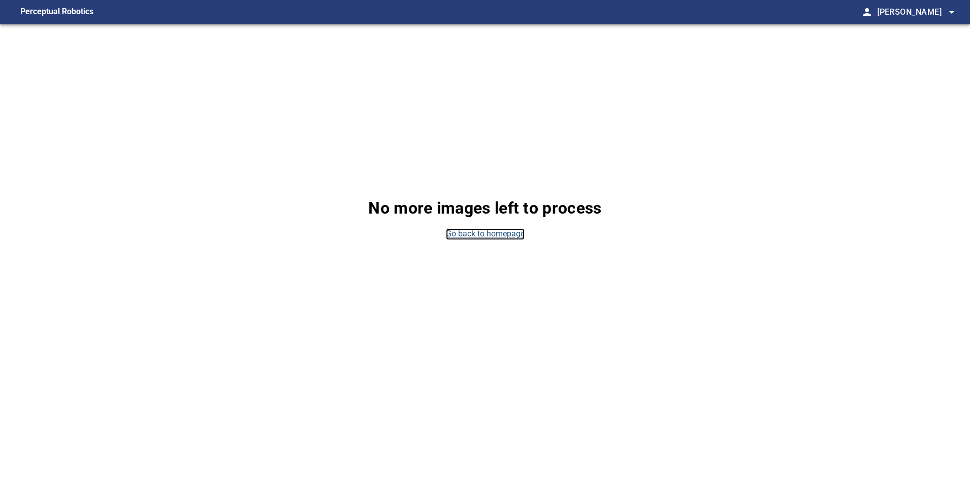
click at [454, 234] on link "Go back to homepage" at bounding box center [485, 234] width 79 height 12
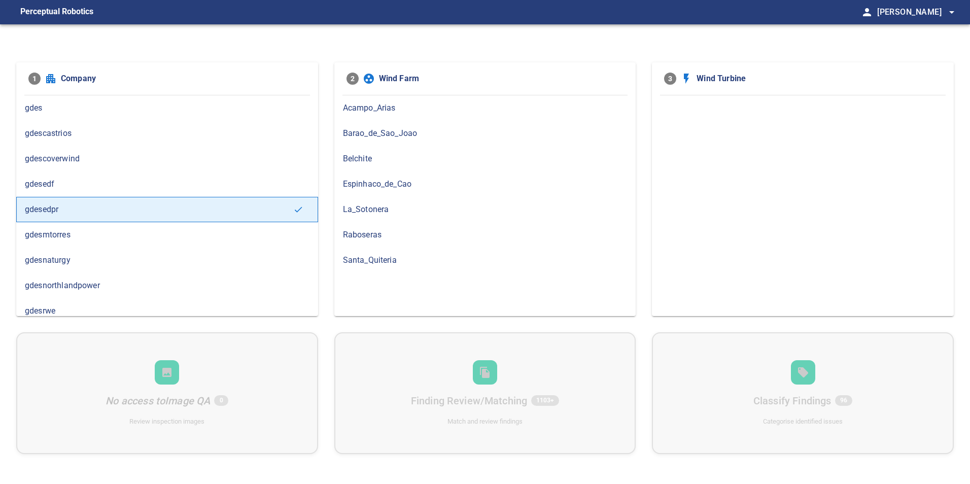
click at [441, 128] on span "Barao_de_Sao_Joao" at bounding box center [485, 133] width 285 height 12
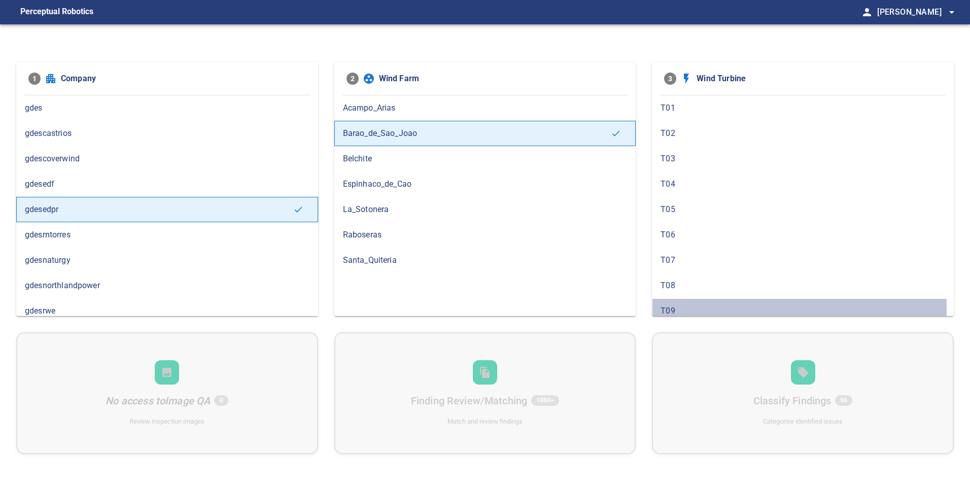
click at [713, 309] on span "T09" at bounding box center [803, 311] width 285 height 12
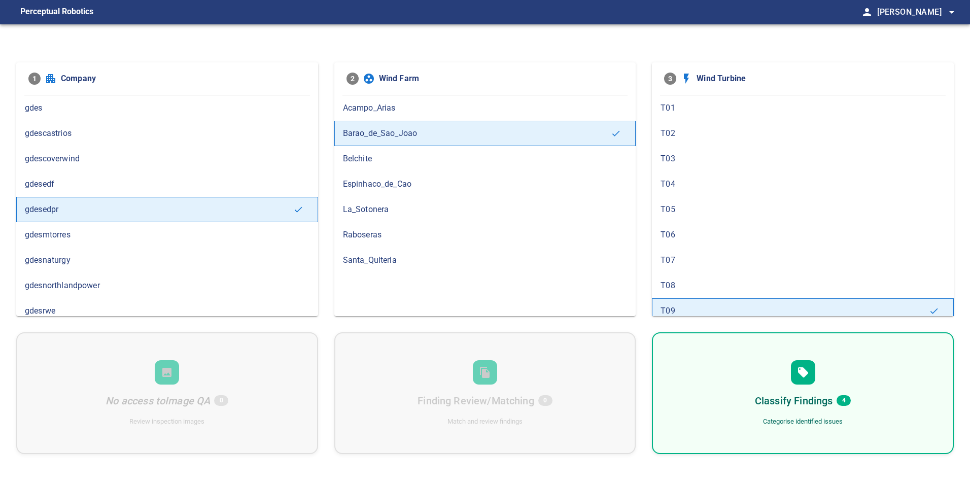
click at [824, 389] on div "Classify Findings 4 Categorise identified issues" at bounding box center [803, 393] width 302 height 122
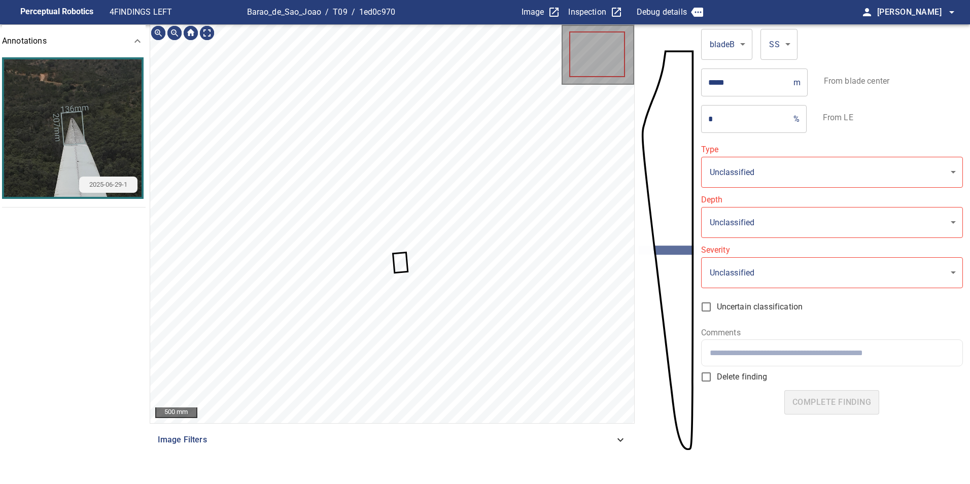
type input "**********"
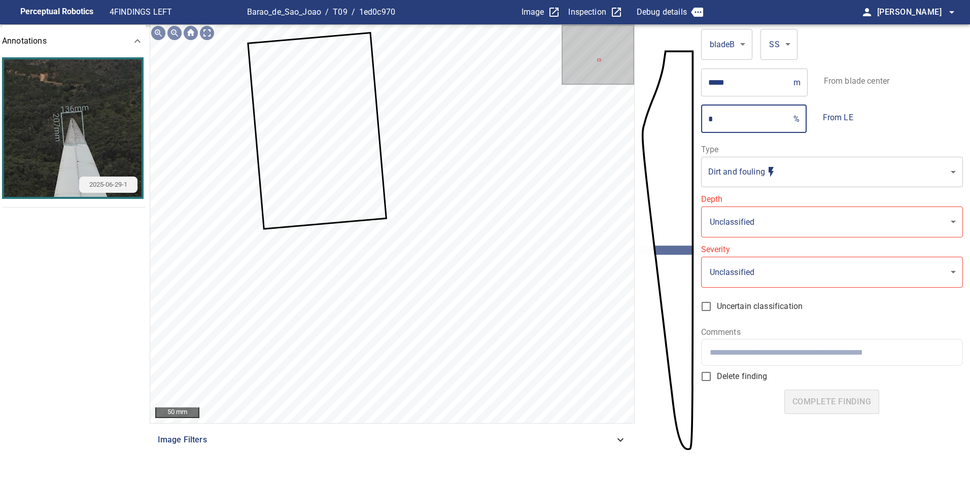
drag, startPoint x: 721, startPoint y: 121, endPoint x: 665, endPoint y: 117, distance: 56.4
click at [667, 123] on section "**********" at bounding box center [485, 254] width 970 height 460
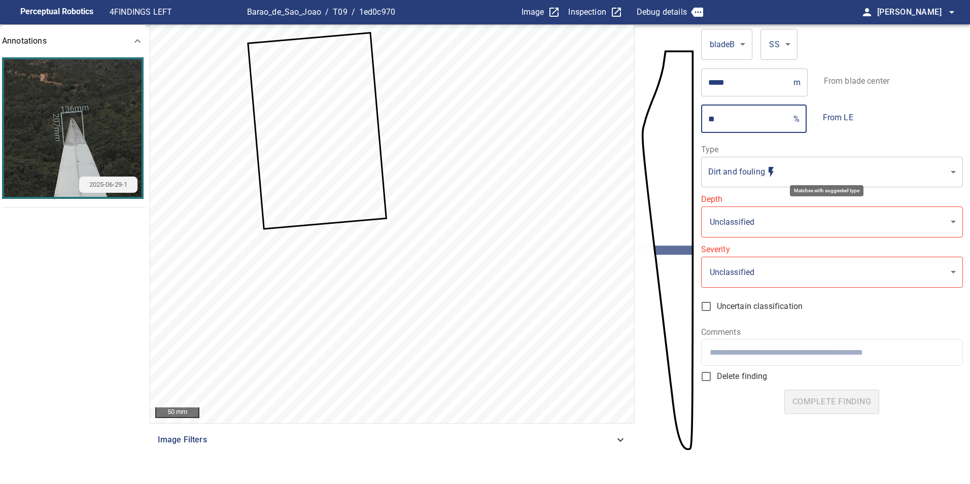
type input "**"
click at [811, 171] on body "**********" at bounding box center [485, 242] width 970 height 484
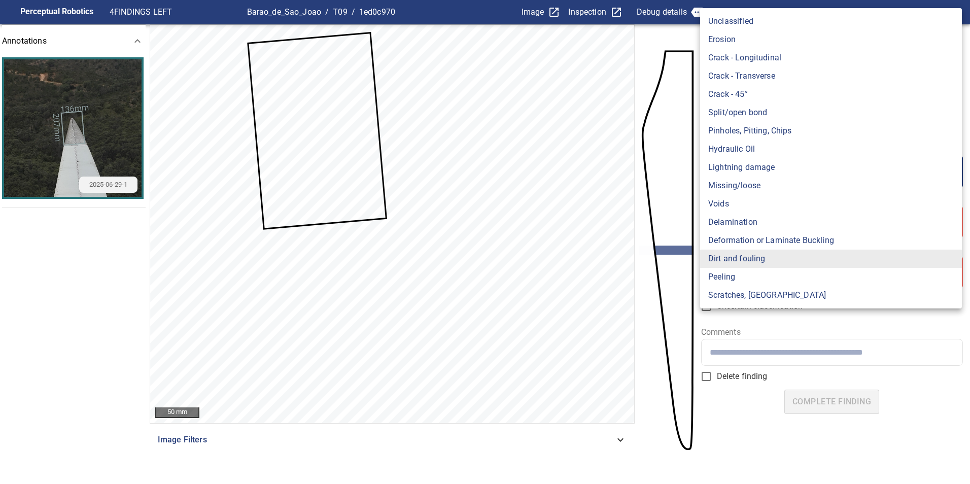
click at [775, 189] on li "Missing/loose" at bounding box center [831, 186] width 262 height 18
type input "**********"
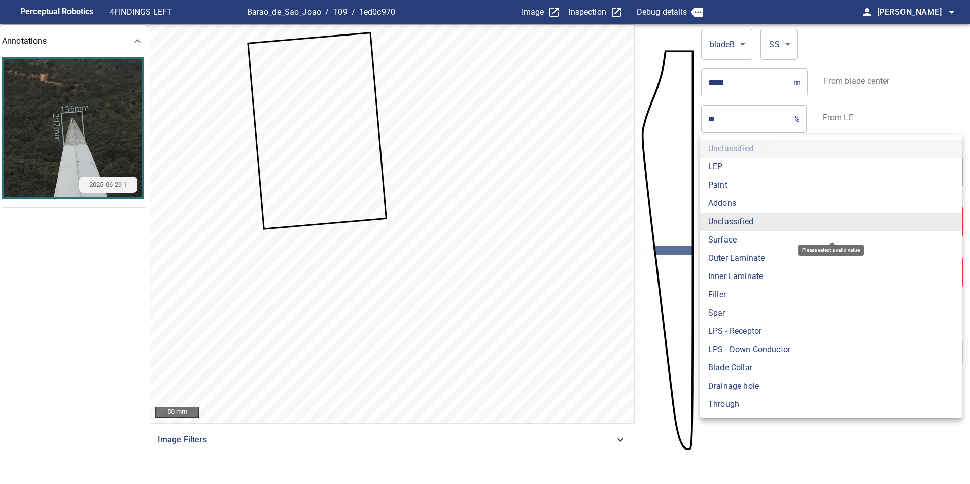
click at [763, 232] on body "**********" at bounding box center [485, 242] width 970 height 484
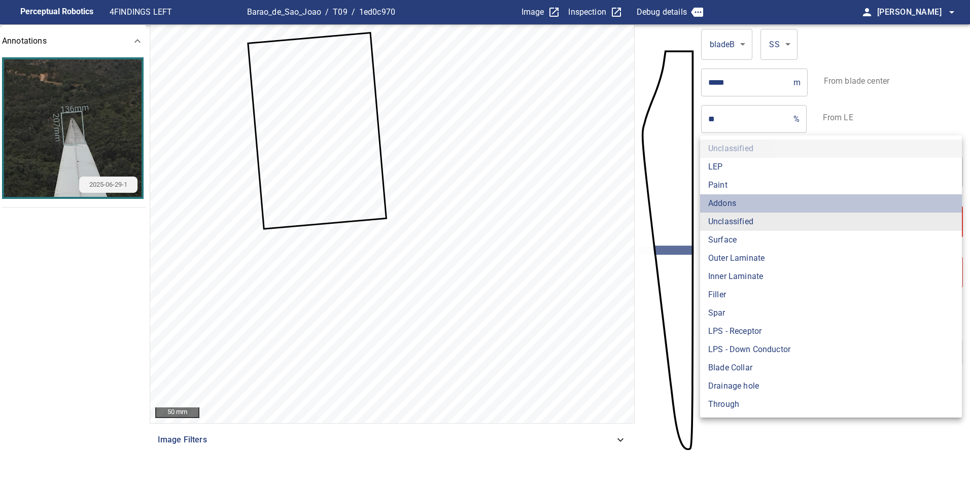
click at [762, 206] on li "Addons" at bounding box center [831, 203] width 262 height 18
type input "******"
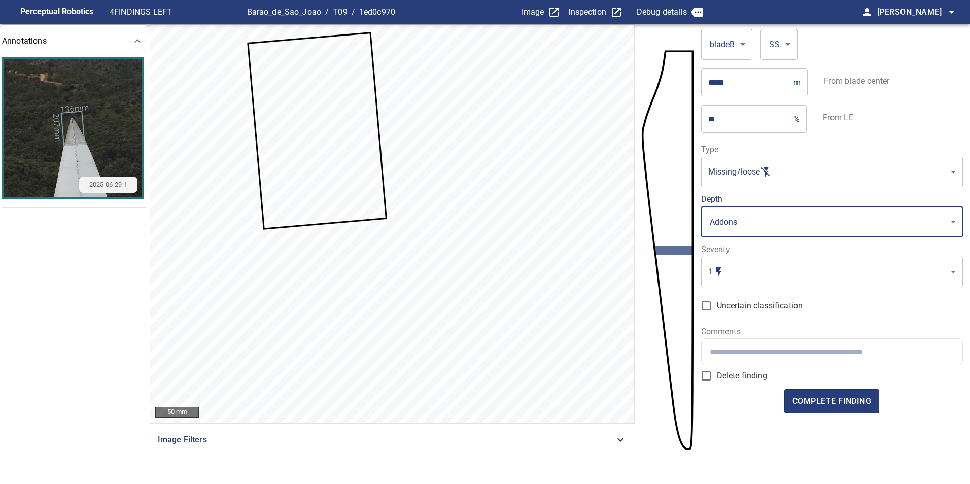
click at [762, 278] on body "**********" at bounding box center [485, 242] width 970 height 484
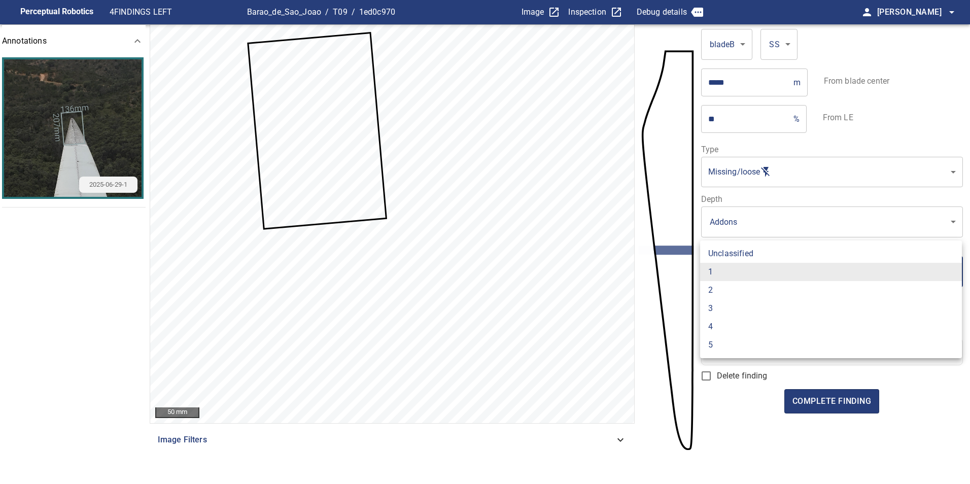
click at [732, 288] on li "2" at bounding box center [831, 290] width 262 height 18
type input "*"
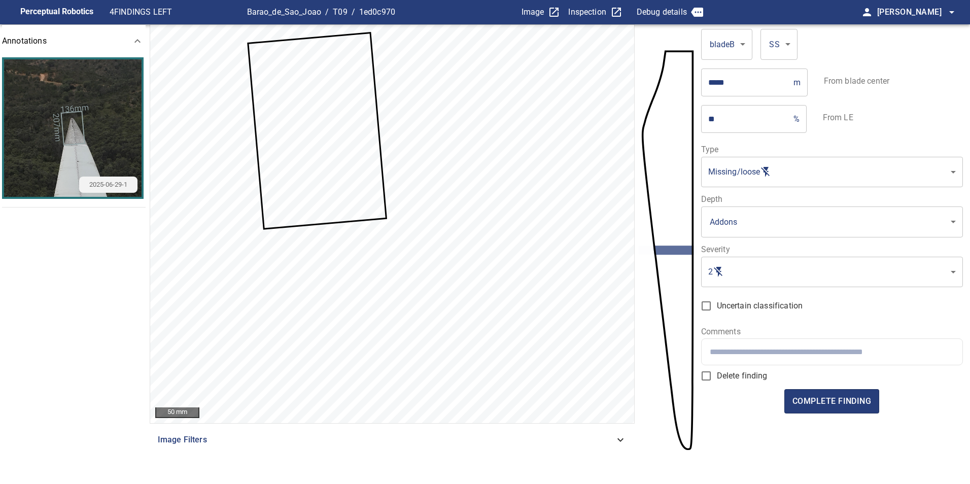
click at [753, 346] on div at bounding box center [832, 352] width 261 height 26
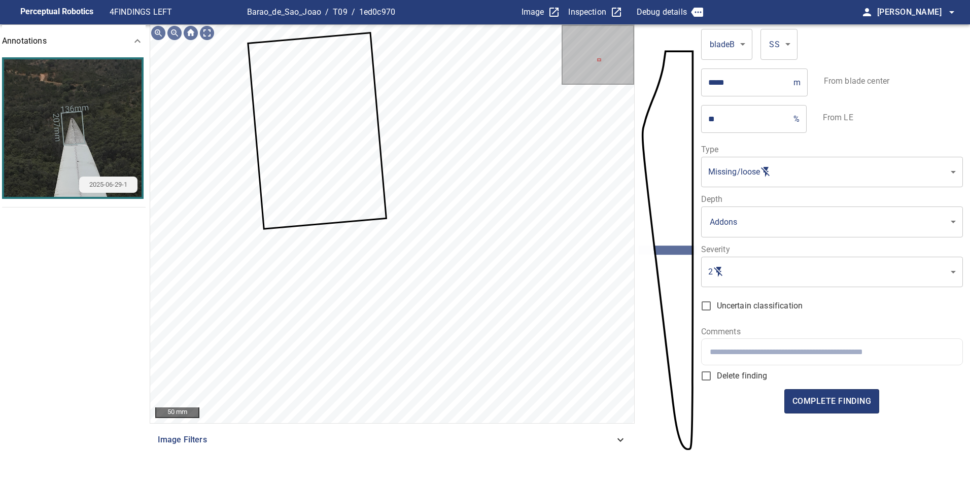
click at [813, 350] on input "text" at bounding box center [832, 352] width 245 height 10
paste input "**********"
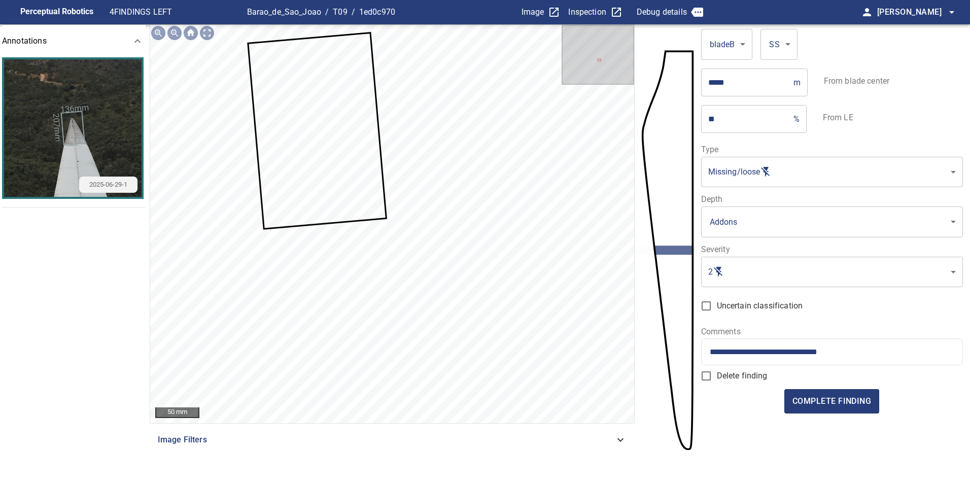
type input "**********"
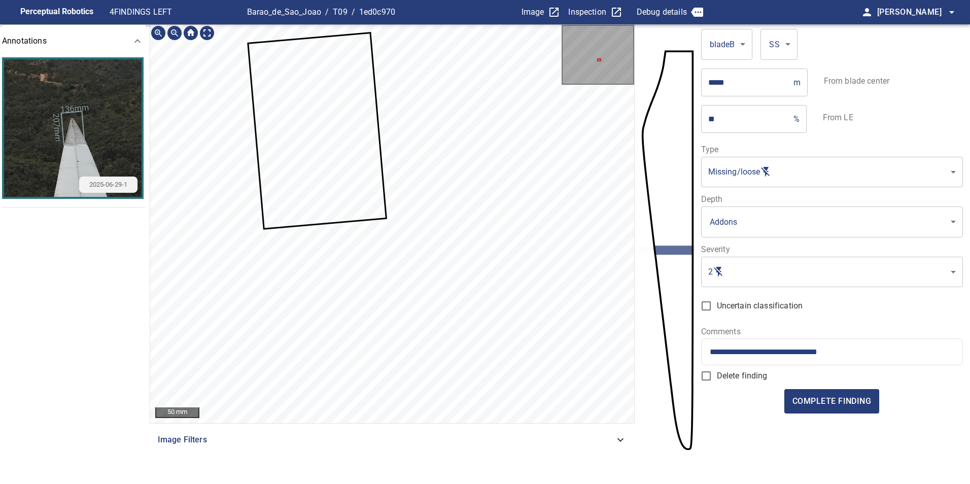
click at [358, 156] on icon at bounding box center [317, 130] width 137 height 194
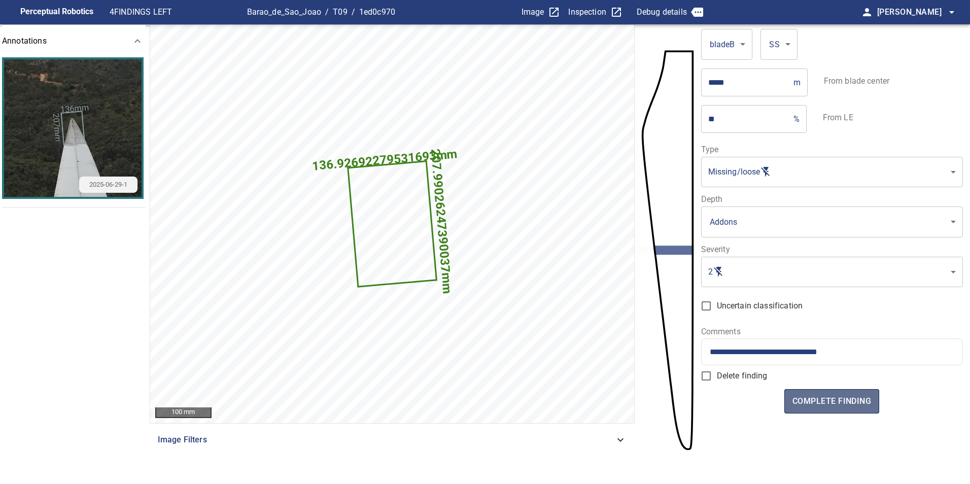
click at [843, 408] on span "complete finding" at bounding box center [832, 401] width 79 height 14
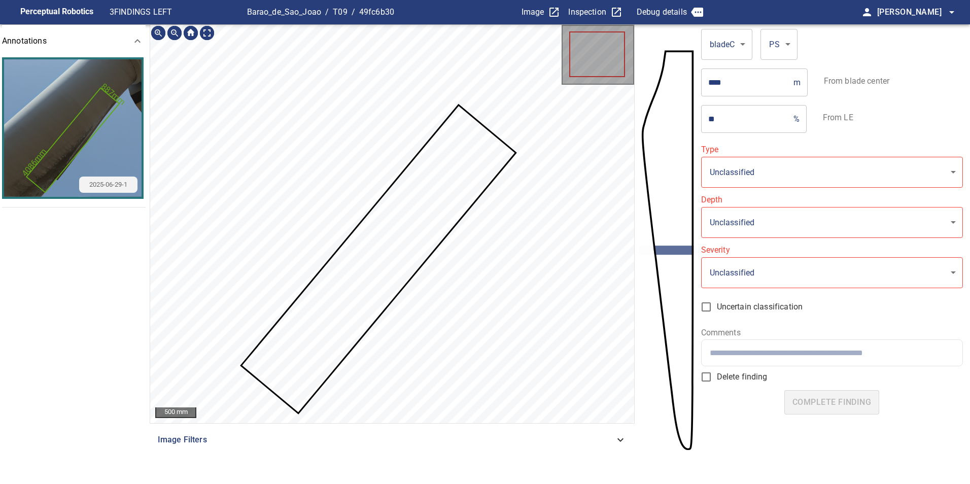
type input "**********"
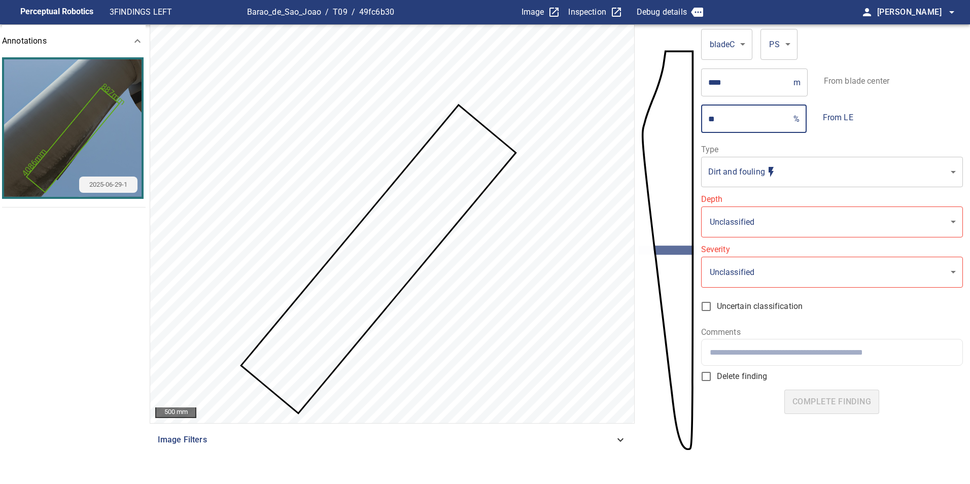
drag, startPoint x: 683, startPoint y: 108, endPoint x: 628, endPoint y: 87, distance: 59.1
click at [634, 89] on section "**********" at bounding box center [485, 254] width 970 height 460
type input "**"
click at [847, 235] on body "**********" at bounding box center [485, 242] width 970 height 484
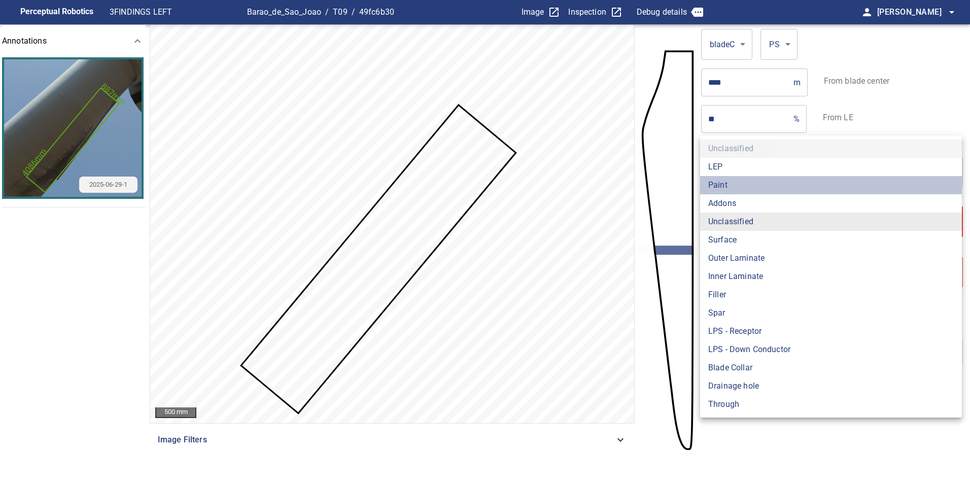
click at [772, 184] on li "Paint" at bounding box center [831, 185] width 262 height 18
type input "*****"
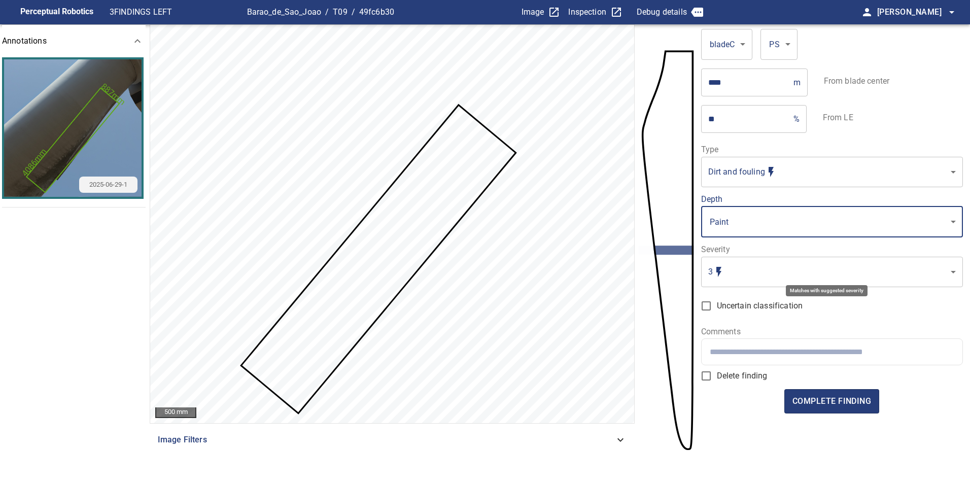
click at [823, 276] on body "**********" at bounding box center [485, 242] width 970 height 484
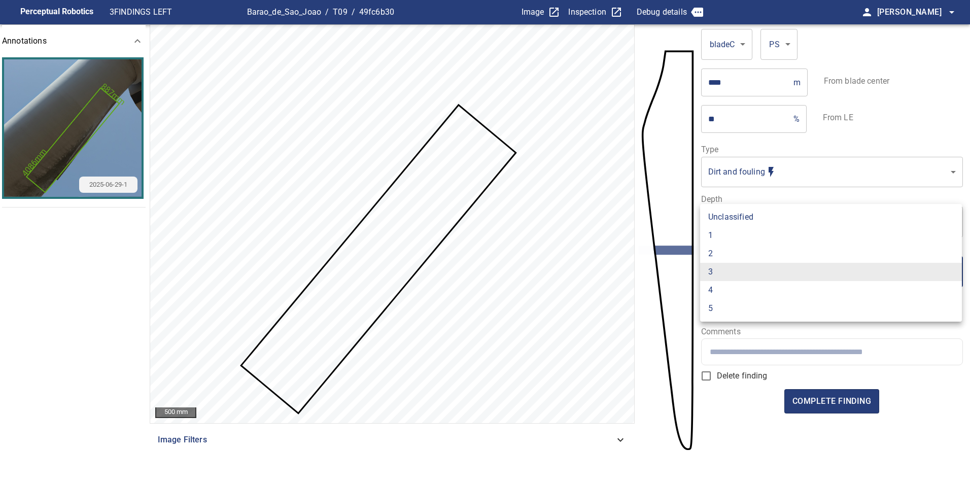
click at [756, 241] on li "1" at bounding box center [831, 235] width 262 height 18
type input "*"
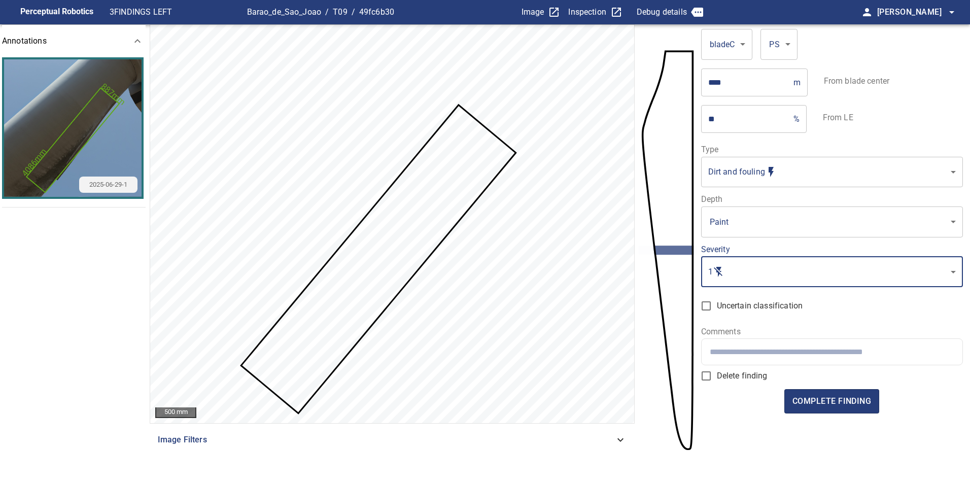
click at [855, 355] on input "text" at bounding box center [832, 352] width 245 height 10
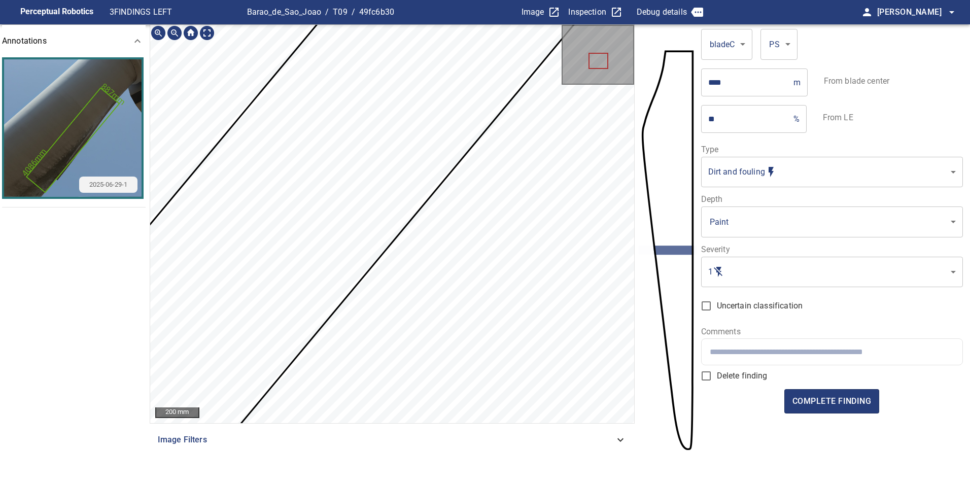
click at [485, 450] on div "200 mm Image Filters" at bounding box center [392, 246] width 485 height 444
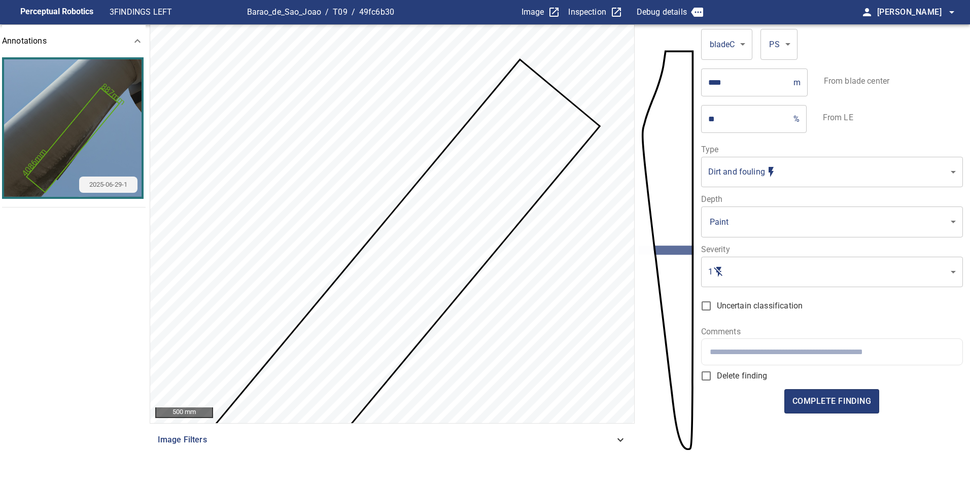
click at [828, 384] on form "**********" at bounding box center [832, 246] width 262 height 444
click at [854, 401] on span "complete finding" at bounding box center [832, 401] width 79 height 14
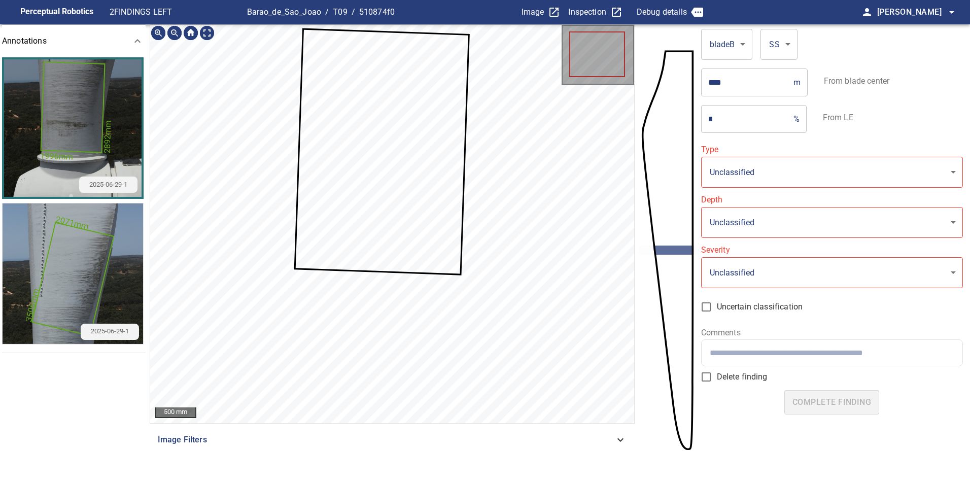
type input "**********"
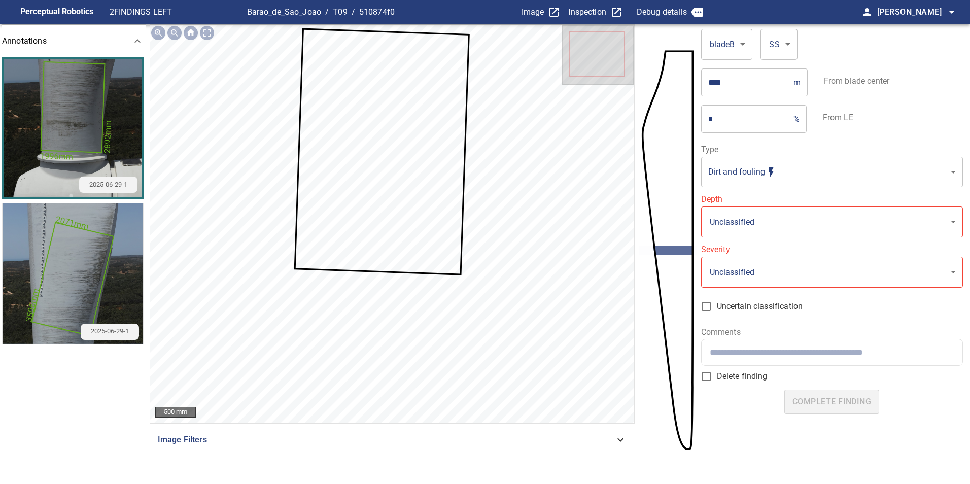
drag, startPoint x: 736, startPoint y: 119, endPoint x: 679, endPoint y: 98, distance: 60.8
click at [679, 100] on section "**********" at bounding box center [485, 254] width 970 height 460
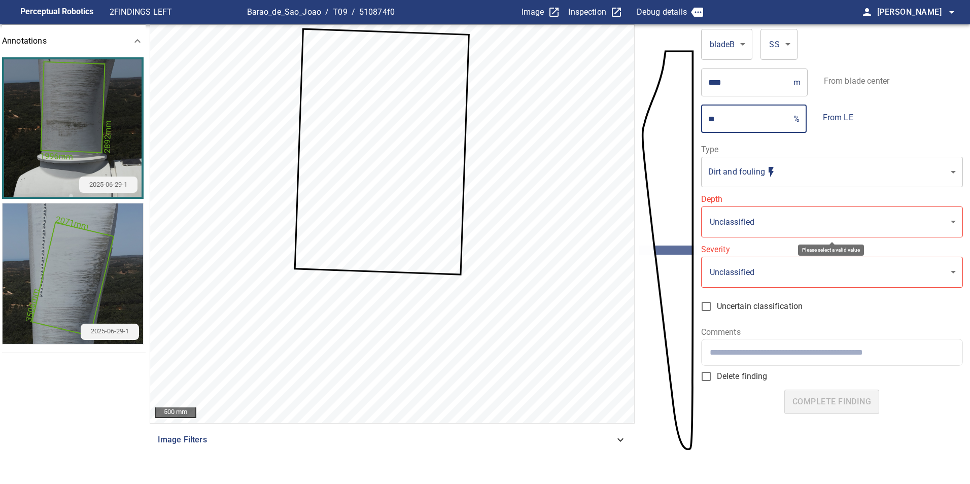
type input "**"
drag, startPoint x: 797, startPoint y: 202, endPoint x: 788, endPoint y: 219, distance: 19.1
click at [797, 202] on label "Depth" at bounding box center [832, 199] width 262 height 8
click at [792, 224] on body "**********" at bounding box center [485, 242] width 970 height 484
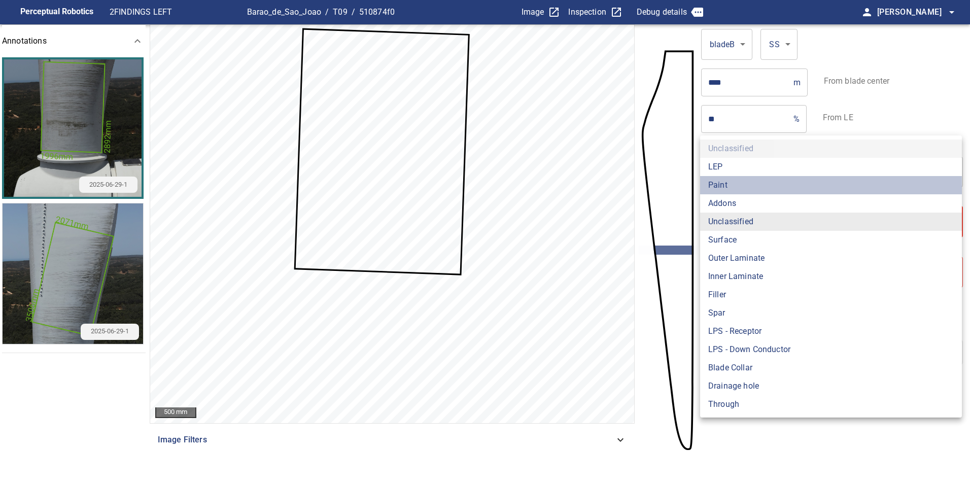
click at [762, 187] on li "Paint" at bounding box center [831, 185] width 262 height 18
type input "*****"
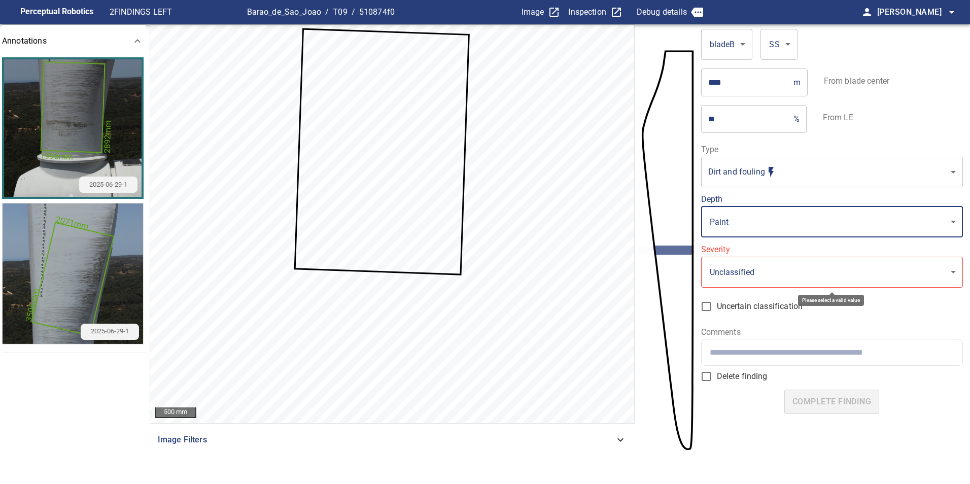
click at [821, 273] on body "**********" at bounding box center [485, 242] width 970 height 484
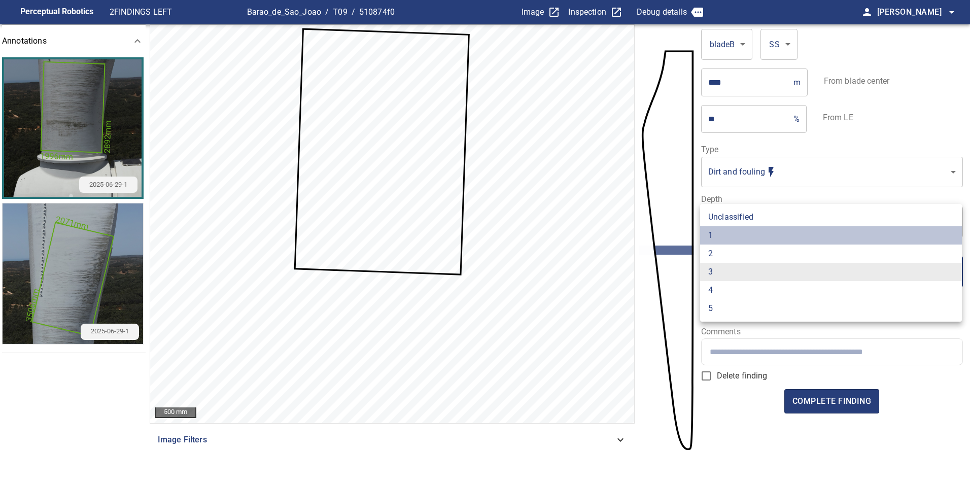
click at [742, 240] on li "1" at bounding box center [831, 235] width 262 height 18
type input "*"
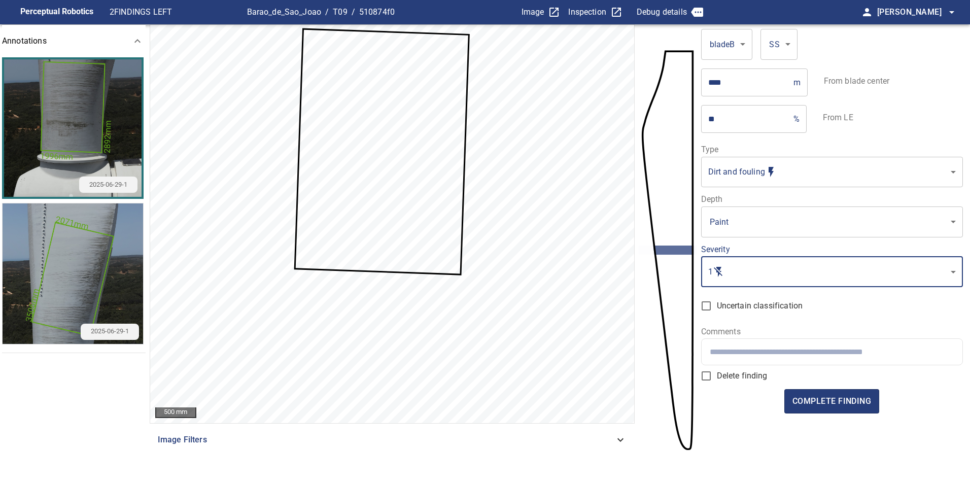
click at [799, 358] on div at bounding box center [832, 352] width 261 height 26
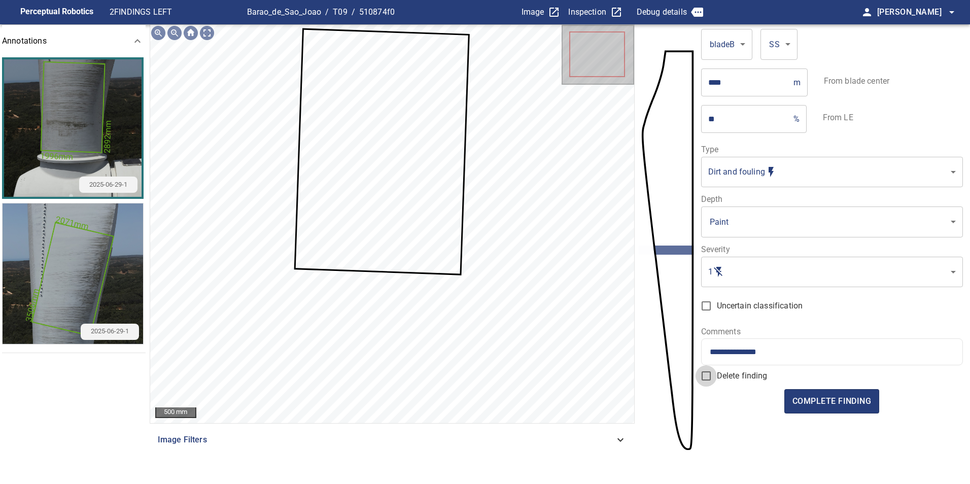
drag, startPoint x: 841, startPoint y: 350, endPoint x: 839, endPoint y: 342, distance: 8.9
click at [841, 350] on input "**********" at bounding box center [832, 352] width 245 height 10
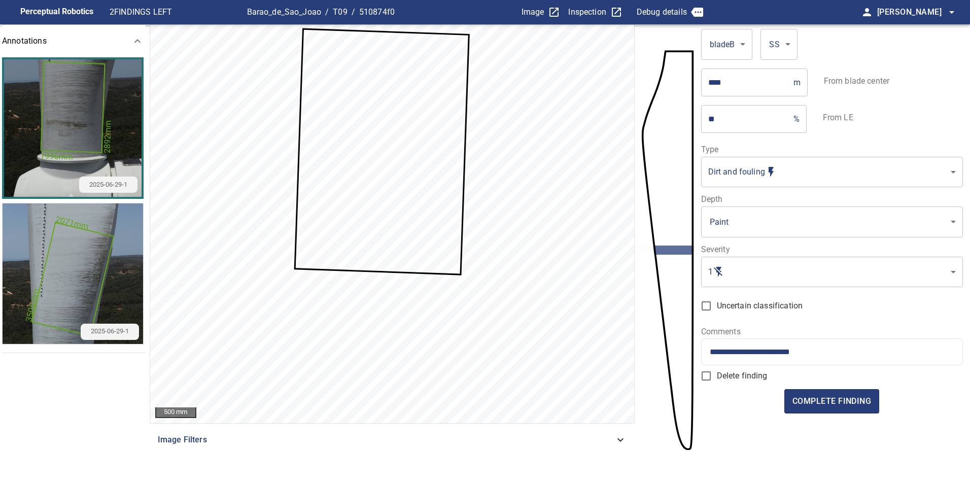
type input "**********"
click at [822, 400] on span "complete finding" at bounding box center [832, 401] width 79 height 14
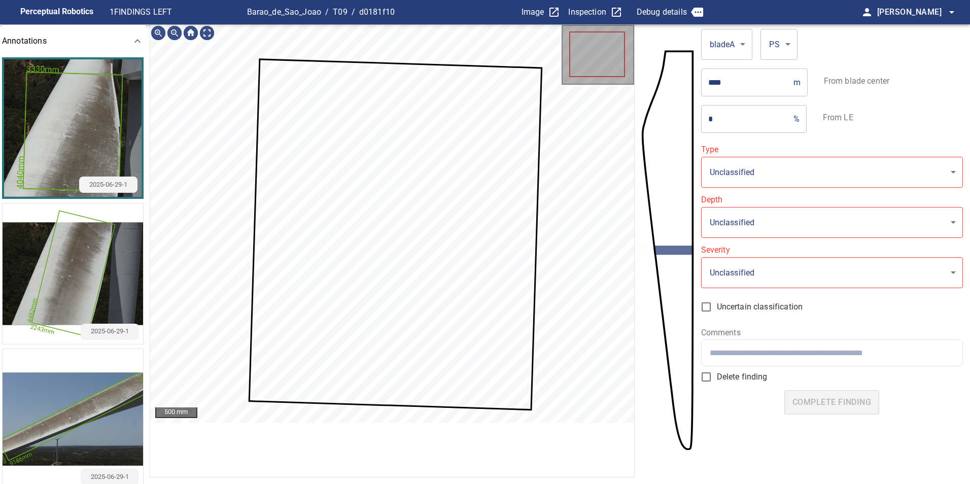
type input "**********"
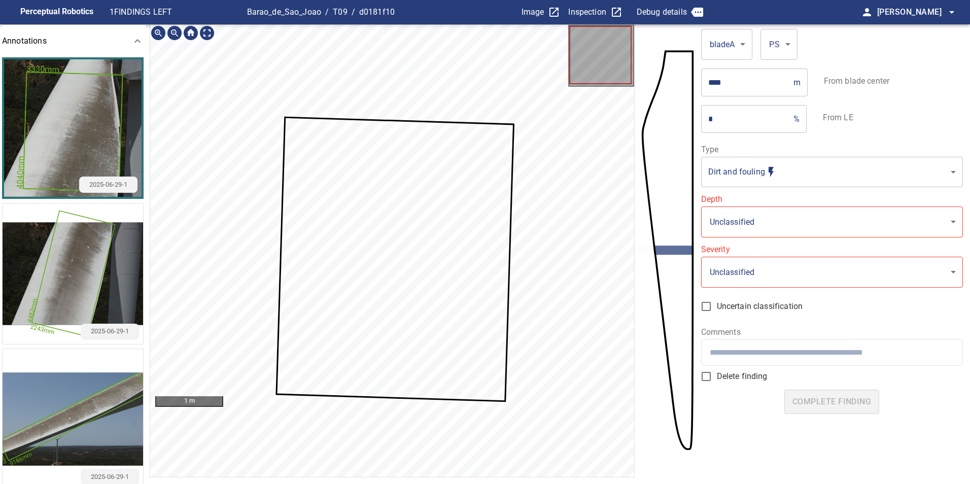
click at [104, 408] on img "button" at bounding box center [73, 419] width 141 height 141
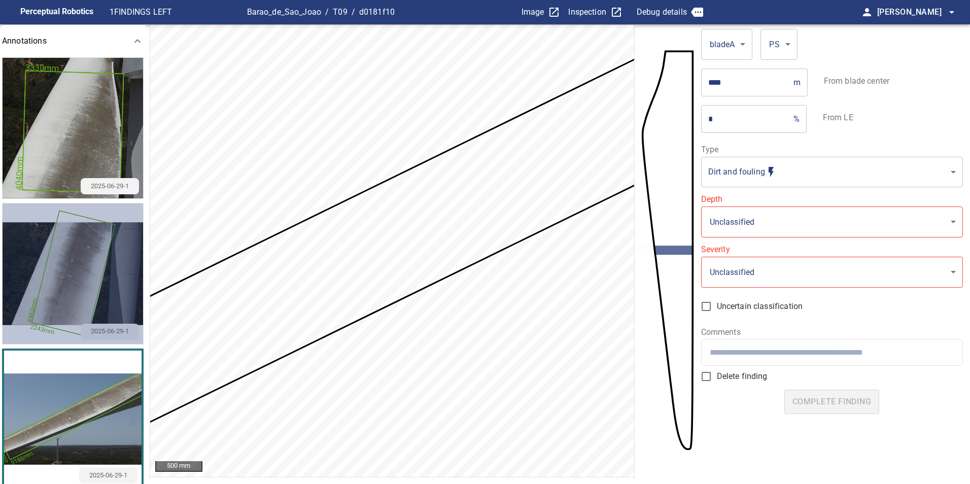
click at [105, 275] on img "button" at bounding box center [73, 274] width 141 height 141
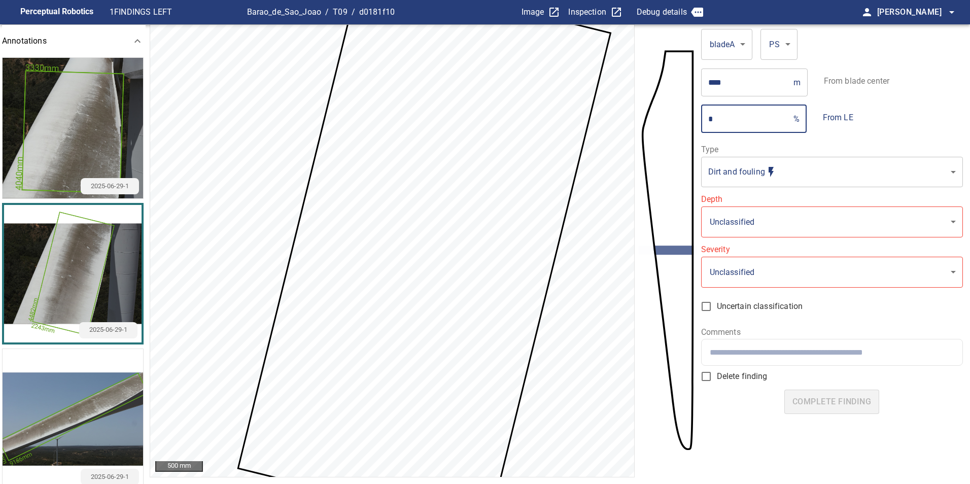
drag, startPoint x: 722, startPoint y: 119, endPoint x: 668, endPoint y: 103, distance: 55.7
click at [668, 103] on section "**********" at bounding box center [485, 266] width 970 height 484
type input "**"
click at [780, 214] on body "**********" at bounding box center [485, 242] width 970 height 484
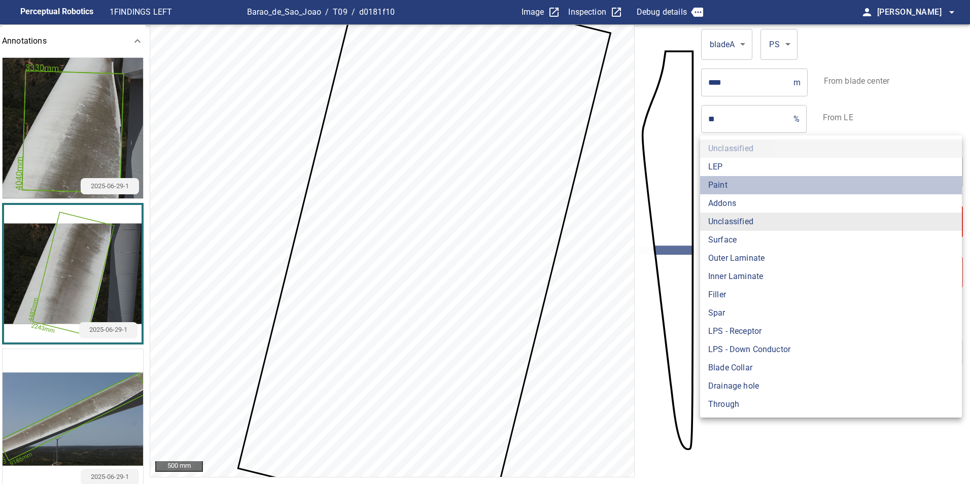
click at [741, 191] on li "Paint" at bounding box center [831, 185] width 262 height 18
type input "*****"
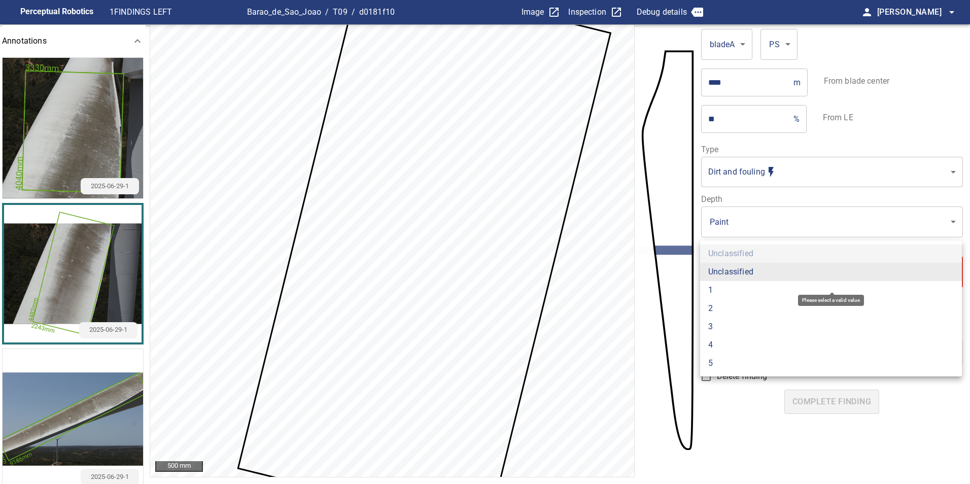
click at [729, 286] on body "**********" at bounding box center [485, 242] width 970 height 484
click at [760, 287] on li "1" at bounding box center [831, 290] width 262 height 18
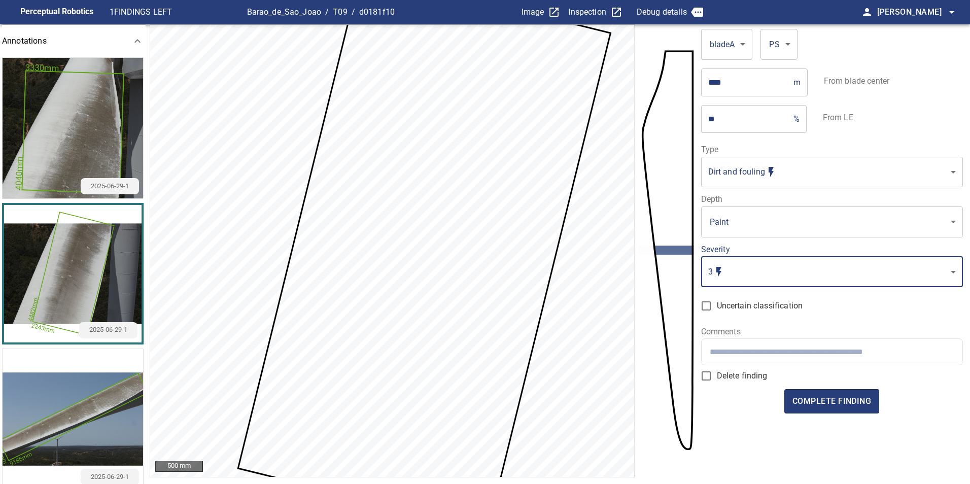
click at [784, 357] on div at bounding box center [832, 352] width 261 height 26
click at [815, 279] on body "**********" at bounding box center [485, 242] width 970 height 484
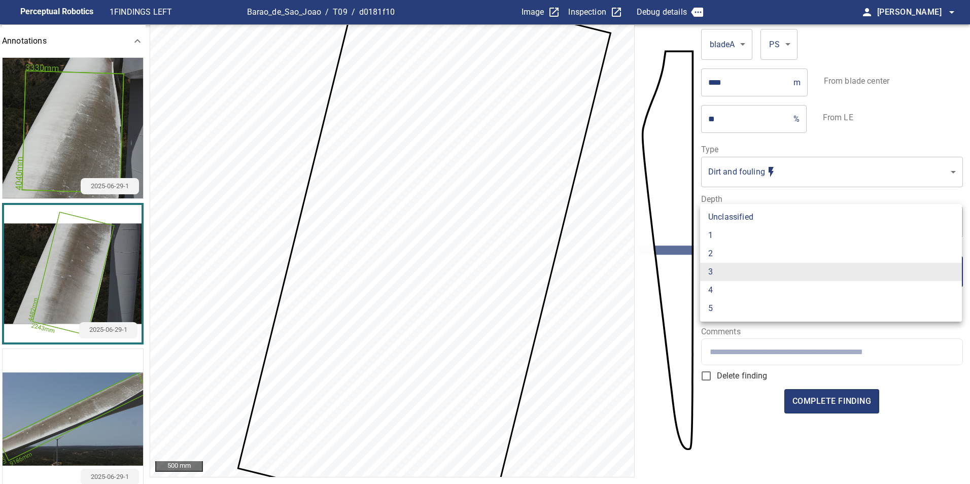
click at [737, 234] on li "1" at bounding box center [831, 235] width 262 height 18
type input "*"
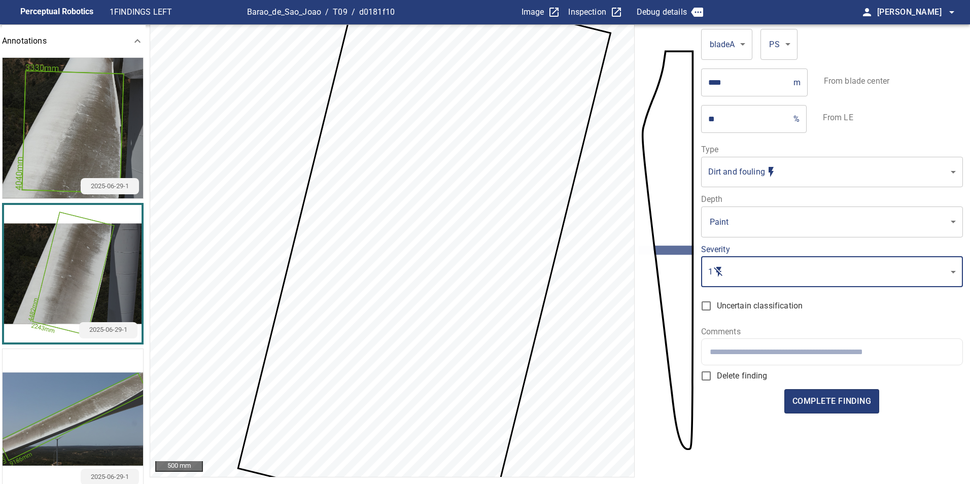
click at [793, 352] on input "text" at bounding box center [832, 352] width 245 height 10
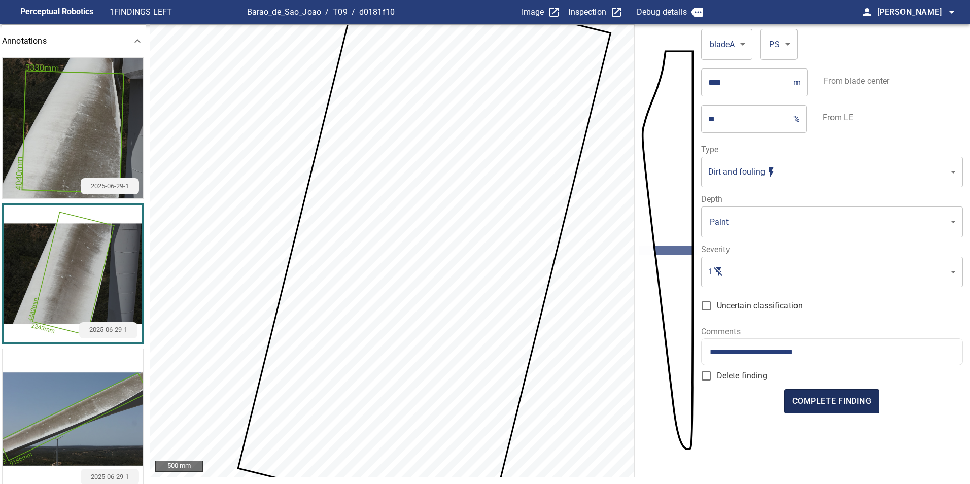
type input "**********"
click at [841, 404] on span "complete finding" at bounding box center [832, 401] width 79 height 14
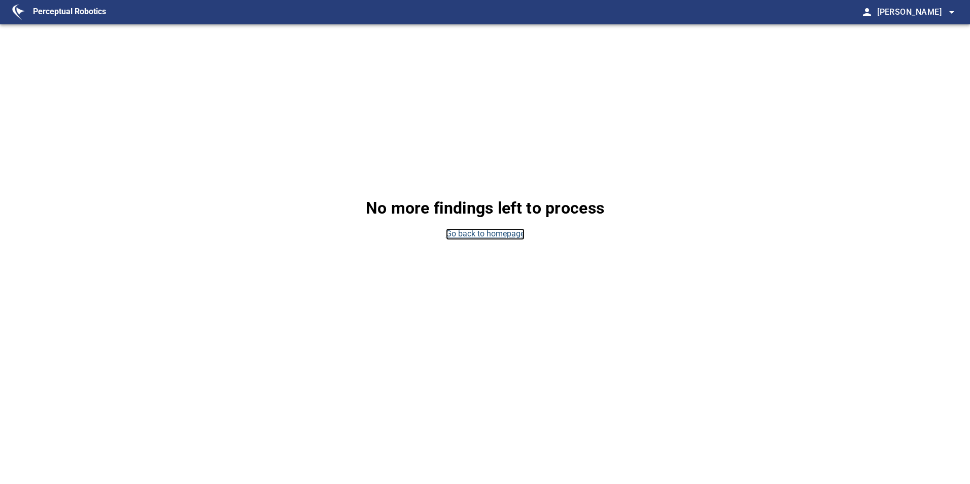
click at [509, 236] on link "Go back to homepage" at bounding box center [485, 234] width 79 height 12
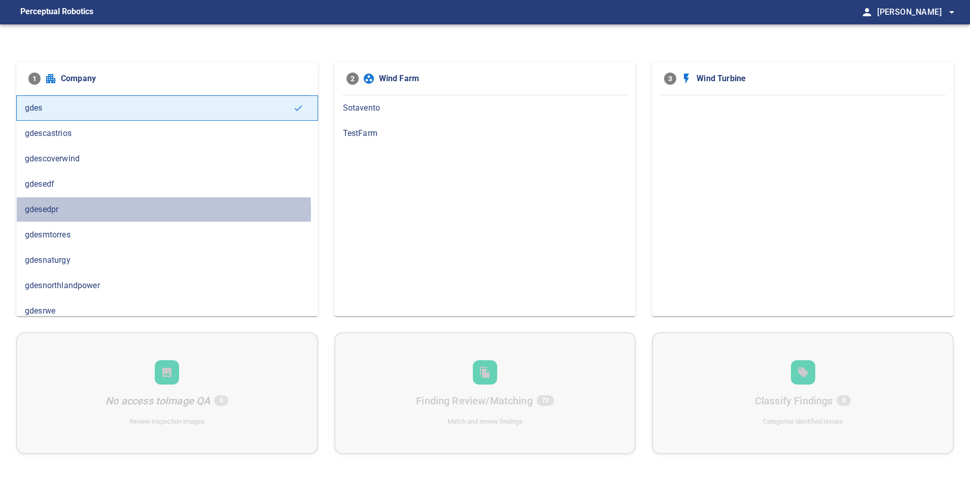
click at [77, 212] on span "gdesedpr" at bounding box center [167, 210] width 285 height 12
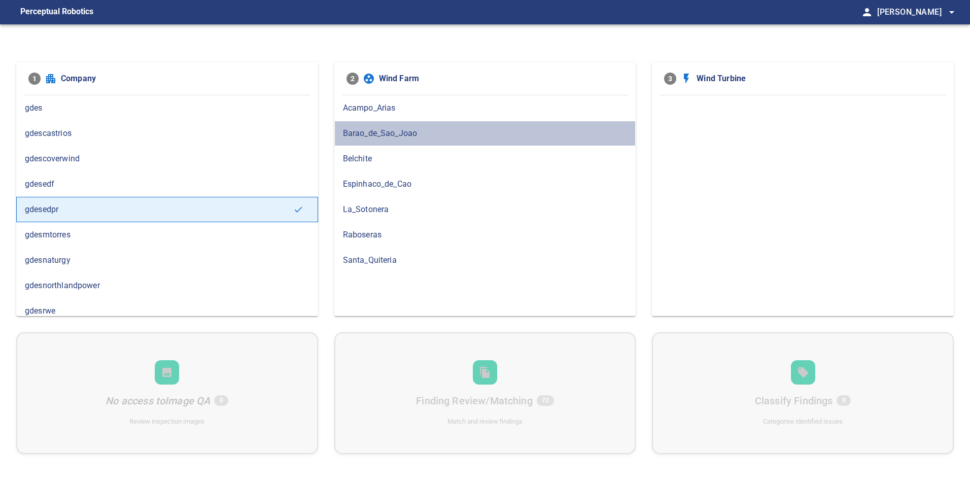
click at [399, 137] on span "Barao_de_Sao_Joao" at bounding box center [485, 133] width 285 height 12
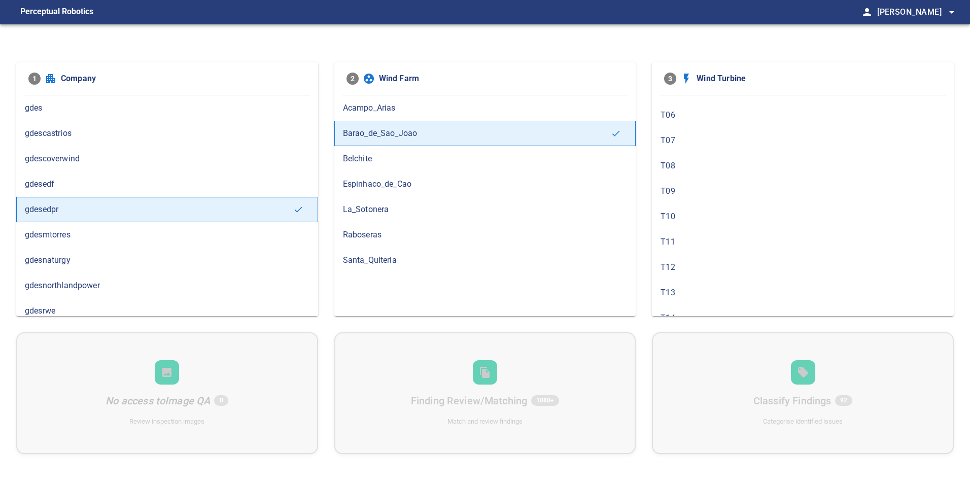
scroll to position [101, 0]
click at [711, 229] on span "T10" at bounding box center [803, 235] width 285 height 12
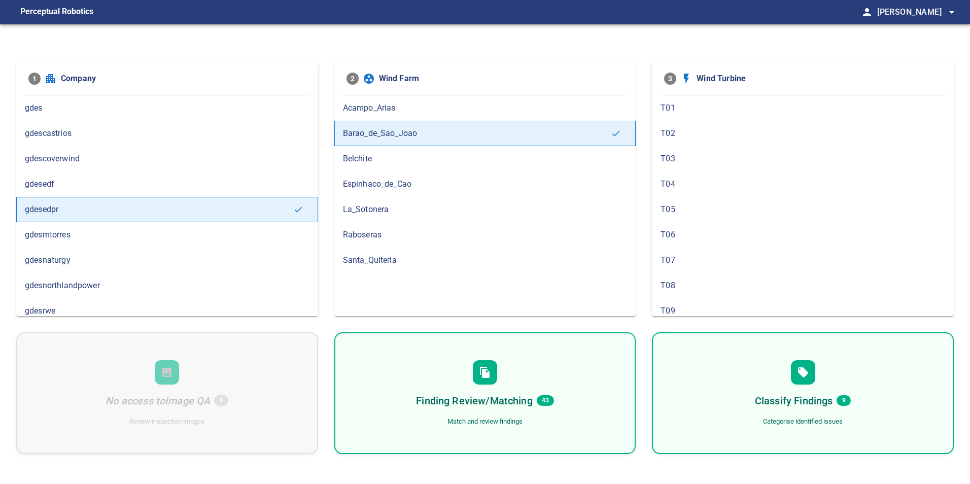
scroll to position [51, 0]
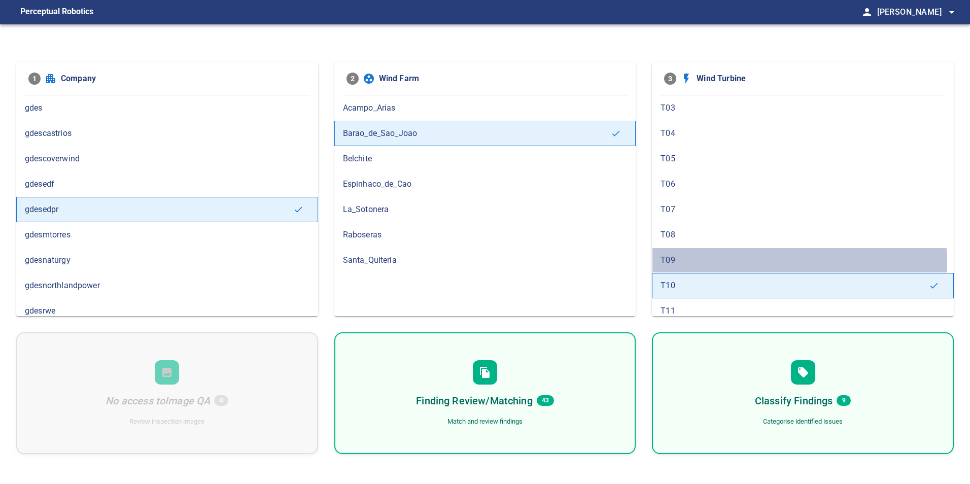
click at [710, 265] on span "T09" at bounding box center [803, 260] width 285 height 12
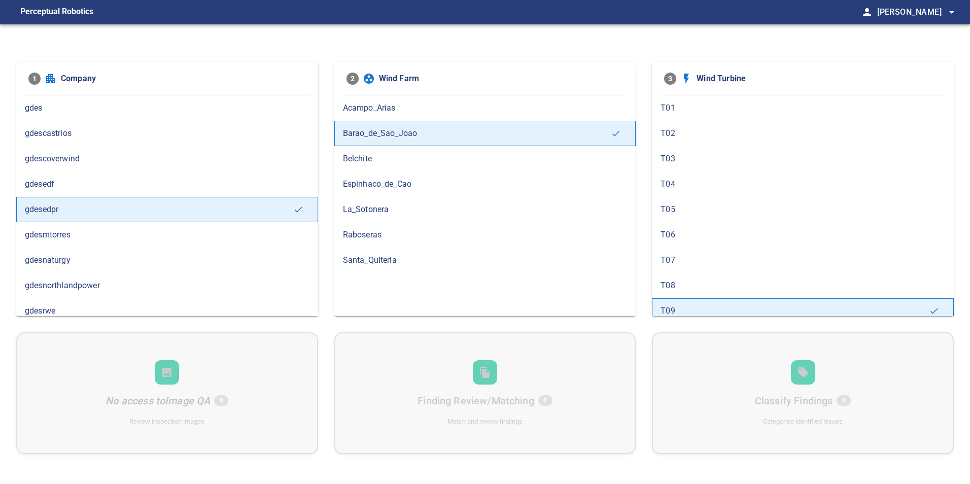
click at [709, 277] on div "T08" at bounding box center [803, 285] width 302 height 25
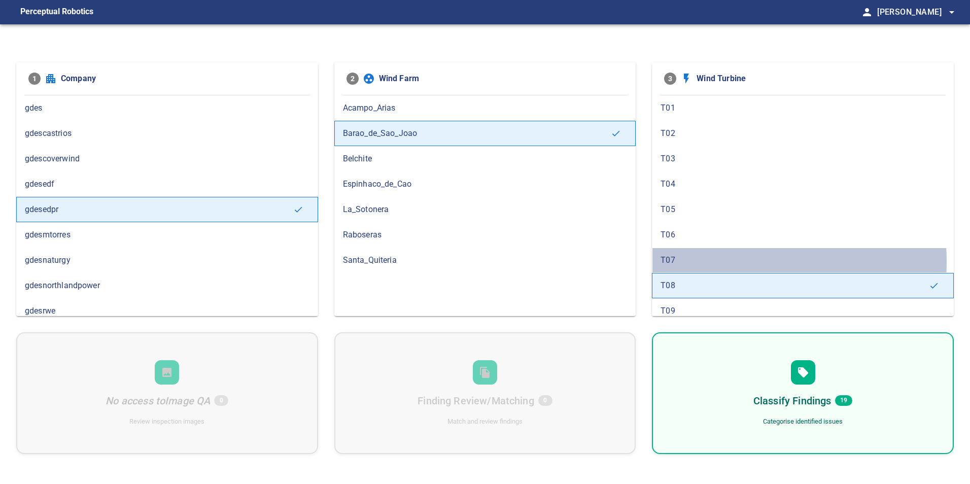
click at [703, 262] on span "T07" at bounding box center [803, 260] width 285 height 12
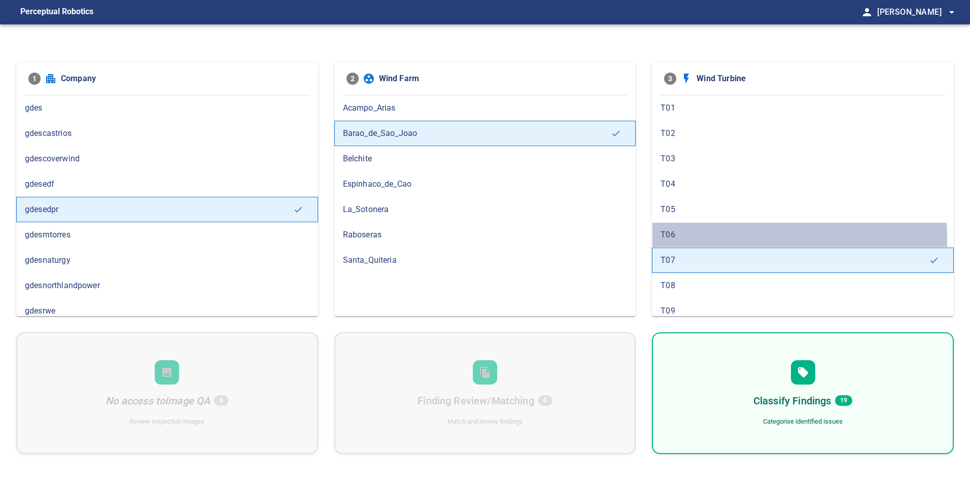
click at [731, 239] on span "T06" at bounding box center [803, 235] width 285 height 12
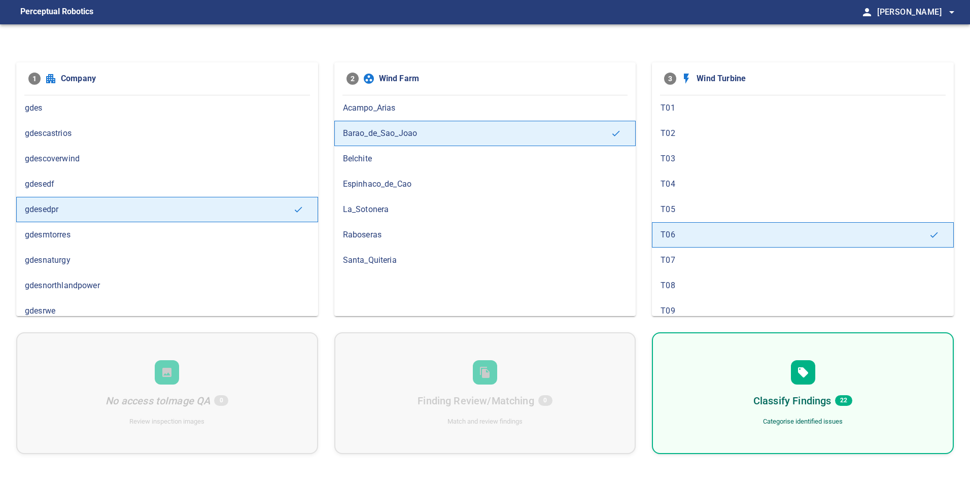
click at [719, 211] on span "T05" at bounding box center [803, 210] width 285 height 12
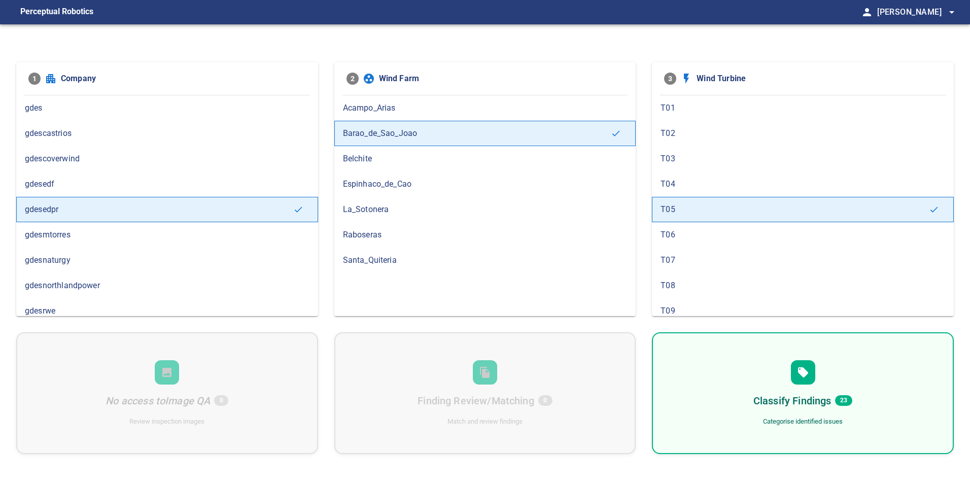
click at [707, 189] on span "T04" at bounding box center [803, 184] width 285 height 12
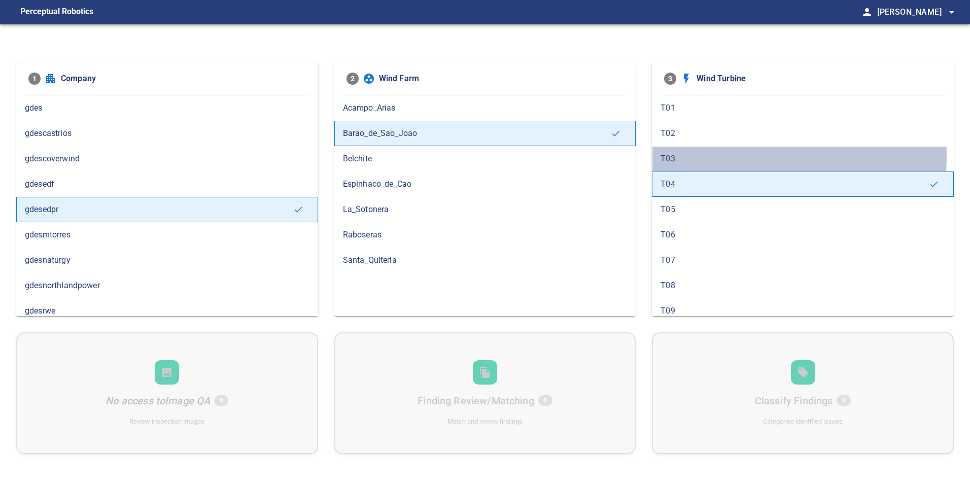
click at [691, 156] on span "T03" at bounding box center [803, 159] width 285 height 12
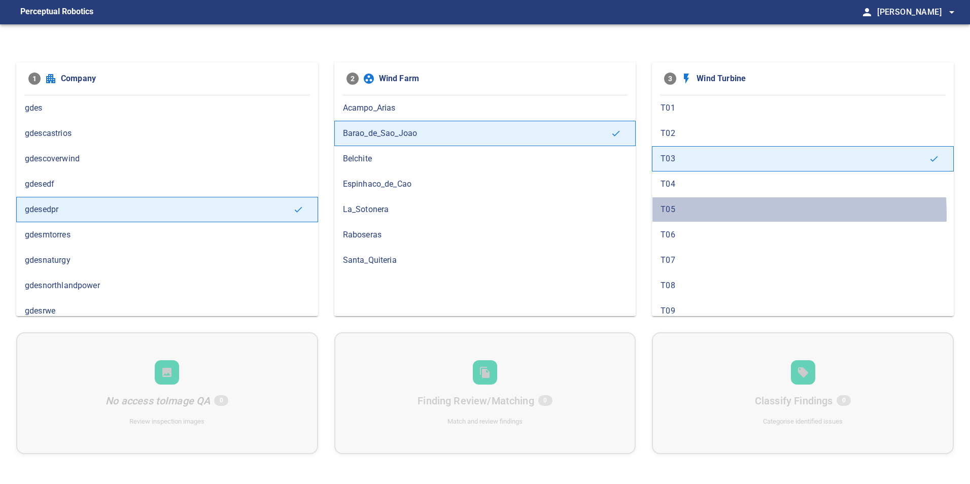
click at [690, 214] on span "T05" at bounding box center [803, 210] width 285 height 12
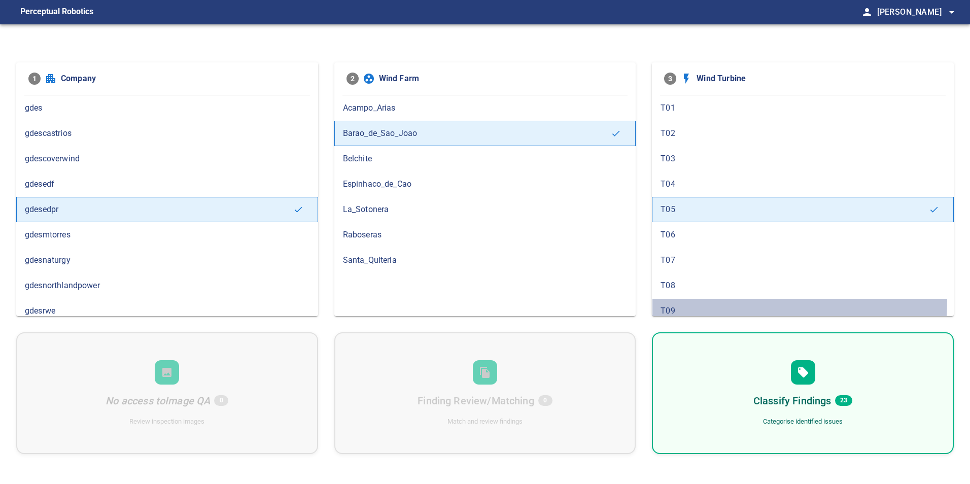
click at [693, 301] on div "T09" at bounding box center [803, 310] width 302 height 25
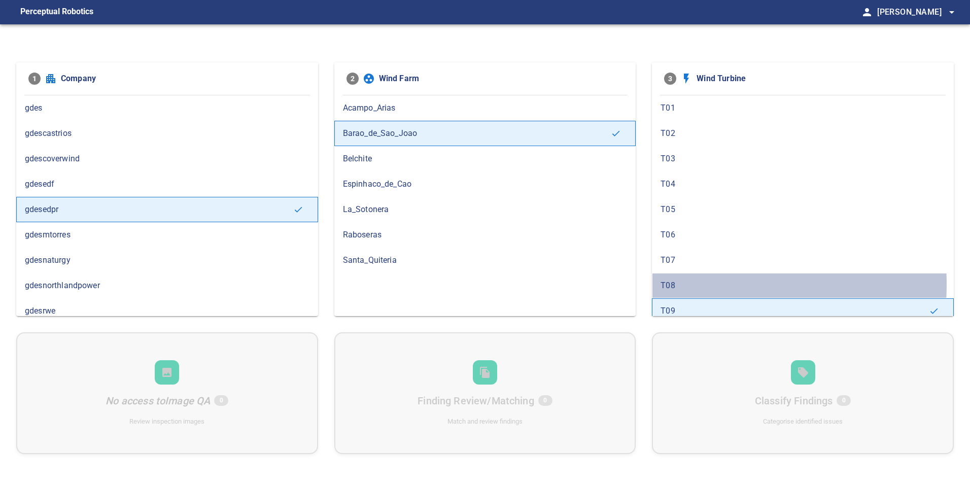
click at [691, 285] on span "T08" at bounding box center [803, 286] width 285 height 12
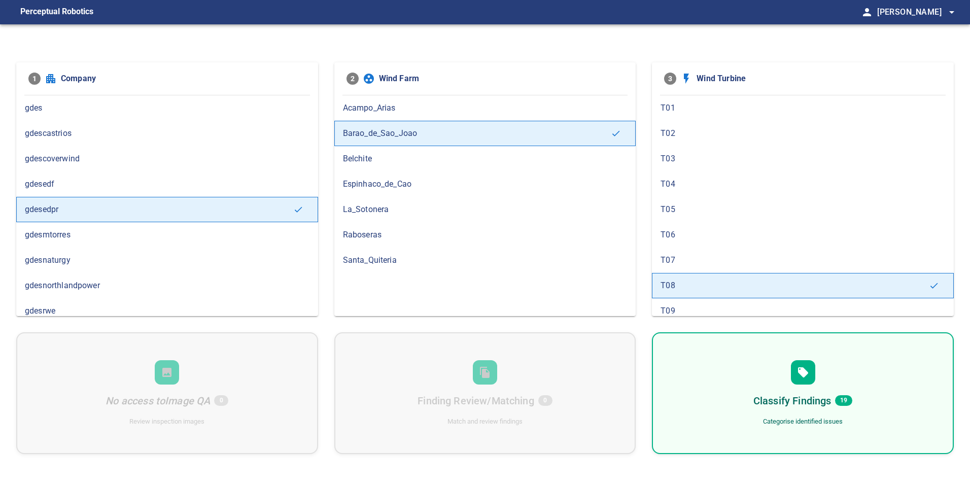
click at [698, 377] on div "Classify Findings 19 Categorise identified issues" at bounding box center [803, 393] width 302 height 122
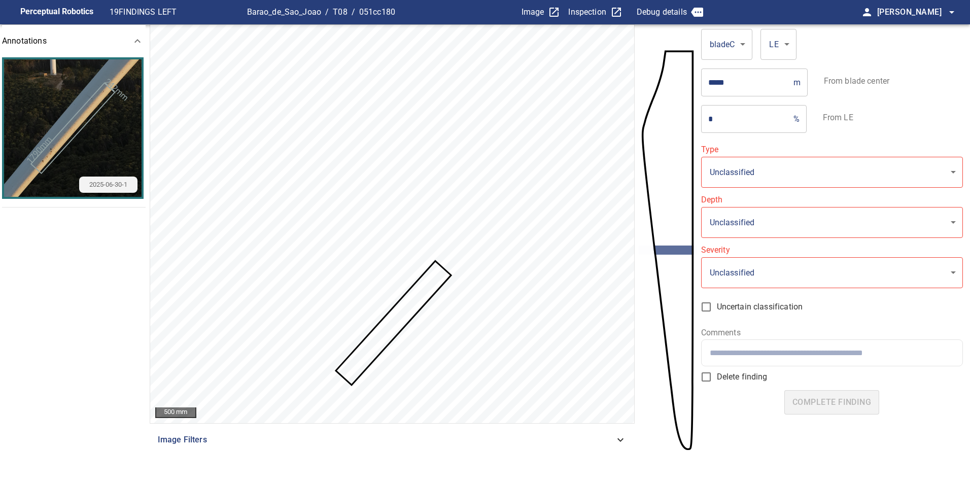
type input "*******"
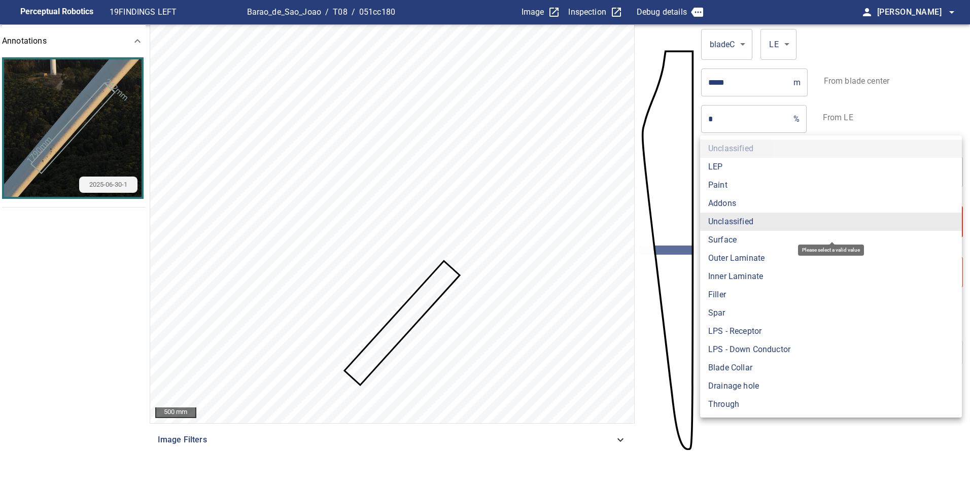
click at [760, 233] on body "**********" at bounding box center [485, 242] width 970 height 484
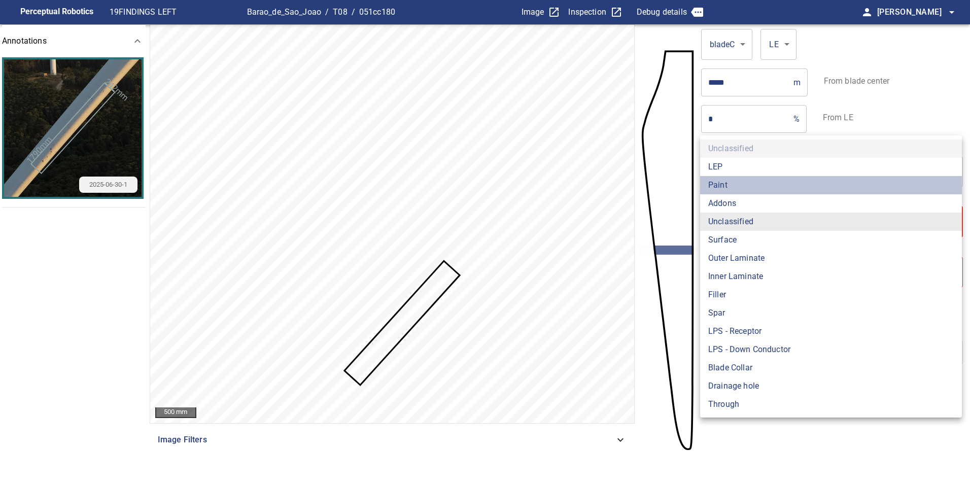
click at [732, 183] on li "Paint" at bounding box center [831, 185] width 262 height 18
type input "*****"
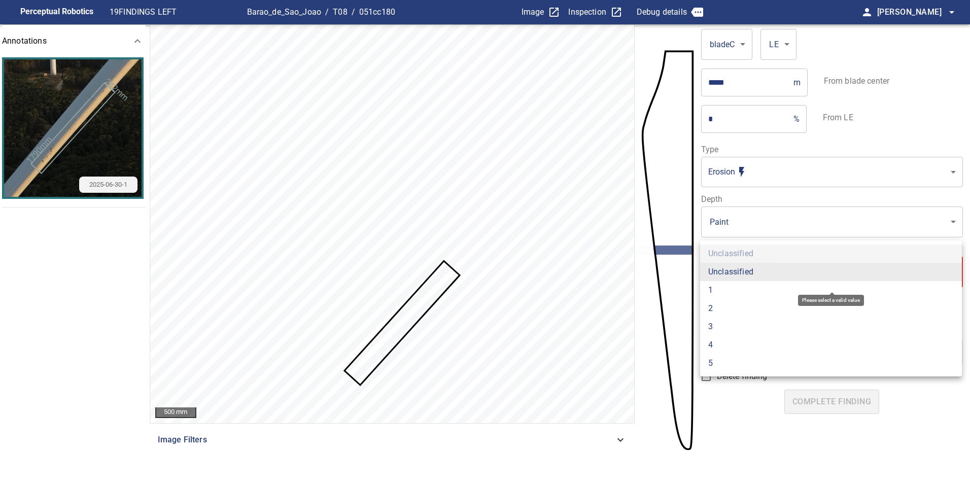
click at [786, 281] on body "**********" at bounding box center [485, 242] width 970 height 484
click at [732, 288] on li "1" at bounding box center [831, 290] width 262 height 18
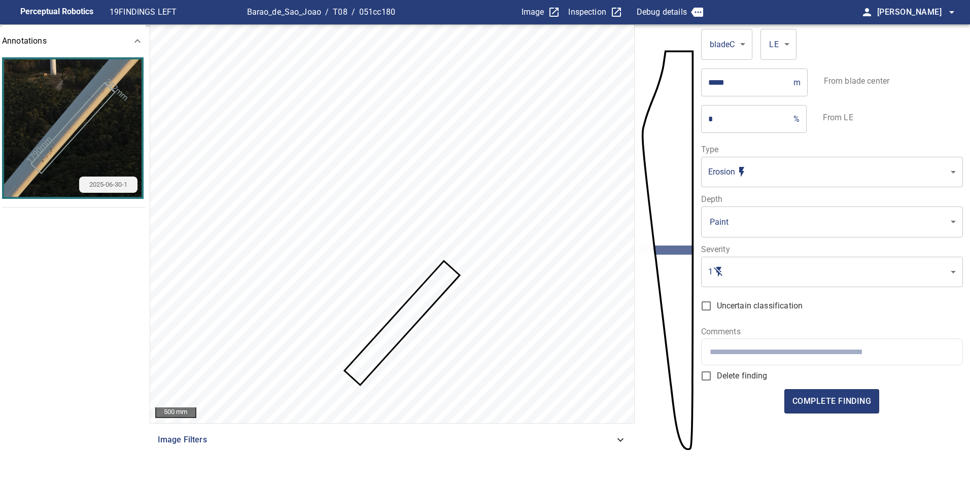
click at [776, 357] on div at bounding box center [832, 352] width 261 height 26
drag, startPoint x: 837, startPoint y: 402, endPoint x: 774, endPoint y: 278, distance: 139.4
click at [774, 278] on form "bladeC ****** ​ LE ** ​ ***** m ​ From blade center * % ​ From LE Type Erosion …" at bounding box center [832, 246] width 262 height 444
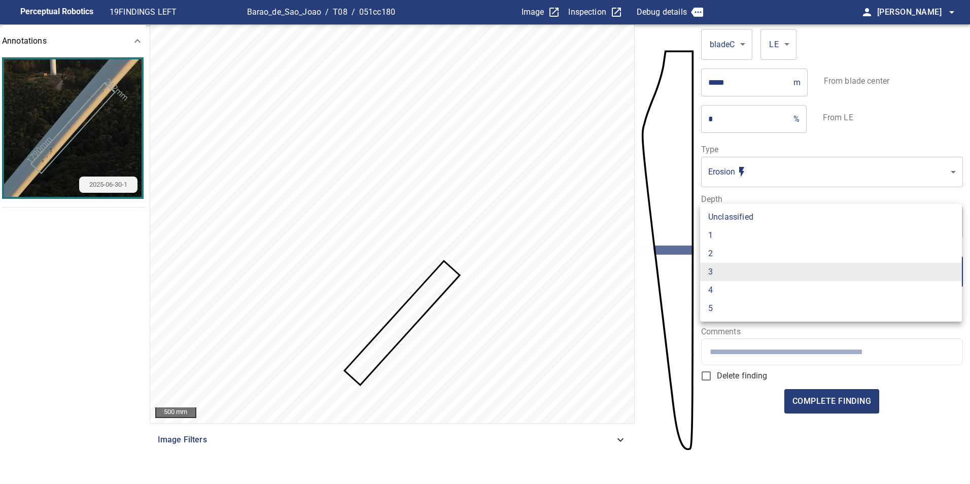
click at [774, 278] on body "Perceptual Robotics 19 FINDINGS LEFT Barao_de_Sao_Joao / T08 / 051cc180 Image I…" at bounding box center [485, 242] width 970 height 484
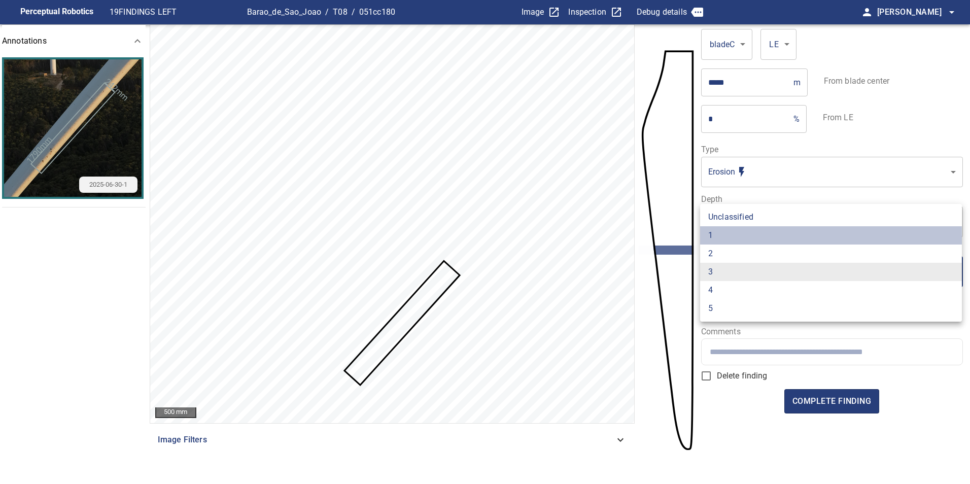
click at [771, 238] on li "1" at bounding box center [831, 235] width 262 height 18
type input "*"
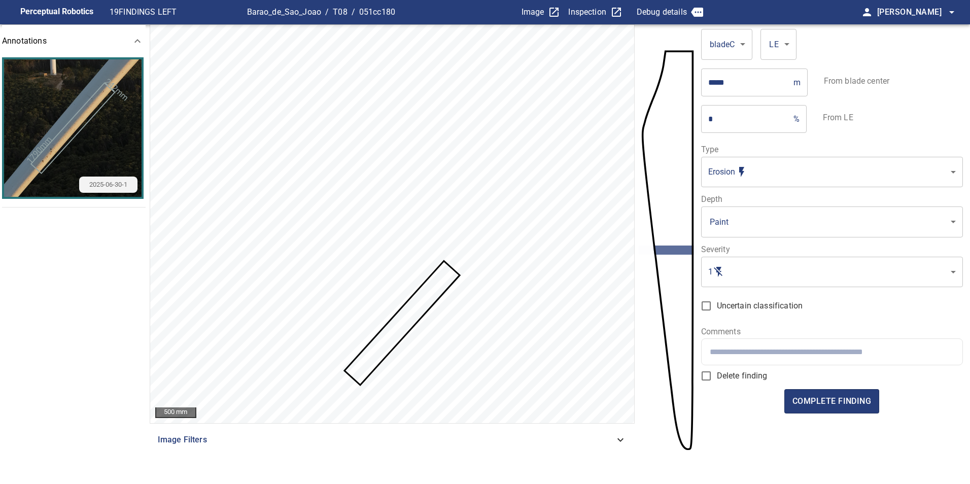
click at [816, 365] on form "bladeC ****** ​ LE ** ​ ***** m ​ From blade center * % ​ From LE Type Erosion …" at bounding box center [832, 246] width 262 height 444
click at [818, 350] on input "text" at bounding box center [832, 352] width 245 height 10
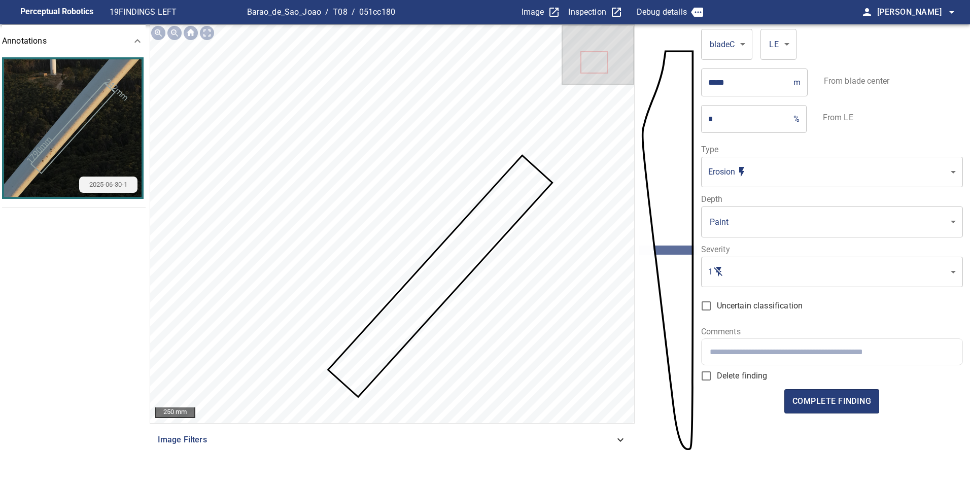
click at [791, 357] on div at bounding box center [832, 352] width 261 height 26
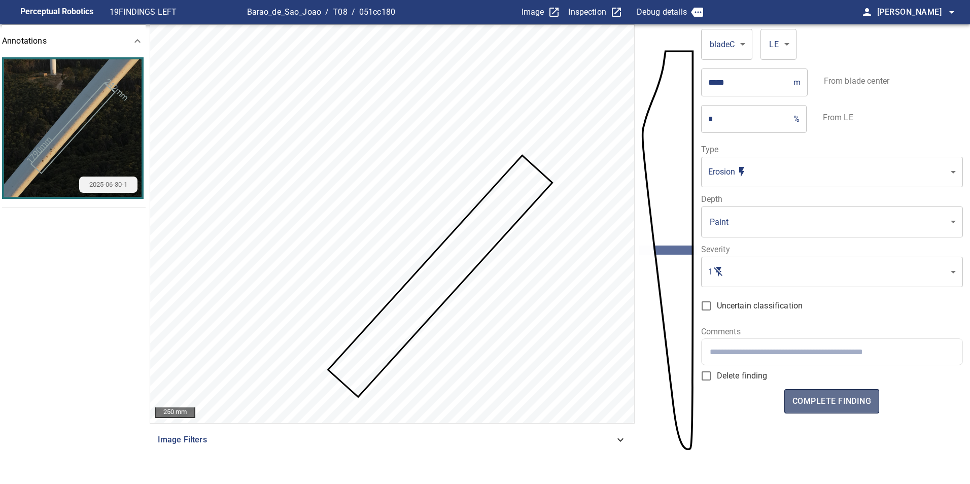
click at [814, 399] on span "complete finding" at bounding box center [832, 401] width 79 height 14
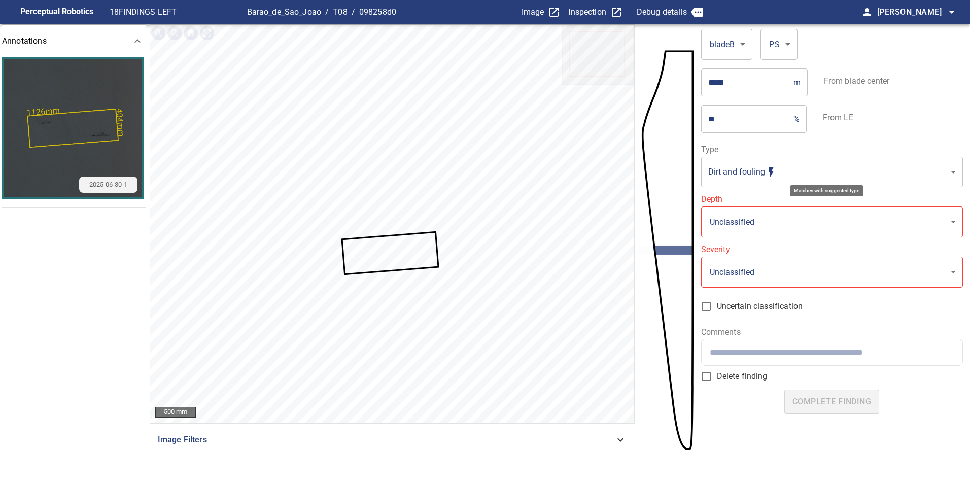
click at [831, 167] on body "**********" at bounding box center [485, 242] width 970 height 484
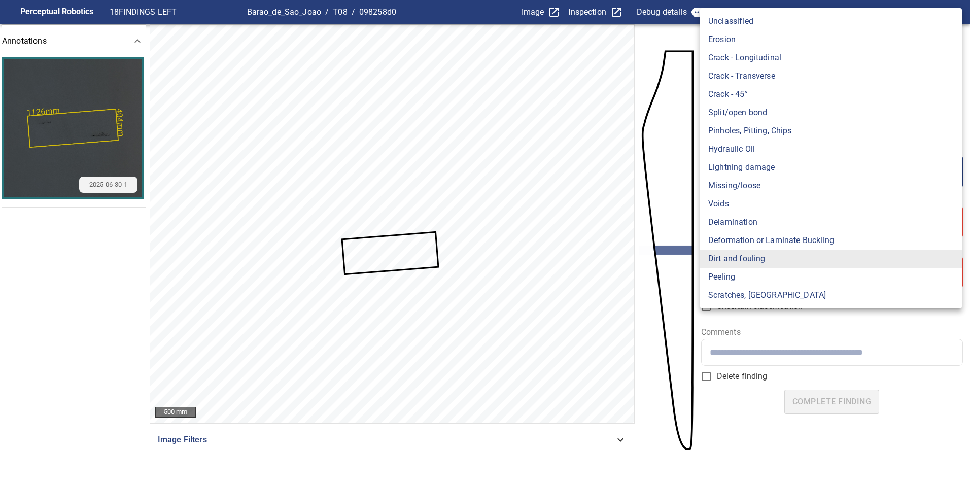
click at [764, 81] on li "Crack - Transverse" at bounding box center [831, 76] width 262 height 18
type input "**********"
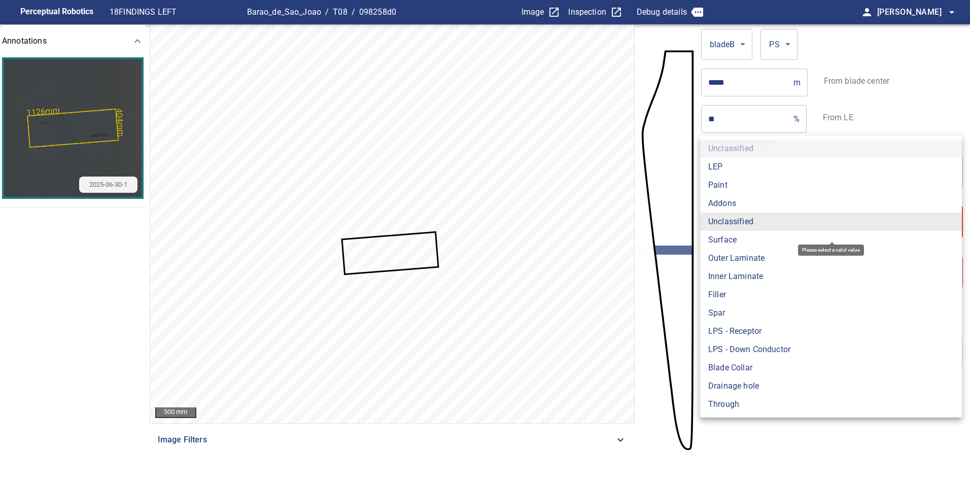
click at [785, 228] on body "**********" at bounding box center [485, 242] width 970 height 484
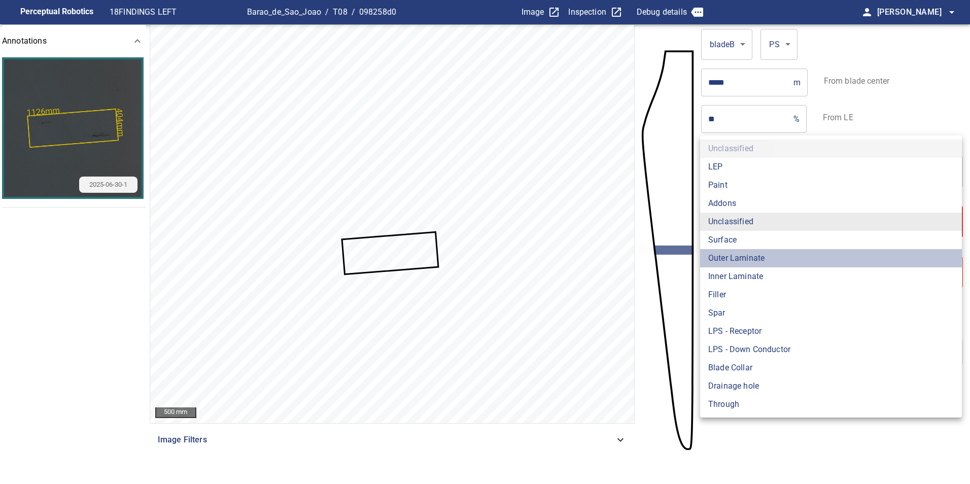
click at [780, 258] on li "Outer Laminate" at bounding box center [831, 258] width 262 height 18
type input "**********"
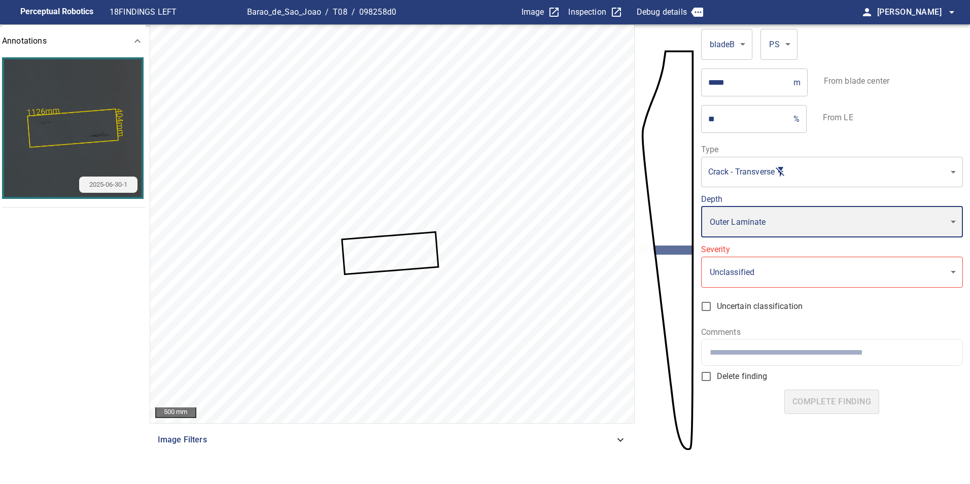
type input "*"
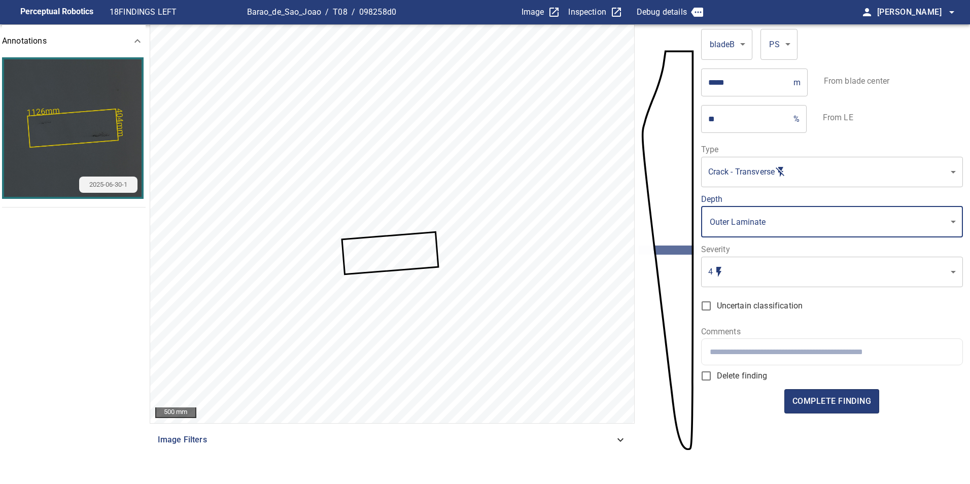
click at [789, 222] on body "**********" at bounding box center [485, 242] width 970 height 484
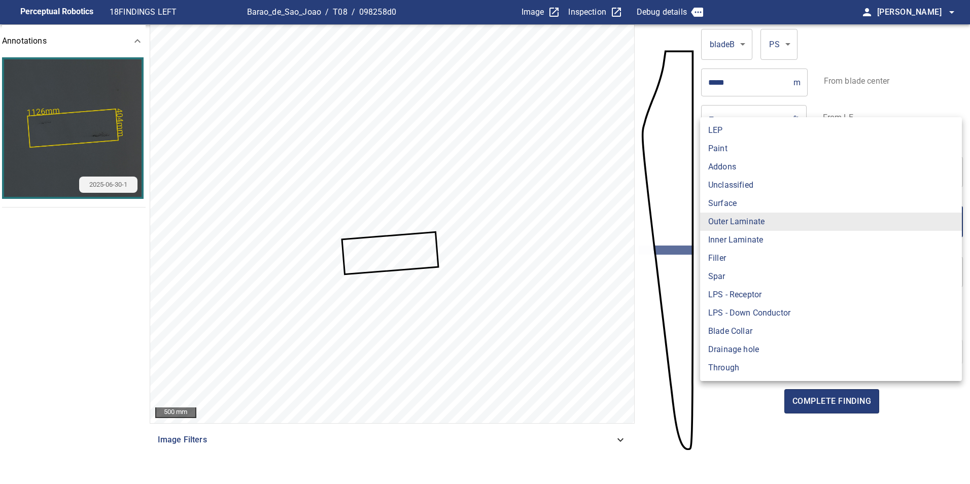
click at [751, 146] on li "Paint" at bounding box center [831, 149] width 262 height 18
type input "*****"
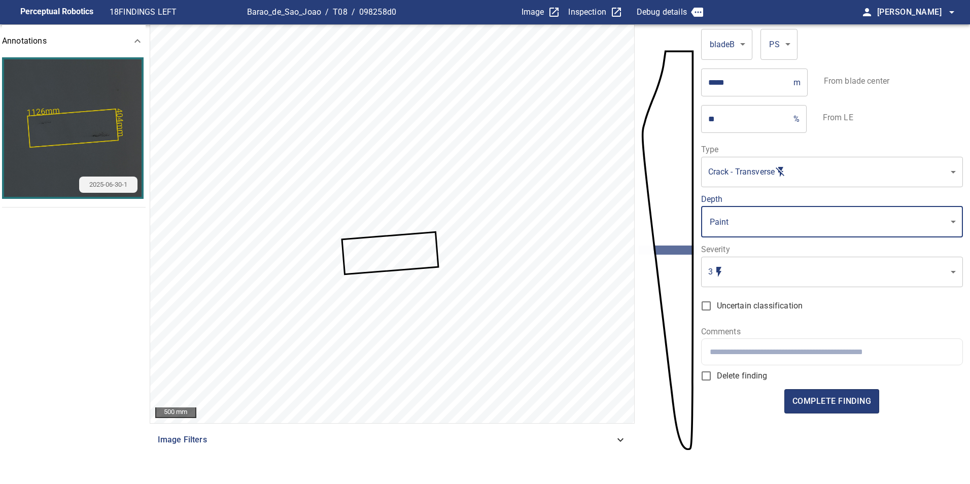
click at [792, 264] on body "**********" at bounding box center [485, 242] width 970 height 484
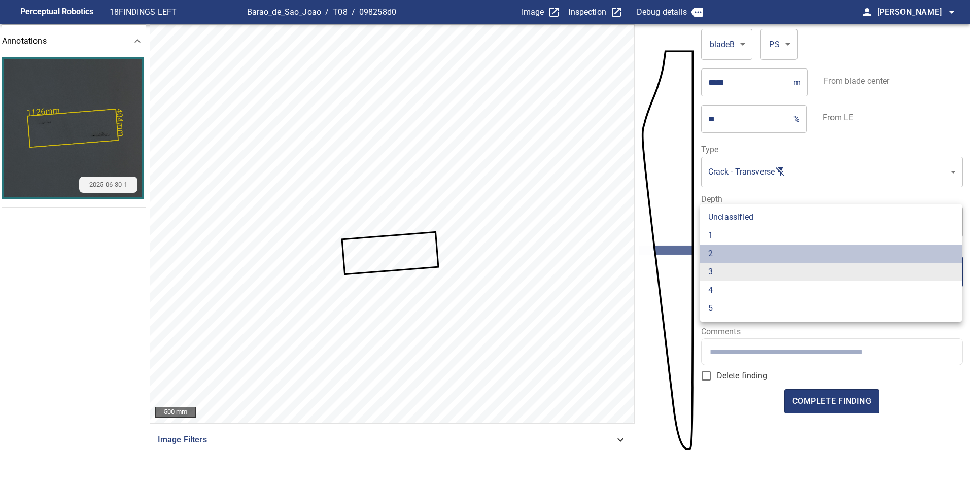
click at [734, 250] on li "2" at bounding box center [831, 254] width 262 height 18
type input "*"
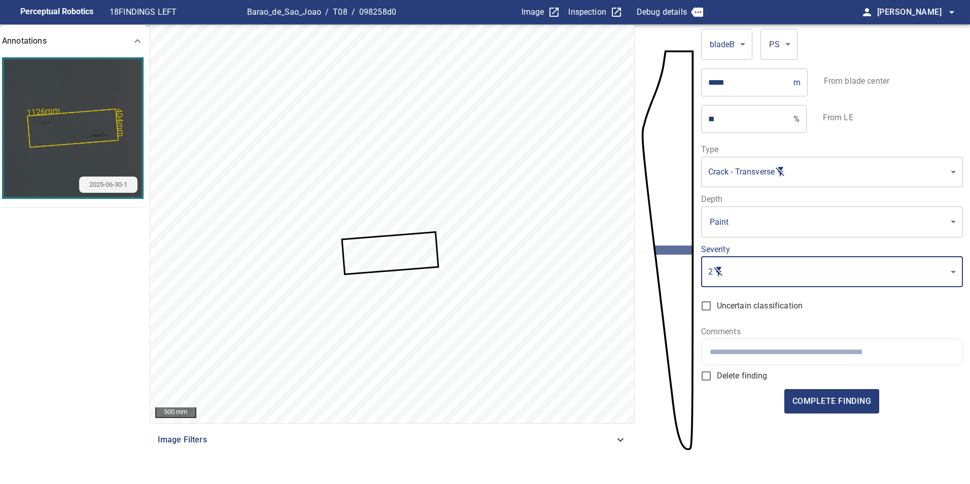
click at [820, 351] on input "text" at bounding box center [832, 352] width 245 height 10
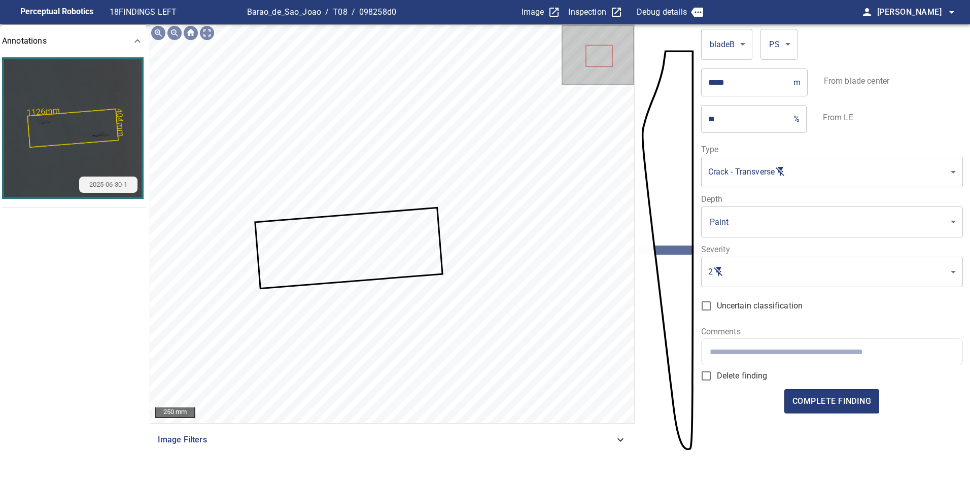
click at [760, 356] on input "text" at bounding box center [832, 352] width 245 height 10
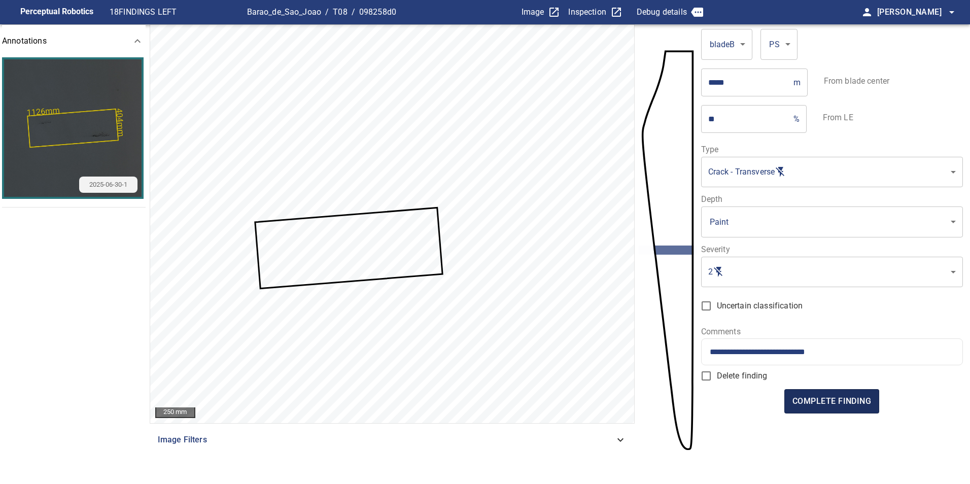
type input "**********"
click at [857, 401] on span "complete finding" at bounding box center [832, 401] width 79 height 14
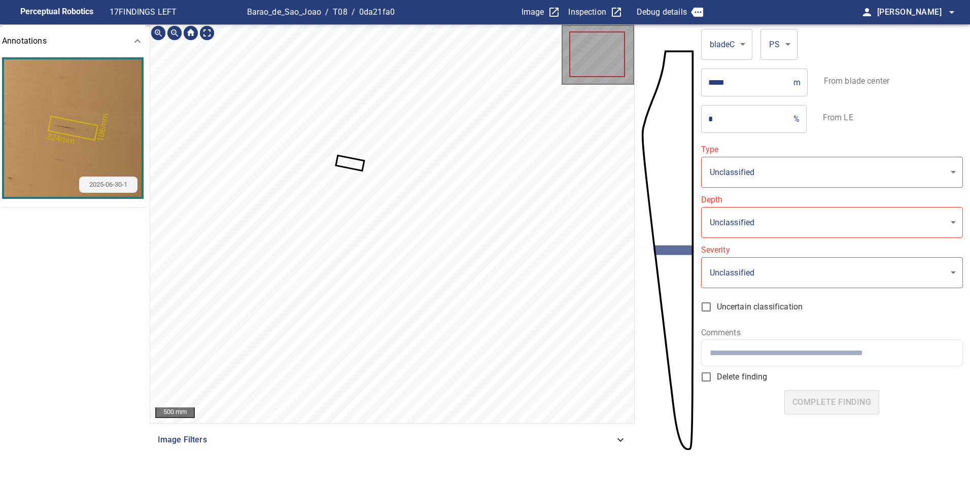
type input "**********"
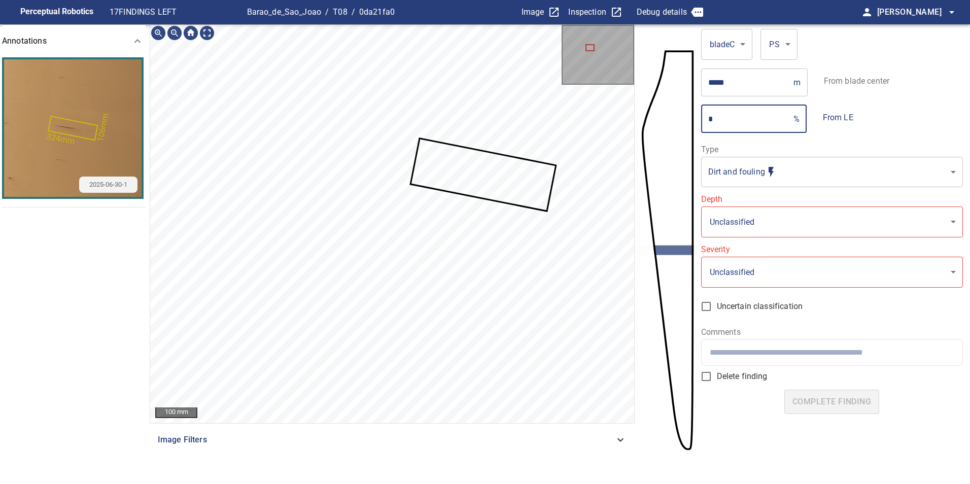
drag, startPoint x: 759, startPoint y: 118, endPoint x: 674, endPoint y: 114, distance: 84.3
click at [674, 114] on section "**********" at bounding box center [485, 254] width 970 height 460
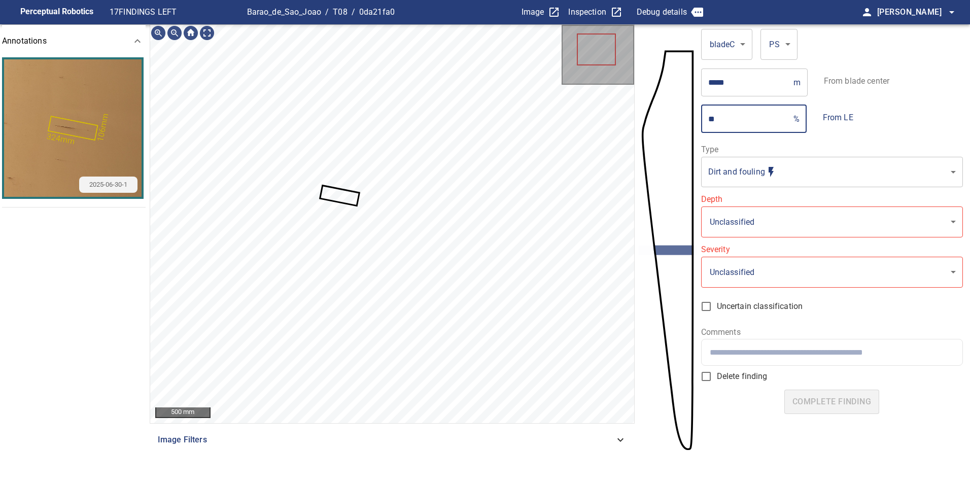
drag, startPoint x: 729, startPoint y: 120, endPoint x: 696, endPoint y: 116, distance: 33.2
click at [699, 117] on section "**********" at bounding box center [485, 254] width 970 height 460
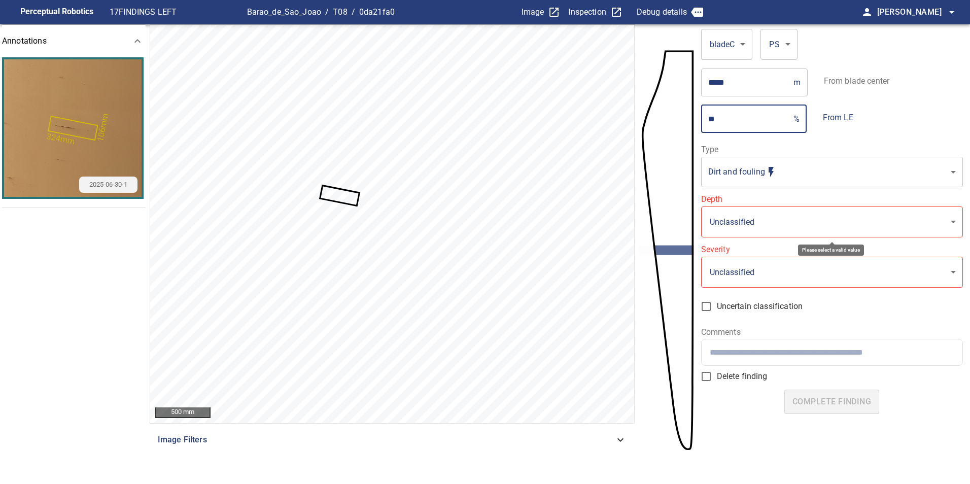
type input "**"
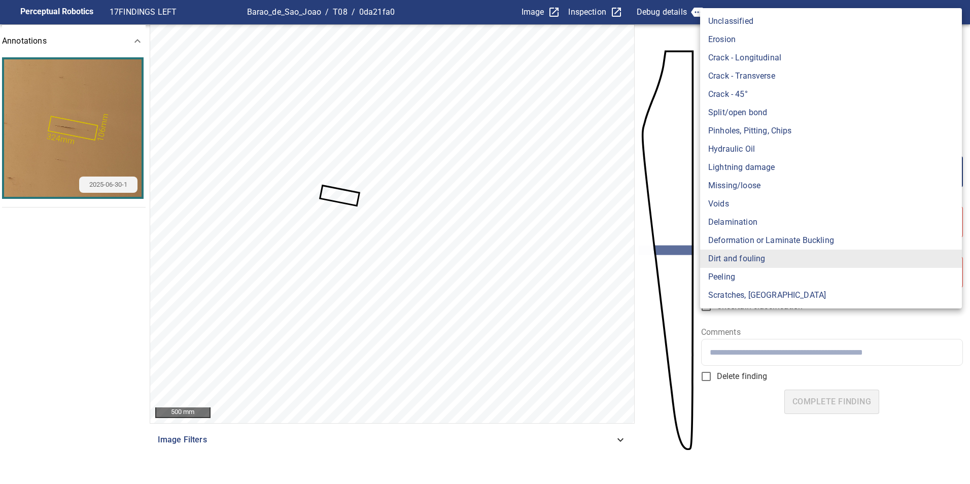
drag, startPoint x: 838, startPoint y: 184, endPoint x: 831, endPoint y: 176, distance: 10.5
click at [838, 184] on body "**********" at bounding box center [485, 242] width 970 height 484
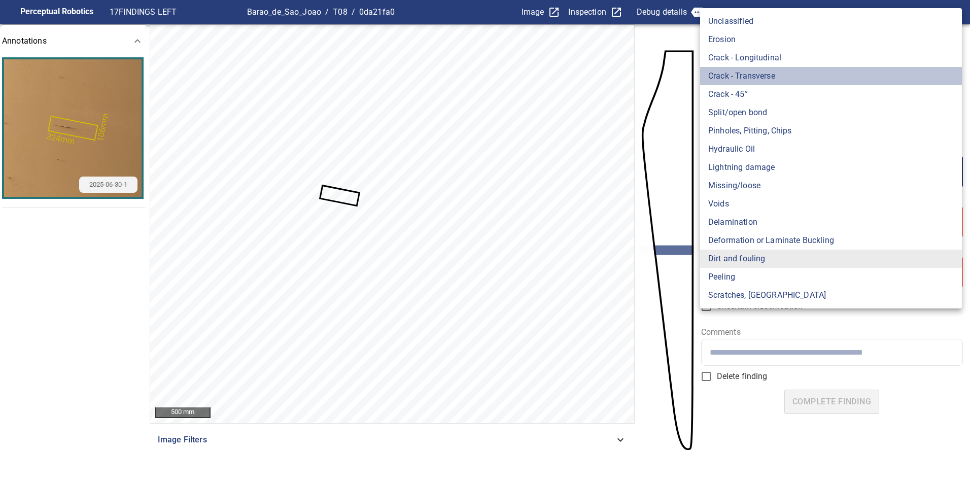
click at [776, 69] on li "Crack - Transverse" at bounding box center [831, 76] width 262 height 18
type input "**********"
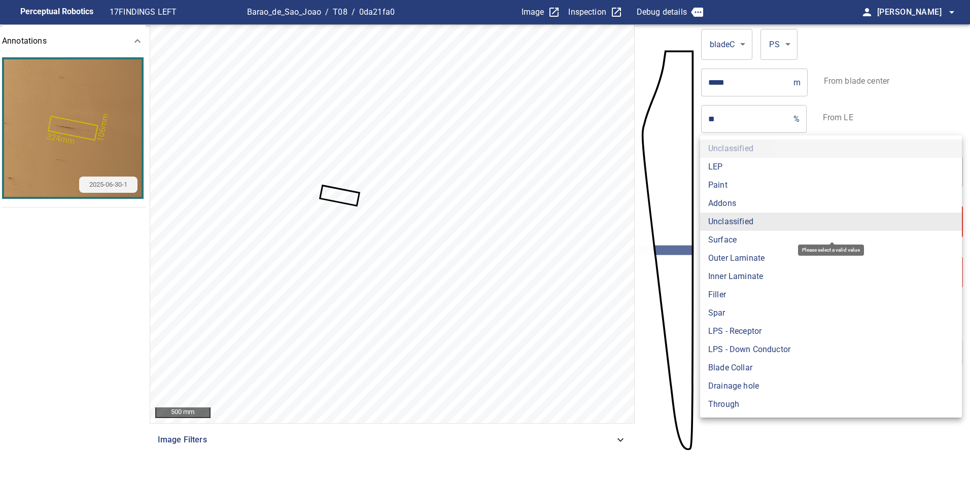
drag, startPoint x: 763, startPoint y: 225, endPoint x: 969, endPoint y: 269, distance: 211.1
click at [765, 229] on body "**********" at bounding box center [485, 242] width 970 height 484
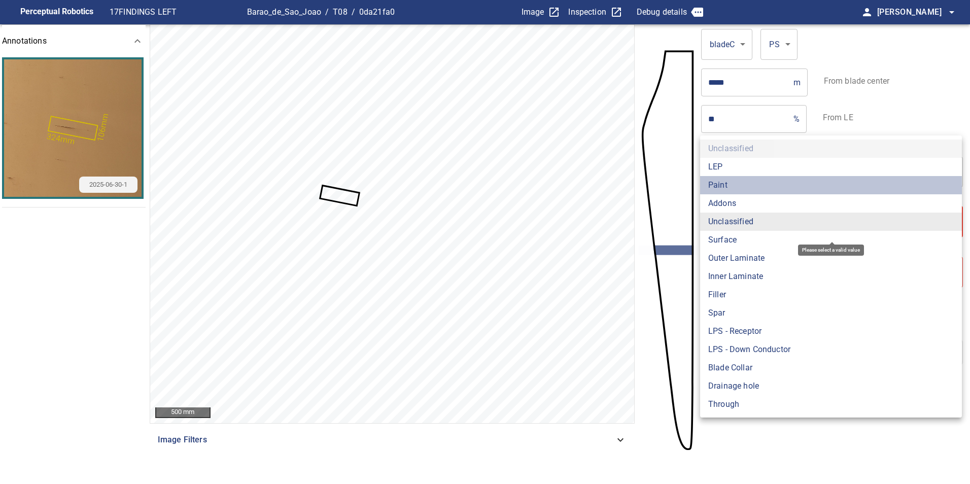
click at [744, 190] on li "Paint" at bounding box center [831, 185] width 262 height 18
type input "*****"
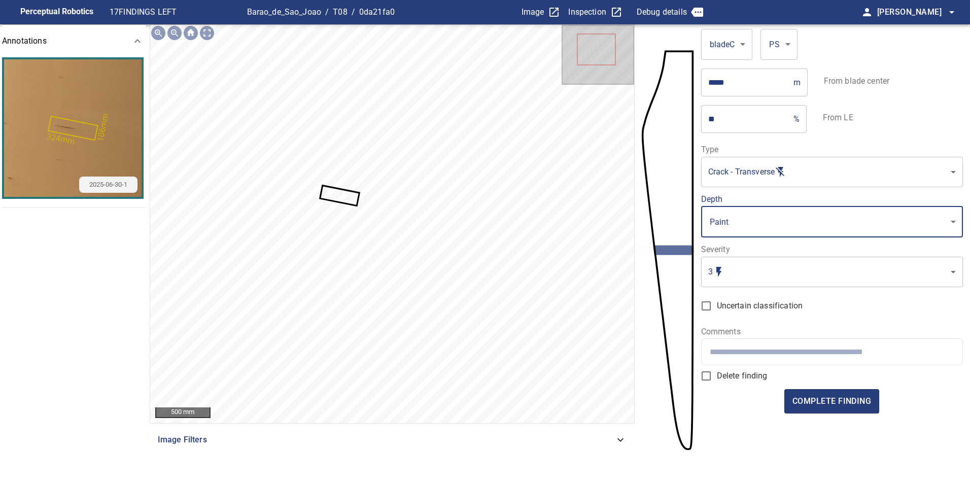
click at [876, 285] on body "**********" at bounding box center [485, 242] width 970 height 484
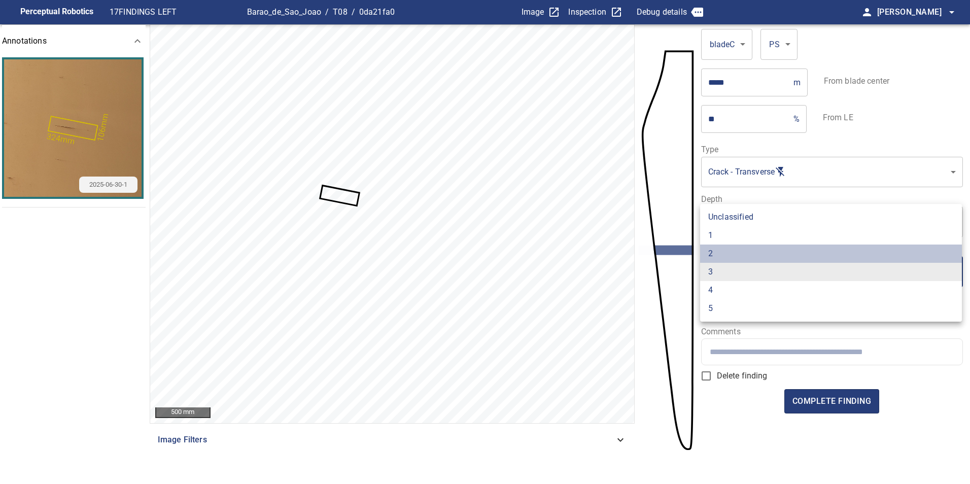
click at [784, 249] on li "2" at bounding box center [831, 254] width 262 height 18
type input "*"
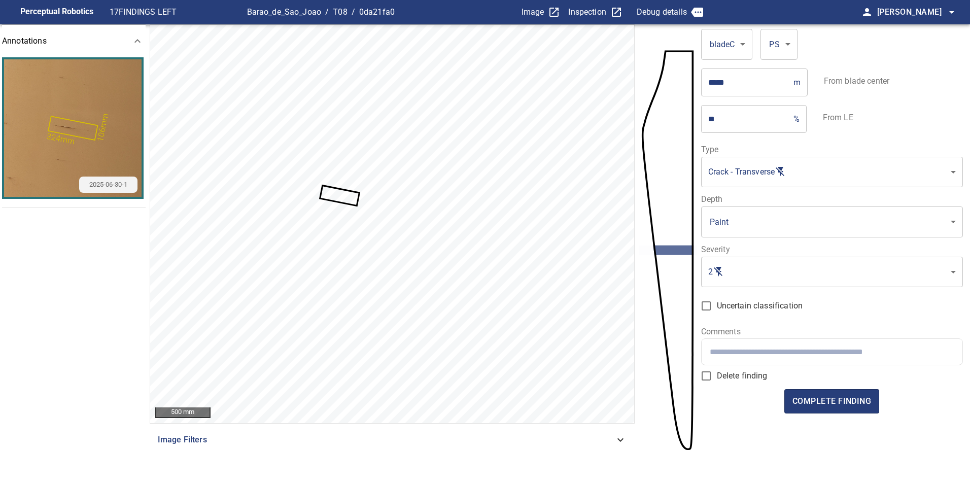
click at [866, 354] on input "text" at bounding box center [832, 352] width 245 height 10
click at [878, 397] on button "complete finding" at bounding box center [832, 401] width 95 height 24
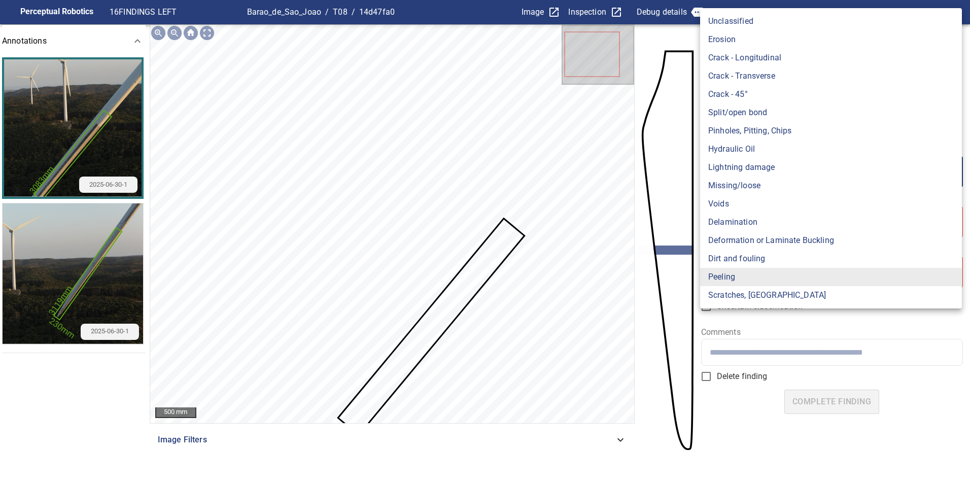
click at [772, 169] on body "**********" at bounding box center [485, 242] width 970 height 484
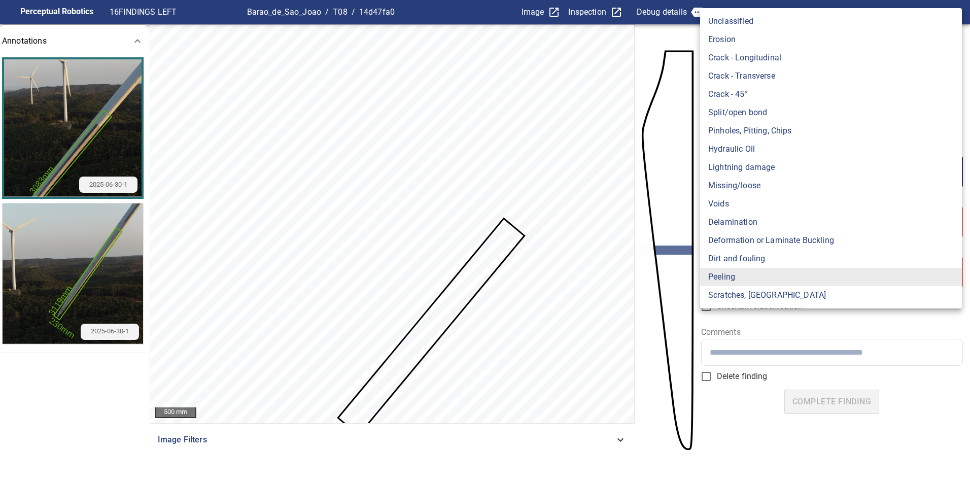
click at [761, 194] on li "Missing/loose" at bounding box center [831, 186] width 262 height 18
type input "**********"
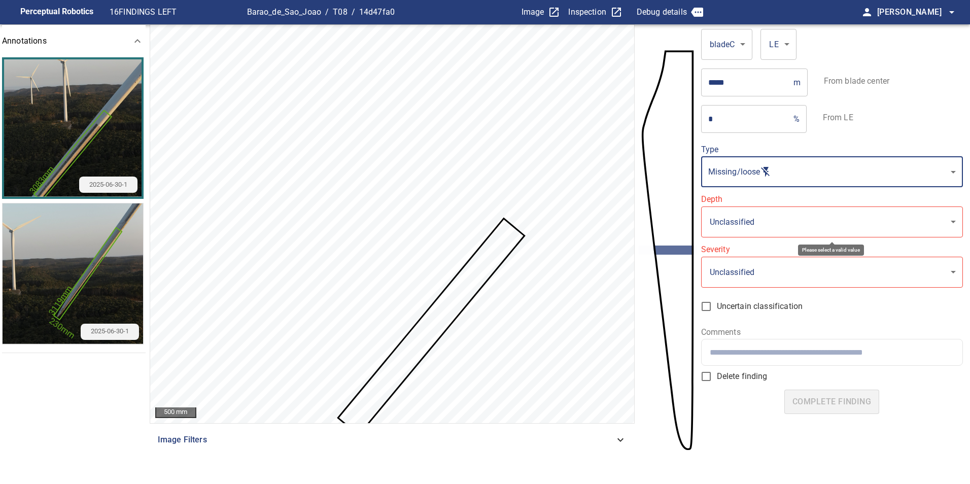
click at [752, 232] on body "**********" at bounding box center [485, 242] width 970 height 484
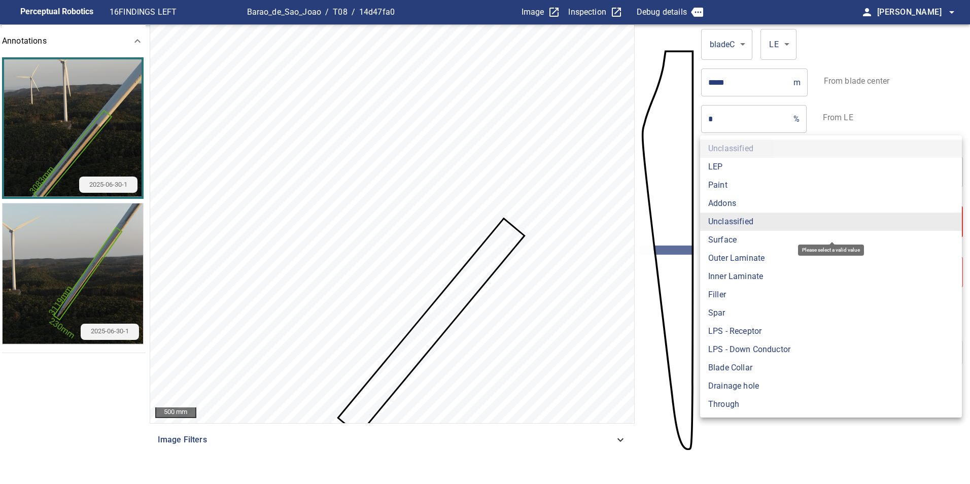
click at [724, 170] on li "LEP" at bounding box center [831, 167] width 262 height 18
type input "***"
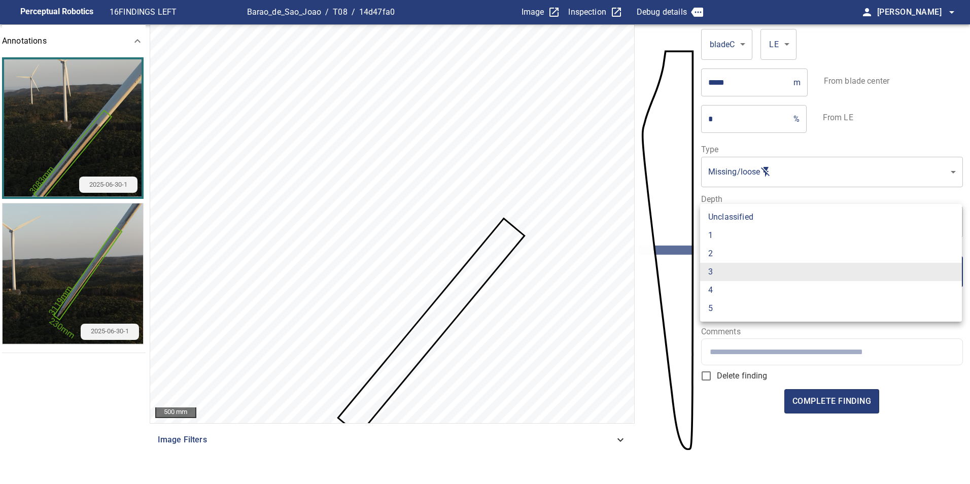
click at [767, 265] on body "**********" at bounding box center [485, 242] width 970 height 484
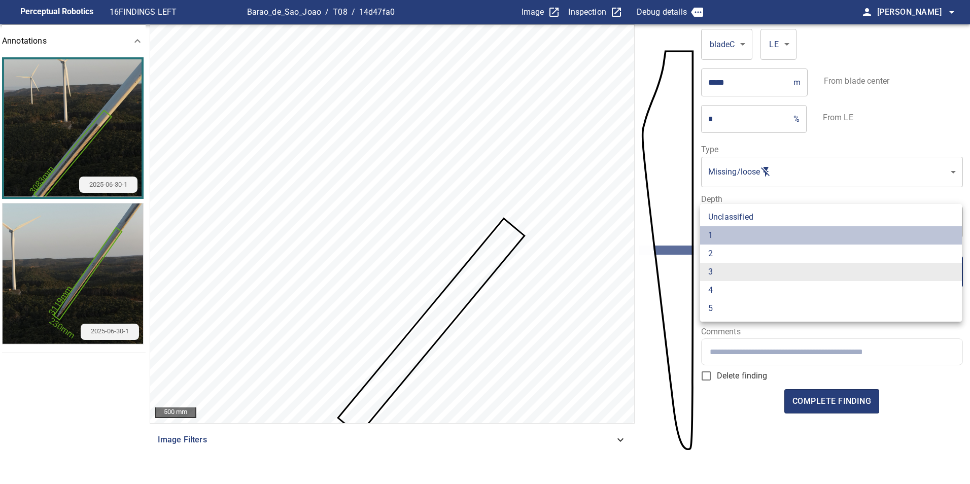
drag, startPoint x: 750, startPoint y: 239, endPoint x: 777, endPoint y: 355, distance: 120.0
click at [750, 242] on li "1" at bounding box center [831, 235] width 262 height 18
type input "*"
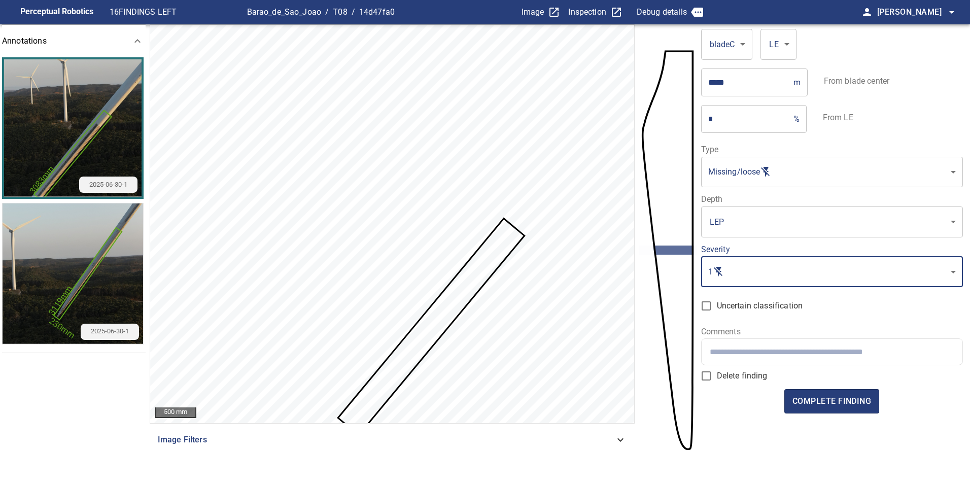
click at [780, 348] on input "text" at bounding box center [832, 352] width 245 height 10
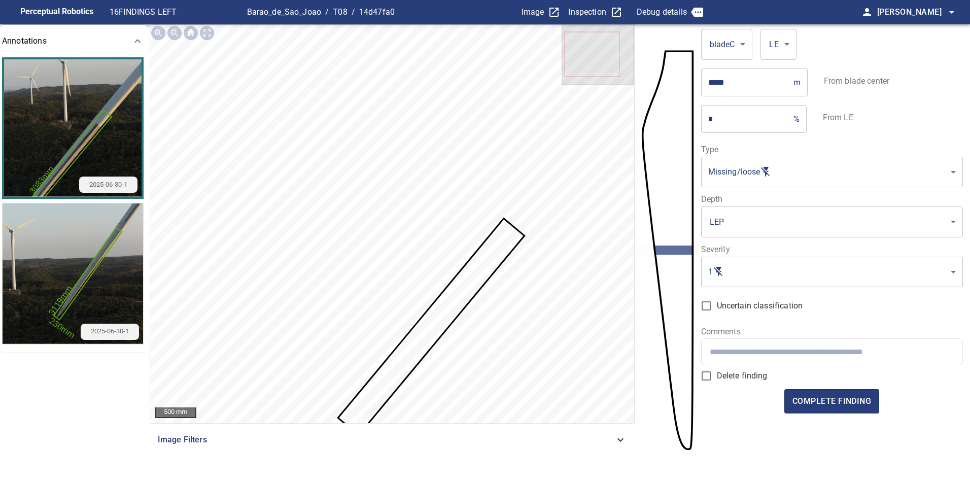
drag, startPoint x: 899, startPoint y: 364, endPoint x: 899, endPoint y: 359, distance: 5.6
click at [899, 362] on div at bounding box center [832, 352] width 261 height 26
paste input "**********"
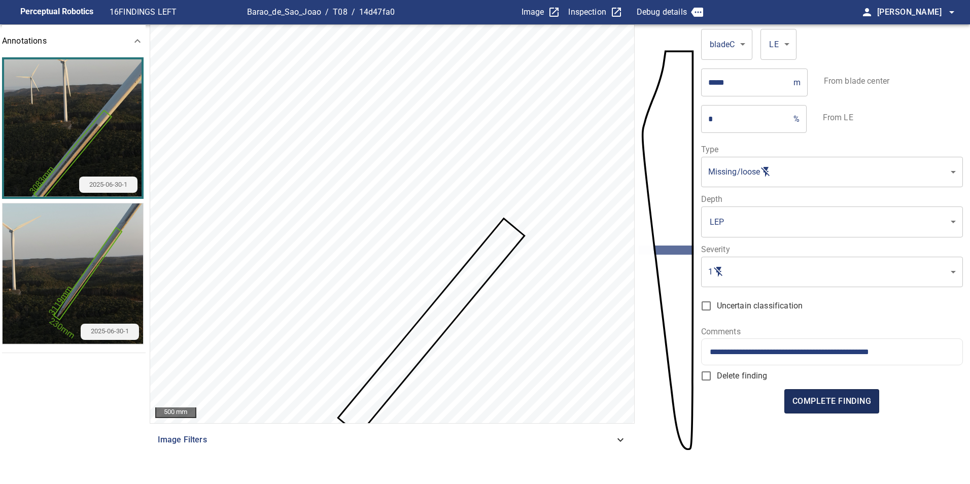
type input "**********"
click at [842, 406] on span "complete finding" at bounding box center [832, 401] width 79 height 14
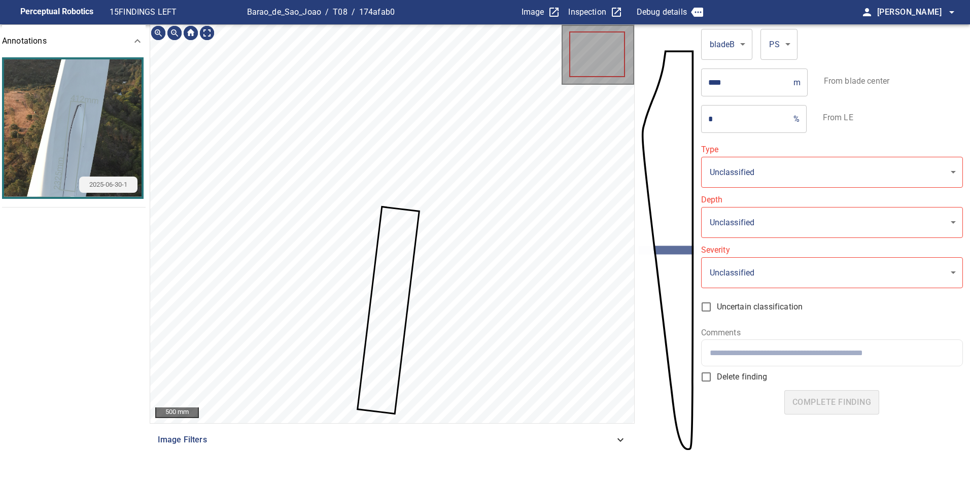
type input "**********"
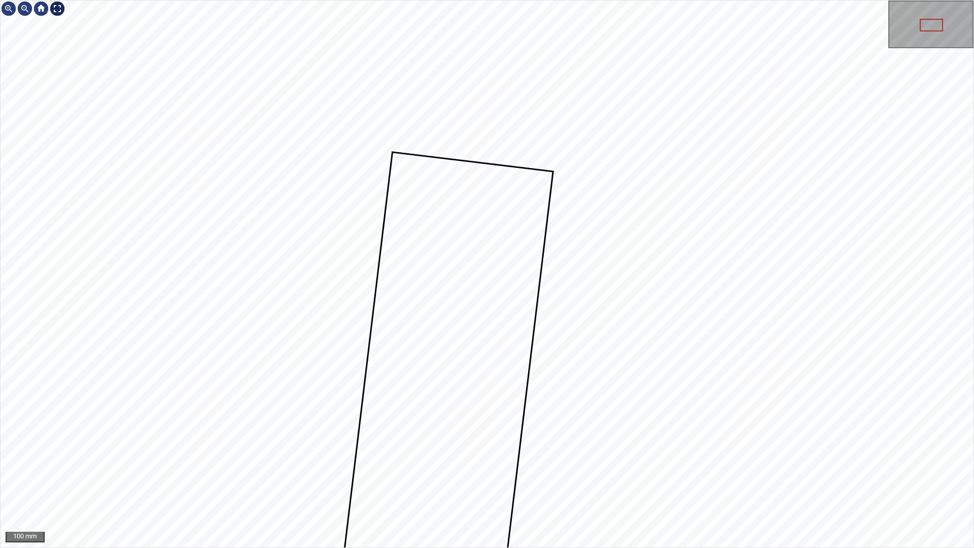
click at [61, 11] on div at bounding box center [57, 9] width 16 height 16
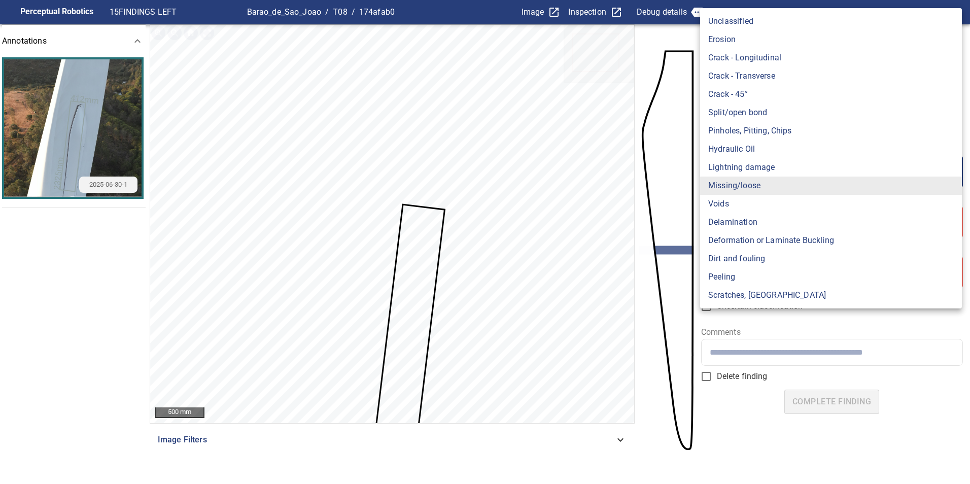
click at [799, 170] on body "**********" at bounding box center [485, 242] width 970 height 484
click at [780, 346] on div at bounding box center [485, 242] width 970 height 484
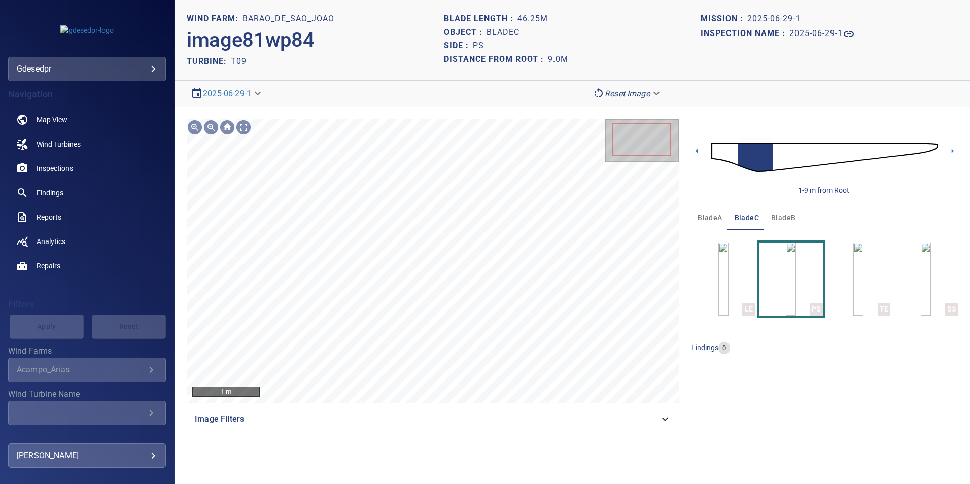
click at [80, 74] on body "**********" at bounding box center [485, 242] width 970 height 484
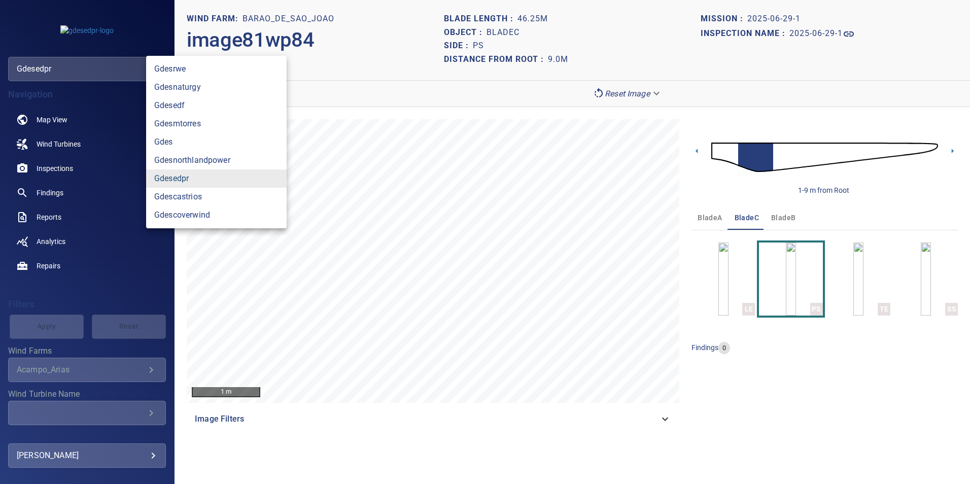
click at [234, 178] on link "gdesedpr" at bounding box center [216, 179] width 141 height 18
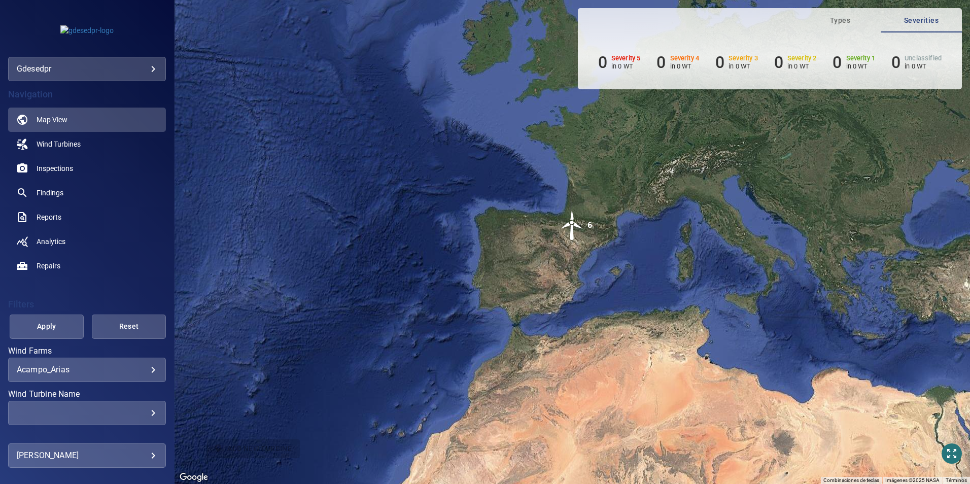
click at [126, 370] on body "**********" at bounding box center [485, 242] width 970 height 484
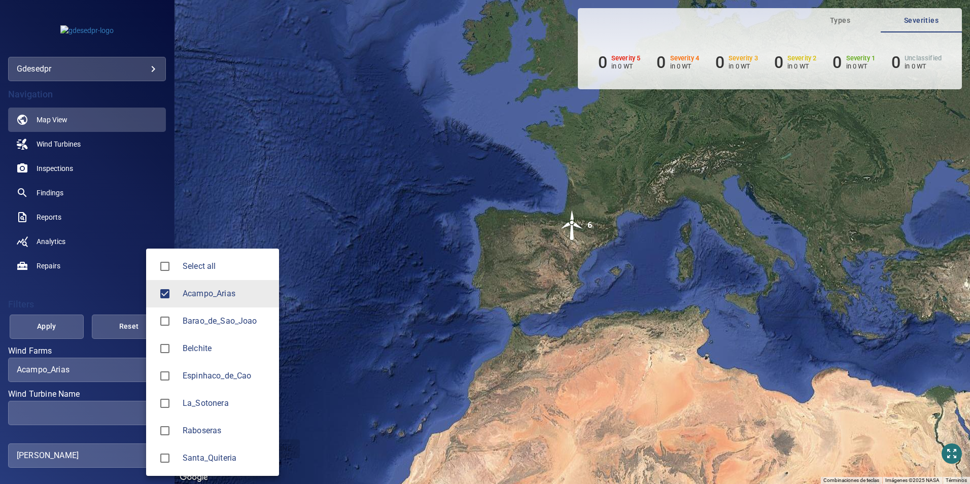
click at [240, 311] on li "Barao_de_Sao_Joao" at bounding box center [212, 321] width 133 height 27
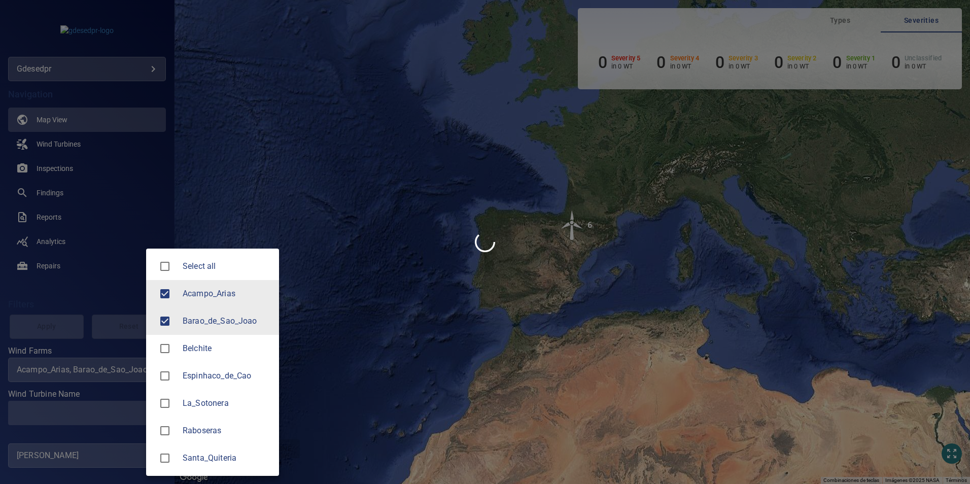
click at [219, 292] on span "Acampo_Arias" at bounding box center [227, 294] width 88 height 12
type input "**********"
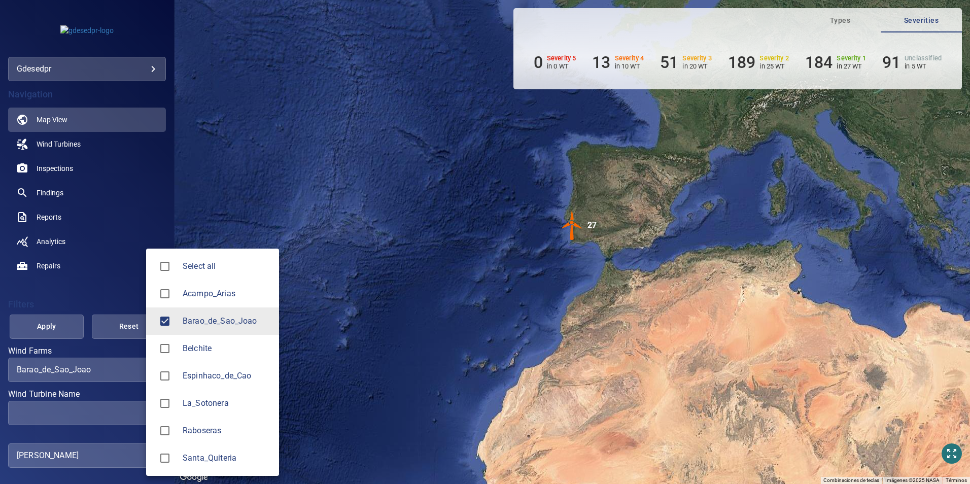
click at [103, 403] on div at bounding box center [485, 242] width 970 height 484
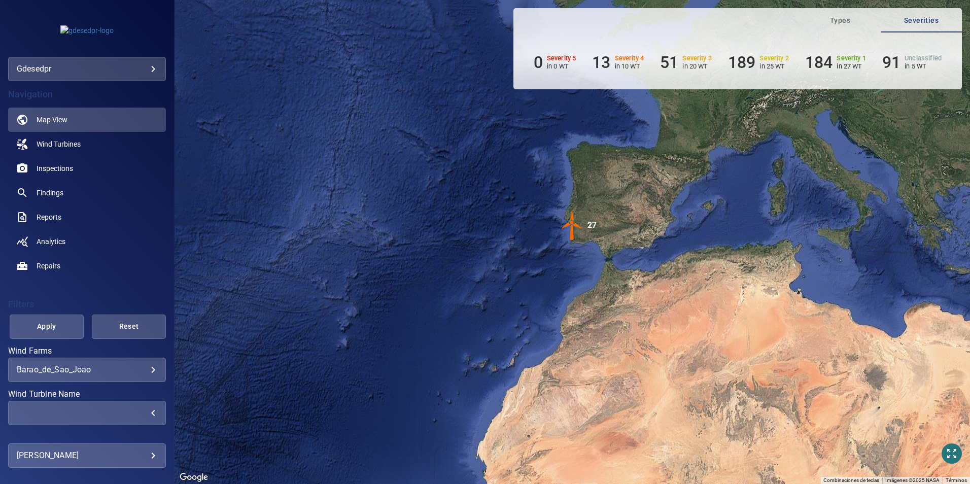
click at [137, 412] on div "​" at bounding box center [87, 413] width 141 height 10
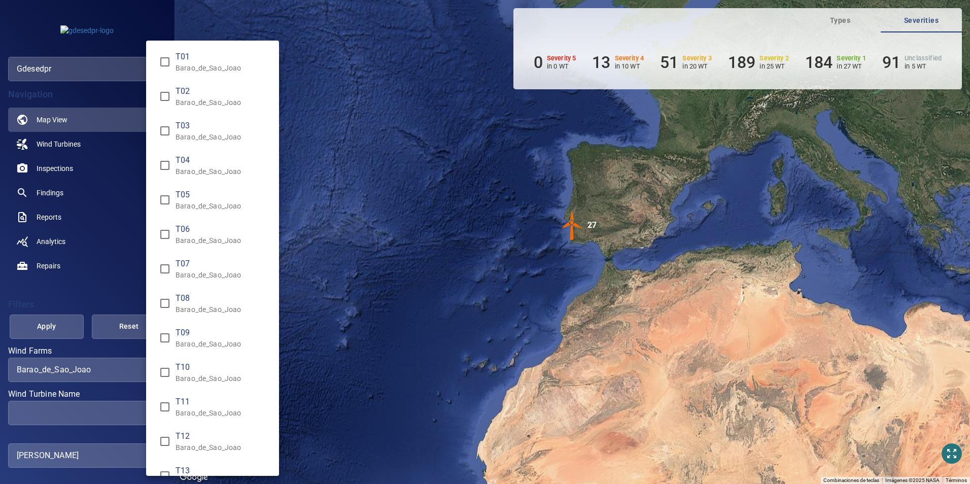
click at [215, 304] on p "Barao_de_Sao_Joao" at bounding box center [223, 309] width 95 height 10
type input "**********"
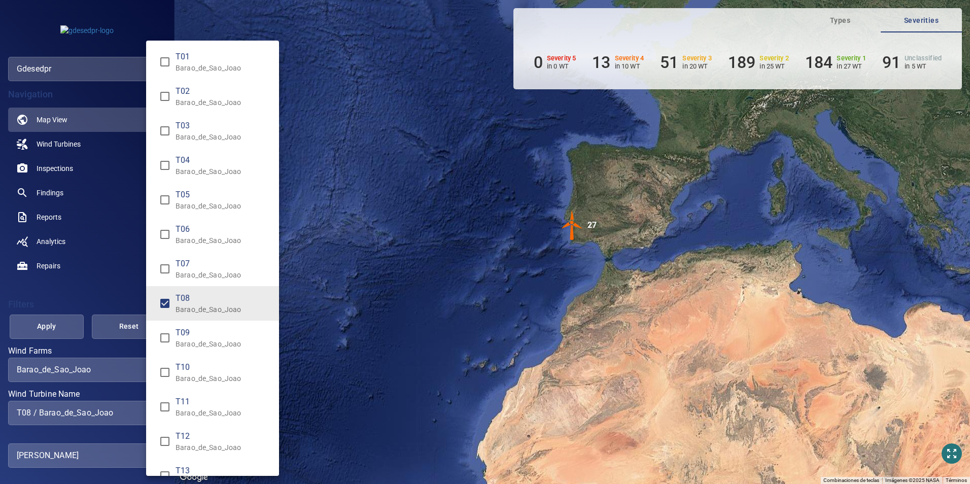
click at [49, 318] on div "Wind Turbine Name" at bounding box center [485, 242] width 970 height 484
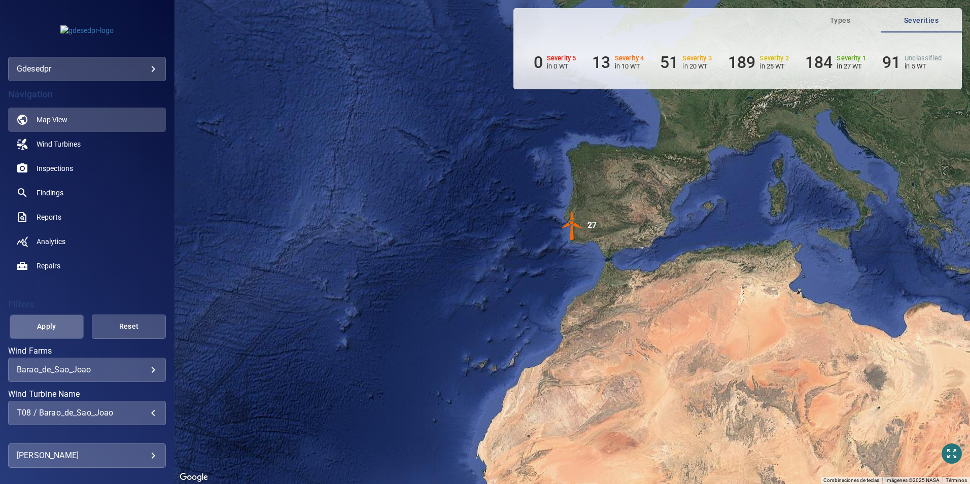
click at [51, 322] on span "Apply" at bounding box center [46, 326] width 49 height 13
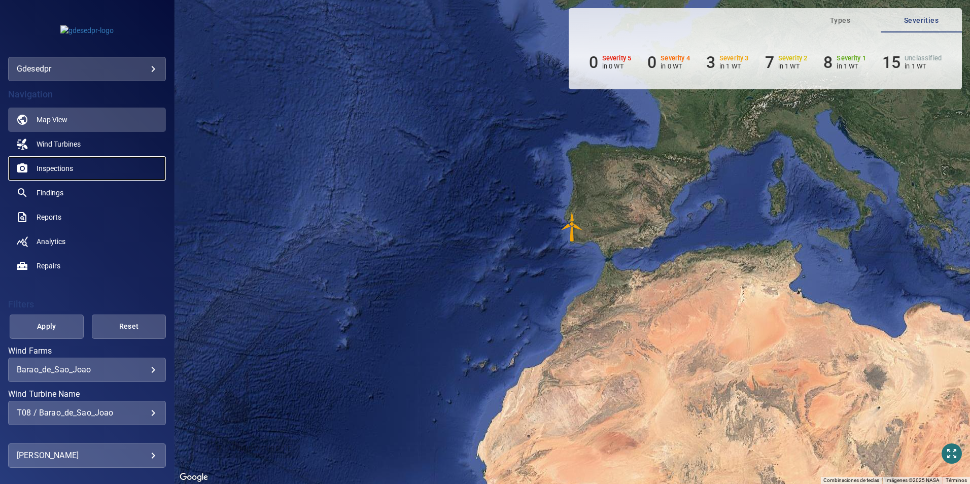
click at [71, 169] on span "Inspections" at bounding box center [55, 168] width 37 height 10
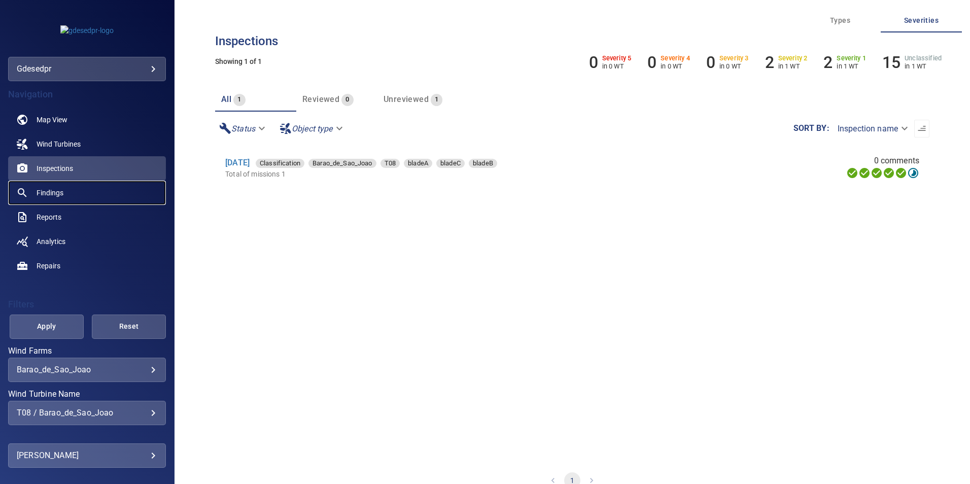
click at [78, 186] on link "Findings" at bounding box center [87, 193] width 158 height 24
